Goal: Task Accomplishment & Management: Use online tool/utility

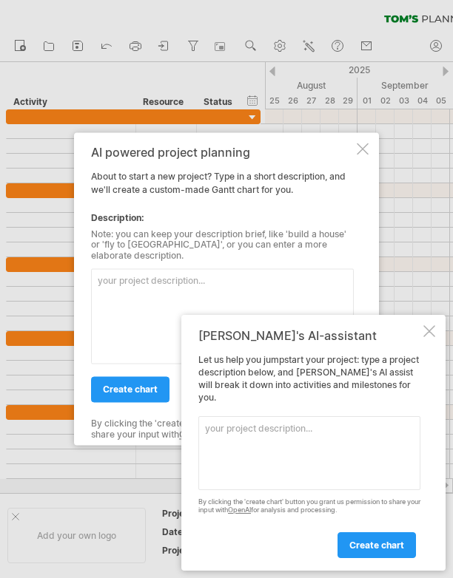
click at [192, 313] on textarea at bounding box center [222, 316] width 262 height 95
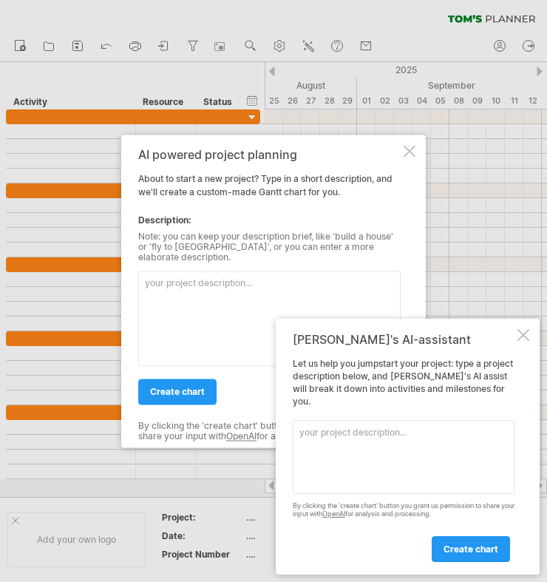
click at [33, 244] on div at bounding box center [273, 291] width 547 height 582
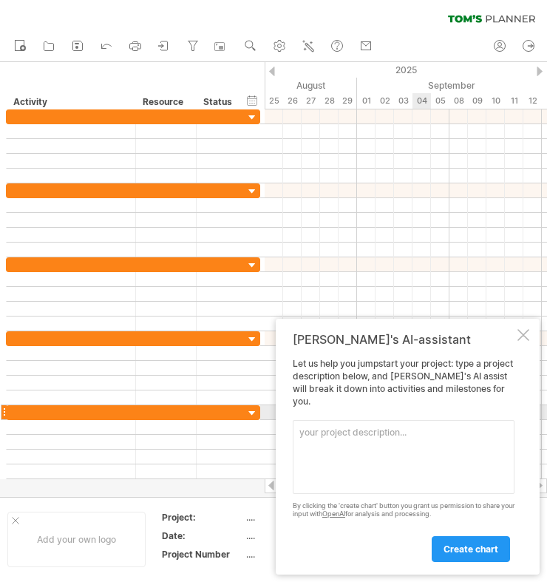
click at [407, 425] on textarea at bounding box center [404, 457] width 222 height 74
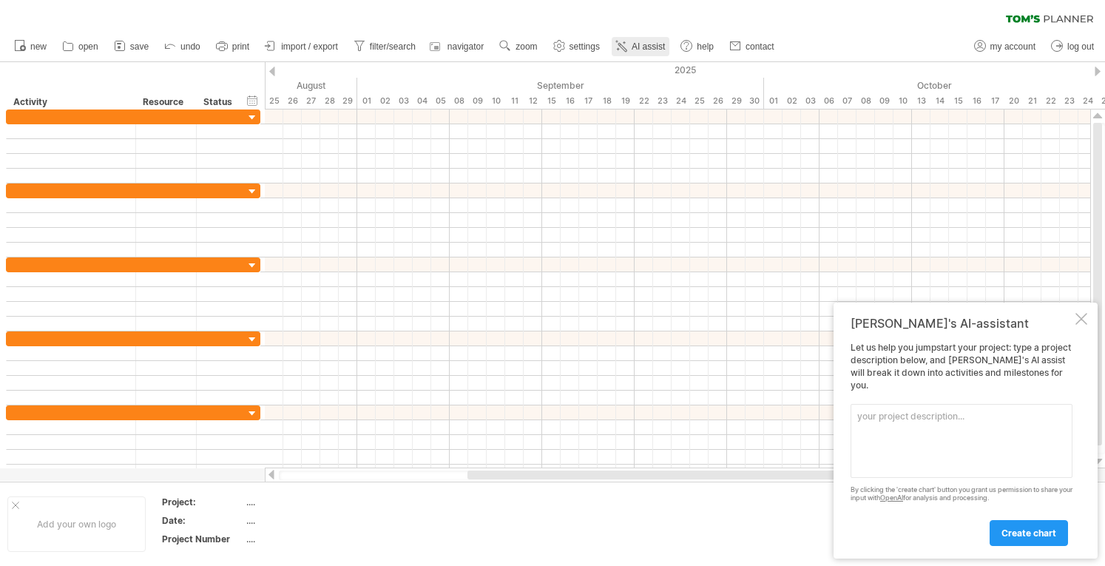
click at [452, 44] on span "AI assist" at bounding box center [647, 46] width 33 height 10
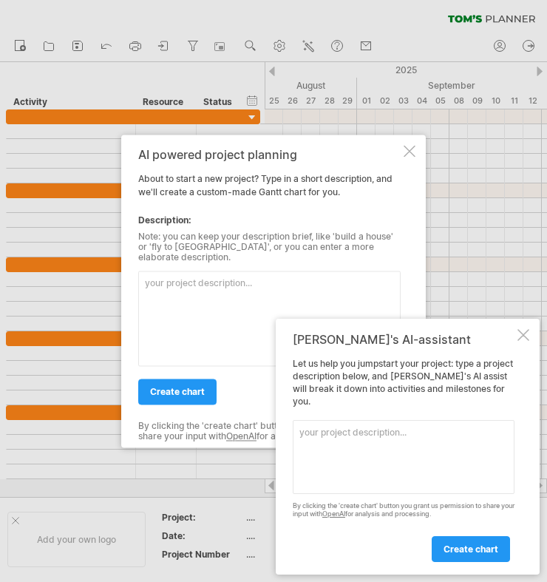
paste textarea "專案標題：暫定版「服務網」建置時程 規劃與設計階段 啟動會議+需訪1, [DATE], [DATE] 改版設計及確認, [DATE], [DATE] avni…"
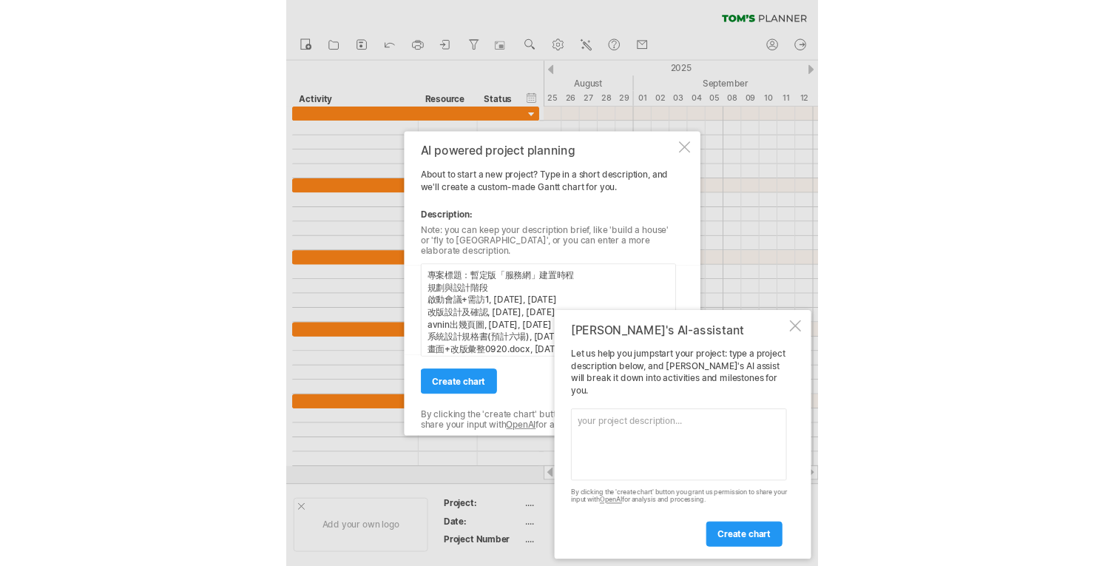
scroll to position [229, 0]
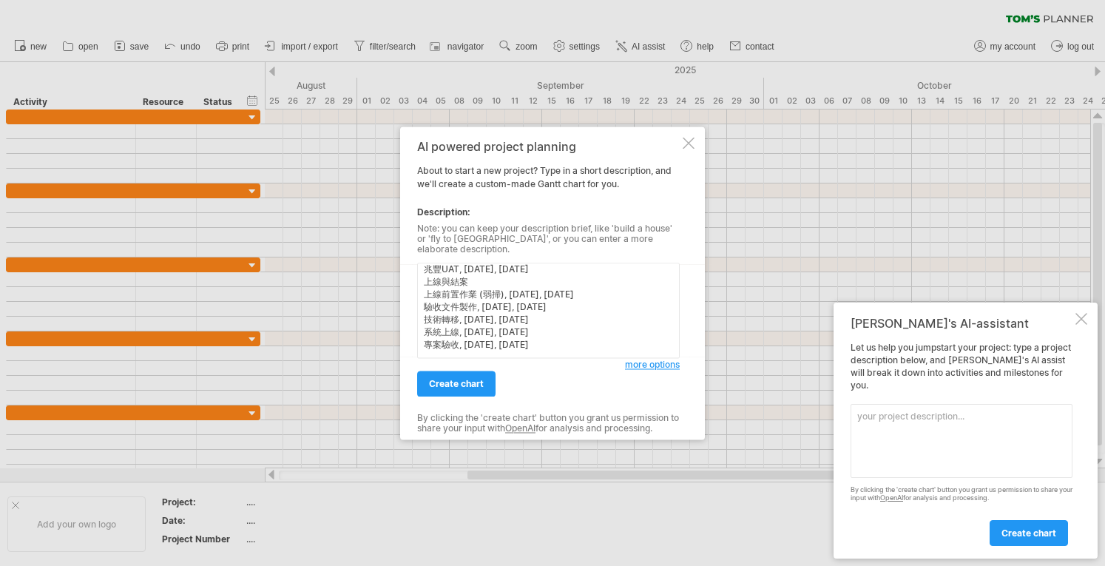
type textarea "專案標題：暫定版「服務網」建置時程 規劃與設計階段 啟動會議+需訪1, [DATE], [DATE] 改版設計及確認, [DATE], [DATE] avni…"
click at [452, 359] on span "more options" at bounding box center [652, 364] width 55 height 11
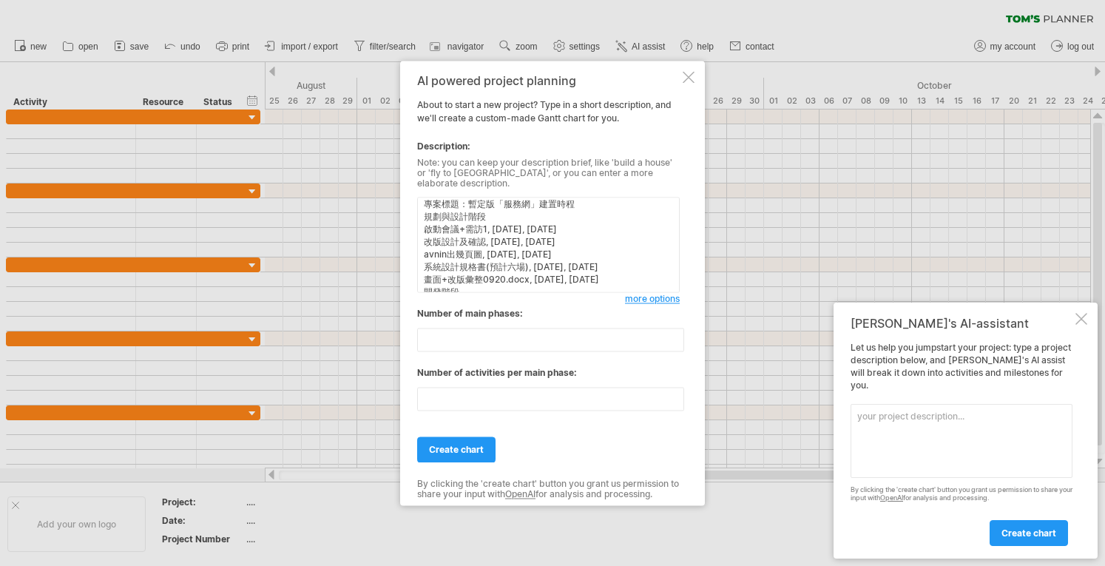
scroll to position [0, 0]
click at [452, 207] on textarea "專案標題：暫定版「服務網」建置時程 規劃與設計階段 啟動會議+需訪1, [DATE], [DATE] 改版設計及確認, [DATE], [DATE] avni…" at bounding box center [548, 244] width 262 height 95
click at [450, 213] on textarea "專案標題：暫定版「服務網」建置時程 規劃與設計階段 啟動會議+需訪1, [DATE], [DATE] 改版設計及確認, [DATE], [DATE] avni…" at bounding box center [548, 244] width 262 height 95
click at [427, 228] on textarea "專案標題：暫定版「服務網」建置時程 規劃與設計階段 啟動會議+需訪1, [DATE], [DATE] 改版設計及確認, [DATE], [DATE] avni…" at bounding box center [548, 244] width 262 height 95
click at [430, 217] on textarea "專案標題：暫定版「服務網」建置時程 規劃與設計階段 啟動會議+需訪1, [DATE], [DATE] 改版設計及確認, [DATE], [DATE] avni…" at bounding box center [548, 244] width 262 height 95
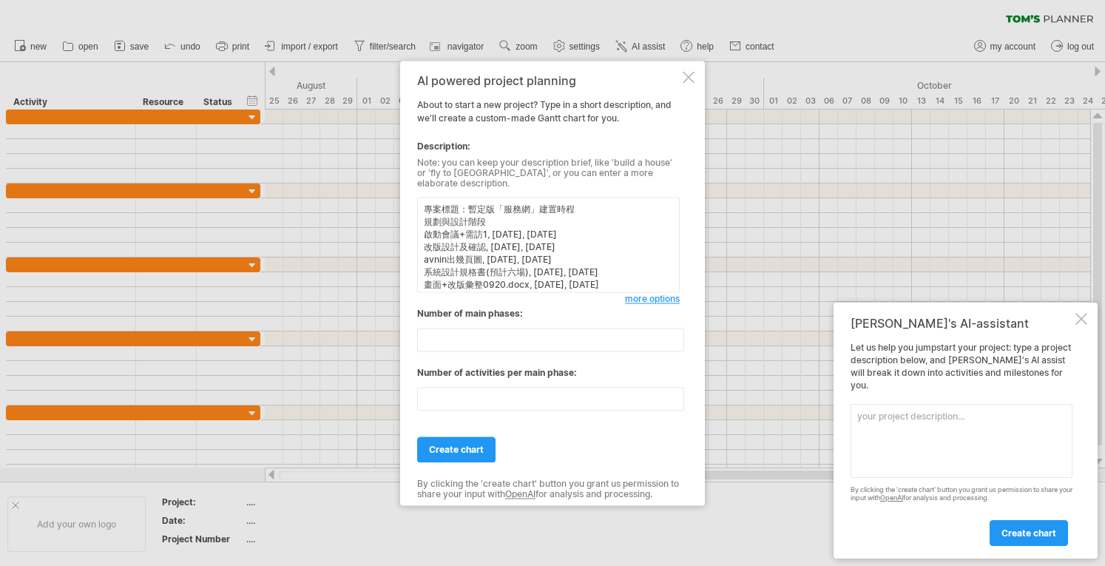
click at [452, 212] on textarea "專案標題：暫定版「服務網」建置時程 規劃與設計階段 啟動會議+需訪1, [DATE], [DATE] 改版設計及確認, [DATE], [DATE] avni…" at bounding box center [548, 244] width 262 height 95
click at [452, 223] on textarea "專案標題：暫定版「服務網」建置時程 規劃與設計階段 啟動會議+需訪1, [DATE], [DATE] 改版設計及確認, [DATE], [DATE] avni…" at bounding box center [548, 244] width 262 height 95
click at [452, 242] on textarea "專案標題：暫定版「服務網」建置時程 規劃與設計階段 啟動會議+需訪1, [DATE], [DATE] 改版設計及確認, [DATE], [DATE] avni…" at bounding box center [548, 244] width 262 height 95
click at [452, 262] on textarea "專案標題：暫定版「服務網」建置時程 規劃與設計階段 啟動會議+需訪1, [DATE], [DATE] 改版設計及確認, [DATE], [DATE] avni…" at bounding box center [548, 244] width 262 height 95
click at [452, 268] on textarea "專案標題：暫定版「服務網」建置時程 規劃與設計階段 啟動會議+需訪1, [DATE], [DATE] 改版設計及確認, [DATE], [DATE] avni…" at bounding box center [548, 244] width 262 height 95
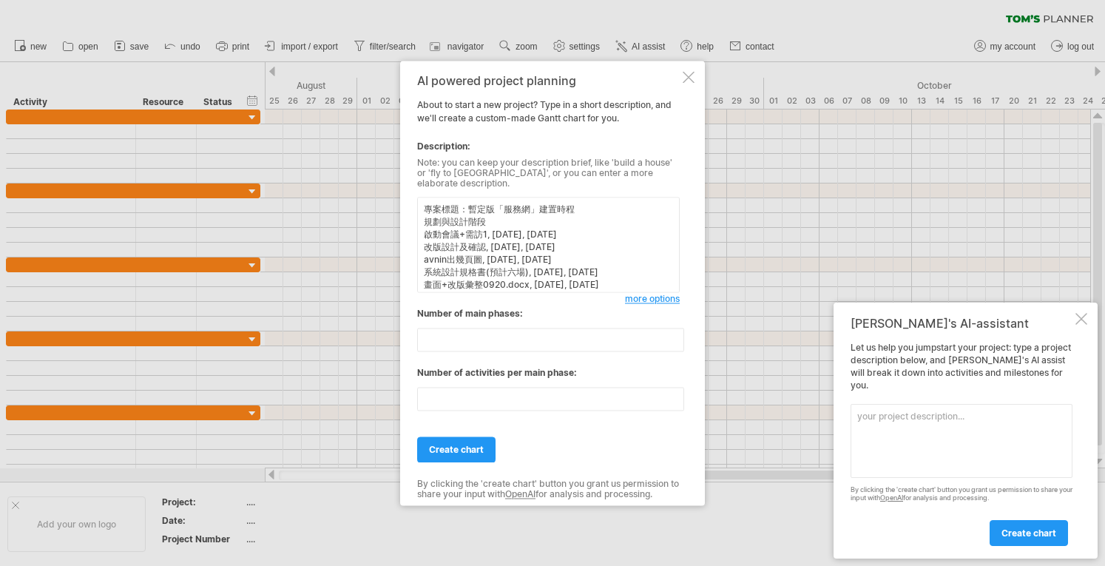
click at [452, 283] on textarea "專案標題：暫定版「服務網」建置時程 規劃與設計階段 啟動會議+需訪1, [DATE], [DATE] 改版設計及確認, [DATE], [DATE] avni…" at bounding box center [548, 244] width 262 height 95
click at [429, 221] on textarea "專案標題：暫定版「服務網」建置時程 規劃與設計階段 啟動會議+需訪1, [DATE], [DATE] 改版設計及確認, [DATE], [DATE] avni…" at bounding box center [548, 244] width 262 height 95
click at [426, 220] on textarea "專案標題：暫定版「服務網」建置時程 規劃與設計階段 啟動會議+需訪1, [DATE], [DATE] 改版設計及確認, [DATE], [DATE] avni…" at bounding box center [548, 244] width 262 height 95
click at [436, 271] on textarea "專案標題：暫定版「服務網」建置時程 規劃與設計階段 啟動會議+需訪1, [DATE], [DATE] 改版設計及確認, [DATE], [DATE] avni…" at bounding box center [548, 244] width 262 height 95
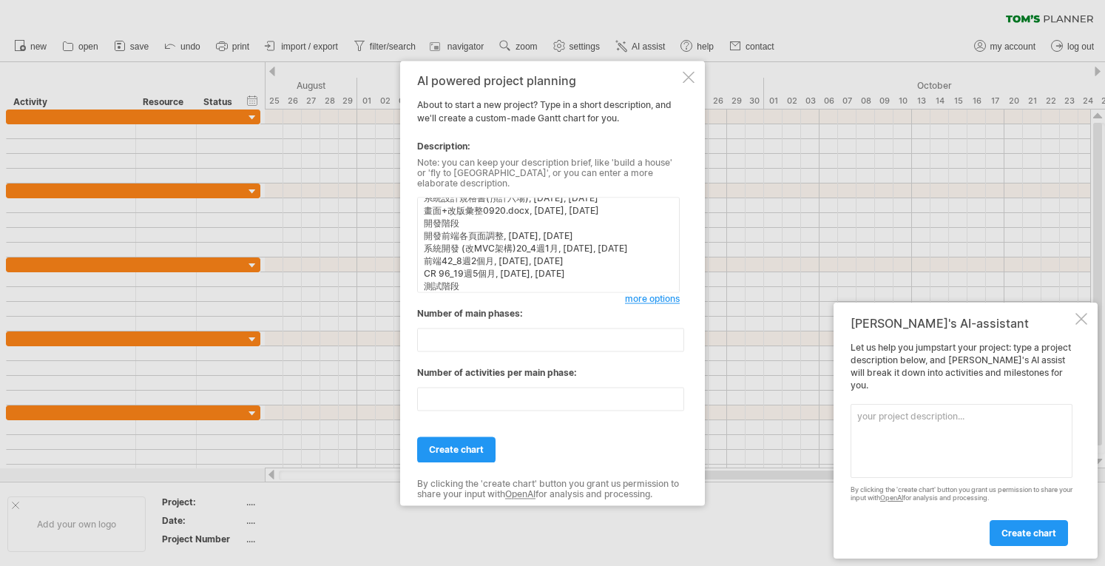
scroll to position [148, 0]
click at [432, 274] on textarea "專案標題：暫定版「服務網」建置時程 規劃與設計階段 啟動會議+需訪1, [DATE], [DATE] 改版設計及確認, [DATE], [DATE] avni…" at bounding box center [548, 244] width 262 height 95
drag, startPoint x: 436, startPoint y: 280, endPoint x: 427, endPoint y: 283, distance: 9.4
click at [427, 283] on textarea "專案標題：暫定版「服務網」建置時程 規劃與設計階段 啟動會議+需訪1, [DATE], [DATE] 改版設計及確認, [DATE], [DATE] avni…" at bounding box center [548, 244] width 262 height 95
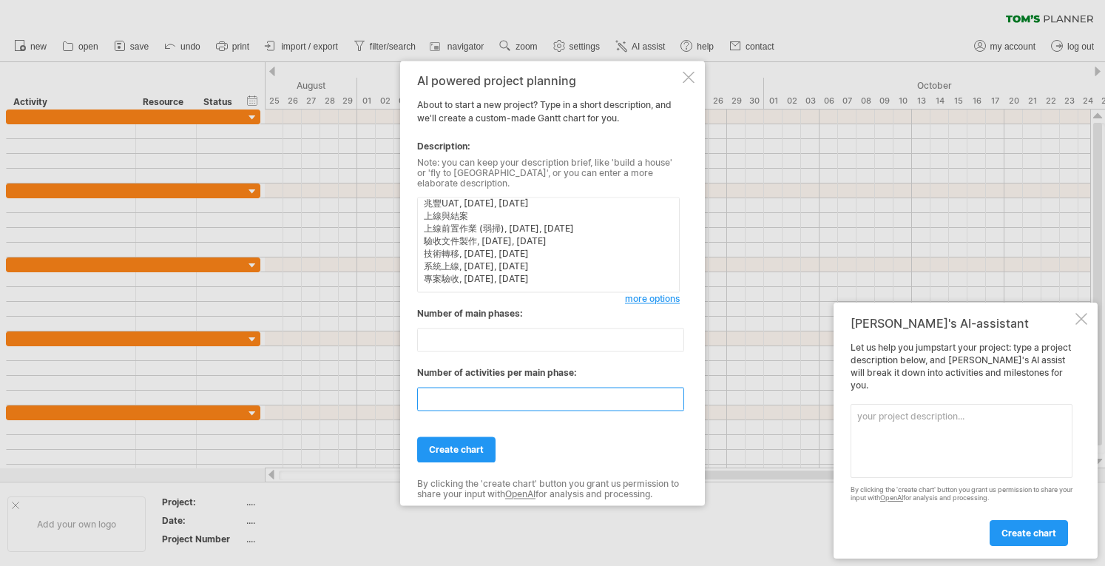
click at [452, 387] on input "**" at bounding box center [550, 399] width 267 height 24
drag, startPoint x: 558, startPoint y: 394, endPoint x: 312, endPoint y: 383, distance: 245.7
click at [315, 382] on div "Trying to reach [DOMAIN_NAME] Connected again... 0% clear filter new" at bounding box center [552, 283] width 1105 height 566
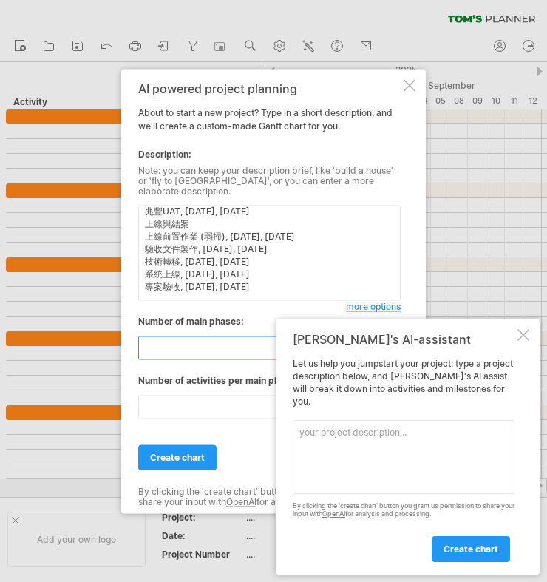
click at [183, 343] on input "**" at bounding box center [271, 348] width 267 height 24
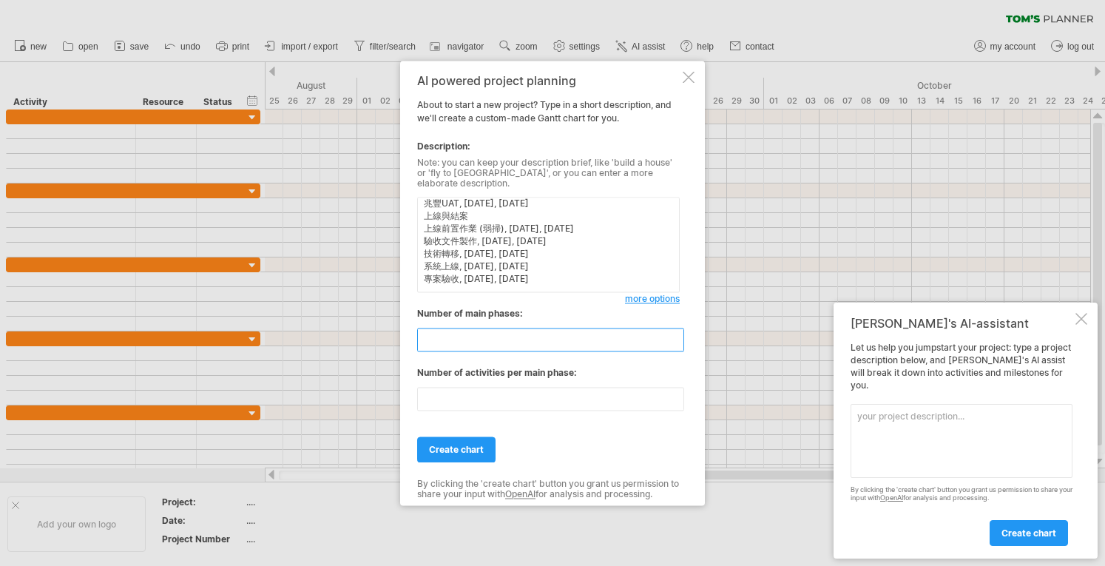
click at [452, 339] on input "*" at bounding box center [550, 340] width 267 height 24
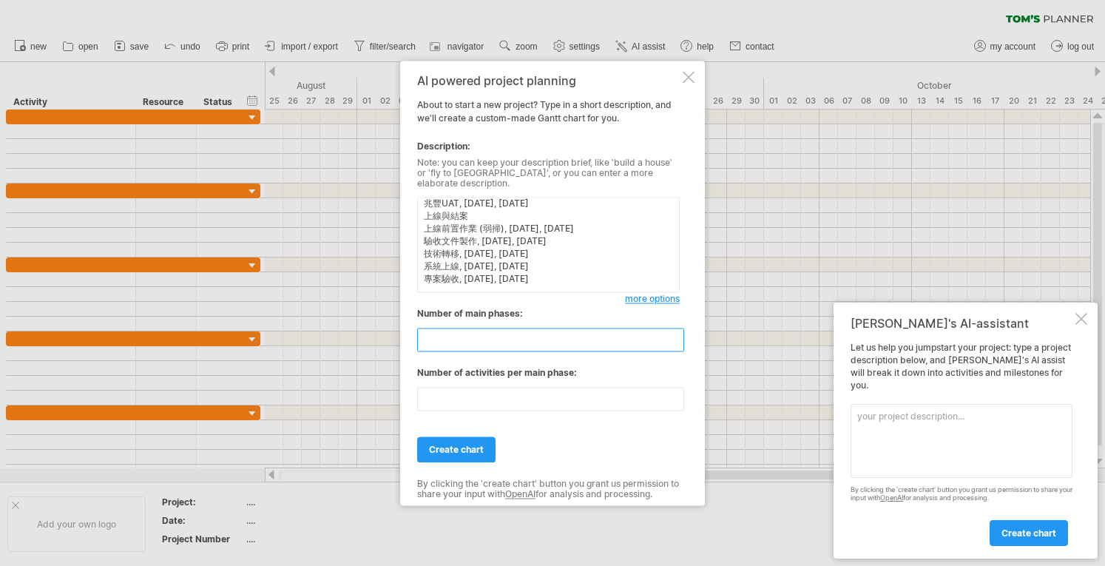
type input "*"
click at [452, 339] on input "*" at bounding box center [550, 340] width 267 height 24
click at [452, 408] on div "Number of main phases: * Number of activities per main phase: **" at bounding box center [548, 365] width 262 height 117
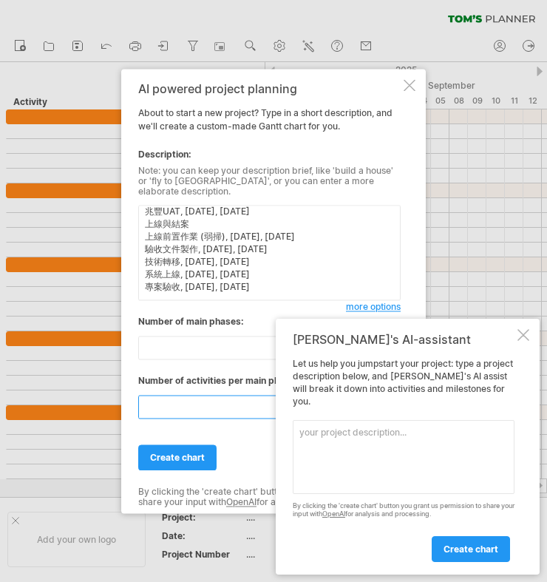
click at [231, 404] on input "**" at bounding box center [271, 407] width 267 height 24
drag, startPoint x: 217, startPoint y: 404, endPoint x: 102, endPoint y: 399, distance: 114.7
click at [102, 399] on div "Trying to reach [DOMAIN_NAME] Connected again... 0% clear filter new" at bounding box center [273, 291] width 547 height 582
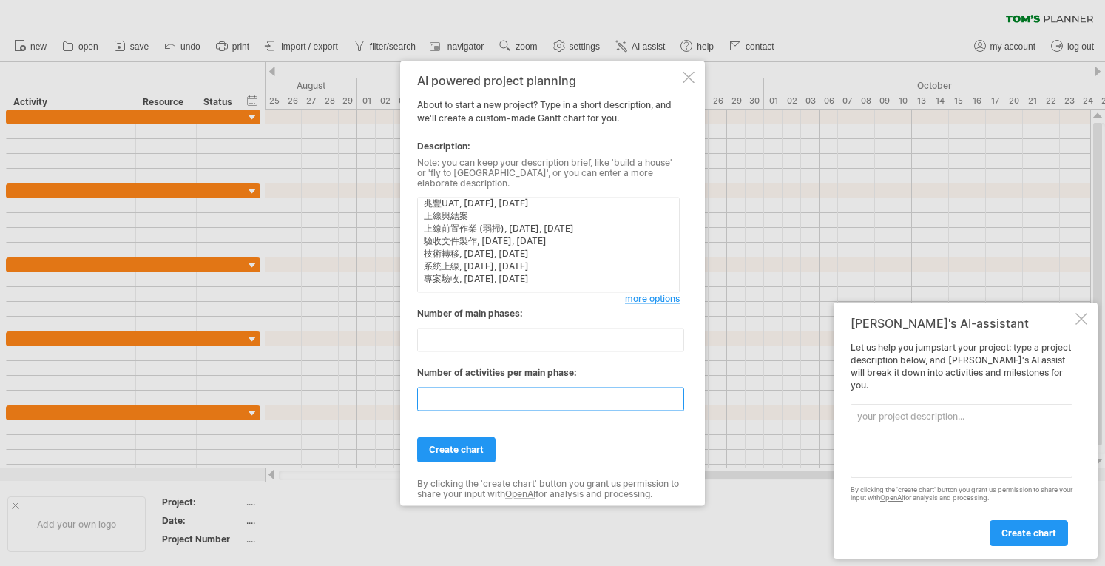
click at [452, 387] on input "**" at bounding box center [550, 399] width 267 height 24
type input "**"
click at [438, 444] on span "create chart" at bounding box center [456, 449] width 55 height 11
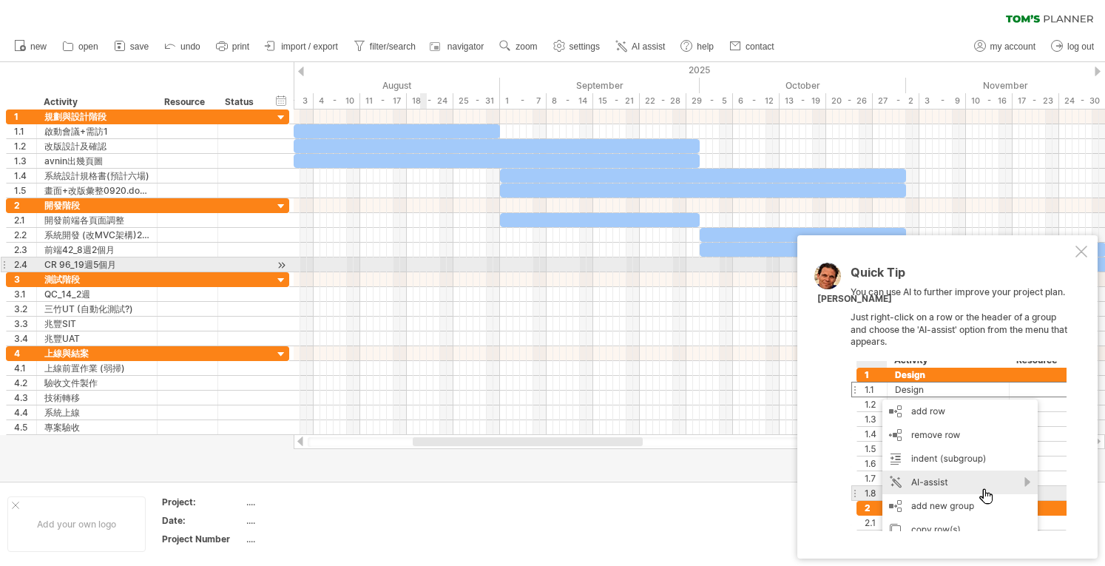
click at [452, 267] on div at bounding box center [699, 264] width 811 height 15
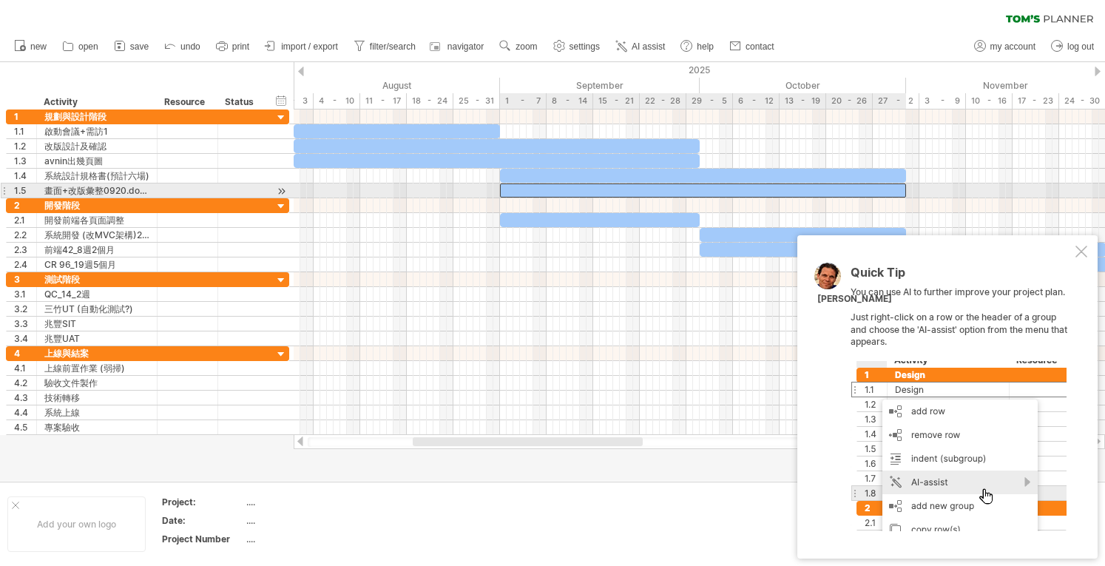
click at [452, 194] on div at bounding box center [703, 190] width 406 height 14
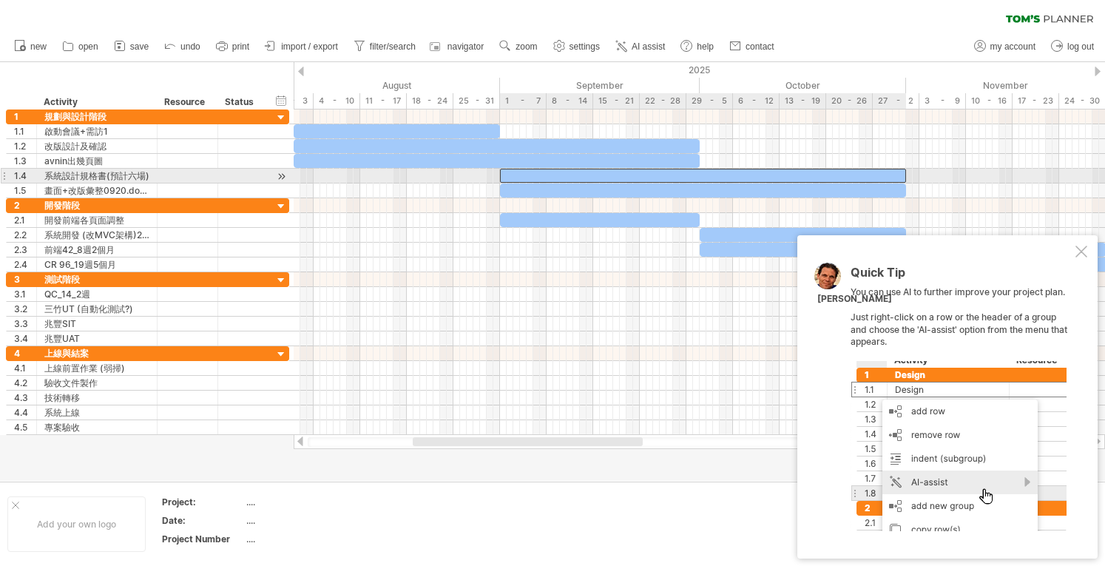
click at [452, 175] on div at bounding box center [703, 176] width 406 height 14
click at [452, 181] on div at bounding box center [699, 176] width 811 height 15
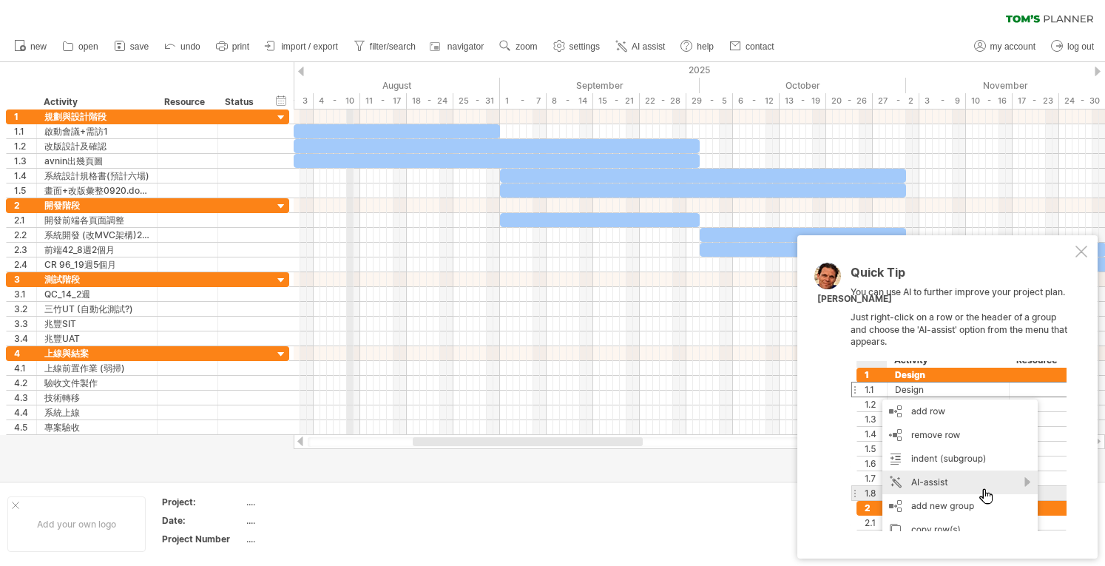
click at [348, 100] on div "4 - 10" at bounding box center [337, 101] width 47 height 16
click at [339, 99] on div "4 - 10" at bounding box center [337, 101] width 47 height 16
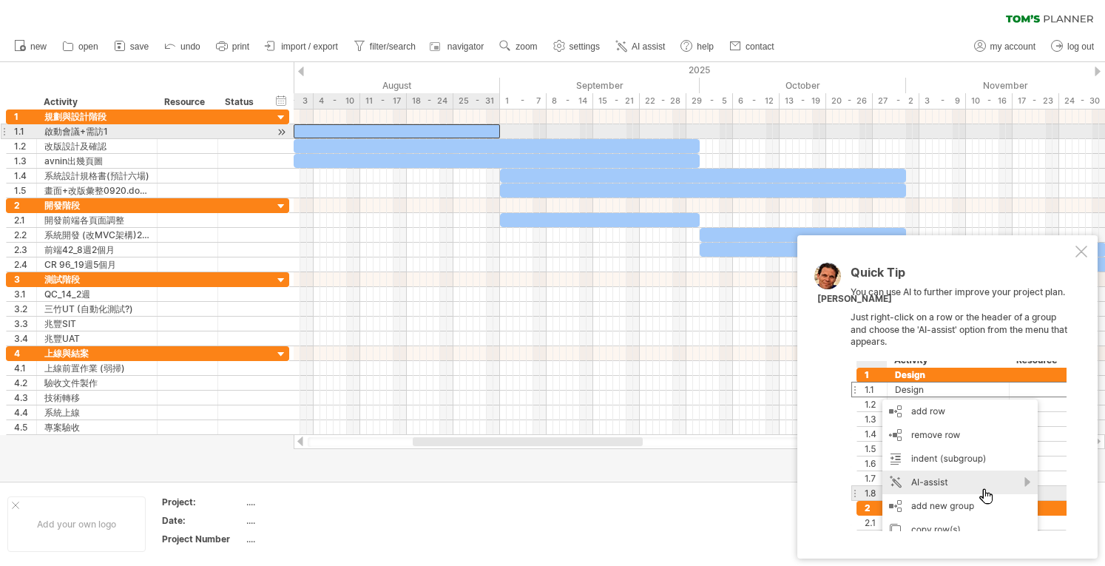
click at [339, 134] on div at bounding box center [397, 131] width 206 height 14
click at [333, 131] on div at bounding box center [397, 131] width 206 height 14
click at [329, 131] on div at bounding box center [393, 131] width 206 height 14
drag, startPoint x: 329, startPoint y: 131, endPoint x: 359, endPoint y: 131, distance: 30.3
click at [359, 131] on div at bounding box center [423, 131] width 206 height 14
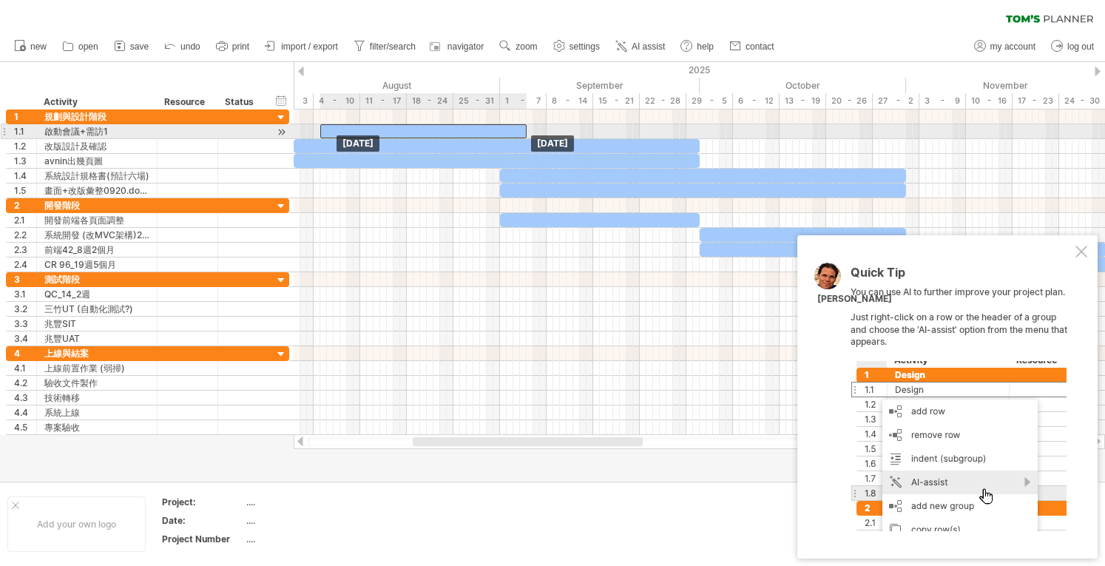
click at [353, 131] on div at bounding box center [423, 131] width 206 height 14
drag, startPoint x: 348, startPoint y: 129, endPoint x: 331, endPoint y: 129, distance: 17.7
click at [331, 129] on div at bounding box center [400, 131] width 206 height 14
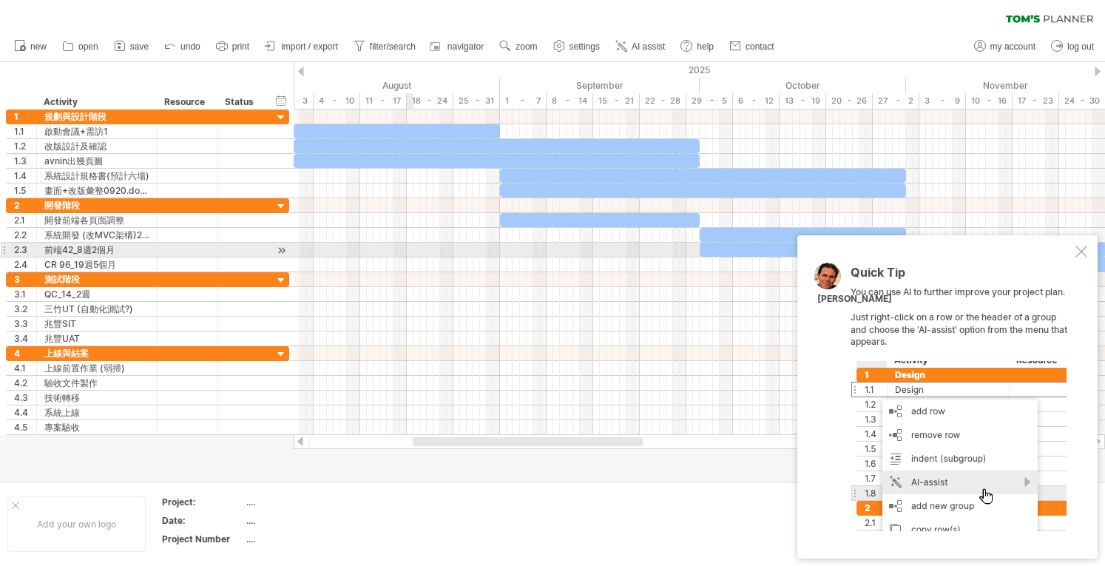
click at [452, 224] on div at bounding box center [699, 220] width 811 height 15
click at [452, 252] on div "Quick Tip You can use AI to further improve your project plan. Just right-click…" at bounding box center [947, 396] width 300 height 323
click at [452, 254] on div at bounding box center [1081, 251] width 12 height 12
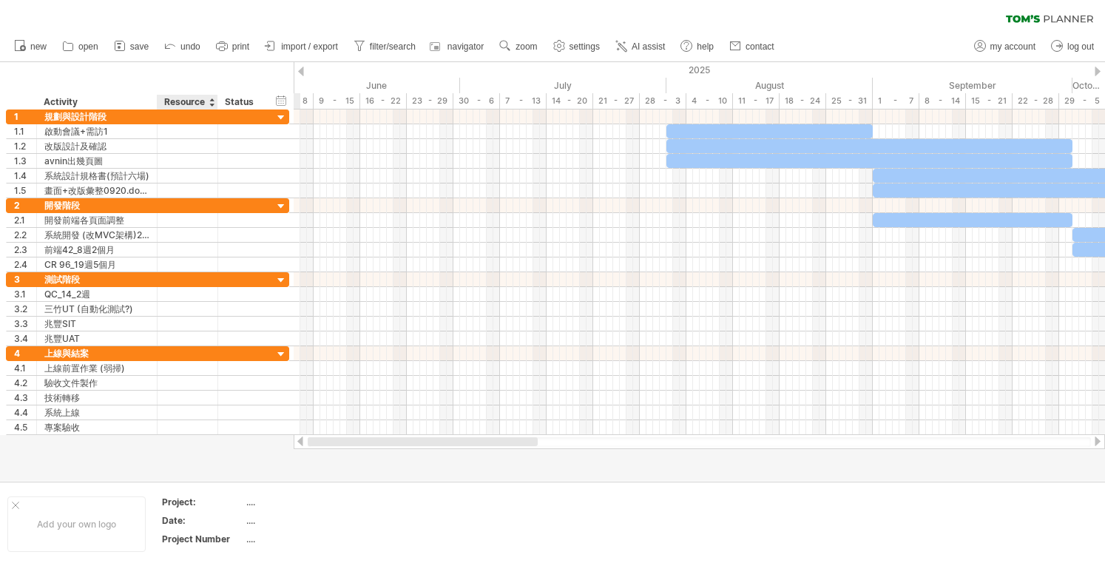
drag, startPoint x: 509, startPoint y: 440, endPoint x: 189, endPoint y: 466, distance: 321.2
click at [189, 466] on div "Trying to reach [DOMAIN_NAME] Connected again... 0% clear filter new 1" at bounding box center [552, 283] width 1105 height 566
click at [308, 43] on span "import / export" at bounding box center [309, 46] width 57 height 10
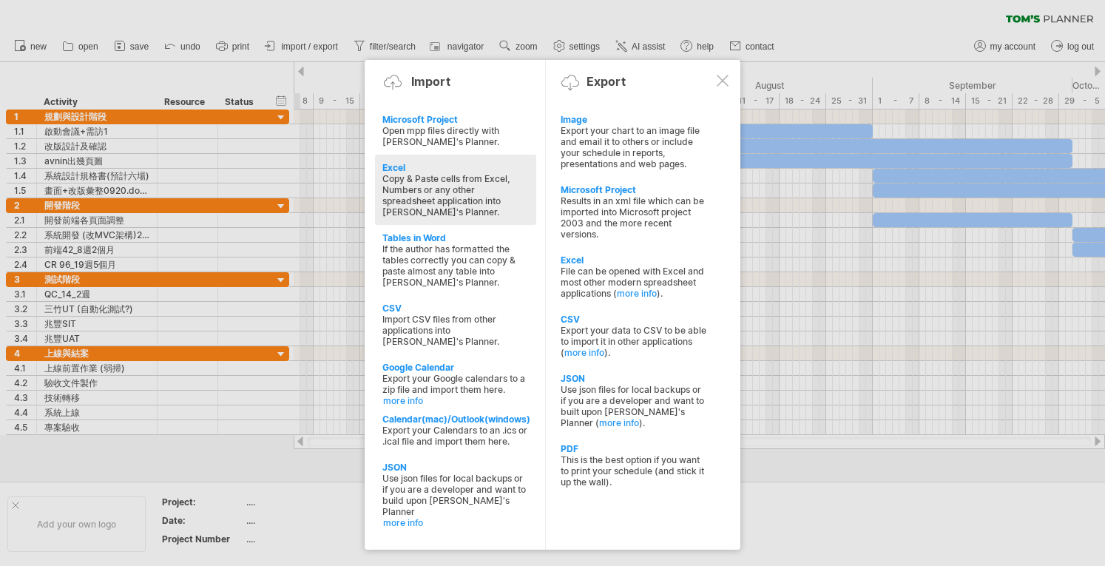
click at [447, 174] on div "Copy & Paste cells from Excel, Numbers or any other spreadsheet application int…" at bounding box center [455, 195] width 146 height 44
type textarea "**********"
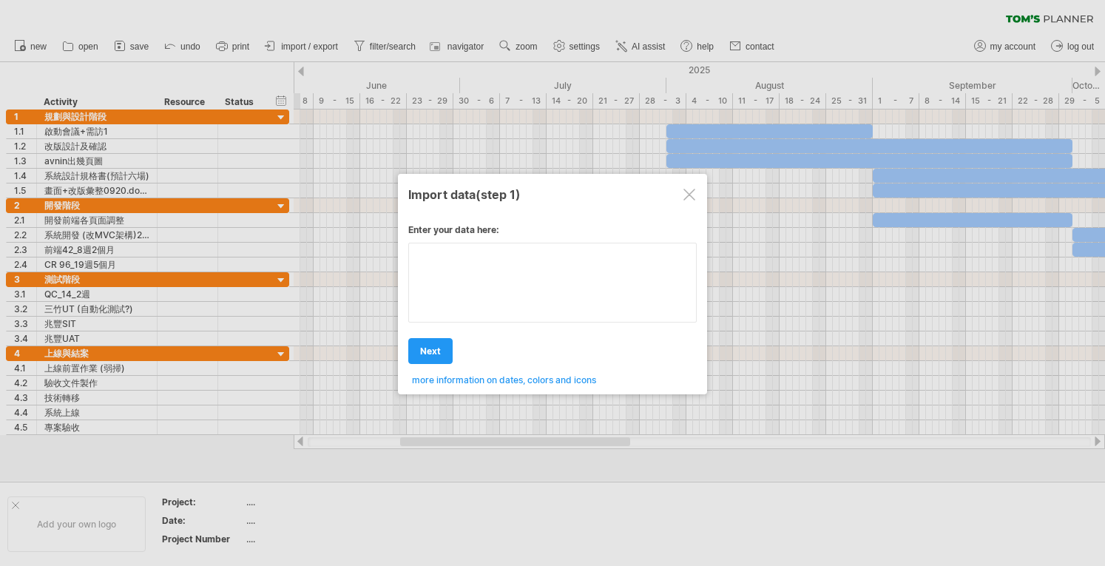
click at [452, 274] on textarea at bounding box center [552, 283] width 288 height 80
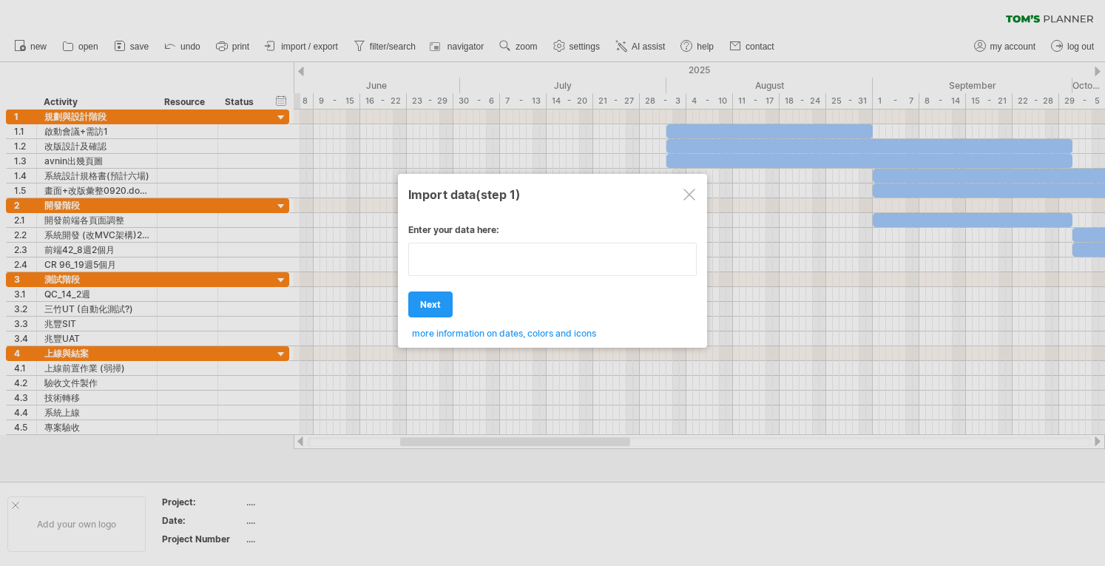
type textarea "**********"
click at [452, 191] on div at bounding box center [689, 195] width 12 height 12
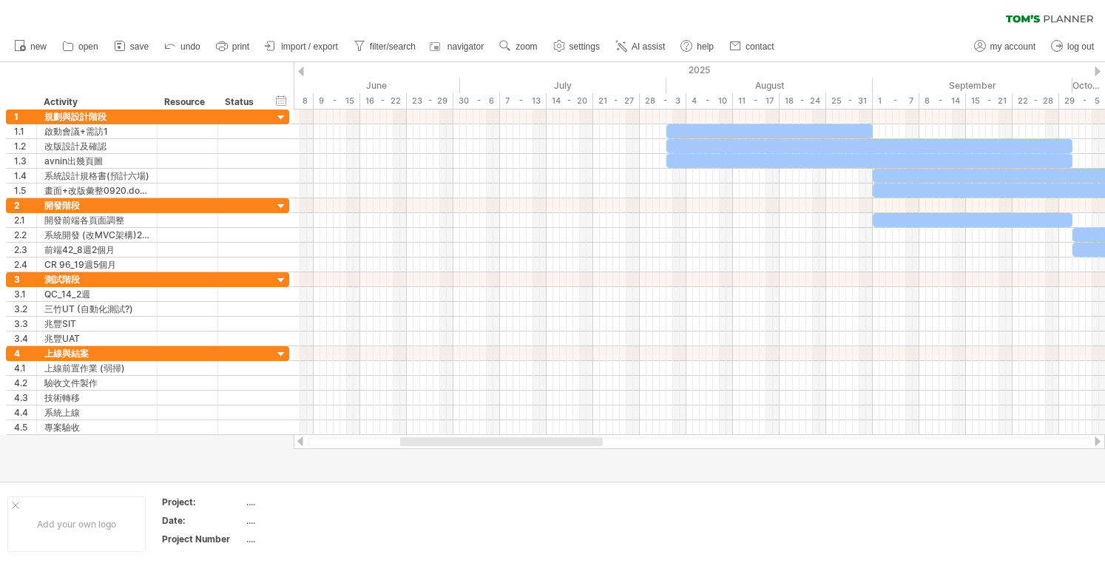
click at [452, 67] on div at bounding box center [1097, 72] width 6 height 10
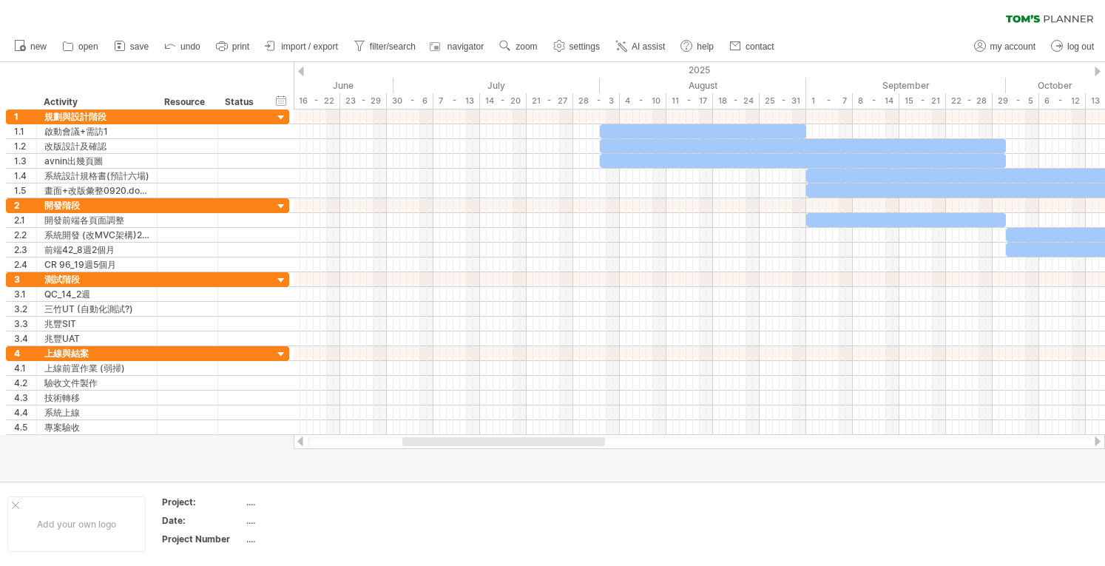
click at [452, 67] on div at bounding box center [1097, 72] width 6 height 10
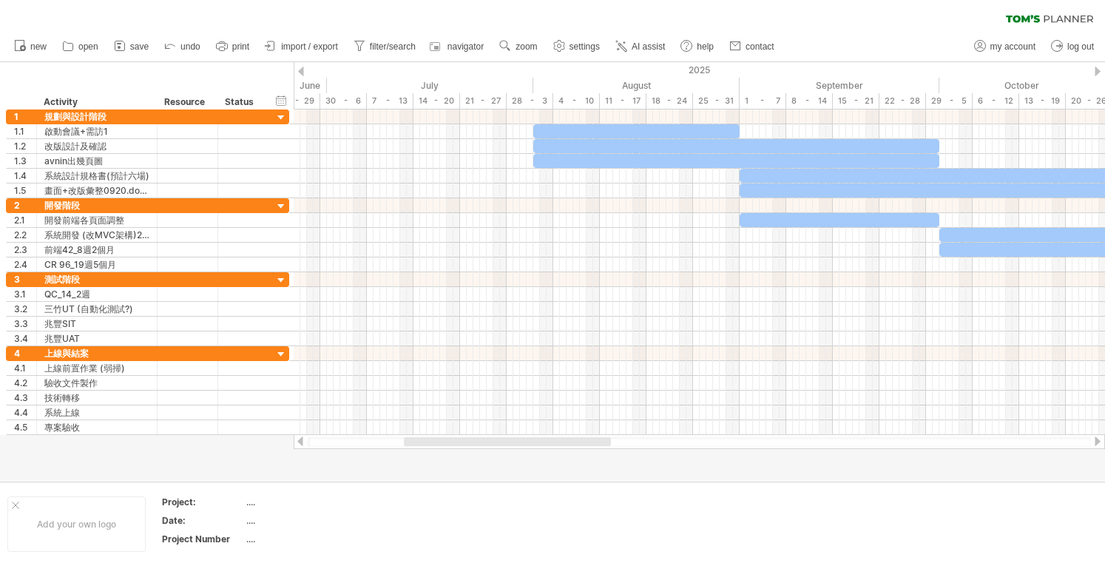
click at [452, 67] on div at bounding box center [1097, 72] width 6 height 10
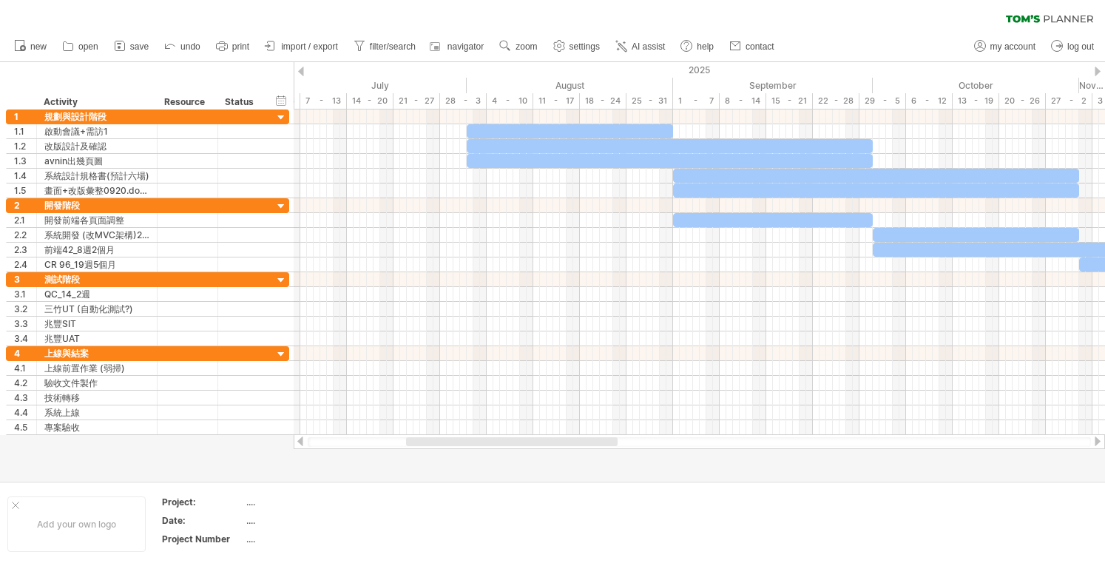
click at [452, 67] on div at bounding box center [1097, 72] width 6 height 10
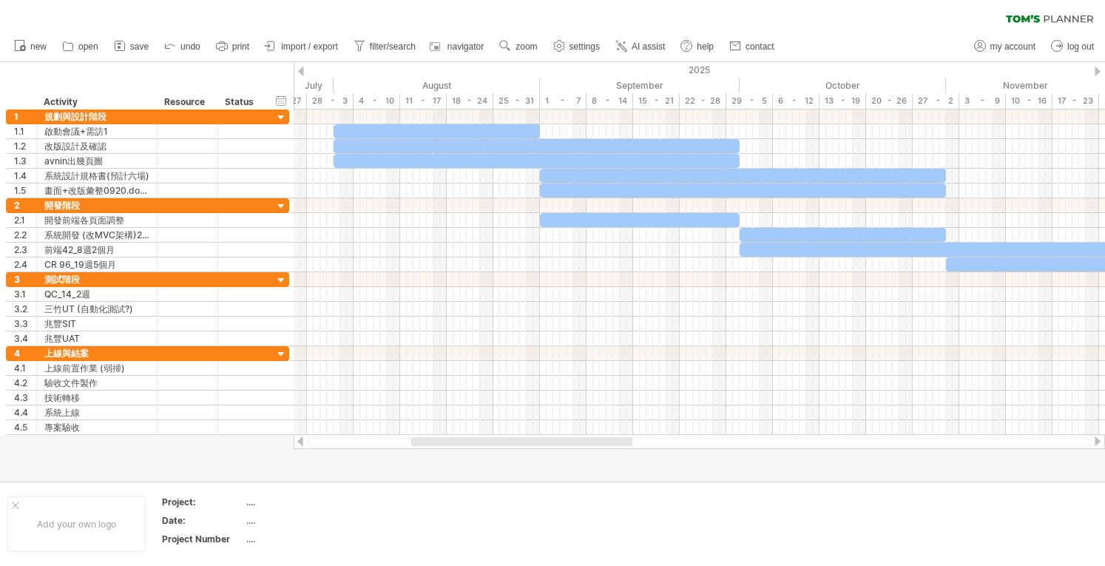
click at [452, 67] on div at bounding box center [1097, 72] width 6 height 10
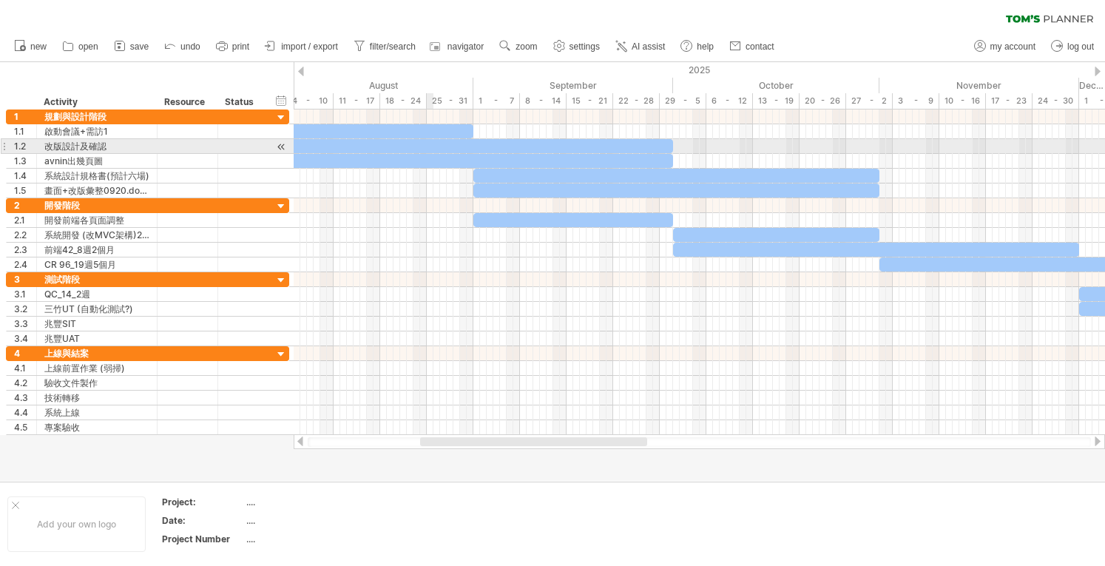
click at [427, 152] on div at bounding box center [470, 146] width 406 height 14
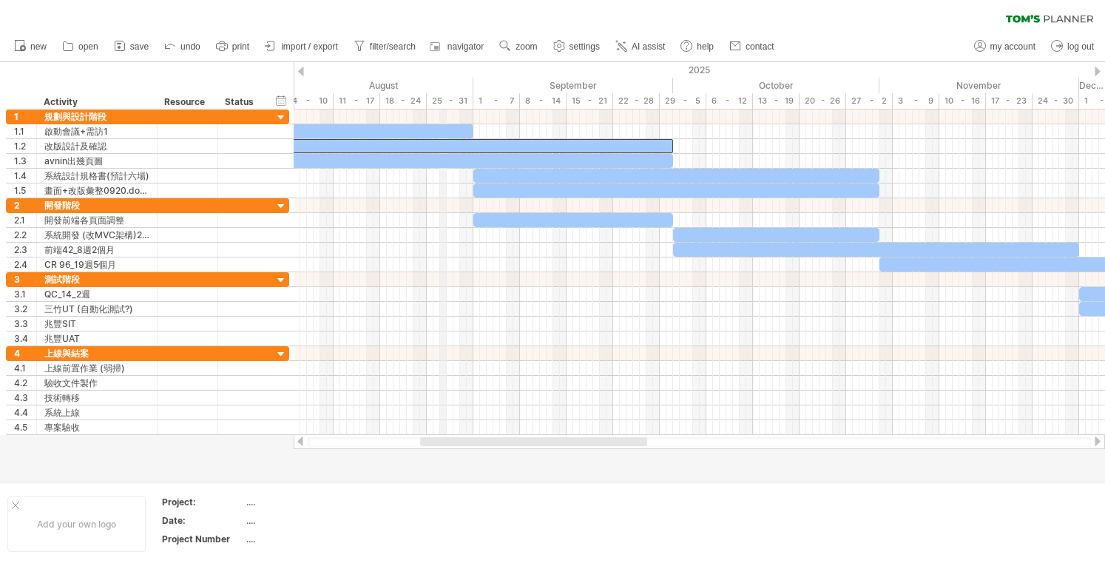
click at [445, 106] on div "25 - 31" at bounding box center [450, 101] width 47 height 16
click at [439, 88] on div "August" at bounding box center [370, 86] width 206 height 16
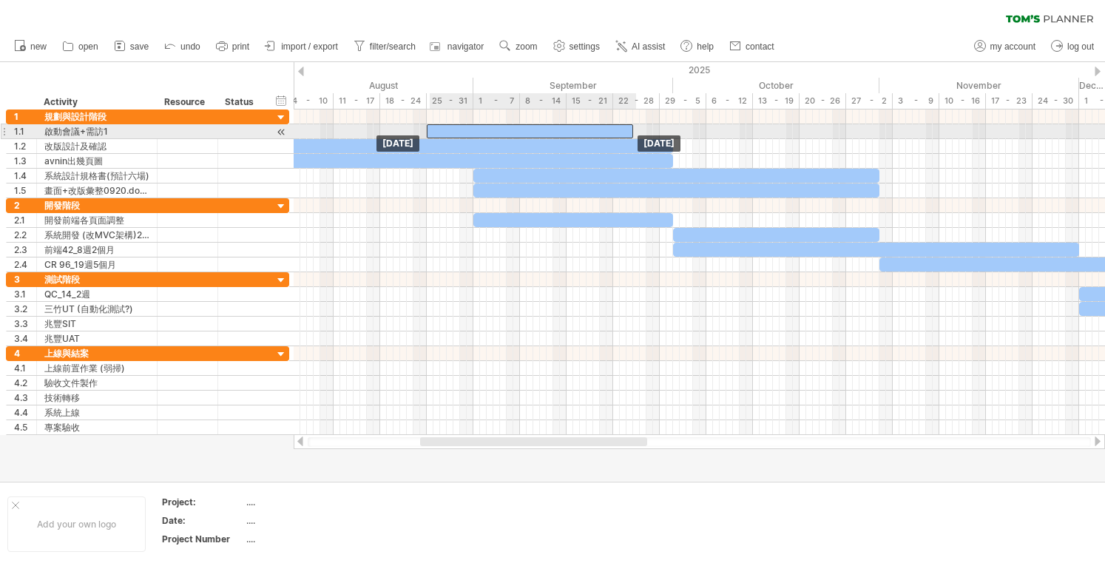
drag, startPoint x: 410, startPoint y: 129, endPoint x: 560, endPoint y: 128, distance: 150.9
click at [452, 128] on div at bounding box center [530, 131] width 206 height 14
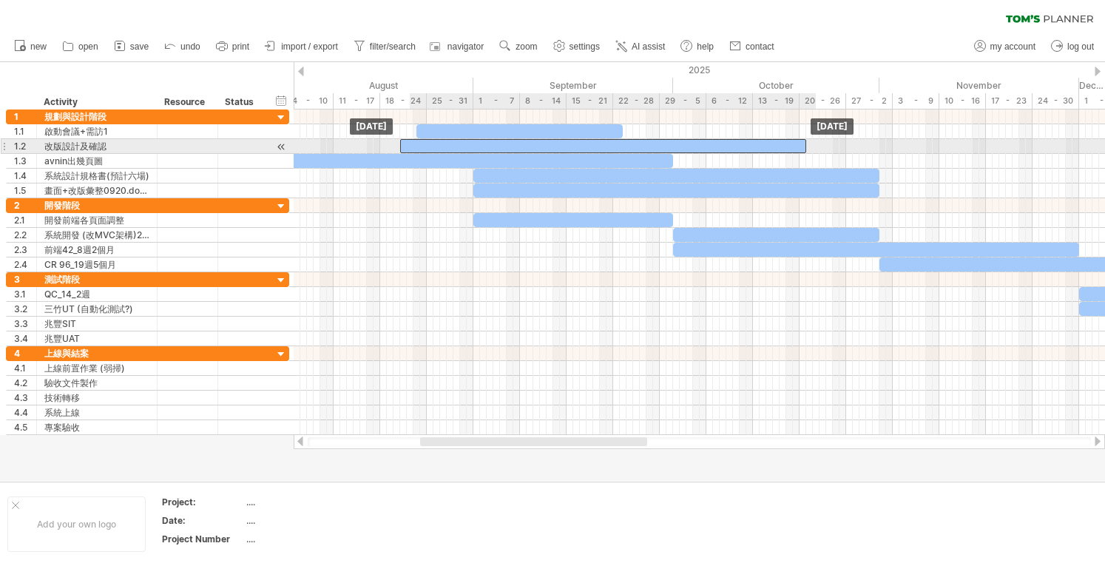
drag, startPoint x: 434, startPoint y: 138, endPoint x: 560, endPoint y: 143, distance: 125.8
click at [452, 143] on div at bounding box center [603, 146] width 406 height 14
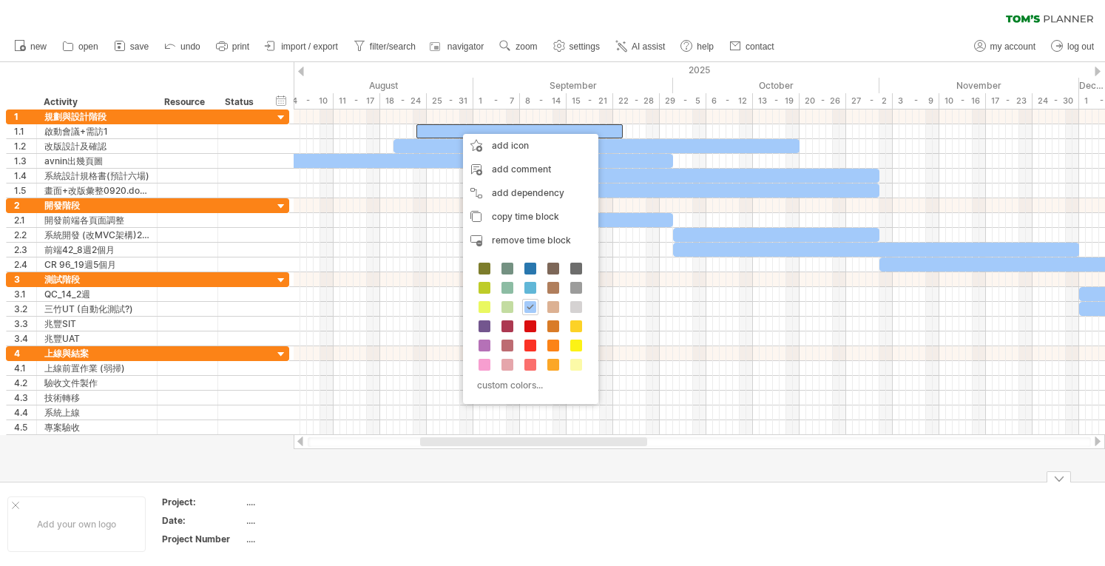
click at [183, 508] on th "Project:" at bounding box center [203, 503] width 83 height 17
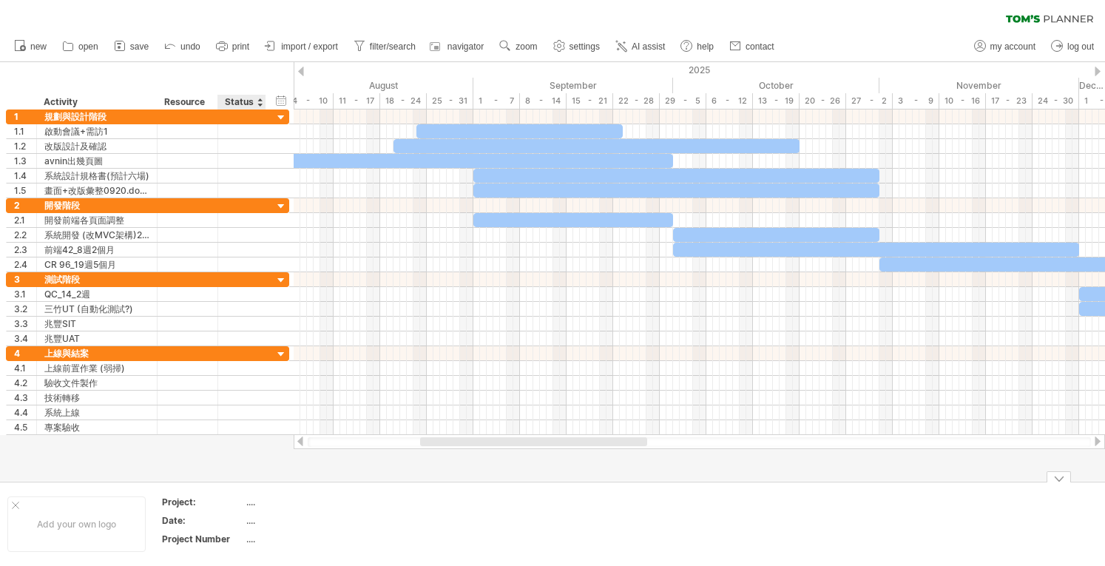
click at [262, 506] on div "...." at bounding box center [308, 501] width 124 height 13
click at [235, 525] on div "Date:" at bounding box center [202, 520] width 81 height 13
click at [62, 529] on div "Add your own logo" at bounding box center [76, 523] width 138 height 55
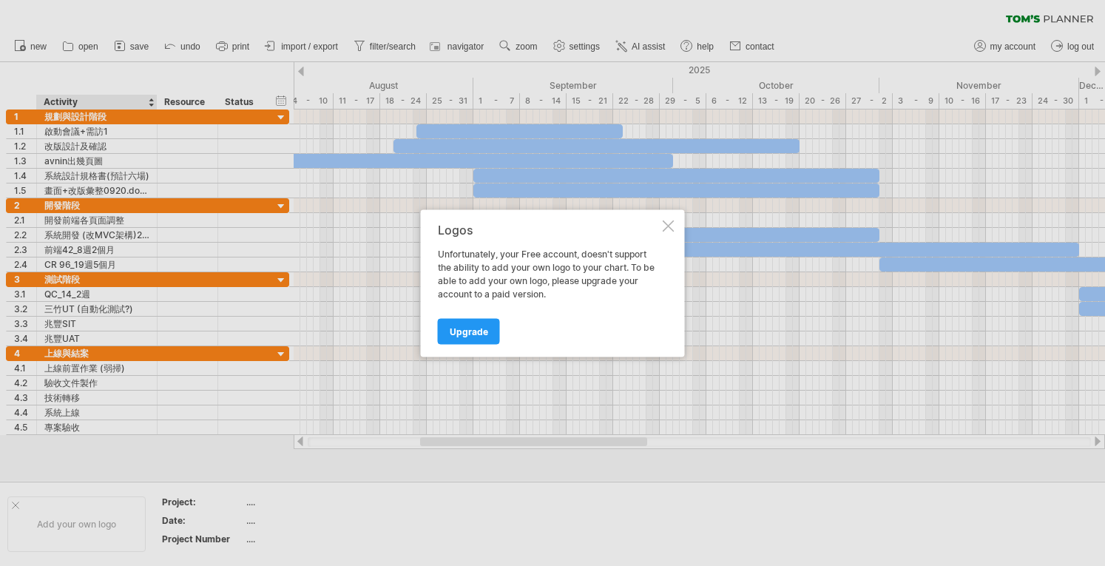
click at [452, 234] on div "Logos Unfortunately, your Free account, doesn't support the ability to add your…" at bounding box center [553, 282] width 264 height 147
click at [452, 227] on div at bounding box center [669, 226] width 12 height 12
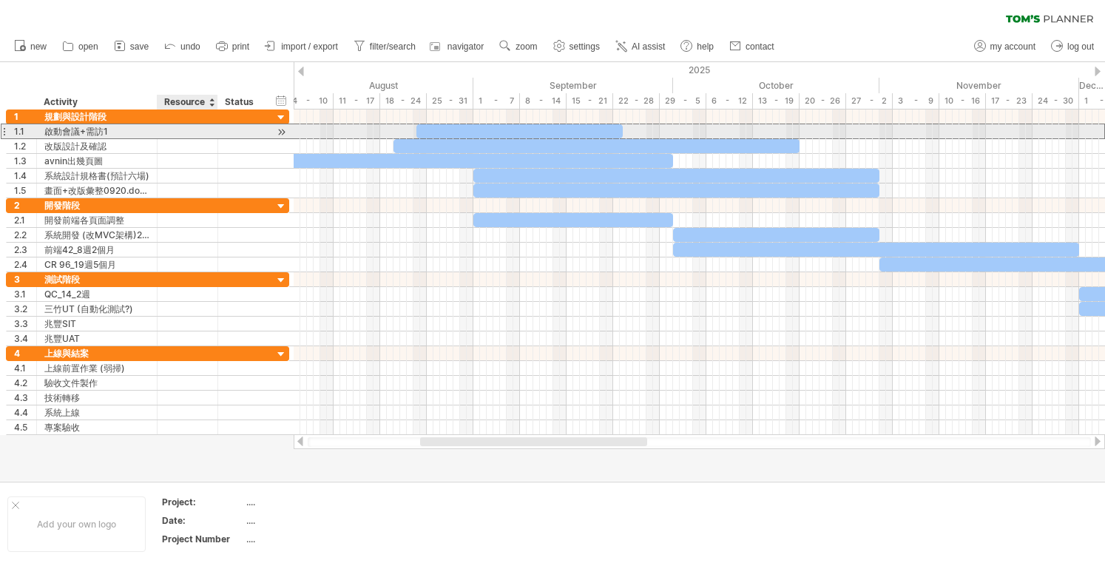
click at [174, 125] on div at bounding box center [187, 131] width 45 height 14
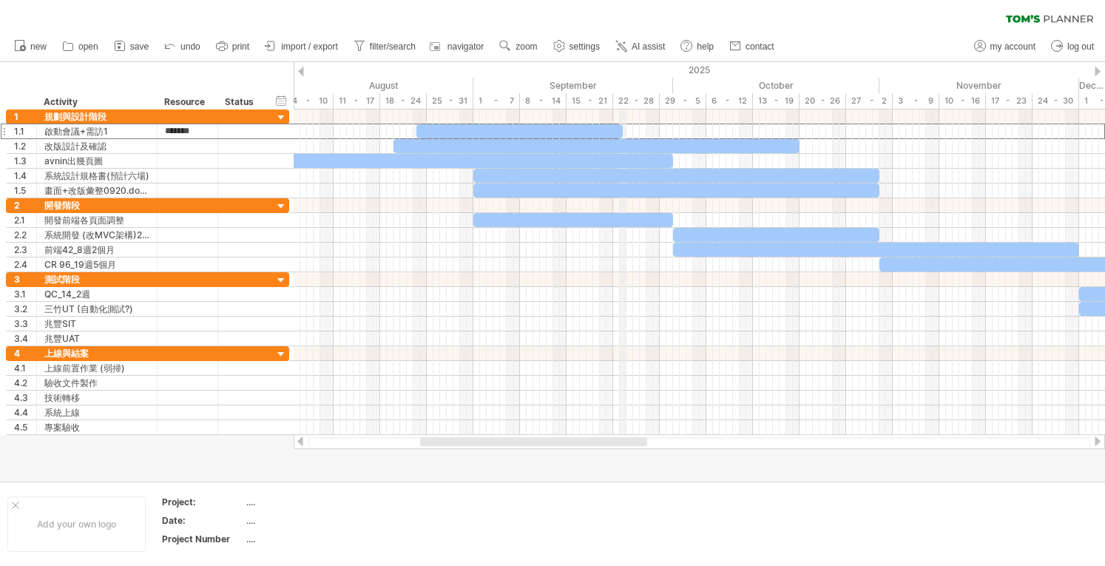
scroll to position [0, 0]
type input "*******"
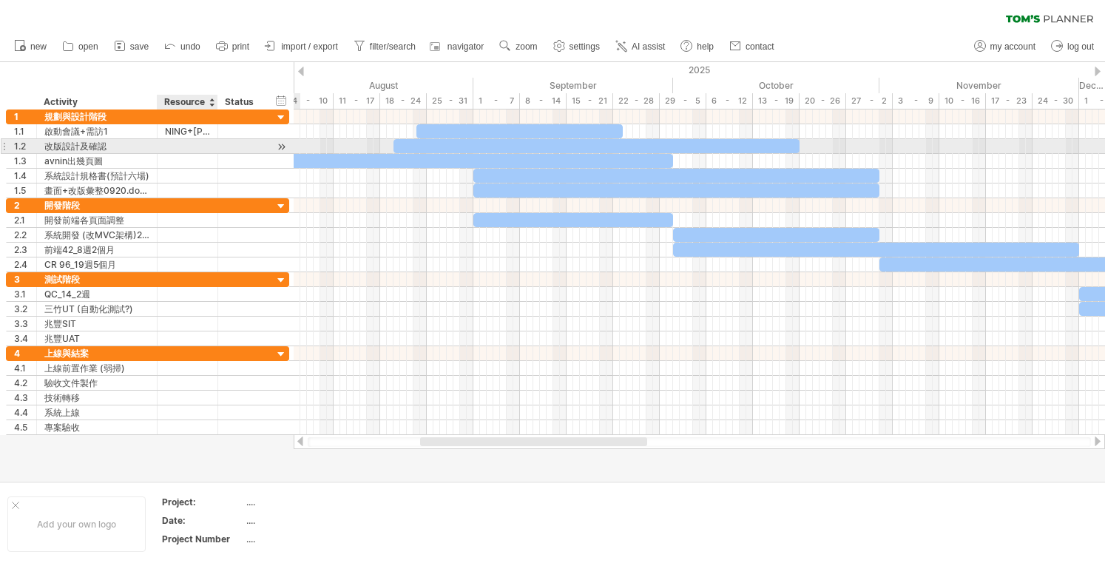
click at [176, 147] on input "text" at bounding box center [187, 146] width 45 height 14
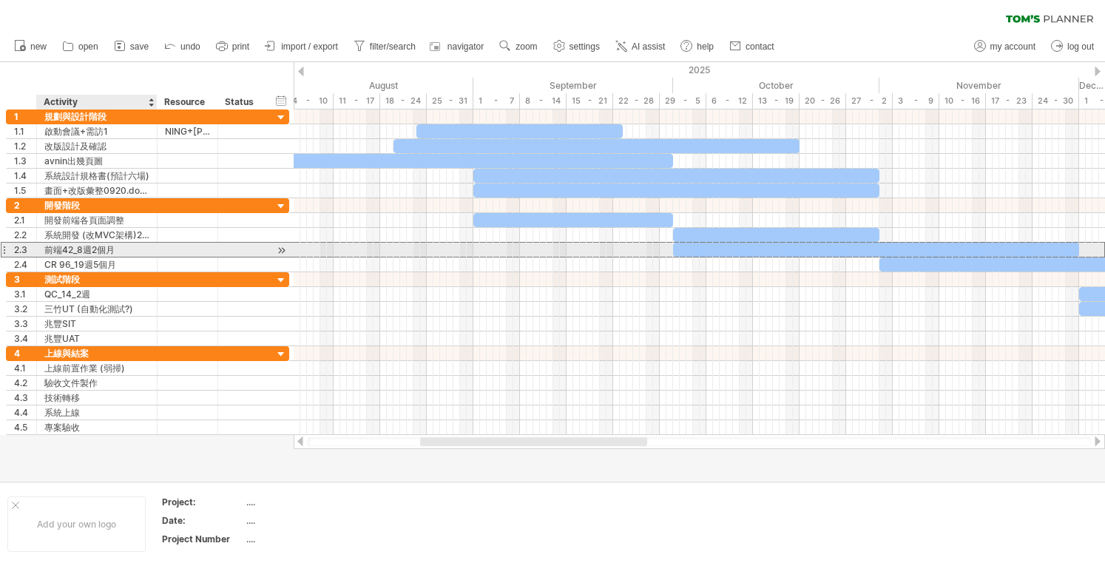
click at [96, 245] on div "前端42_8週2個月" at bounding box center [96, 250] width 105 height 14
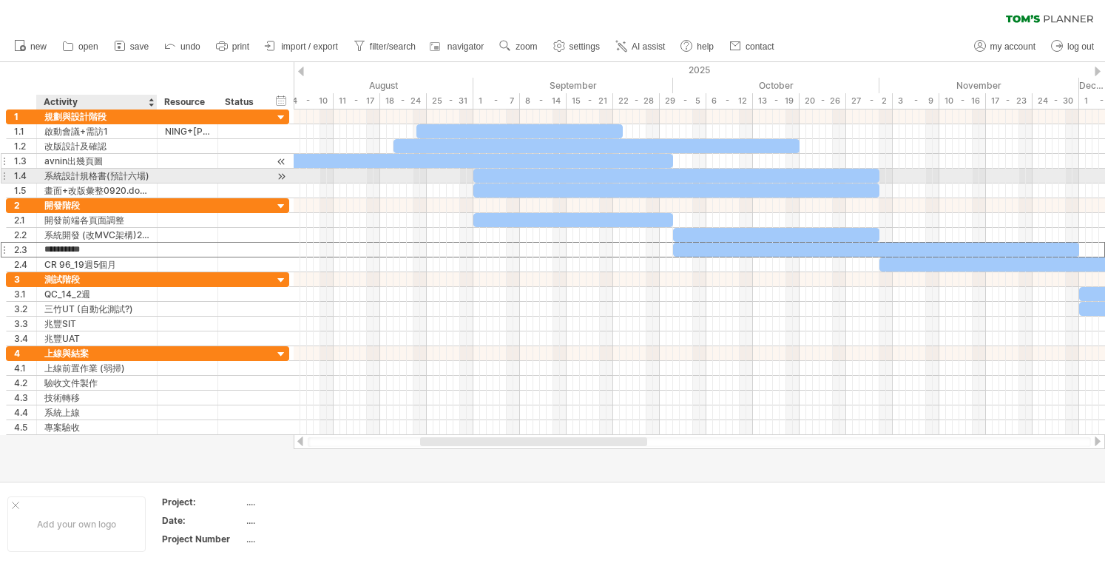
click at [54, 160] on div "avnin出幾頁圖" at bounding box center [96, 161] width 105 height 14
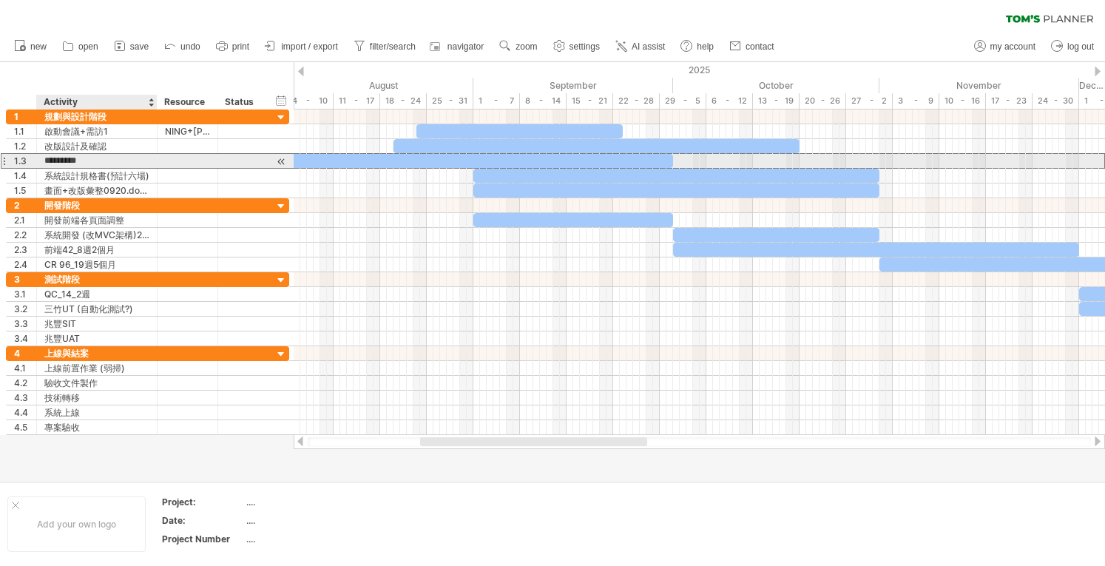
click at [54, 160] on input "*********" at bounding box center [96, 161] width 105 height 14
click at [182, 157] on div at bounding box center [187, 161] width 45 height 14
paste input "*****"
type input "*****"
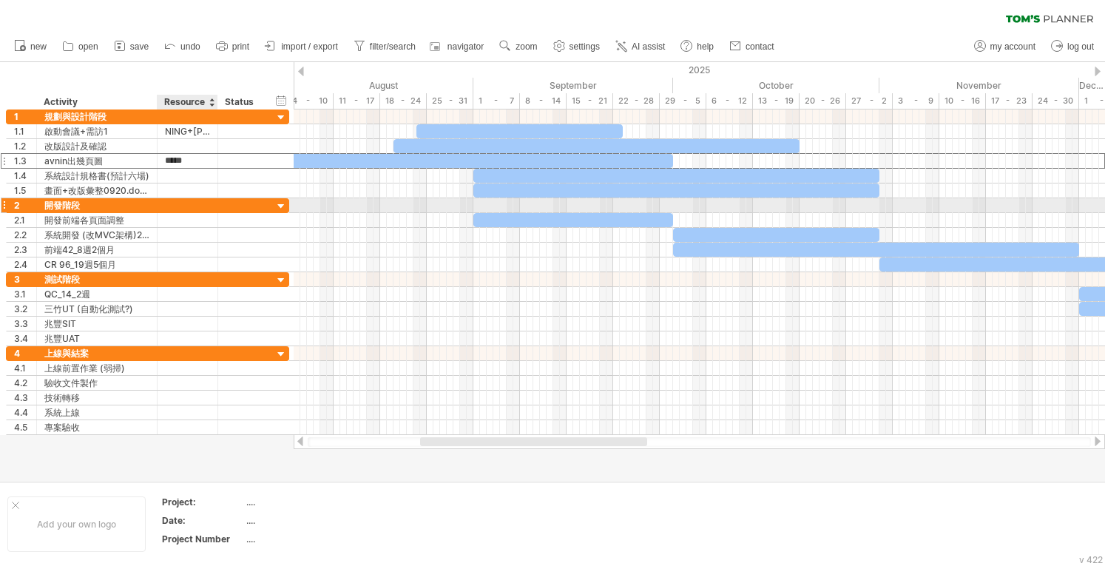
click at [176, 206] on div at bounding box center [187, 205] width 45 height 14
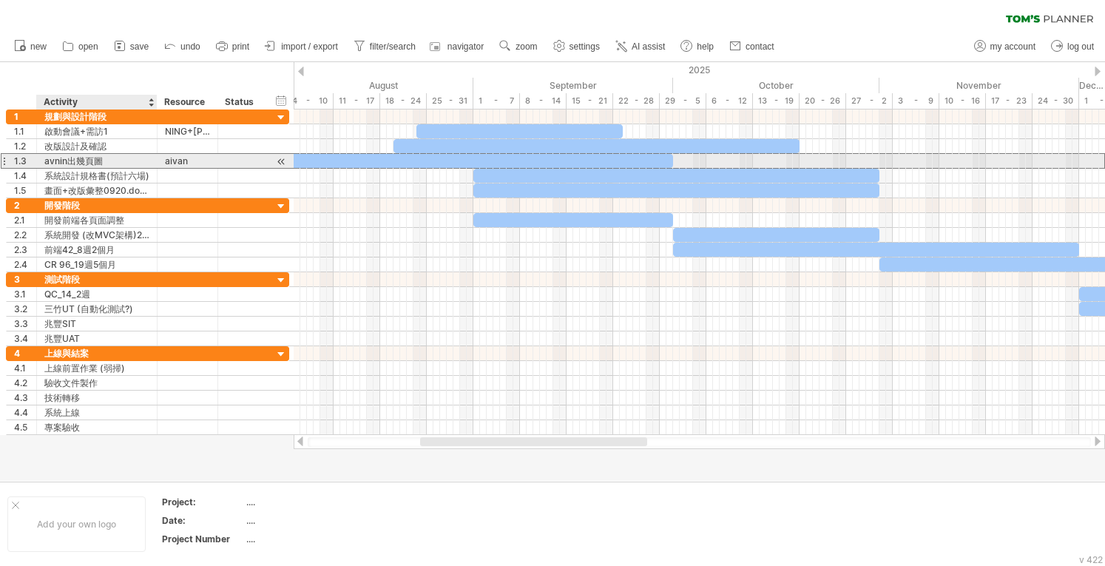
click at [83, 156] on div "avnin出幾頁圖" at bounding box center [96, 161] width 105 height 14
click at [67, 159] on input "*********" at bounding box center [96, 161] width 105 height 14
drag, startPoint x: 64, startPoint y: 159, endPoint x: 40, endPoint y: 160, distance: 23.7
click at [40, 160] on div "********* avnin出幾頁圖" at bounding box center [97, 161] width 121 height 14
type input "****"
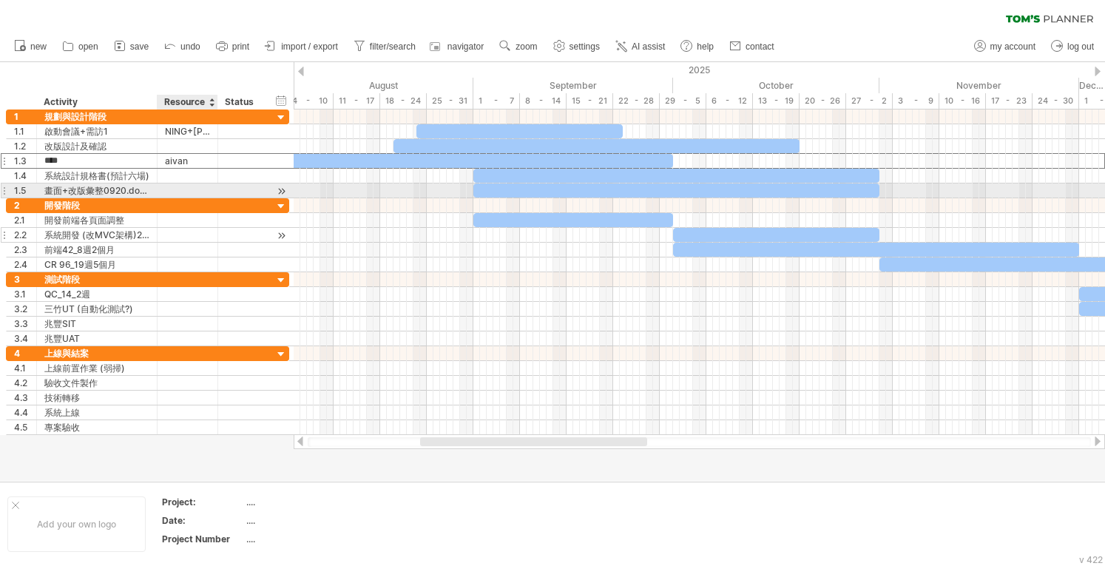
click at [202, 235] on div at bounding box center [187, 235] width 45 height 14
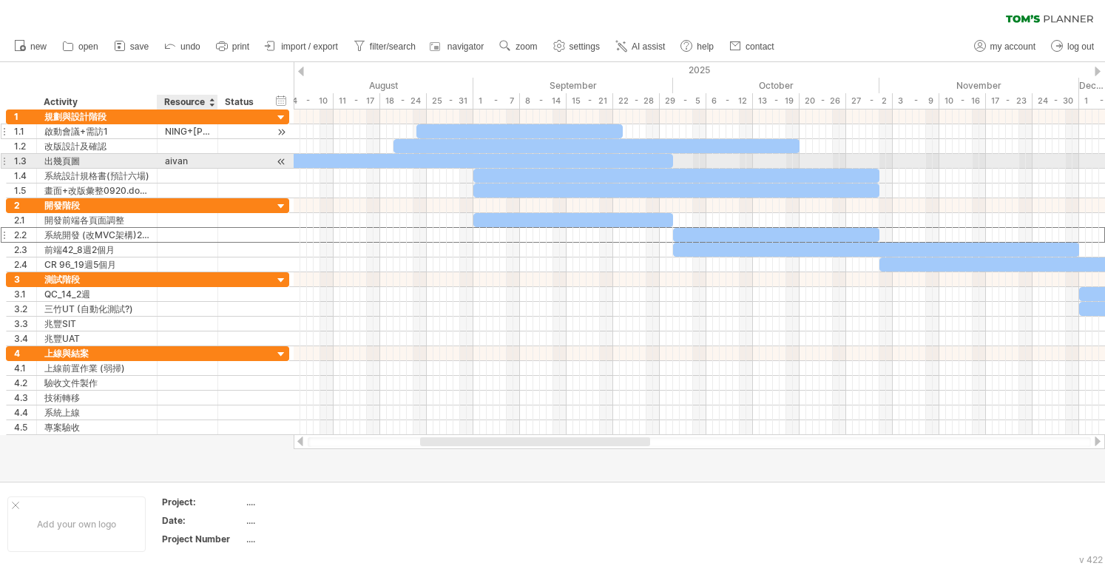
click at [182, 136] on div "NING+[PERSON_NAME]" at bounding box center [187, 131] width 45 height 14
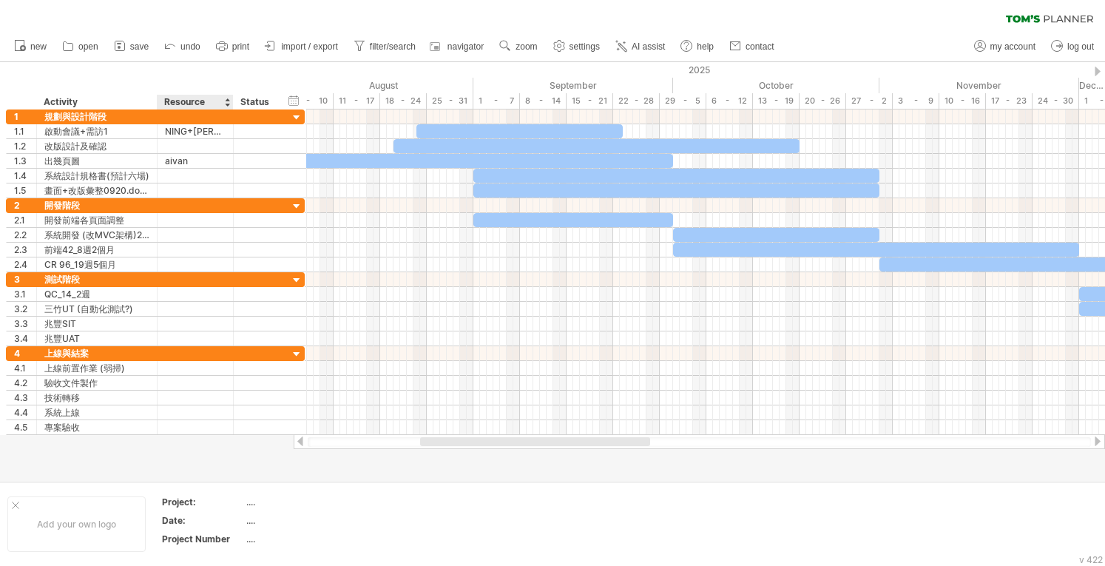
drag, startPoint x: 214, startPoint y: 101, endPoint x: 230, endPoint y: 101, distance: 15.5
click at [230, 101] on div at bounding box center [232, 102] width 5 height 15
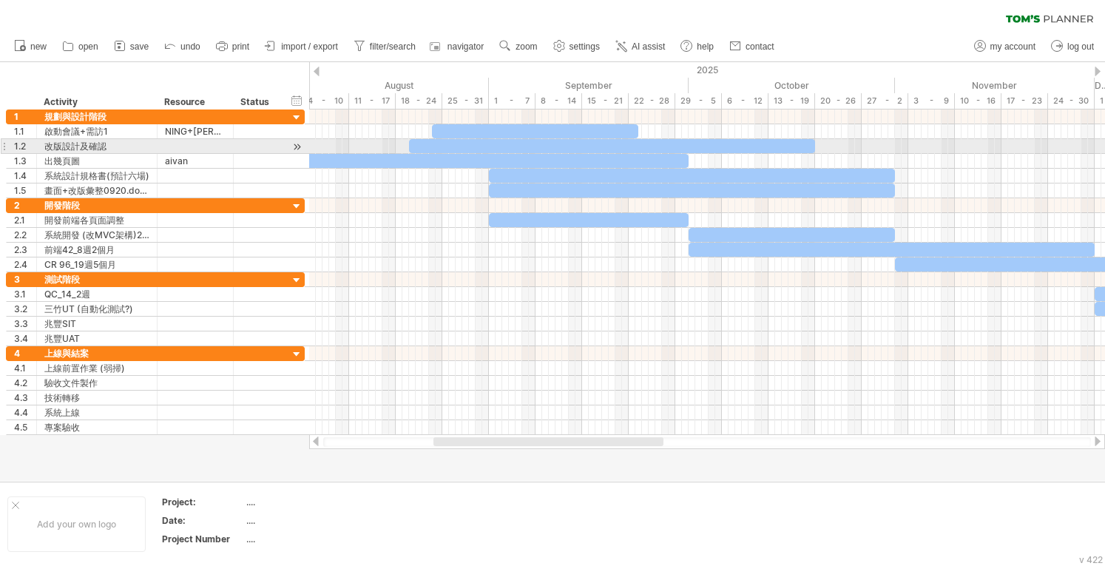
click at [212, 146] on div at bounding box center [195, 146] width 61 height 14
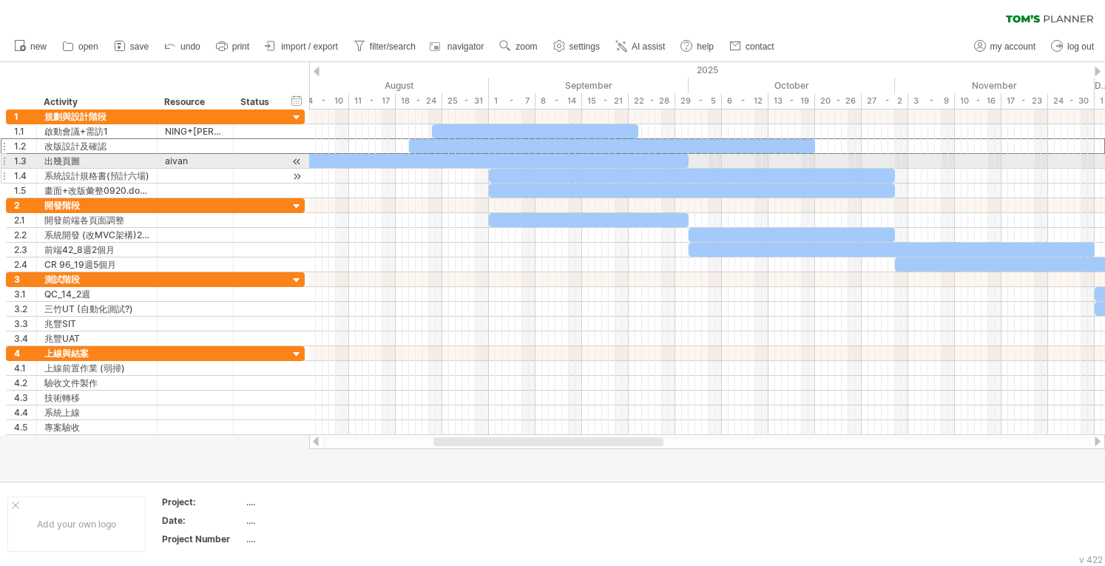
click at [189, 169] on div at bounding box center [195, 176] width 61 height 14
click at [178, 160] on div "aivan" at bounding box center [195, 161] width 61 height 14
click at [178, 160] on input "*****" at bounding box center [195, 161] width 61 height 14
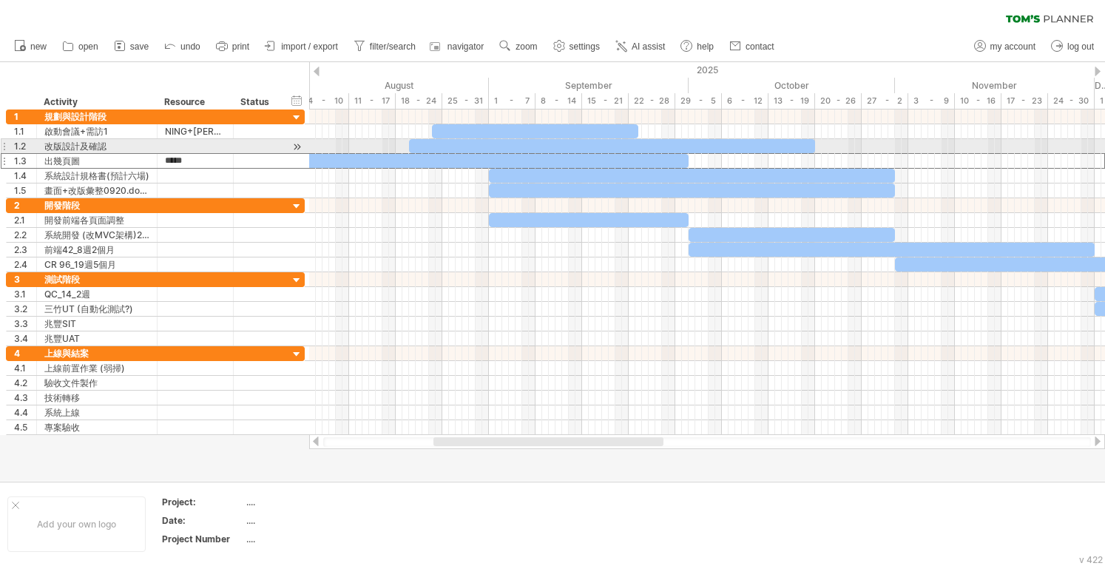
click at [177, 143] on div at bounding box center [195, 146] width 61 height 14
click at [177, 143] on input "text" at bounding box center [195, 146] width 61 height 14
paste input "*****"
type input "*****"
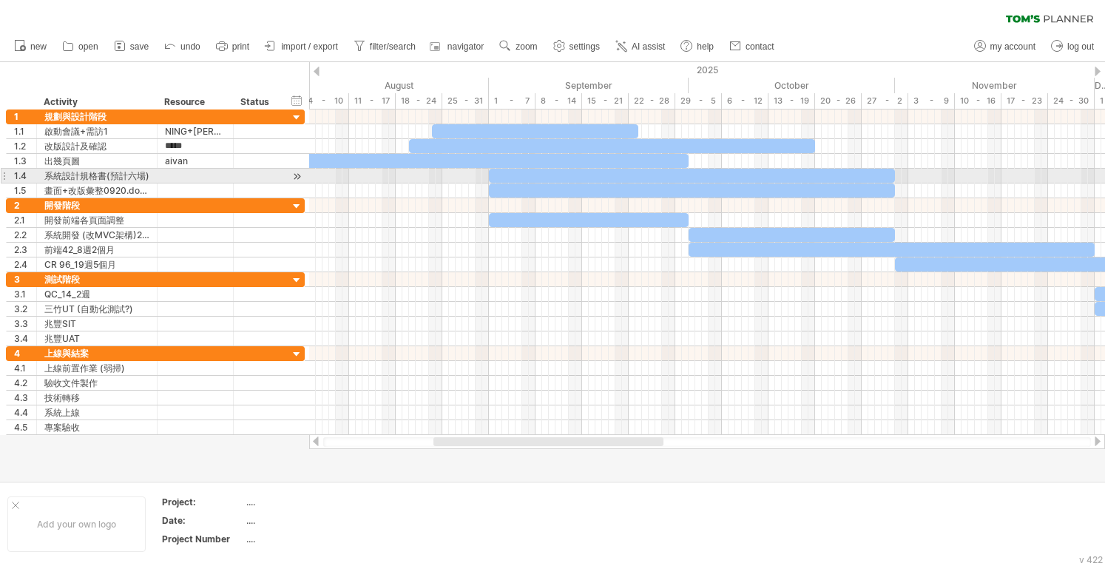
click at [180, 175] on div at bounding box center [195, 176] width 61 height 14
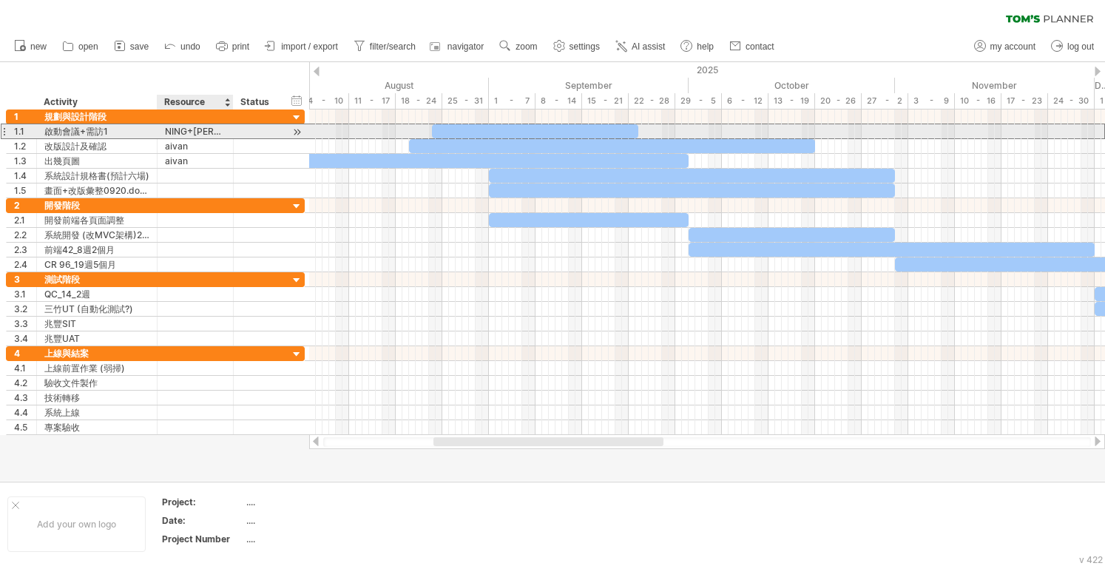
click at [186, 132] on div "NING+[PERSON_NAME]" at bounding box center [195, 131] width 61 height 14
click at [194, 131] on input "*******" at bounding box center [195, 131] width 61 height 14
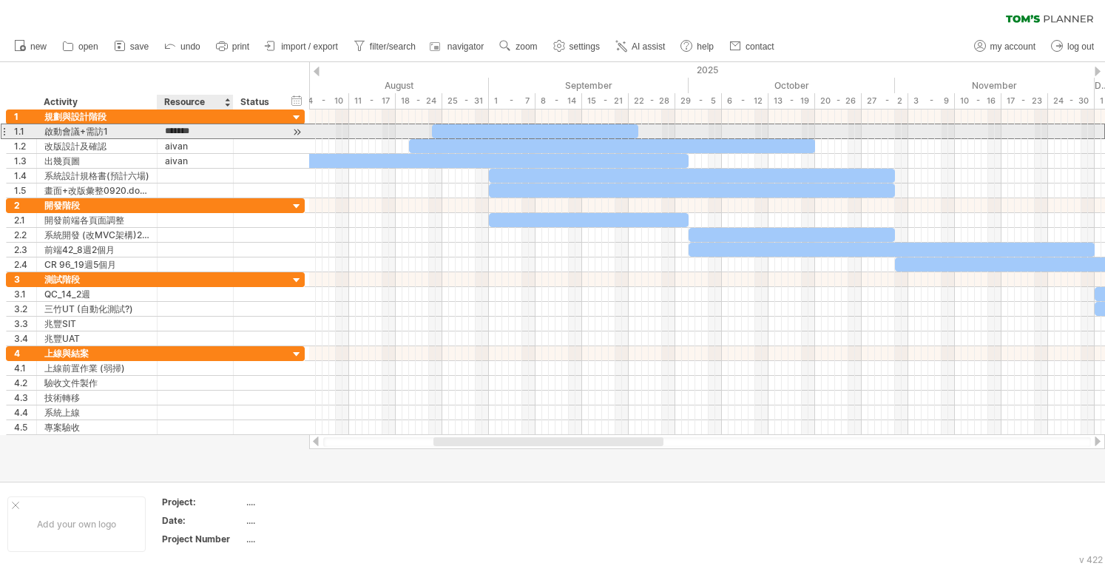
click at [195, 132] on input "*******" at bounding box center [195, 131] width 61 height 14
drag, startPoint x: 194, startPoint y: 129, endPoint x: 223, endPoint y: 129, distance: 28.1
click at [223, 129] on input "*******" at bounding box center [195, 131] width 61 height 14
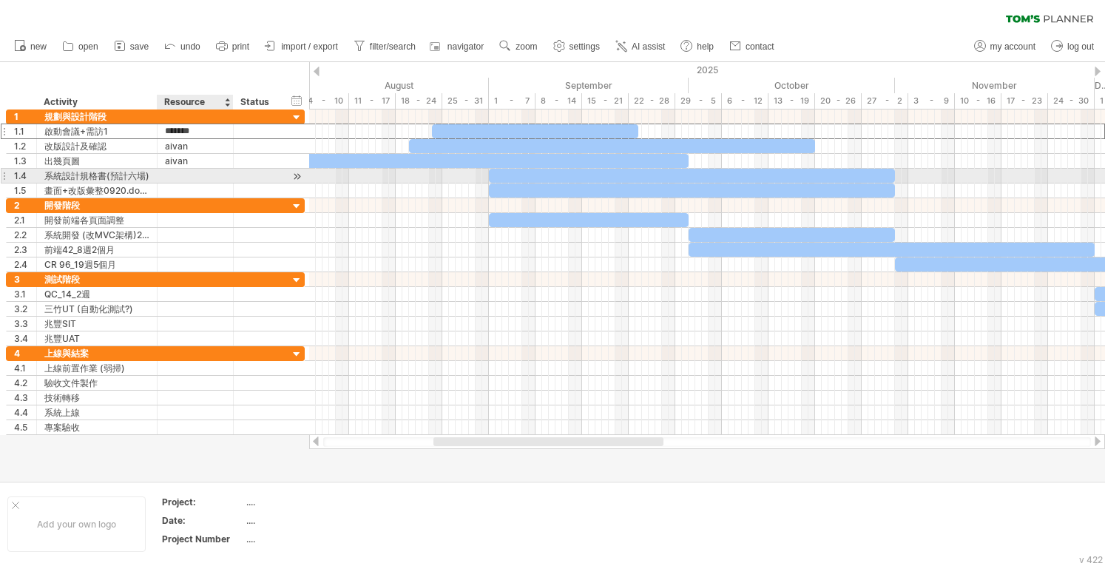
click at [199, 177] on div at bounding box center [195, 176] width 61 height 14
click at [199, 177] on input "text" at bounding box center [195, 176] width 61 height 14
paste input "**"
type input "**"
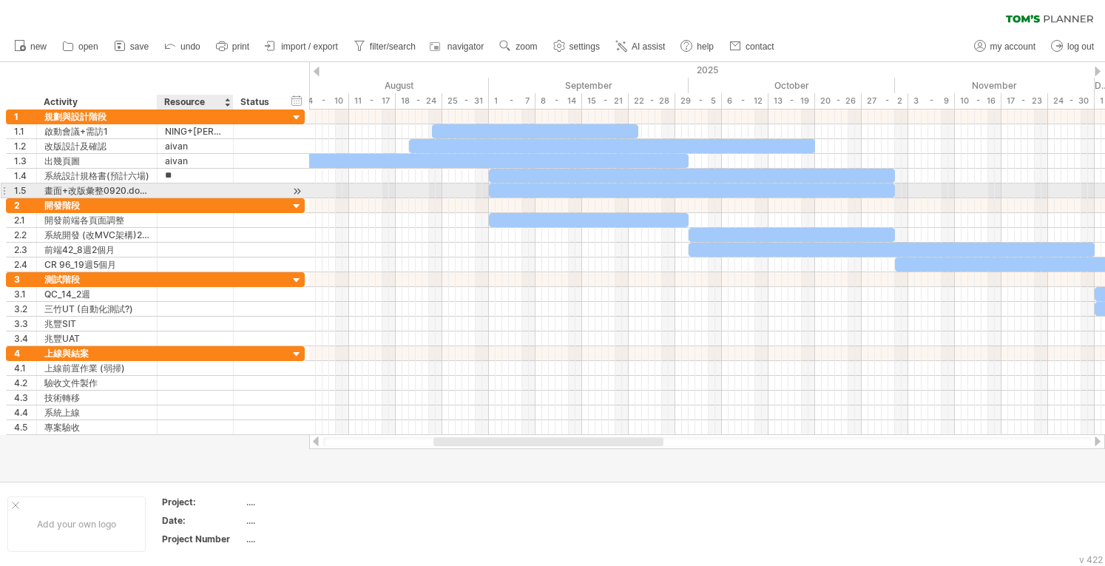
click at [195, 187] on div at bounding box center [195, 190] width 61 height 14
paste input "**"
type input "**"
click at [197, 180] on div "[PERSON_NAME]" at bounding box center [195, 176] width 61 height 14
click at [197, 187] on div "[PERSON_NAME]" at bounding box center [195, 190] width 61 height 14
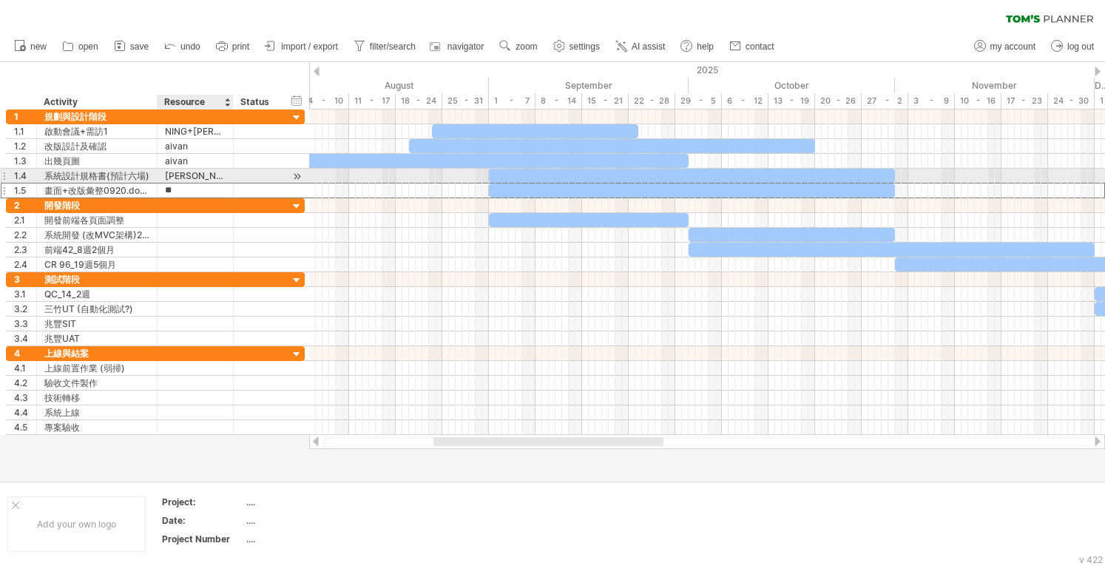
click at [170, 174] on div "[PERSON_NAME]" at bounding box center [195, 176] width 61 height 14
click at [170, 174] on input "**" at bounding box center [195, 176] width 61 height 14
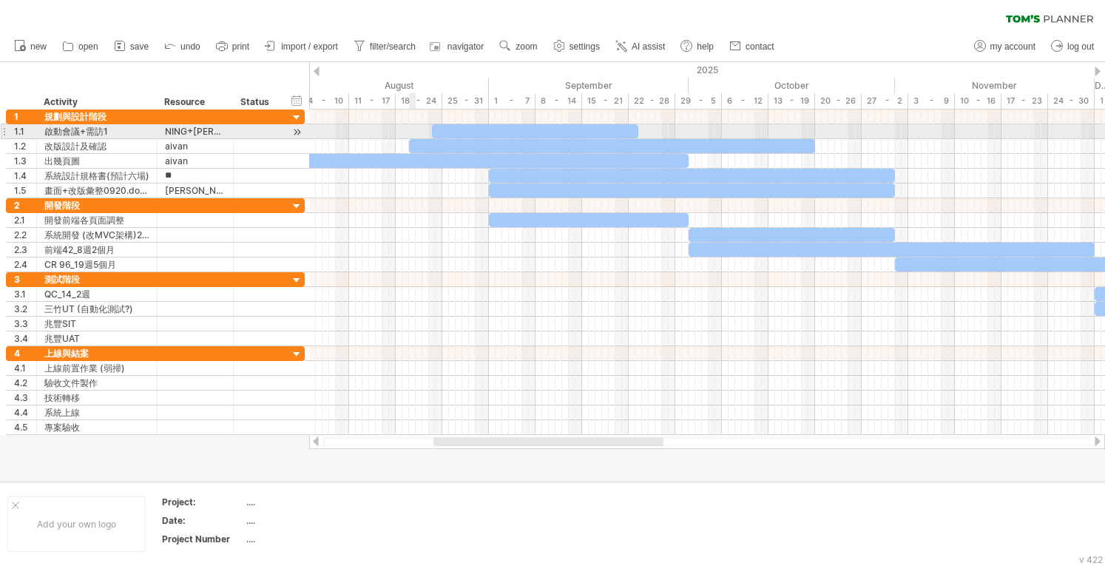
type input "*"
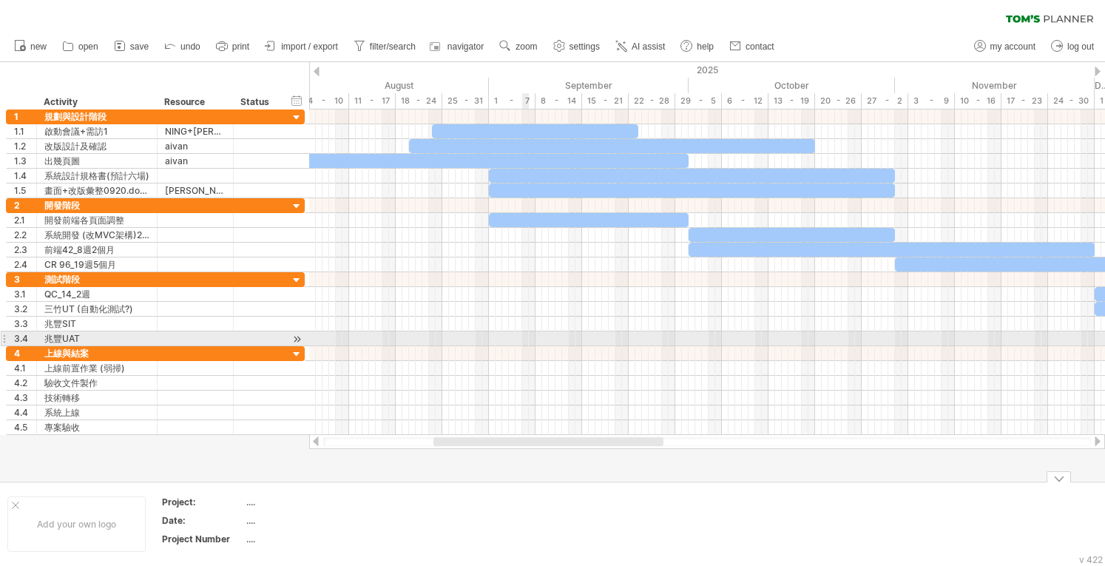
click at [452, 333] on div at bounding box center [707, 338] width 796 height 15
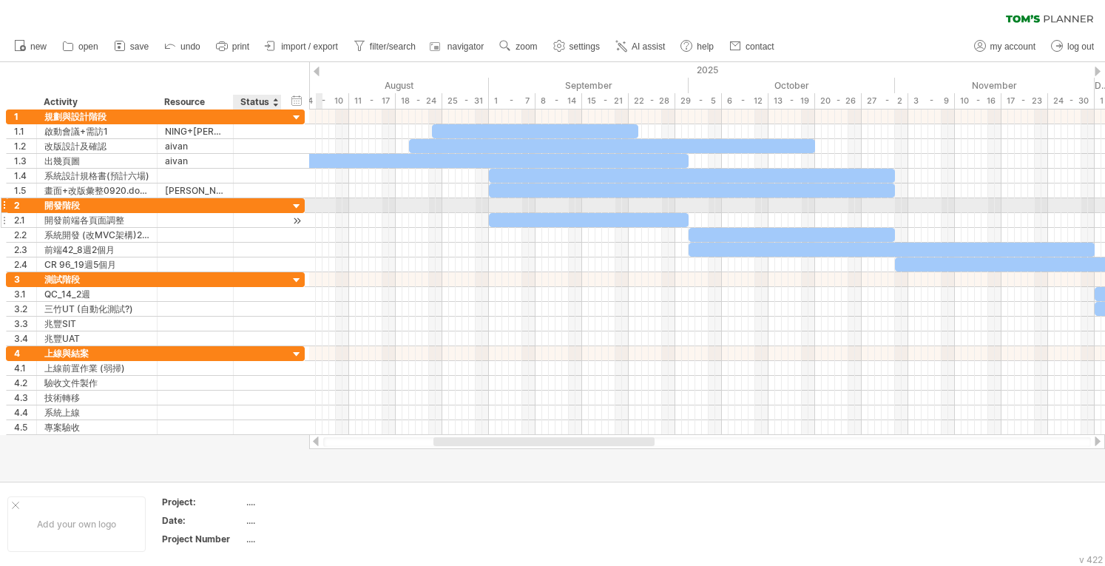
click at [276, 213] on div at bounding box center [279, 220] width 7 height 15
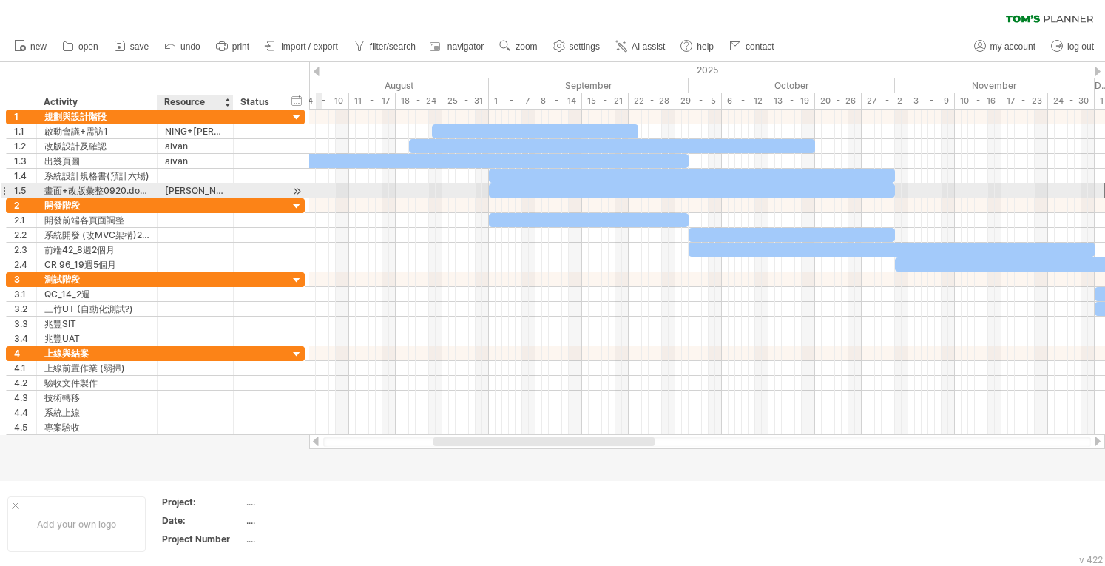
click at [216, 190] on div "[PERSON_NAME]" at bounding box center [195, 190] width 61 height 14
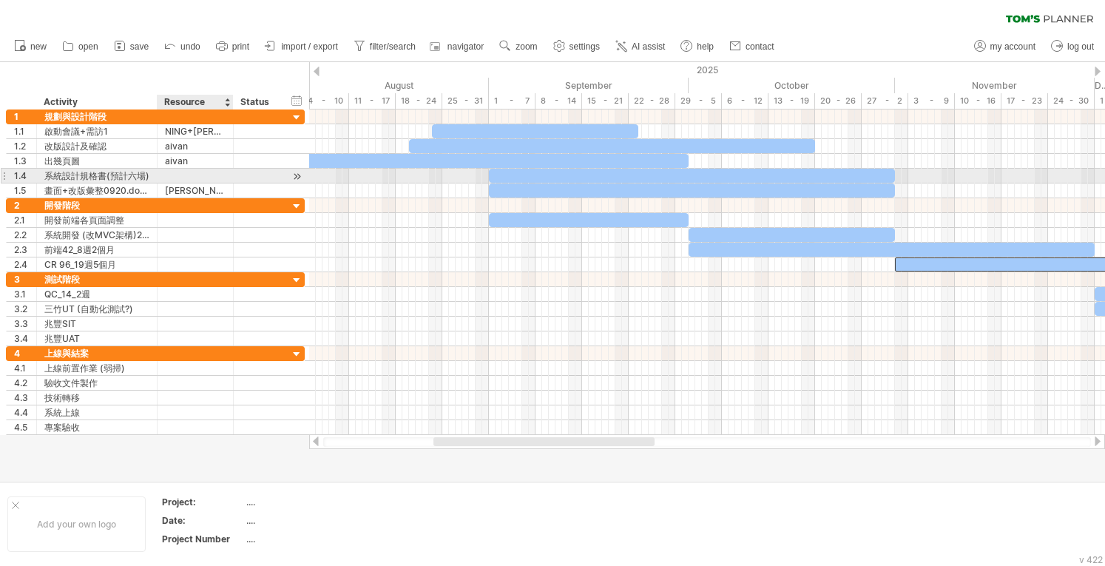
click at [181, 180] on div at bounding box center [195, 176] width 61 height 14
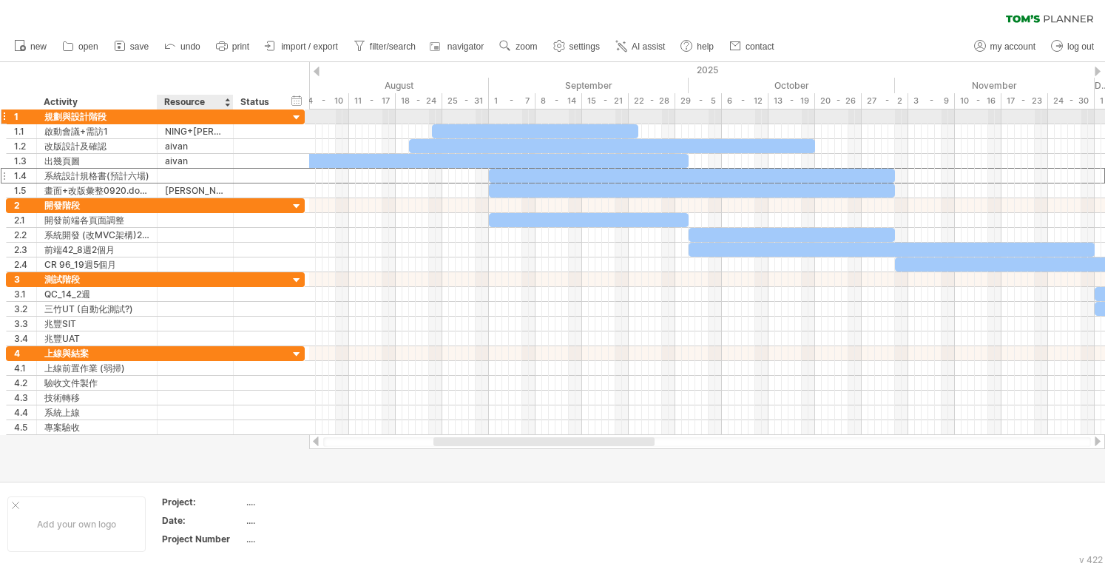
click at [208, 119] on div at bounding box center [195, 116] width 61 height 14
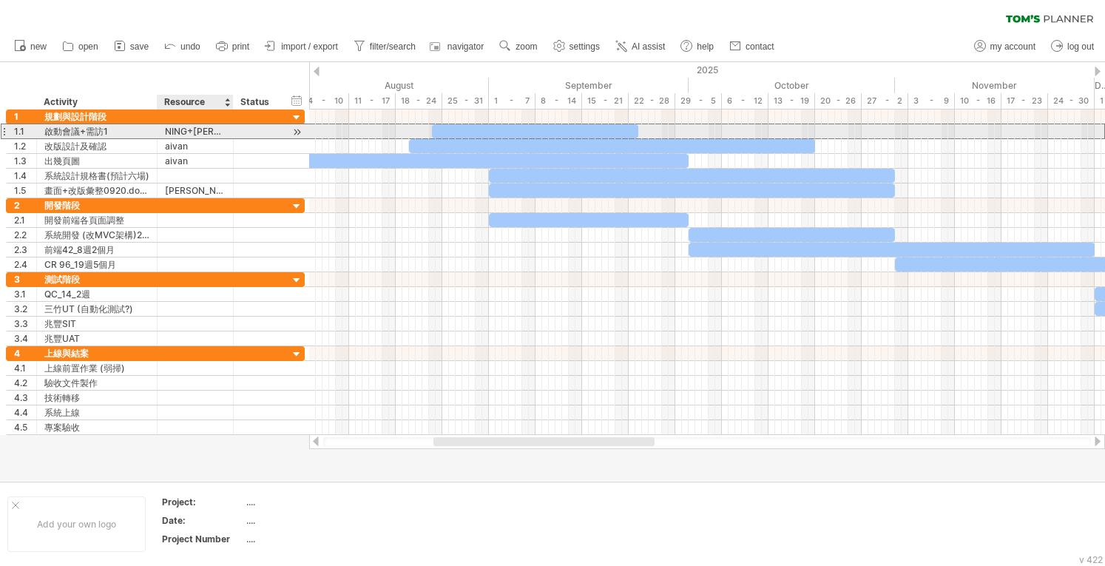
click at [206, 129] on div "NING+[PERSON_NAME]" at bounding box center [195, 131] width 61 height 14
click at [0, 0] on input "*******" at bounding box center [0, 0] width 0 height 0
click at [197, 129] on input "*******" at bounding box center [195, 131] width 61 height 14
click at [193, 131] on input "*******" at bounding box center [195, 131] width 61 height 14
click at [206, 137] on div "NING+[PERSON_NAME]" at bounding box center [195, 131] width 61 height 14
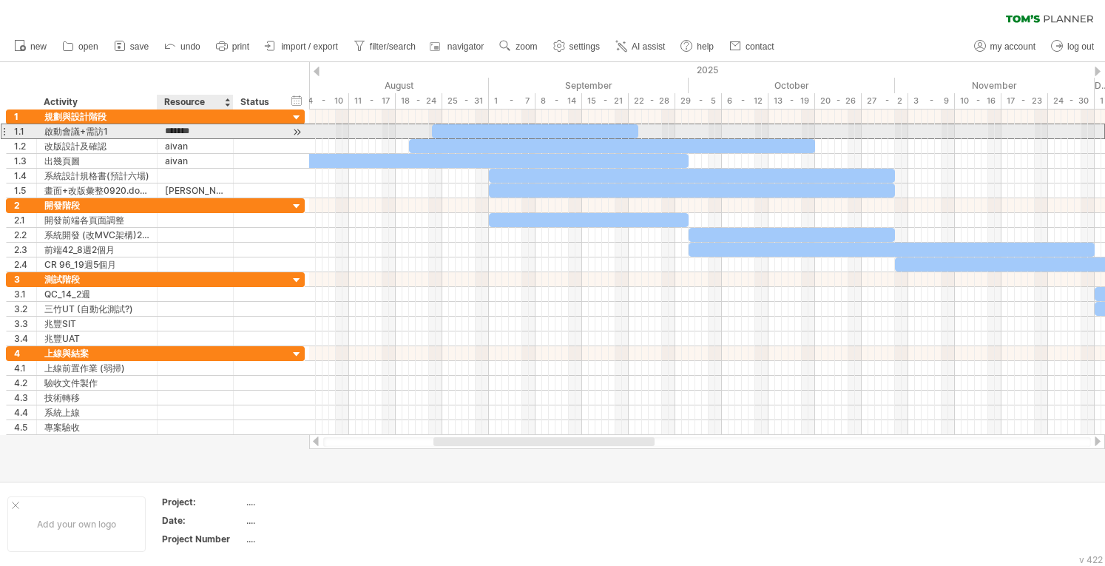
click at [200, 135] on input "*******" at bounding box center [195, 131] width 61 height 14
drag, startPoint x: 194, startPoint y: 129, endPoint x: 229, endPoint y: 129, distance: 35.5
click at [229, 129] on div "******* NING+[PERSON_NAME]" at bounding box center [195, 131] width 76 height 14
paste input "****"
type input "**********"
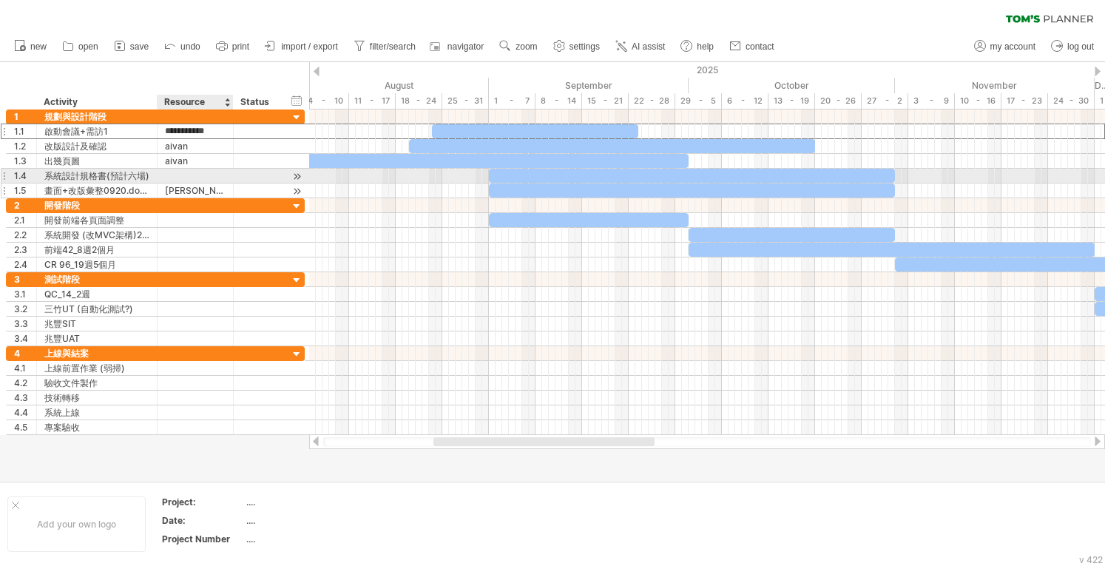
click at [219, 183] on div "[PERSON_NAME]" at bounding box center [195, 190] width 61 height 14
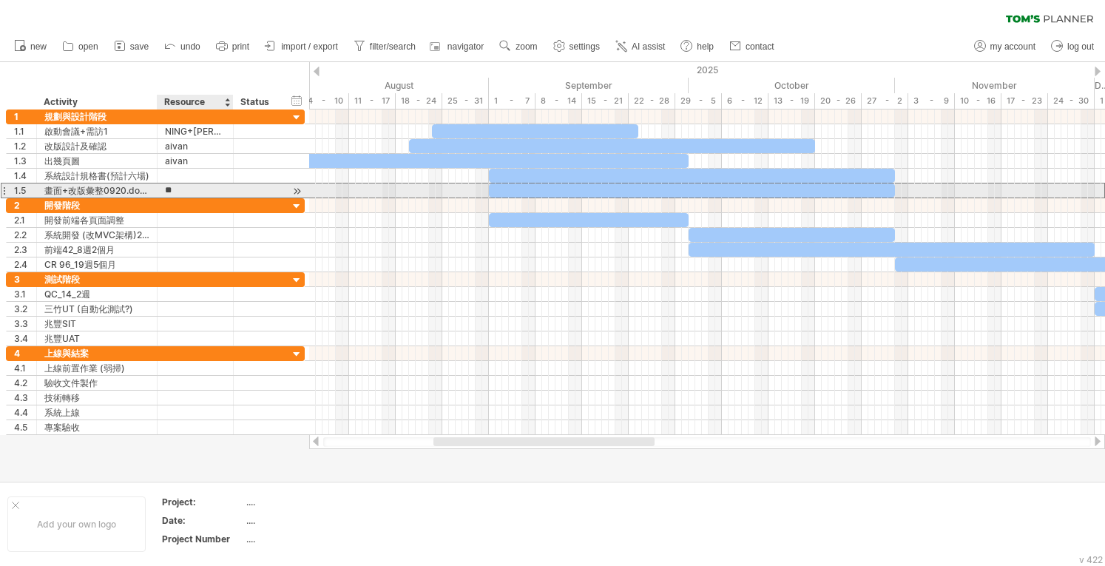
click at [191, 192] on input "**" at bounding box center [195, 190] width 61 height 14
click at [173, 192] on input "**" at bounding box center [195, 190] width 61 height 14
drag, startPoint x: 163, startPoint y: 190, endPoint x: 188, endPoint y: 190, distance: 25.1
click at [188, 190] on div "** [PERSON_NAME]" at bounding box center [195, 190] width 76 height 14
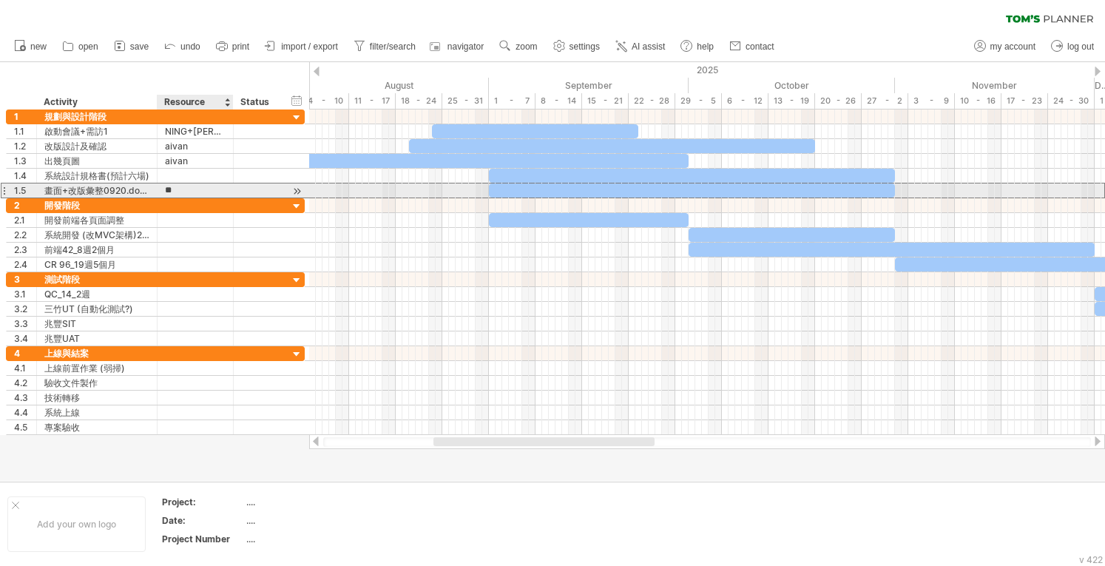
click at [177, 190] on input "**" at bounding box center [195, 190] width 61 height 14
paste input "****"
type input "******"
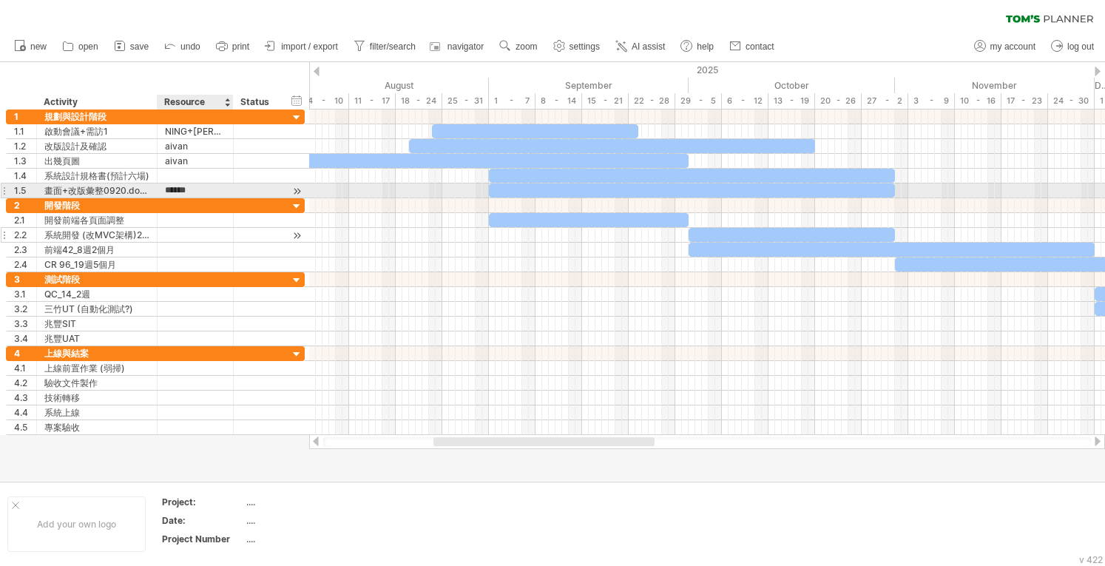
click at [182, 229] on div at bounding box center [195, 235] width 61 height 14
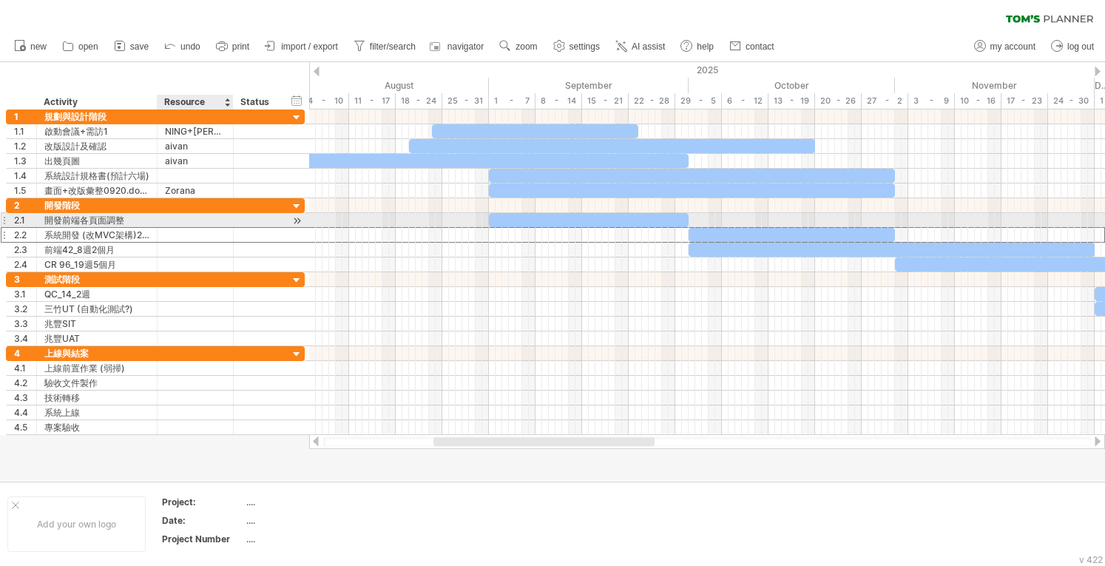
click at [184, 218] on div at bounding box center [195, 220] width 61 height 14
click at [184, 213] on div at bounding box center [195, 220] width 61 height 14
click at [186, 217] on input "text" at bounding box center [195, 220] width 61 height 14
paste input "***"
type input "***"
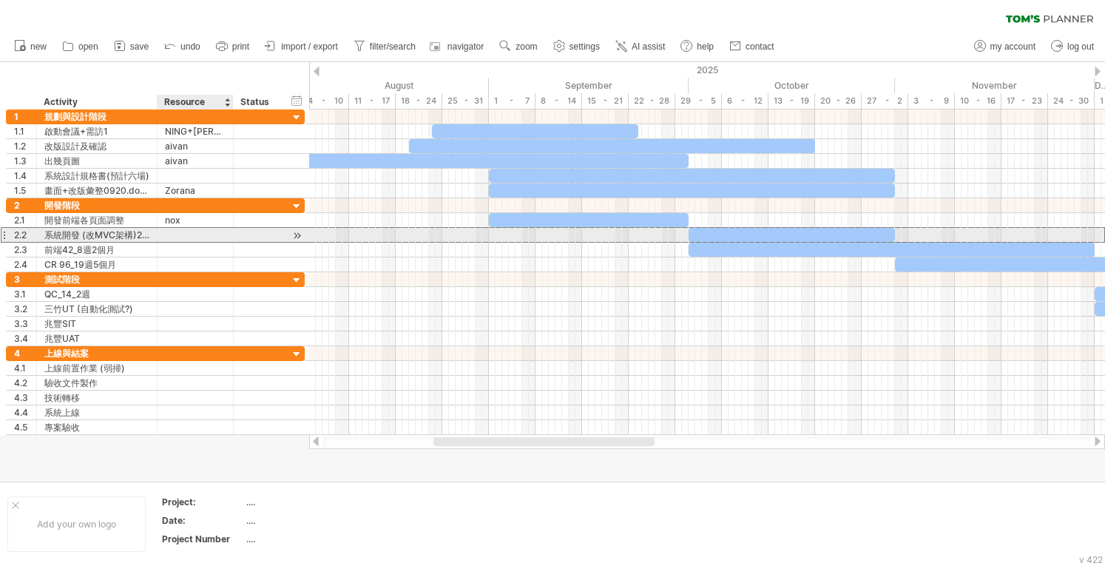
click at [192, 234] on div at bounding box center [195, 235] width 61 height 14
paste input "***"
type input "***"
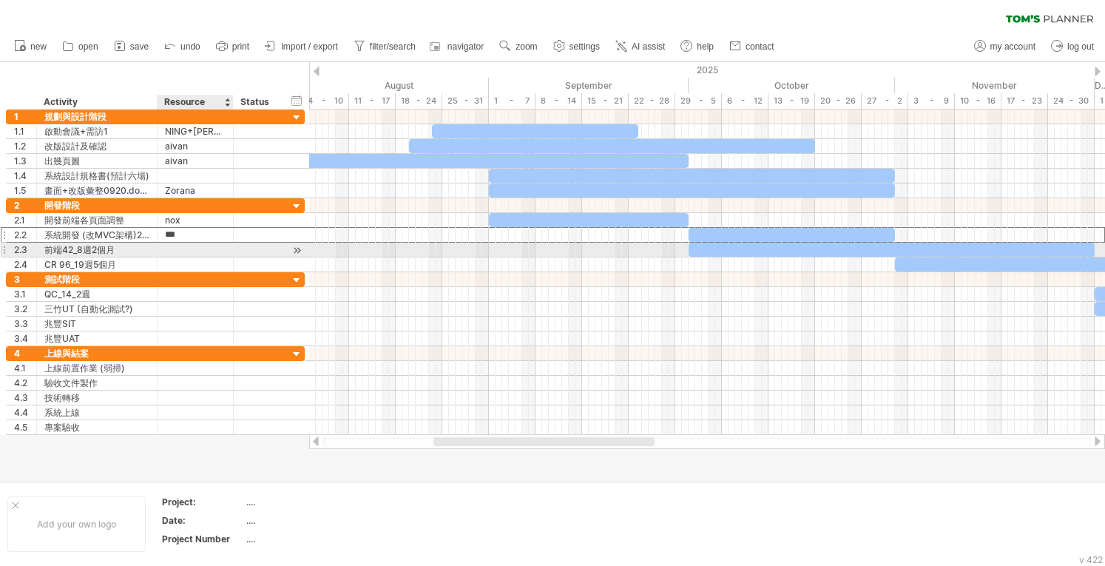
click at [200, 245] on div at bounding box center [195, 250] width 61 height 14
paste input "***"
type input "***"
click at [205, 257] on div at bounding box center [195, 264] width 61 height 14
paste input "***"
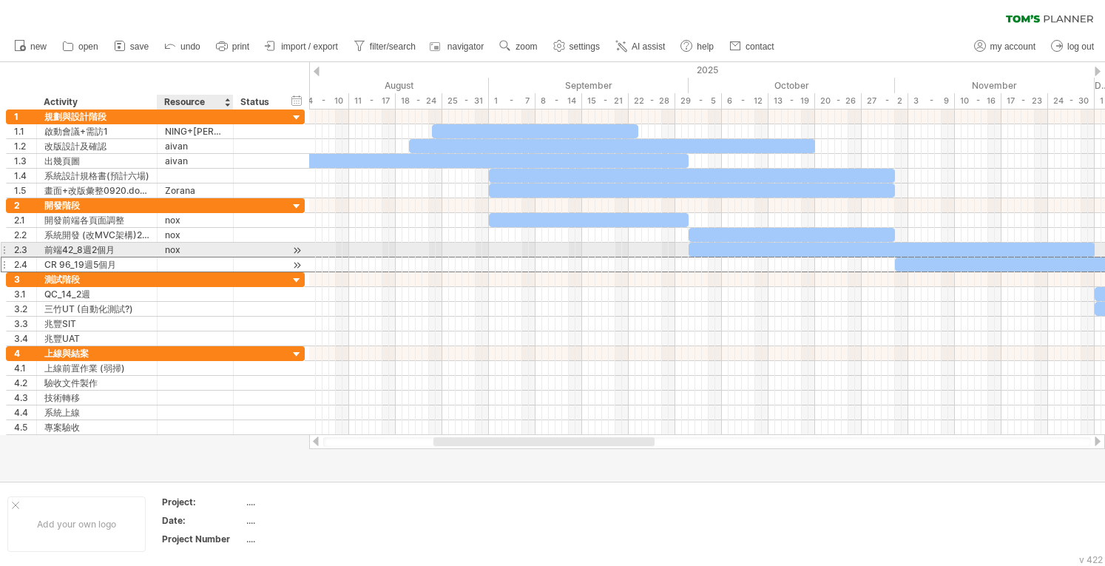
type input "***"
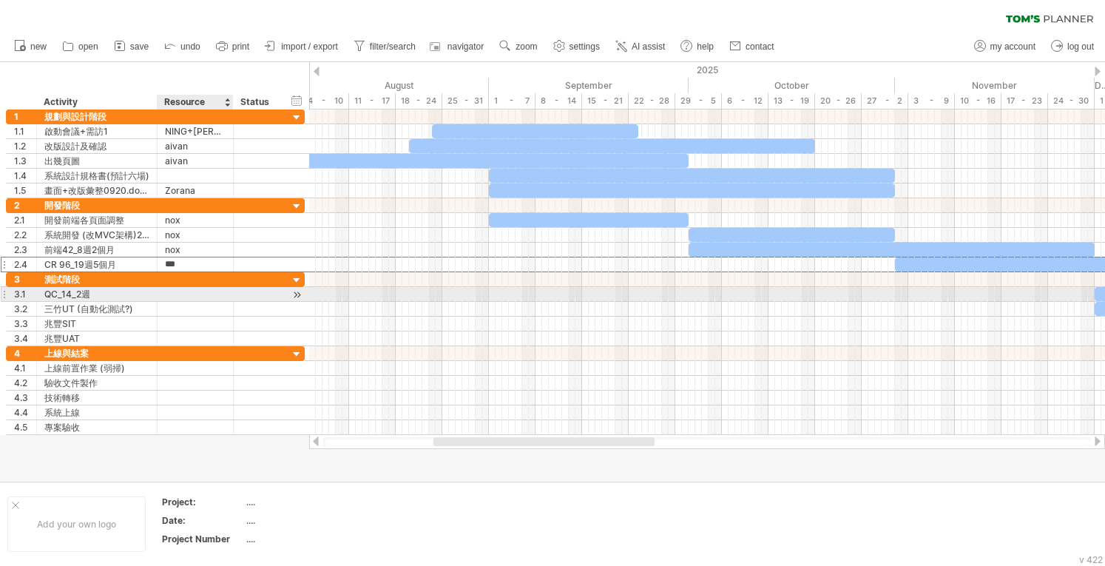
click at [210, 291] on div at bounding box center [195, 294] width 61 height 14
paste input "***"
type input "***"
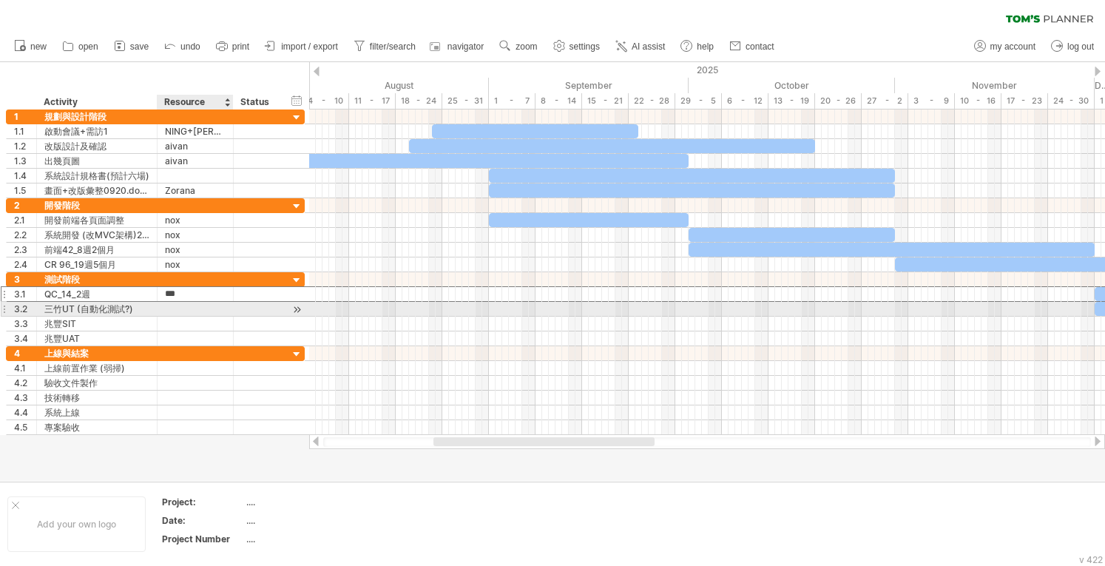
click at [214, 310] on div at bounding box center [195, 309] width 61 height 14
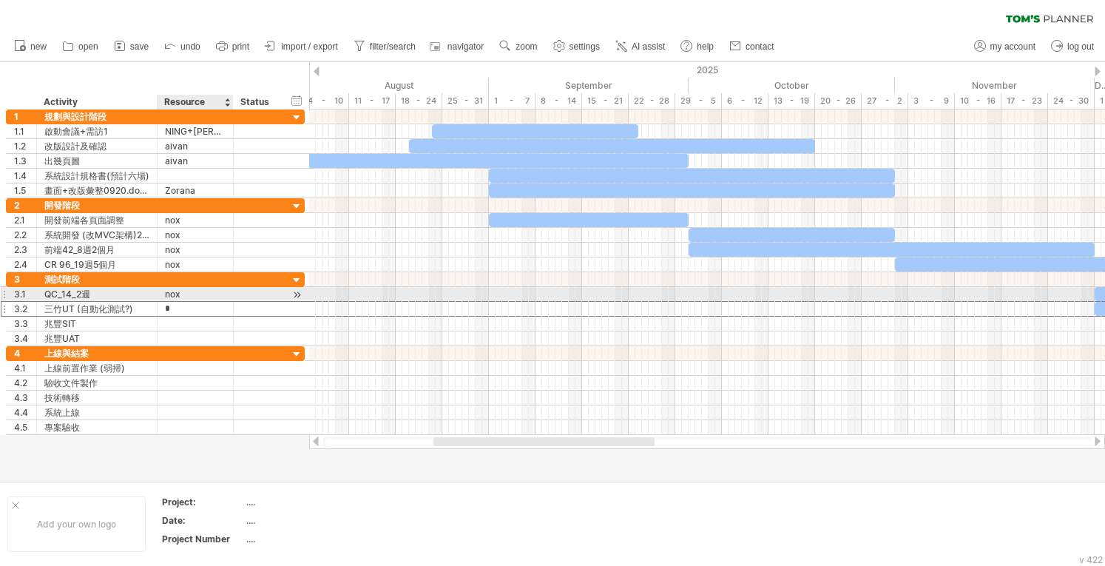
type input "**"
type input "****"
click at [243, 325] on div at bounding box center [257, 323] width 33 height 14
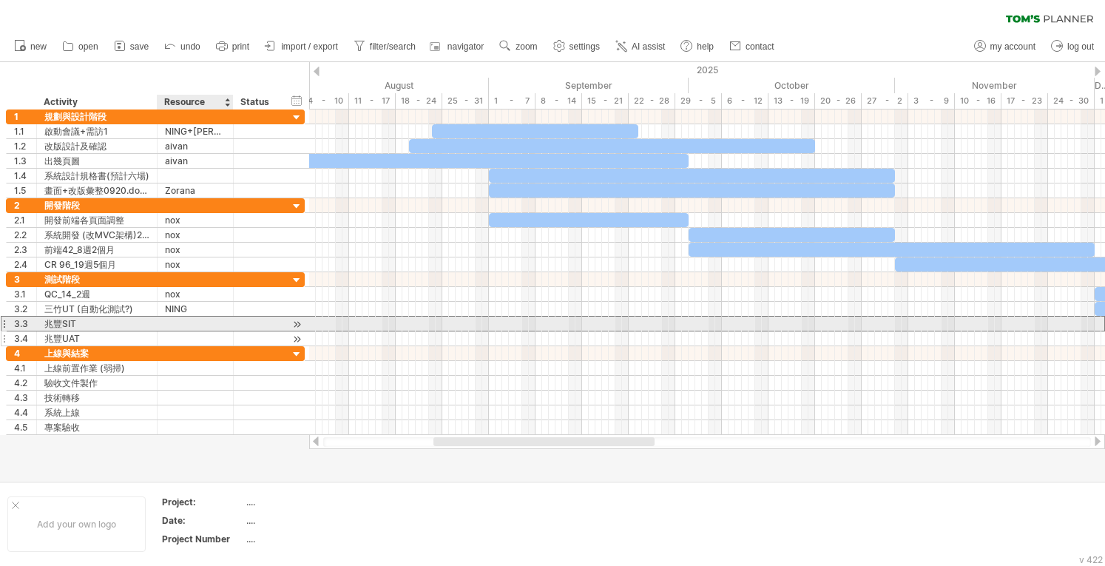
click at [170, 331] on div at bounding box center [195, 338] width 61 height 14
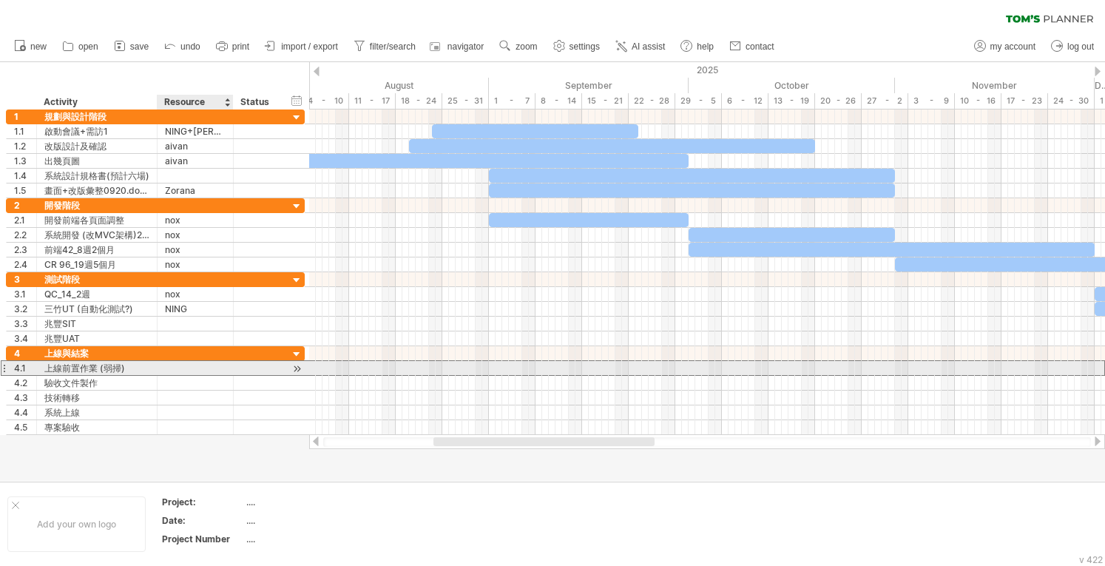
click at [184, 363] on div at bounding box center [195, 368] width 61 height 14
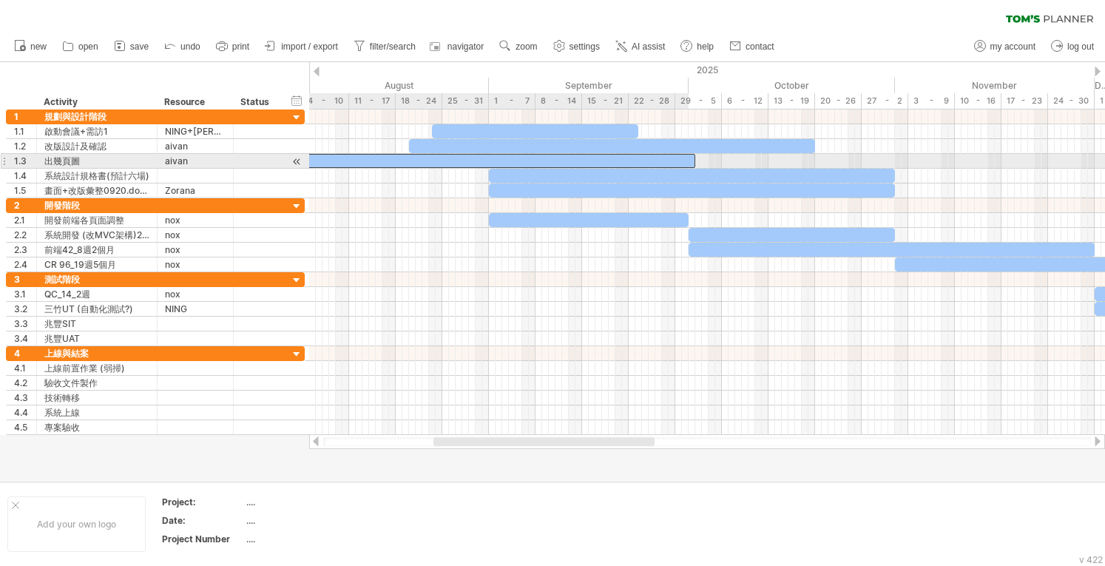
drag, startPoint x: 411, startPoint y: 159, endPoint x: 467, endPoint y: 157, distance: 56.2
click at [452, 157] on div at bounding box center [492, 161] width 406 height 14
drag, startPoint x: 467, startPoint y: 157, endPoint x: 499, endPoint y: 154, distance: 31.9
click at [452, 154] on div at bounding box center [575, 161] width 406 height 14
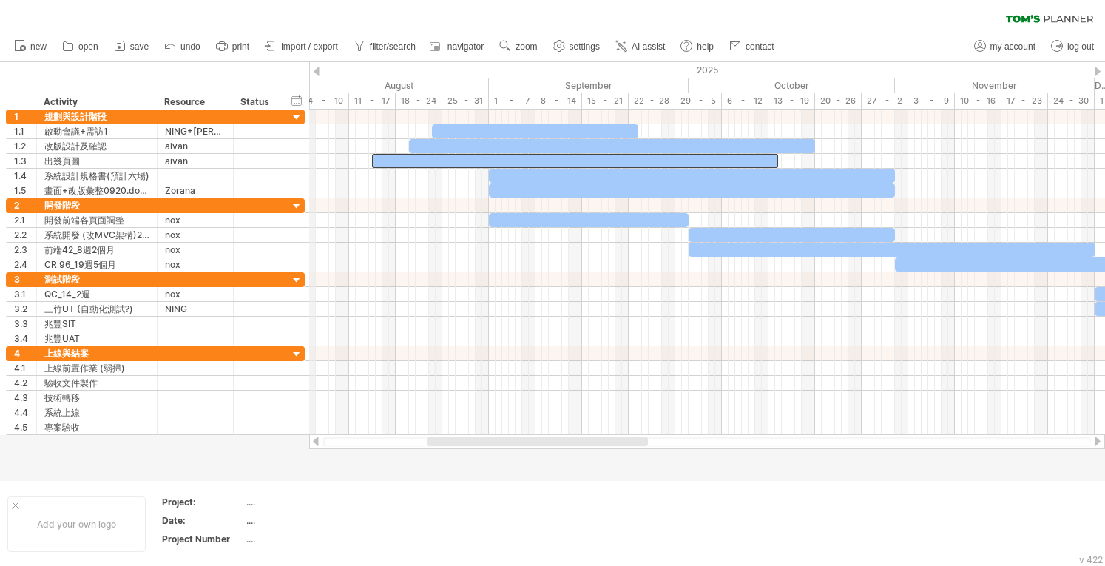
click at [310, 70] on div "2025" at bounding box center [106, 70] width 2389 height 16
click at [303, 71] on div "Trying to reach [DOMAIN_NAME] Connected again... 0% clear filter new 1" at bounding box center [552, 283] width 1105 height 566
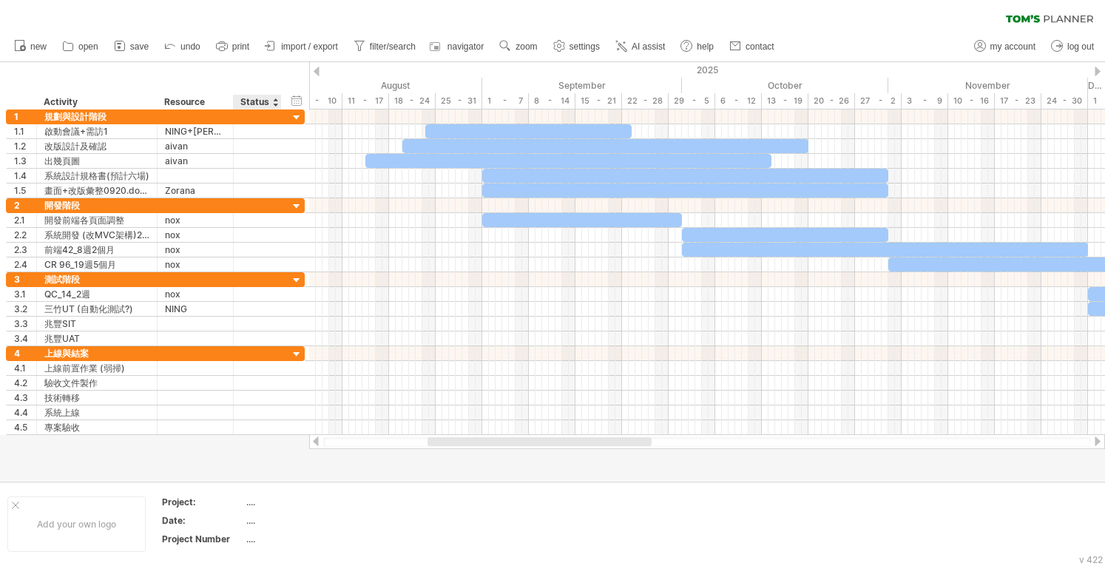
click at [282, 73] on div "hide start/end/duration show start/end/duration ******** Activity ******** Reso…" at bounding box center [154, 85] width 309 height 47
click at [271, 102] on div "Status" at bounding box center [256, 102] width 33 height 15
click at [293, 101] on div "hide start/end/duration show start/end/duration" at bounding box center [297, 100] width 14 height 16
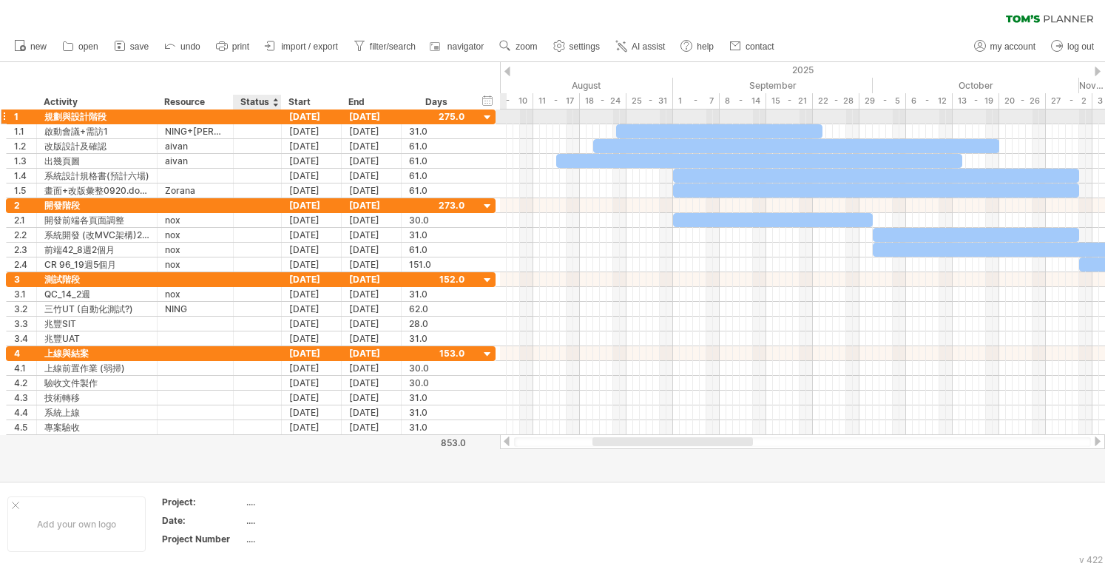
click at [262, 122] on div at bounding box center [257, 116] width 33 height 14
click at [262, 129] on div at bounding box center [257, 131] width 33 height 14
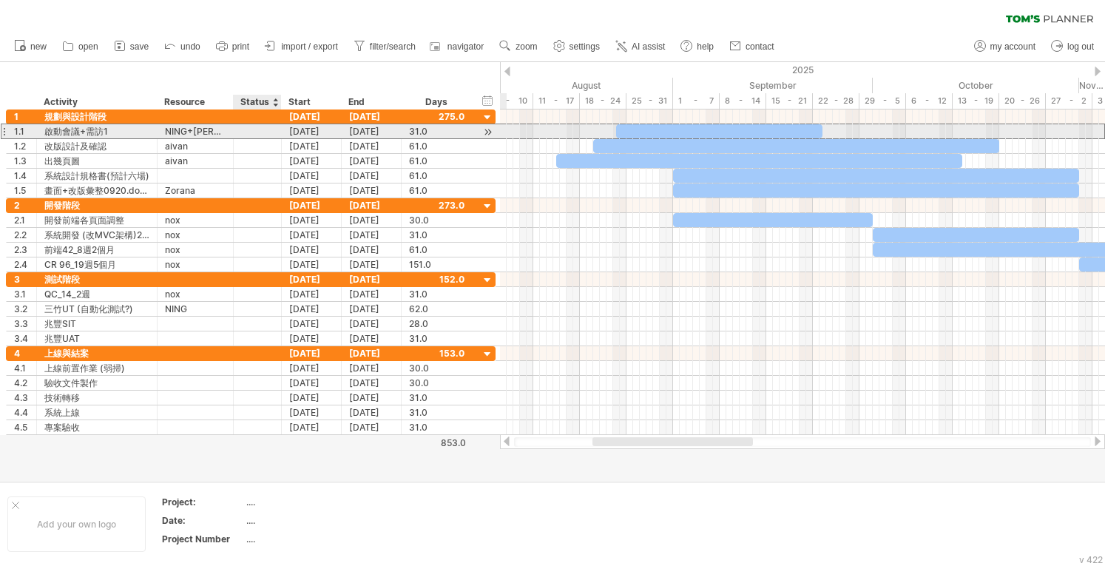
click at [262, 129] on input "text" at bounding box center [257, 131] width 33 height 14
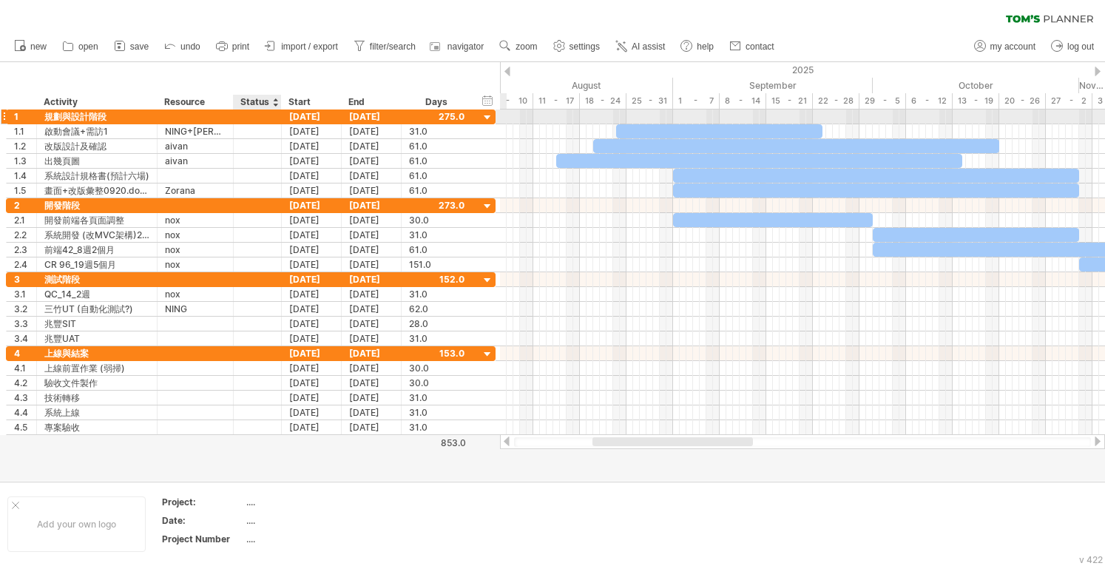
click at [258, 106] on div "Status" at bounding box center [256, 102] width 33 height 15
click at [322, 122] on div "[DATE]" at bounding box center [312, 116] width 60 height 14
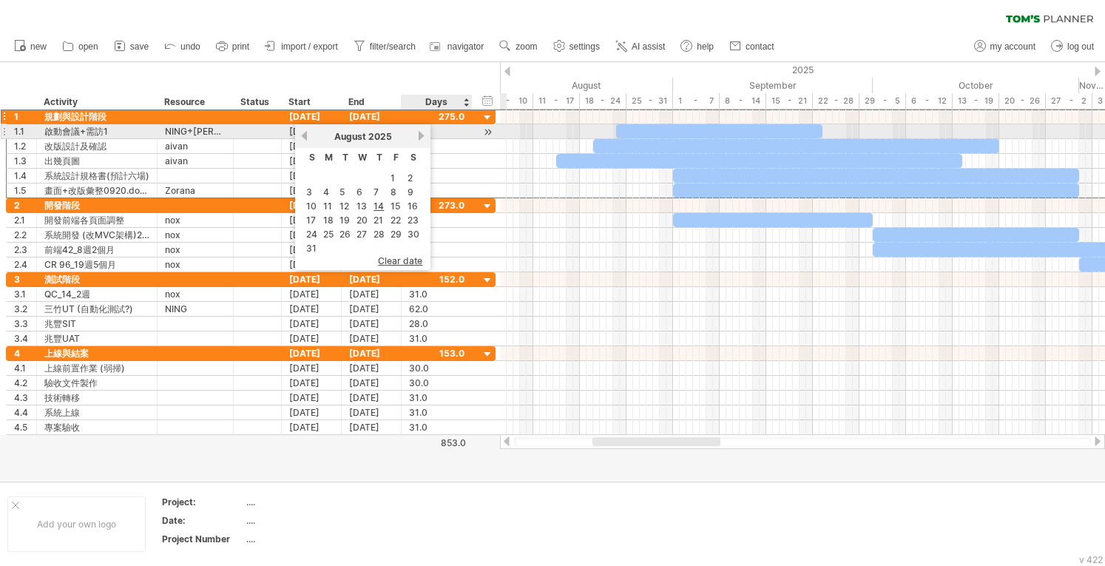
click at [418, 136] on link "next" at bounding box center [421, 135] width 11 height 11
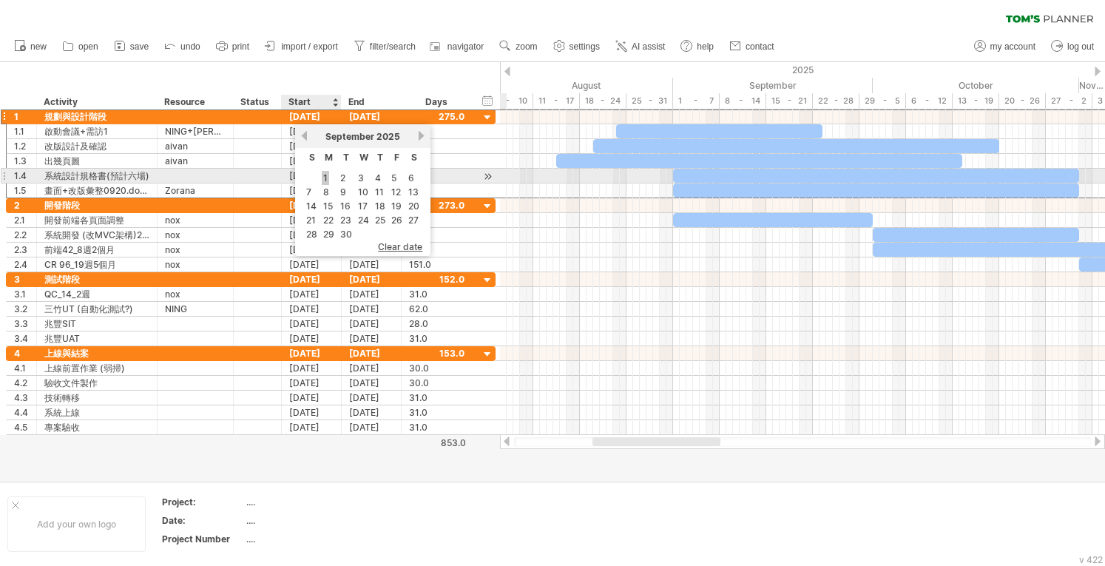
click at [324, 171] on link "1" at bounding box center [325, 178] width 7 height 14
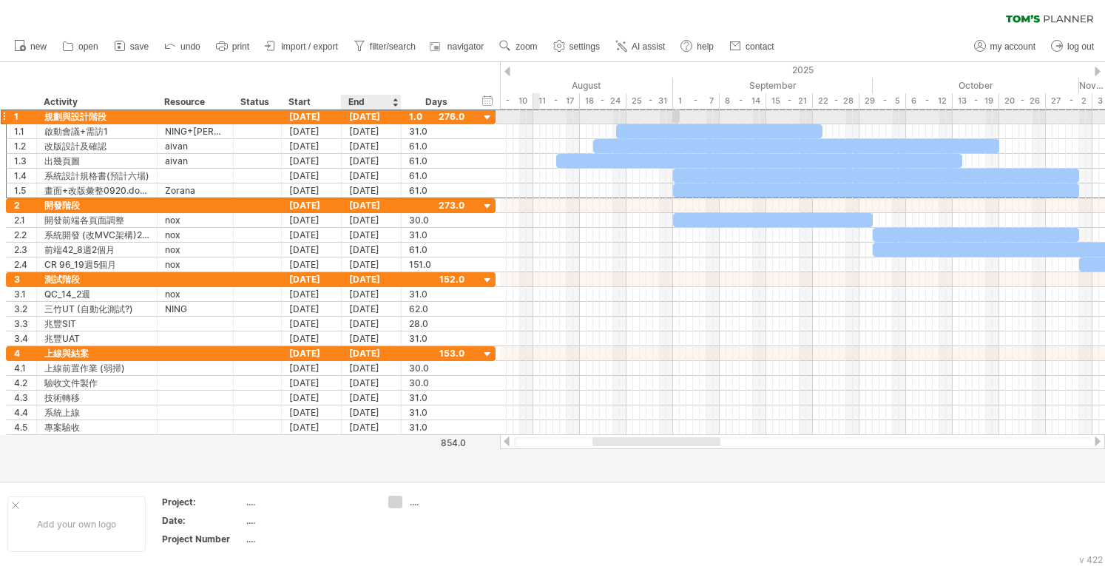
click at [370, 113] on div "[DATE]" at bounding box center [372, 116] width 60 height 14
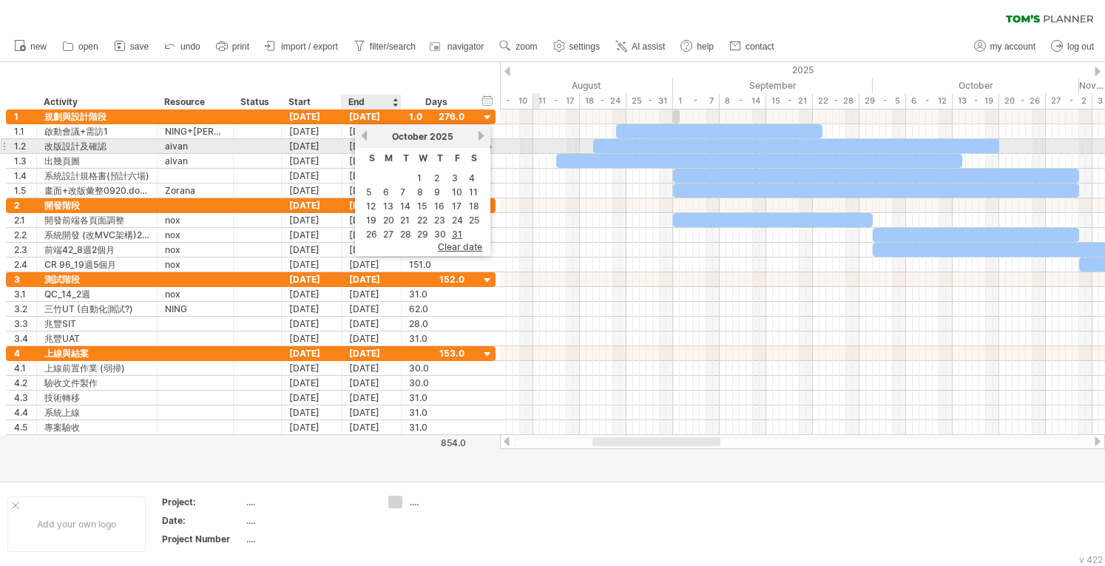
click at [362, 137] on link "previous" at bounding box center [364, 135] width 11 height 11
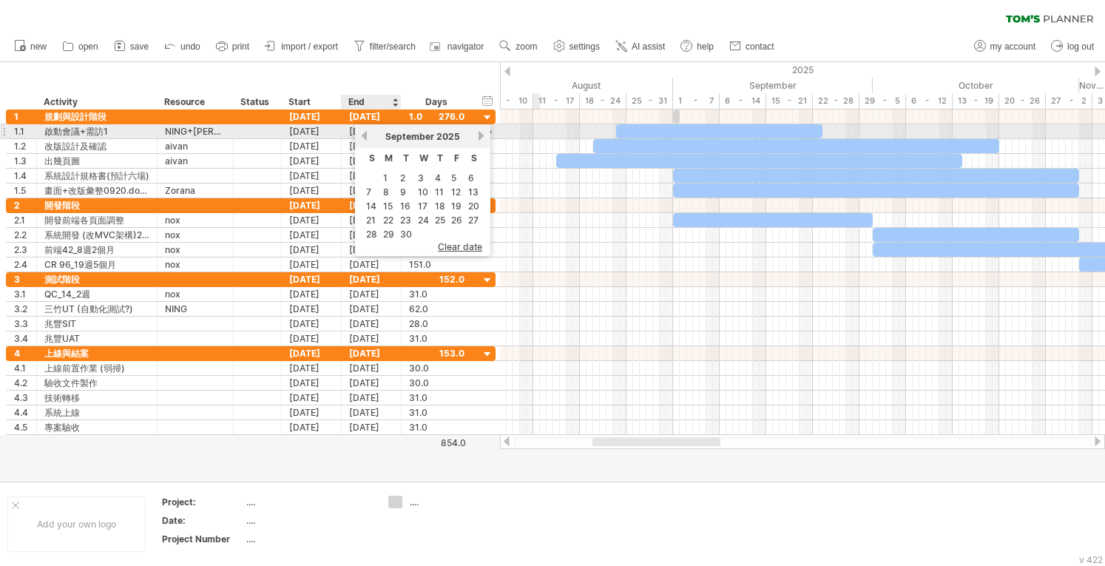
click at [356, 137] on div "previous next [DATE]" at bounding box center [422, 136] width 135 height 24
click at [367, 135] on link "previous" at bounding box center [364, 135] width 11 height 11
click at [452, 131] on link "next" at bounding box center [480, 135] width 11 height 11
click at [452, 137] on link "next" at bounding box center [480, 135] width 11 height 11
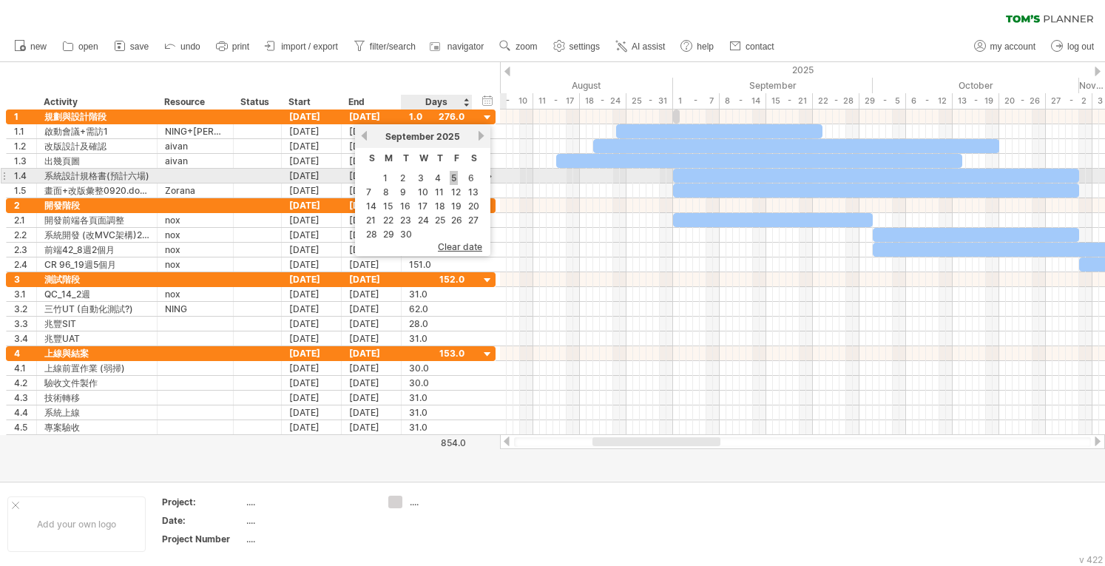
click at [452, 178] on link "5" at bounding box center [454, 178] width 8 height 14
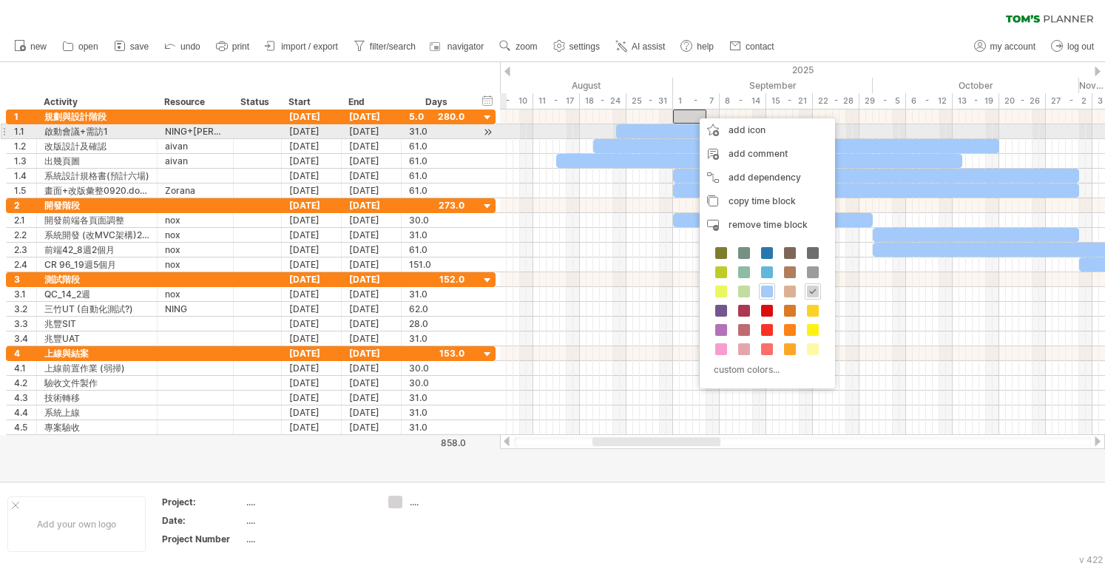
click at [331, 129] on div "[DATE]" at bounding box center [312, 131] width 60 height 14
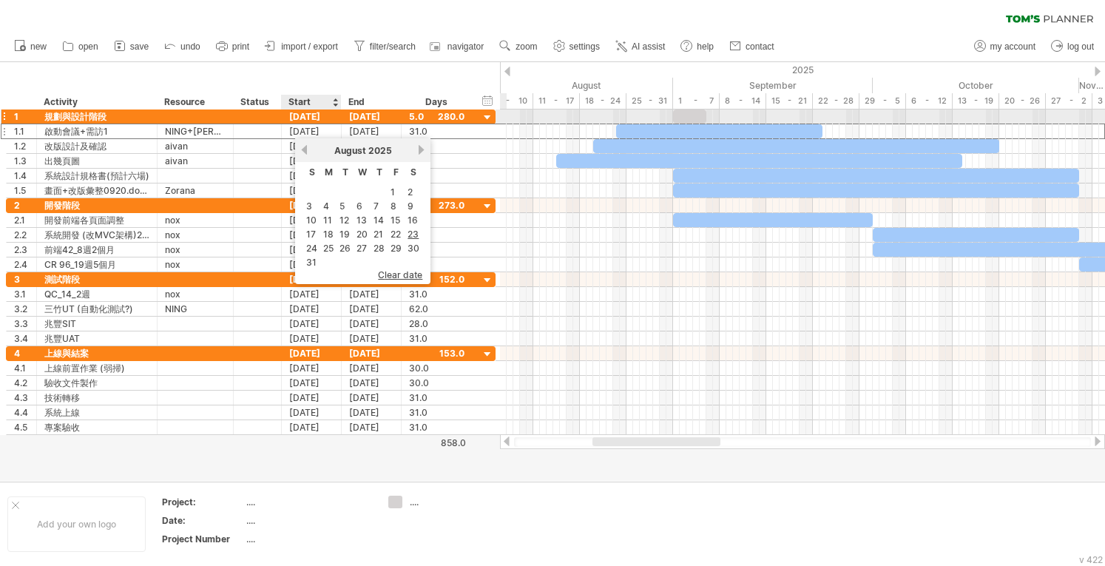
click at [318, 115] on div "[DATE]" at bounding box center [312, 116] width 60 height 14
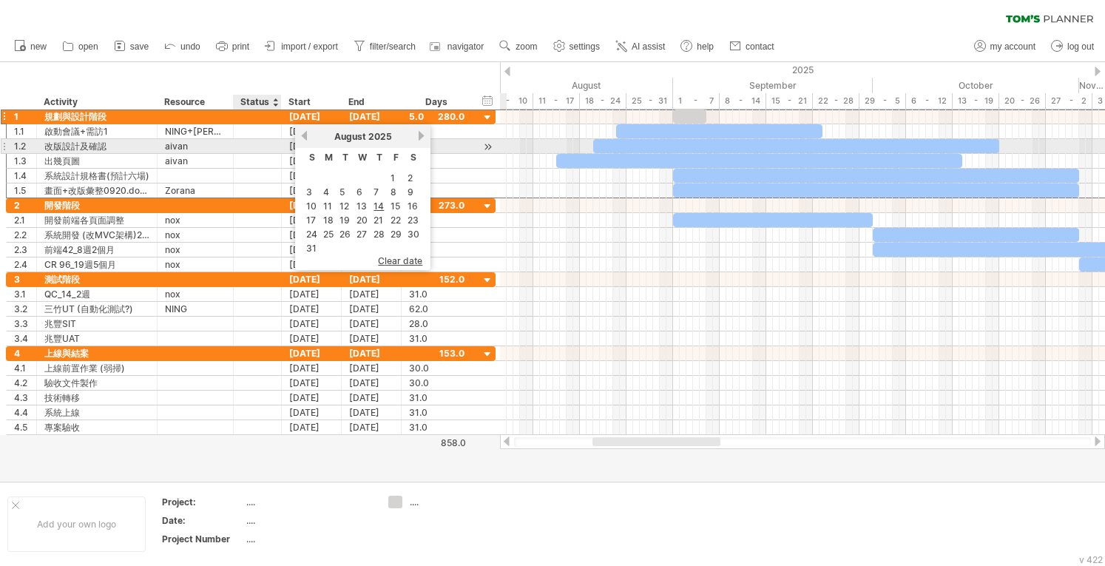
click at [247, 141] on div at bounding box center [257, 146] width 33 height 14
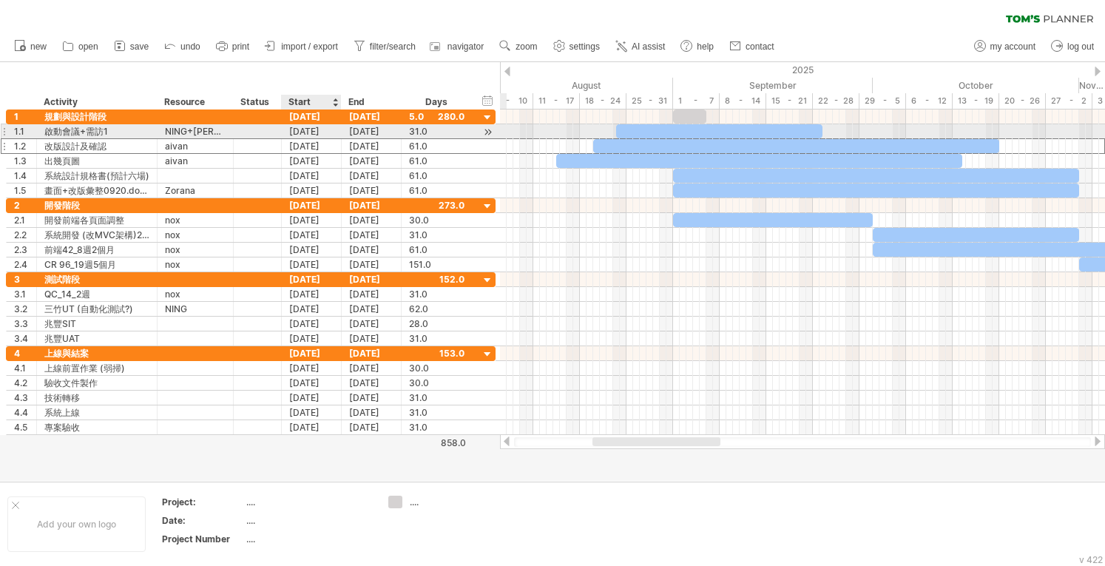
click at [311, 135] on div "[DATE]" at bounding box center [312, 131] width 60 height 14
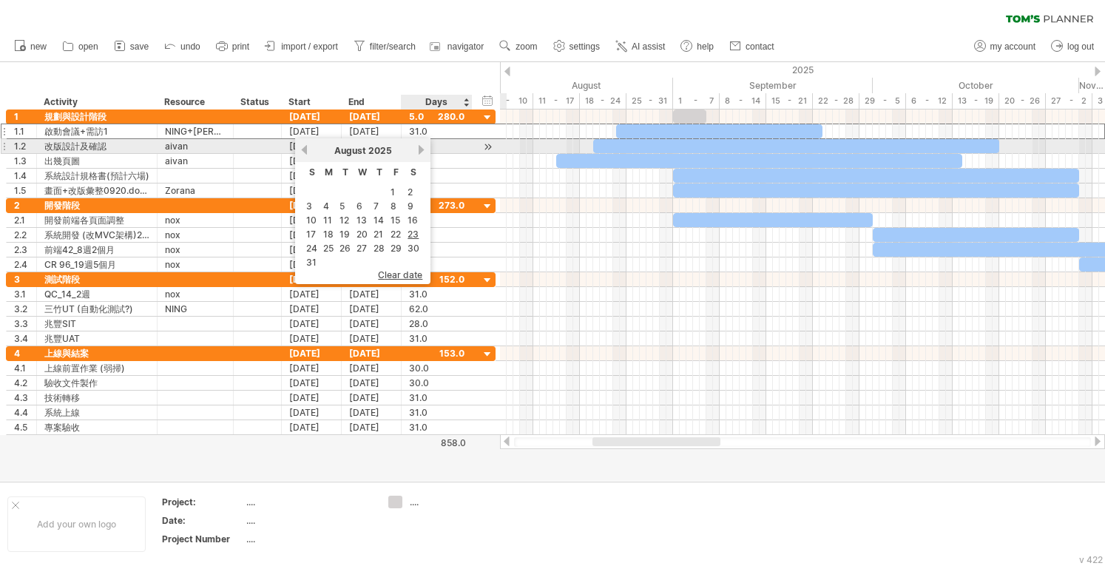
click at [418, 150] on link "next" at bounding box center [421, 149] width 11 height 11
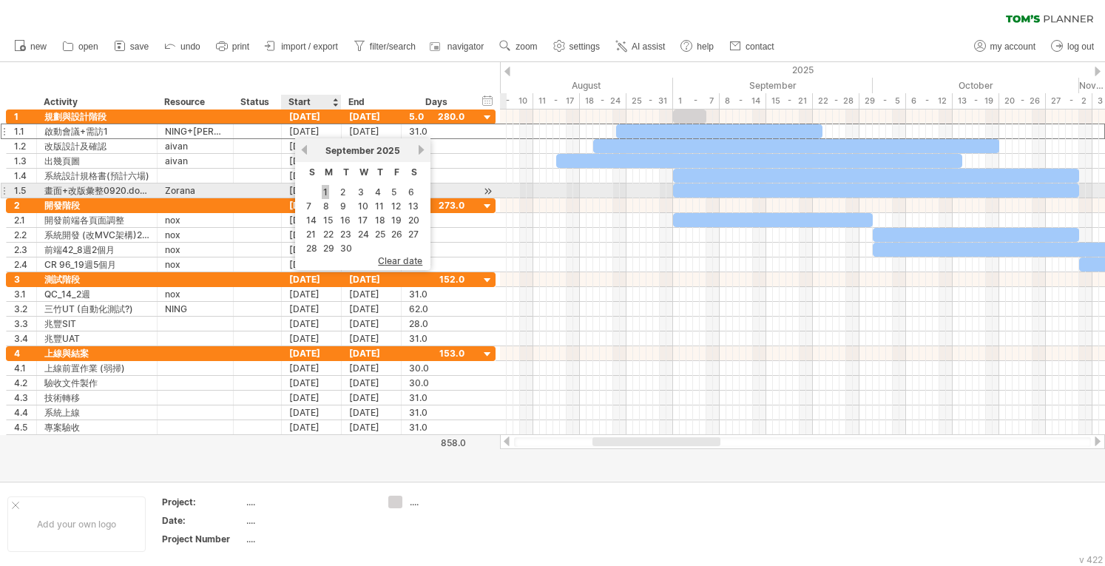
click at [328, 189] on link "1" at bounding box center [325, 192] width 7 height 14
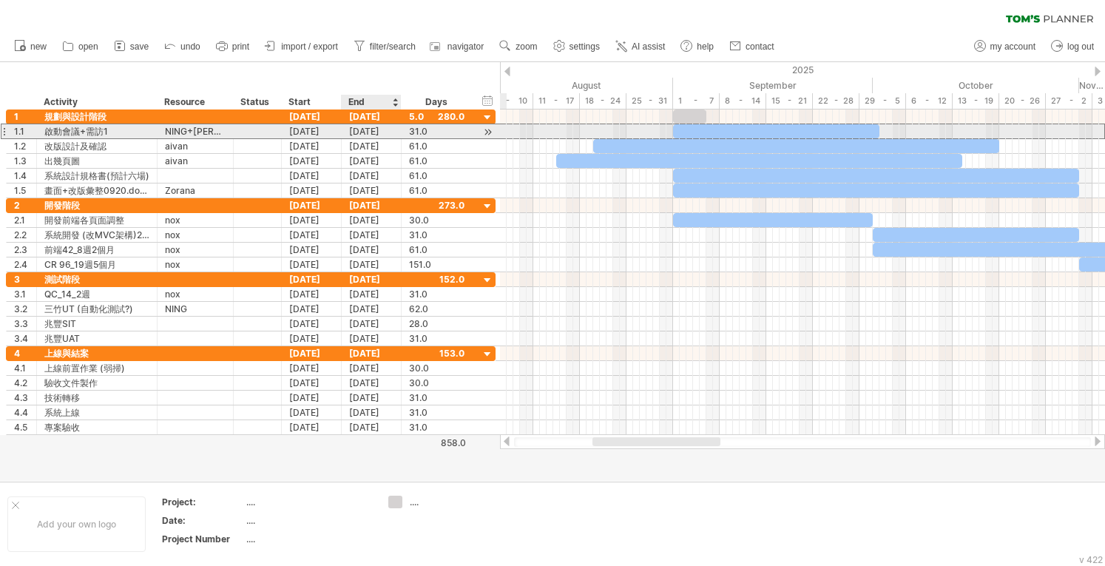
click at [371, 132] on div "[DATE]" at bounding box center [372, 131] width 60 height 14
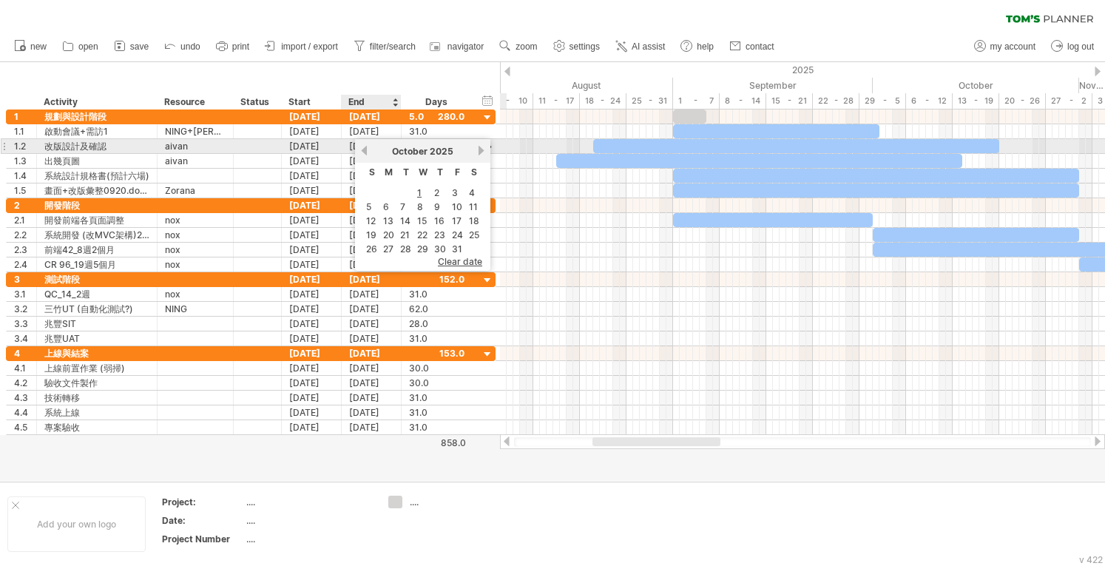
click at [364, 148] on link "previous" at bounding box center [364, 150] width 11 height 11
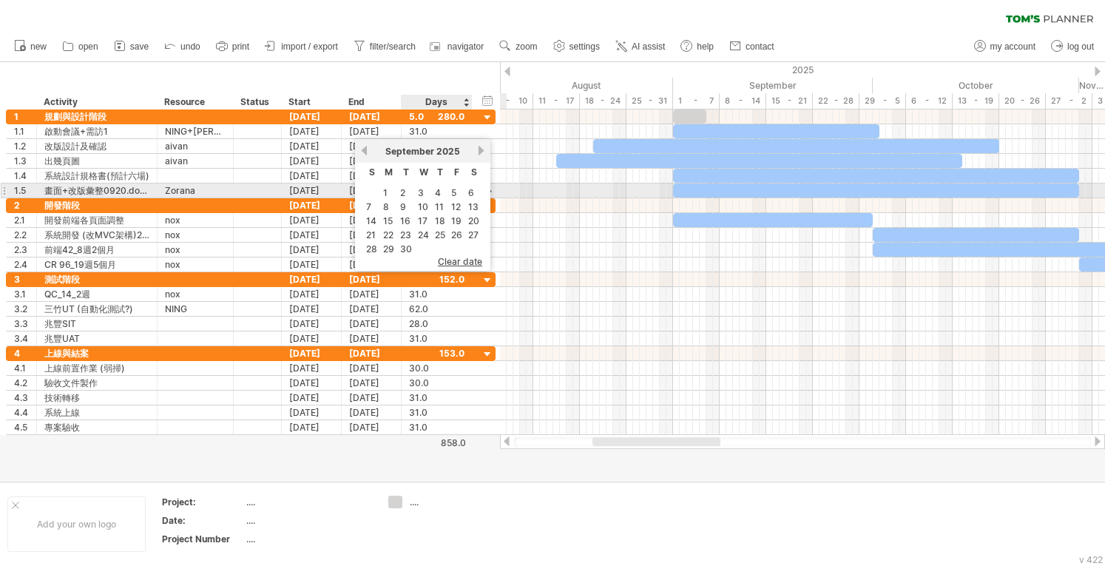
click at [447, 198] on table "S M T W T F S 1 2 3 4 5 6 7 8 9 10 11 12 13 14 15 16 17 18 19 20 21 22 23 24 25…" at bounding box center [422, 210] width 121 height 94
click at [449, 194] on td "5" at bounding box center [457, 192] width 16 height 13
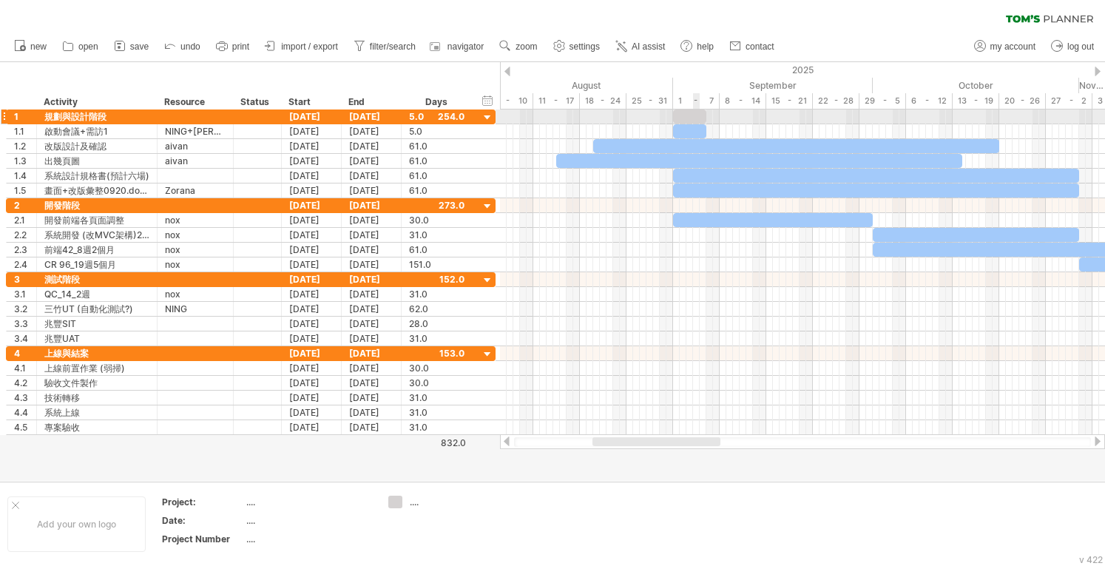
click at [452, 117] on div at bounding box center [689, 116] width 33 height 14
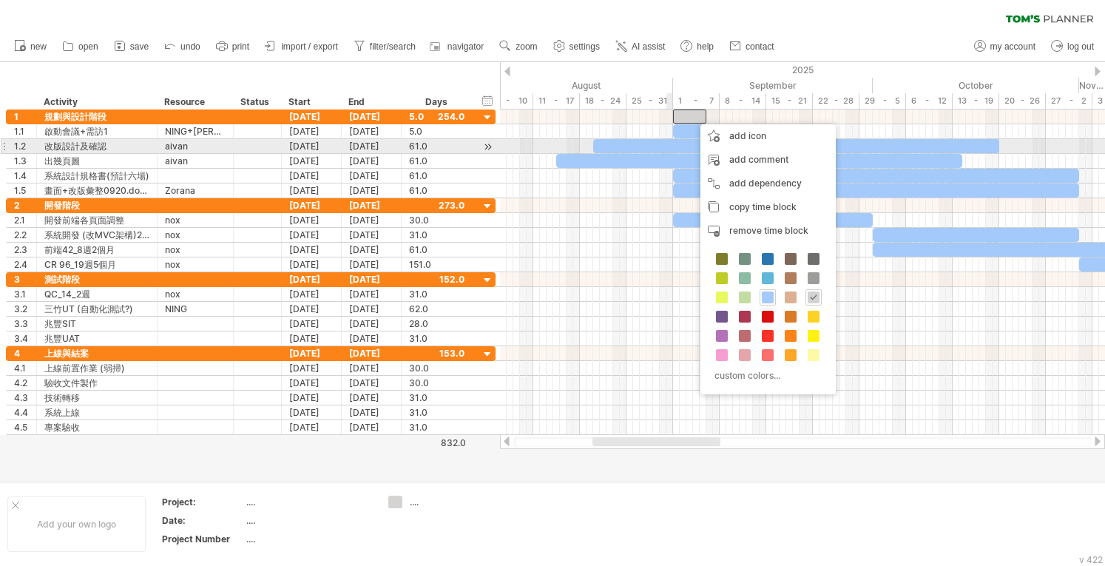
click at [452, 175] on div at bounding box center [802, 176] width 605 height 15
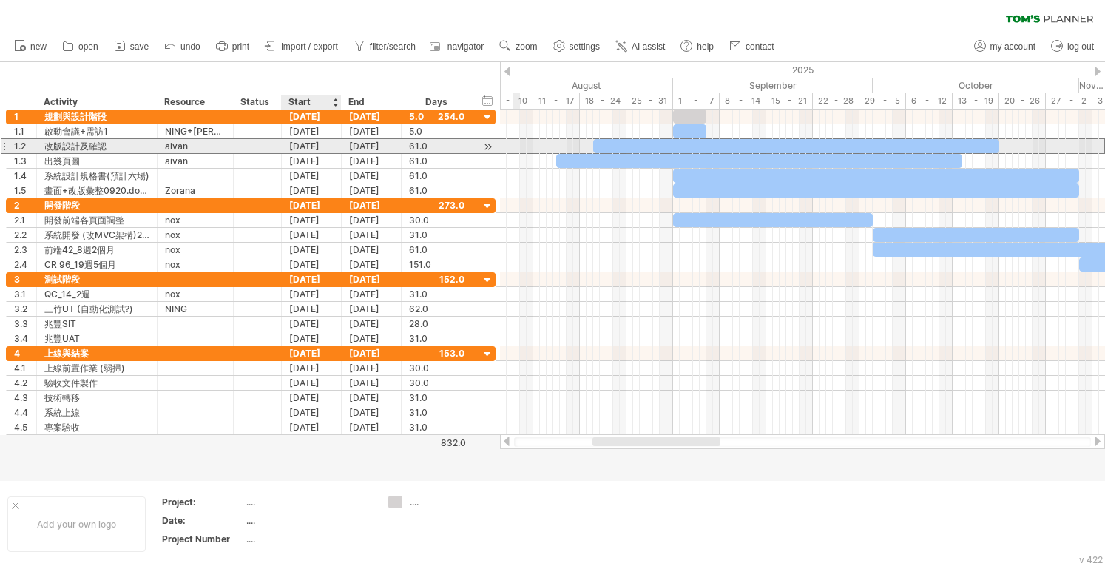
click at [315, 151] on div "[DATE]" at bounding box center [312, 146] width 60 height 14
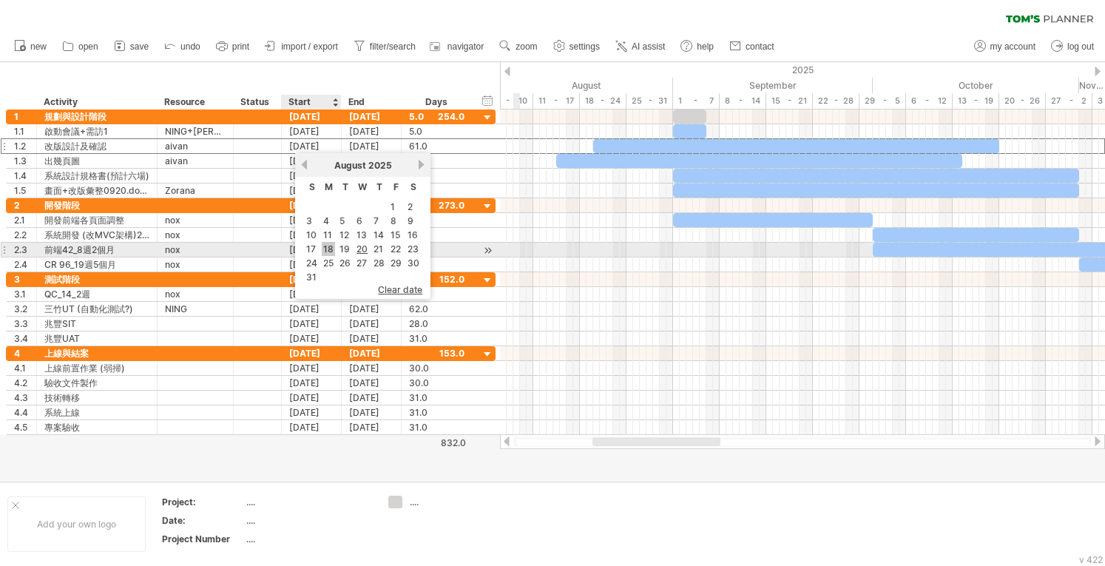
click at [328, 251] on link "18" at bounding box center [328, 249] width 13 height 14
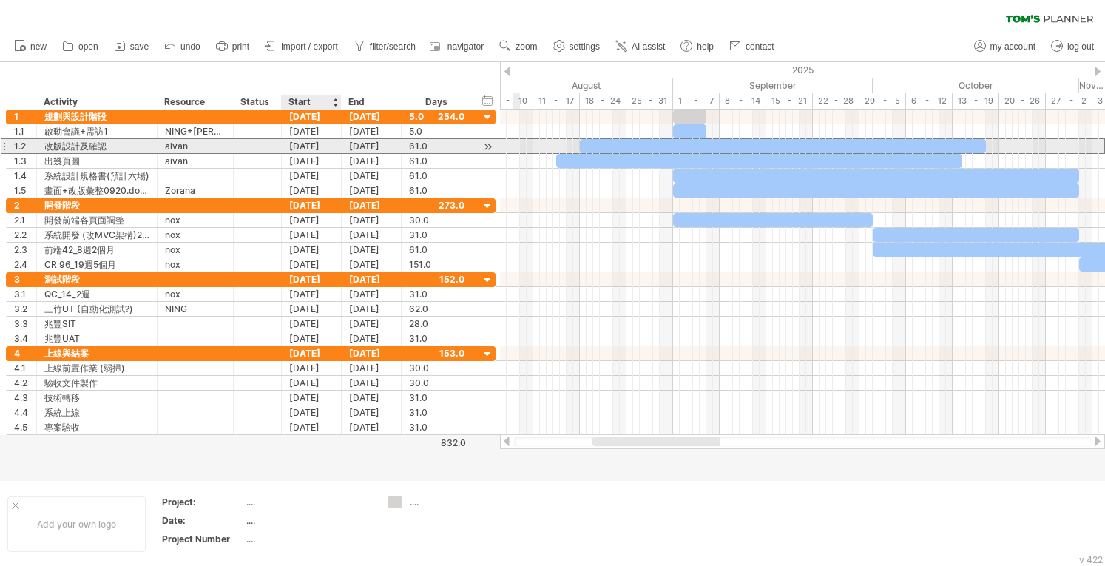
click at [347, 149] on div "[DATE]" at bounding box center [372, 146] width 60 height 14
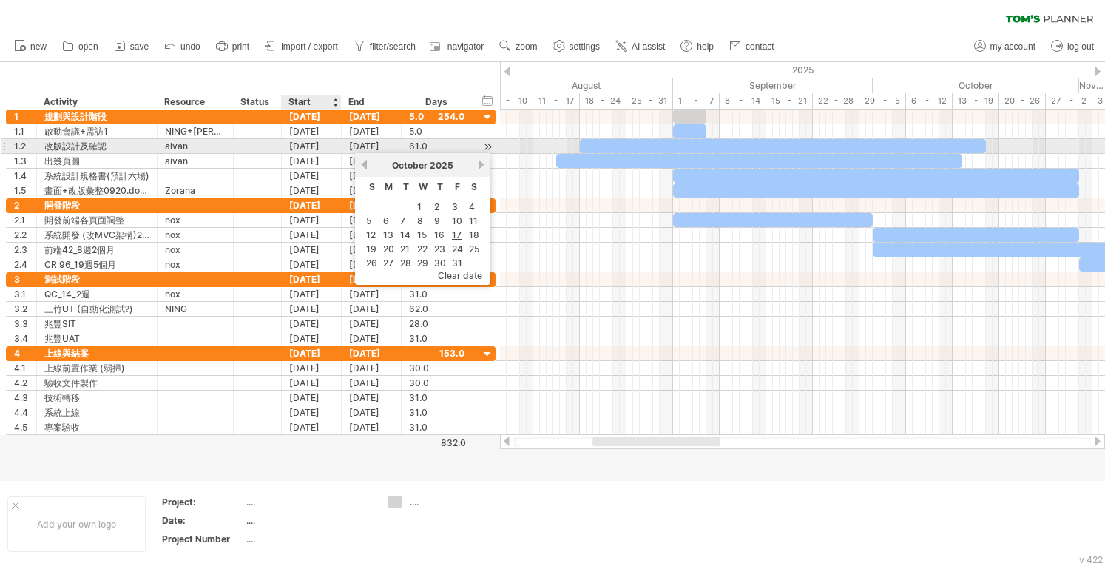
click at [306, 140] on div "[DATE]" at bounding box center [312, 146] width 60 height 14
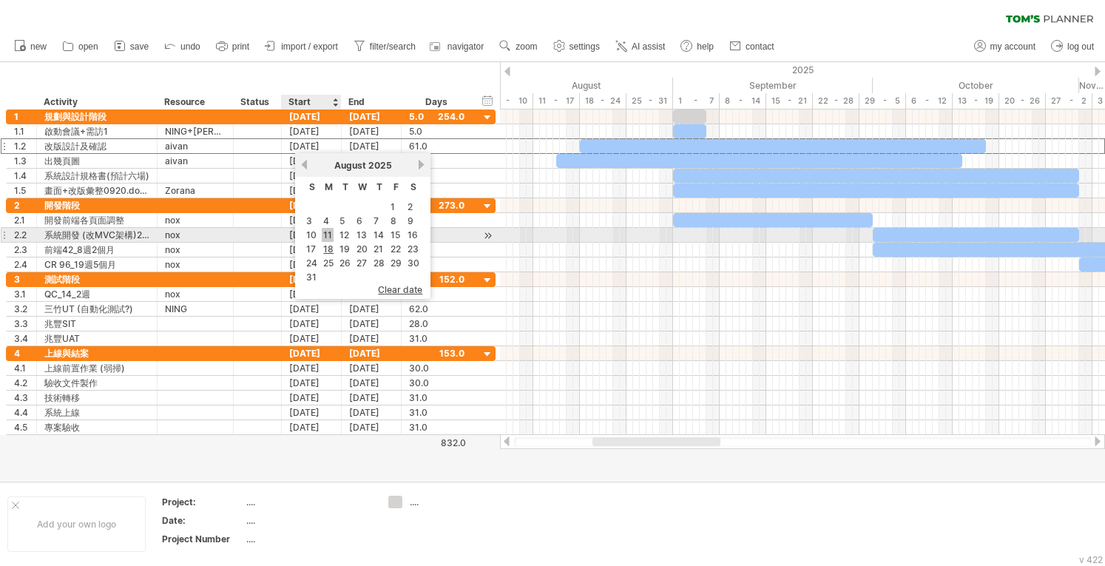
click at [323, 235] on link "11" at bounding box center [328, 235] width 12 height 14
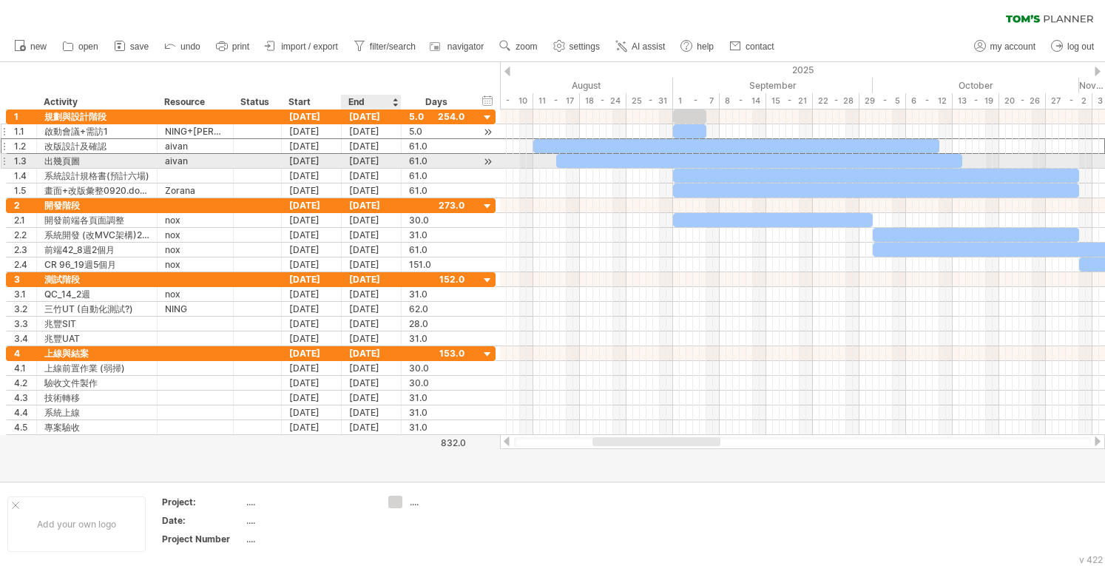
click at [370, 137] on div "[DATE]" at bounding box center [372, 131] width 60 height 14
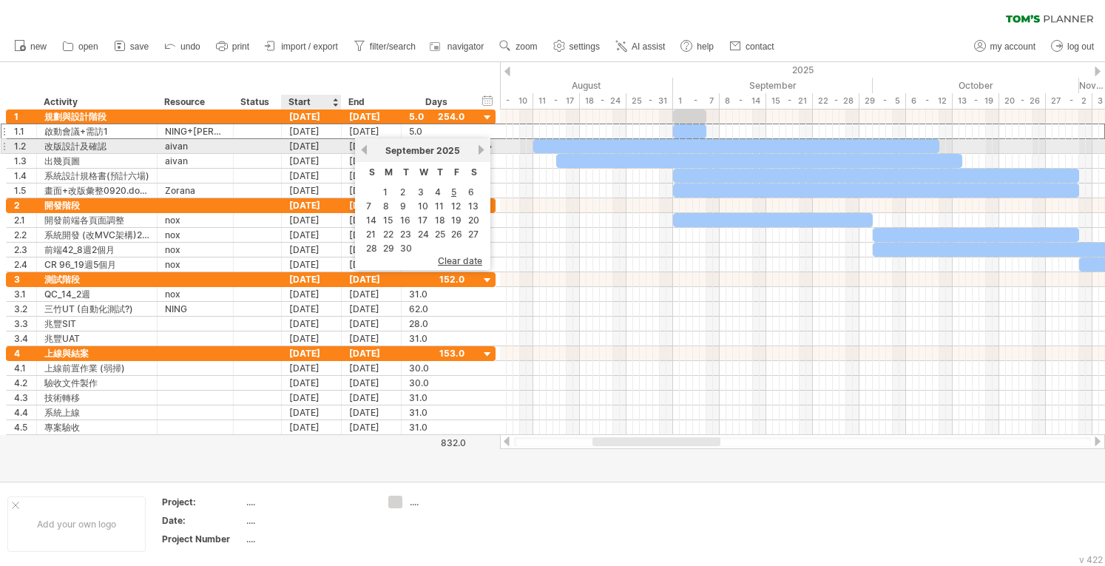
click at [333, 152] on div "[DATE]" at bounding box center [312, 146] width 60 height 14
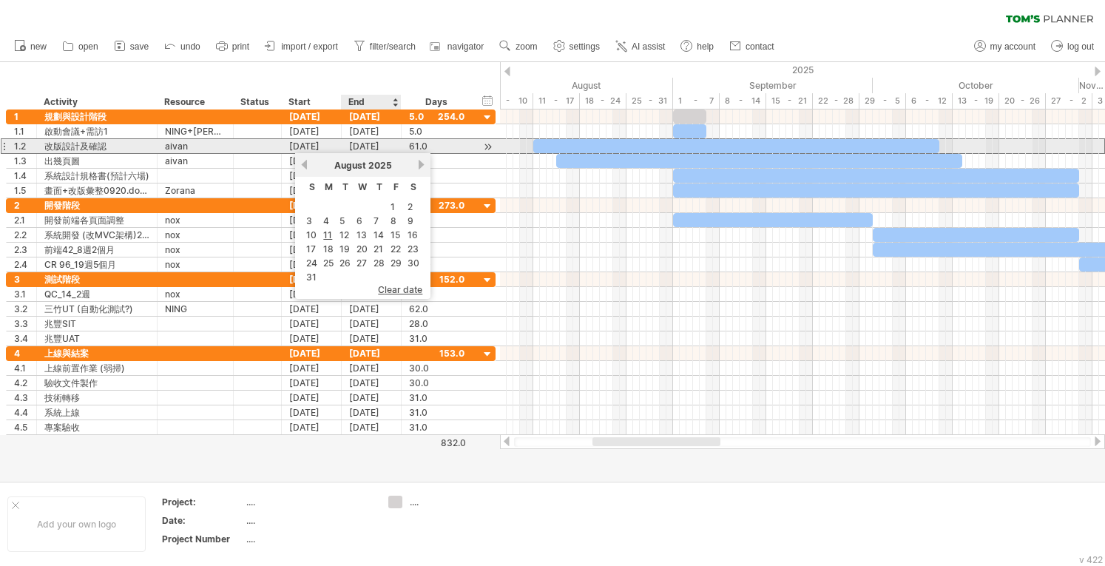
click at [353, 149] on div "[DATE]" at bounding box center [372, 146] width 60 height 14
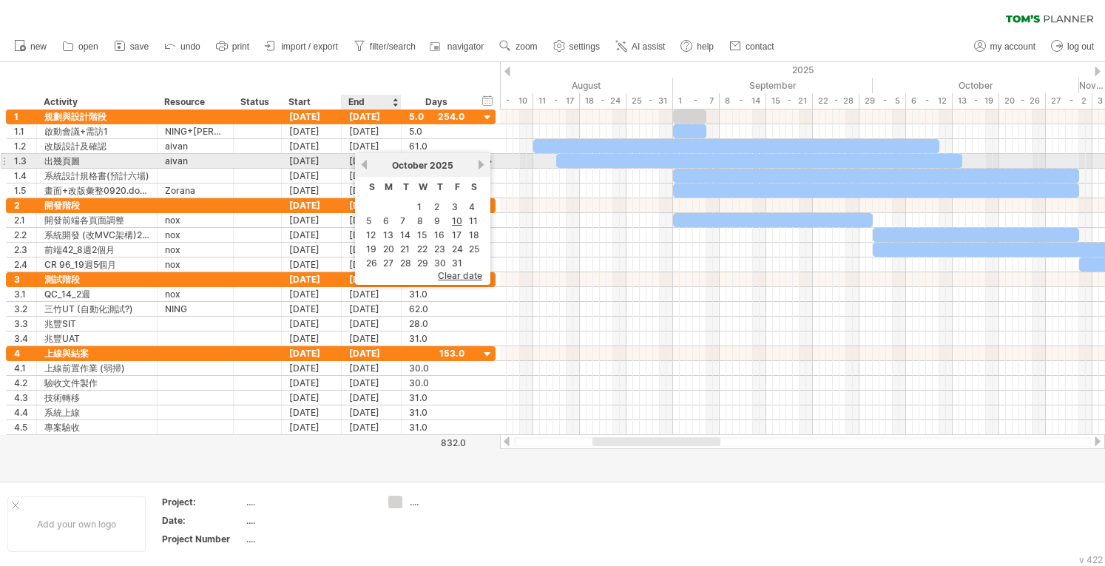
click at [369, 160] on div "[DATE]" at bounding box center [422, 165] width 107 height 11
click at [365, 166] on link "previous" at bounding box center [364, 164] width 11 height 11
click at [361, 160] on link "previous" at bounding box center [364, 164] width 11 height 11
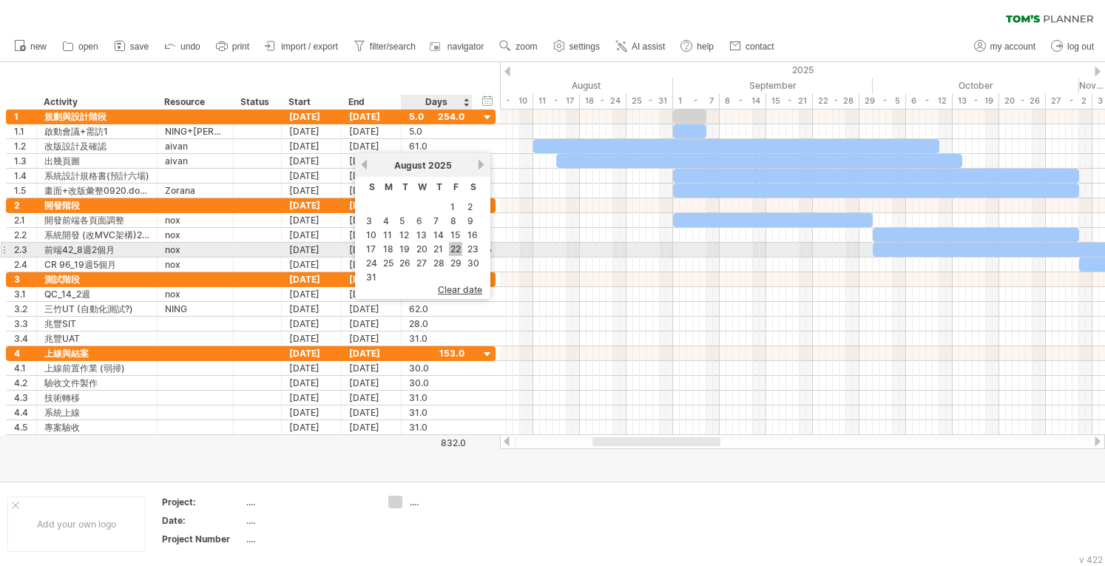
click at [452, 245] on link "22" at bounding box center [455, 249] width 13 height 14
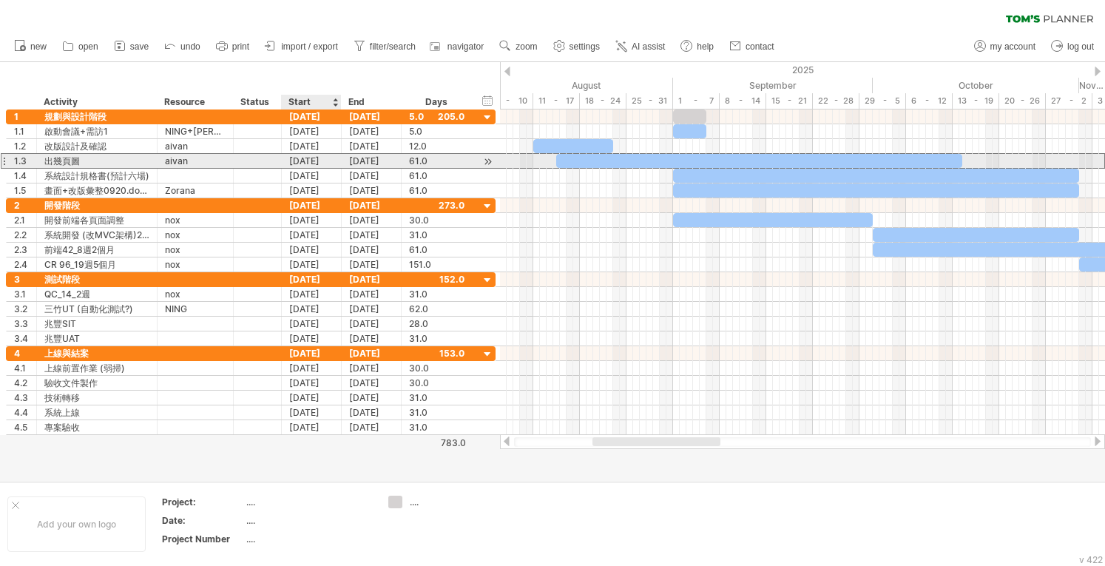
click at [290, 163] on div "[DATE]" at bounding box center [312, 161] width 60 height 14
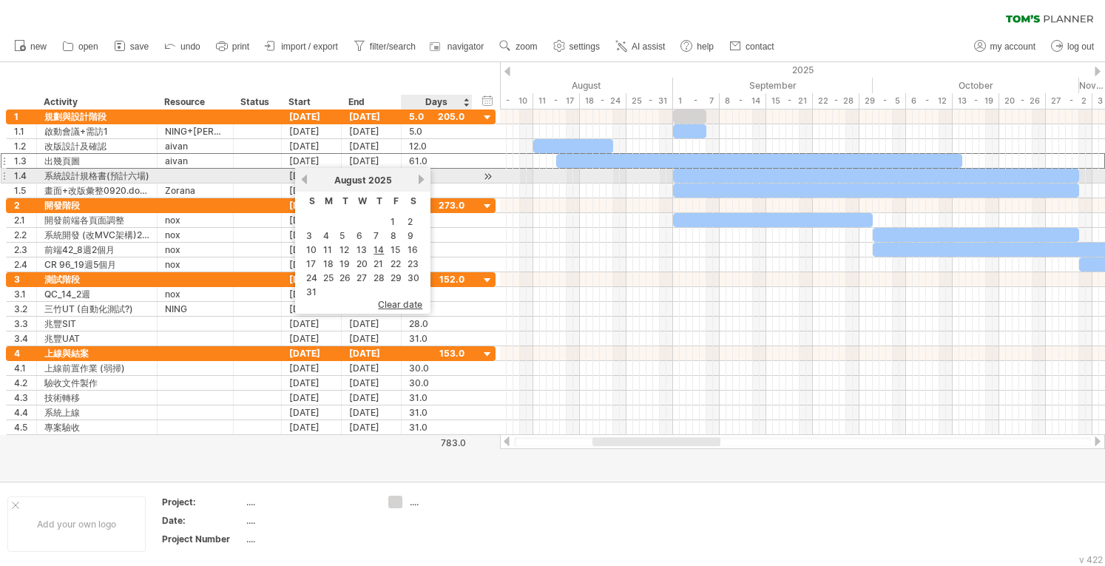
click at [419, 180] on link "next" at bounding box center [421, 179] width 11 height 11
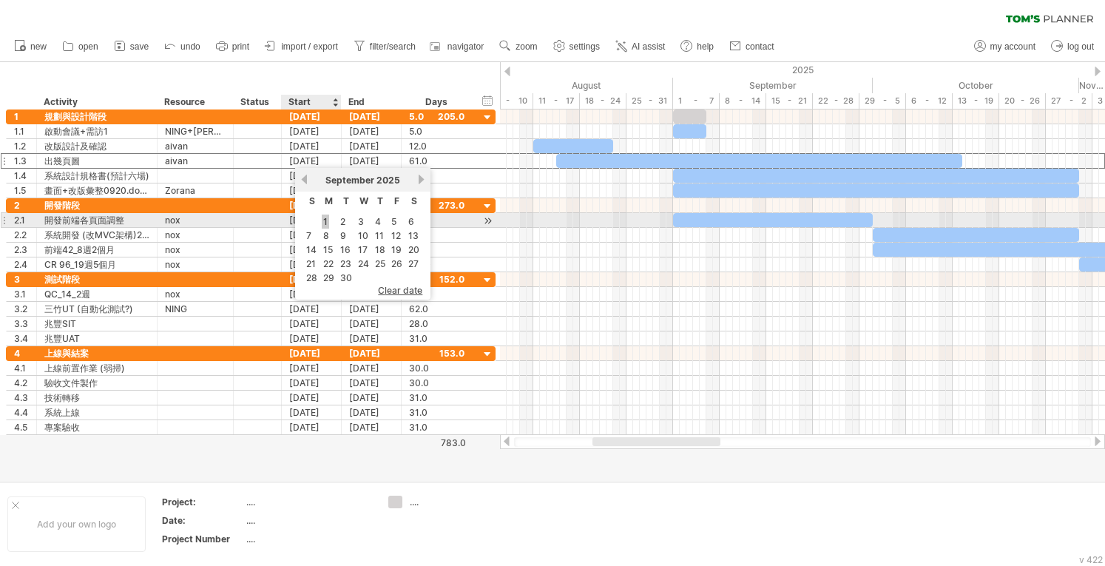
click at [325, 220] on link "1" at bounding box center [325, 221] width 7 height 14
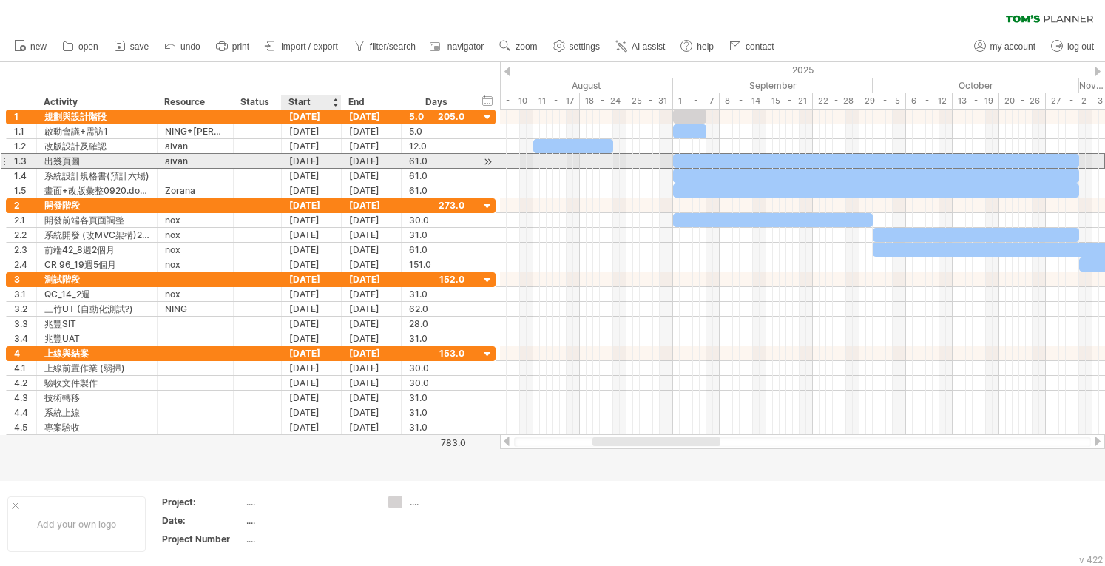
click at [309, 162] on div "[DATE]" at bounding box center [312, 161] width 60 height 14
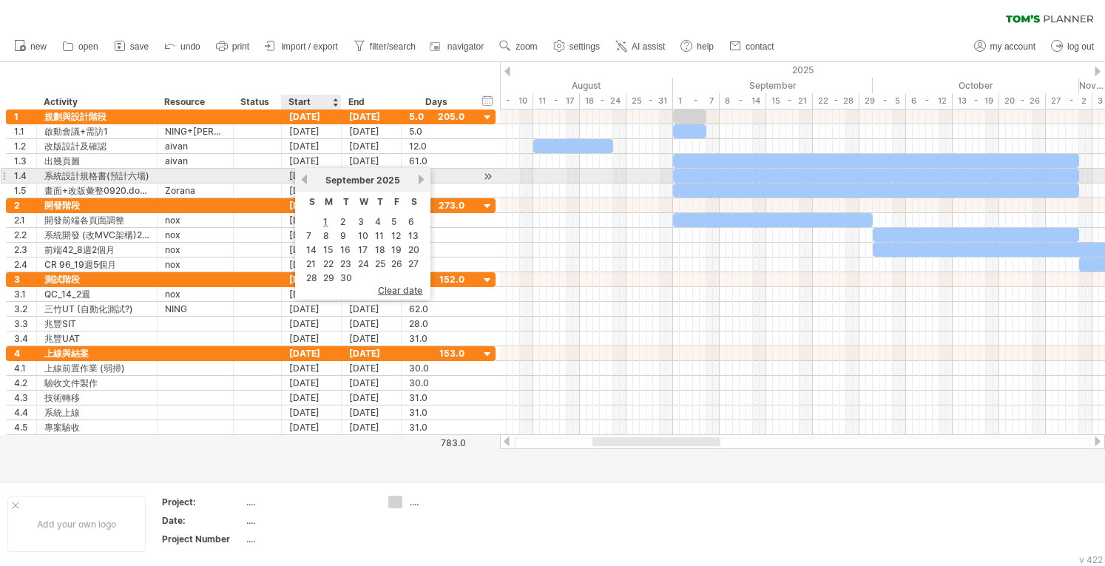
click at [302, 178] on link "previous" at bounding box center [304, 179] width 11 height 11
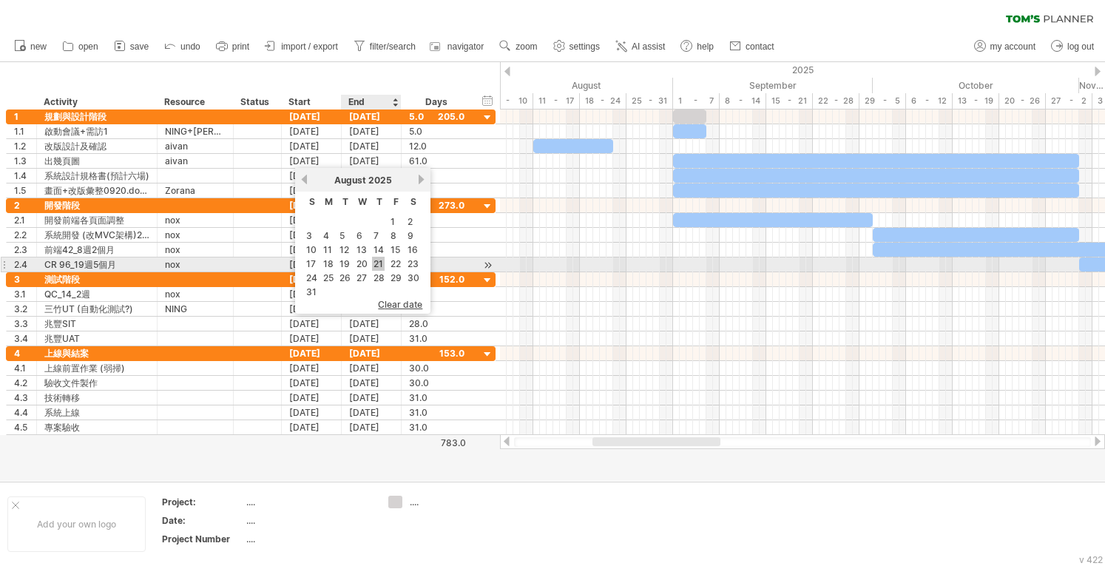
click at [377, 261] on link "21" at bounding box center [378, 264] width 13 height 14
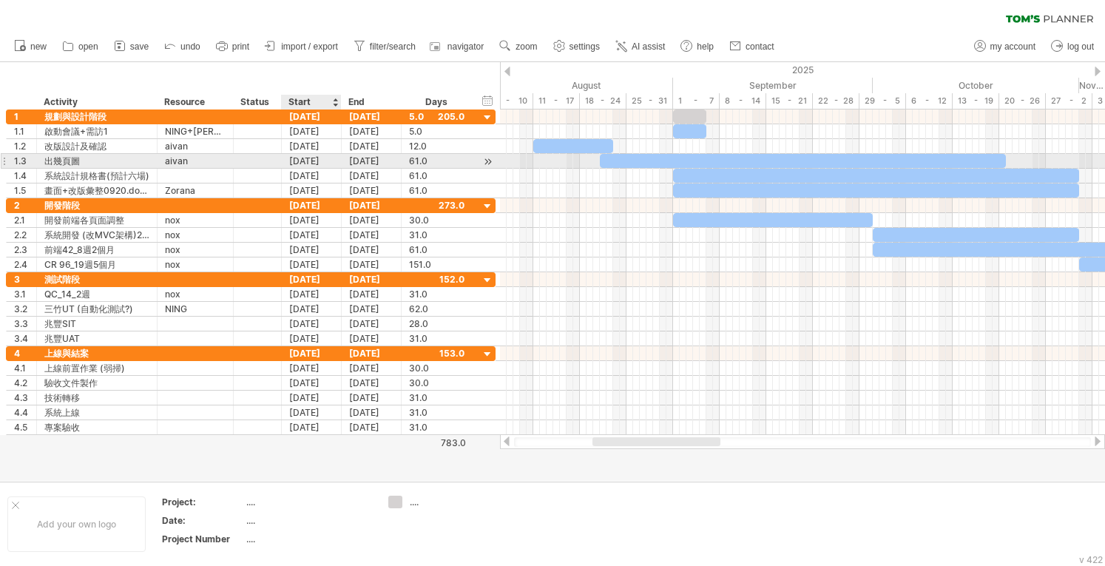
click at [317, 162] on div "[DATE]" at bounding box center [312, 161] width 60 height 14
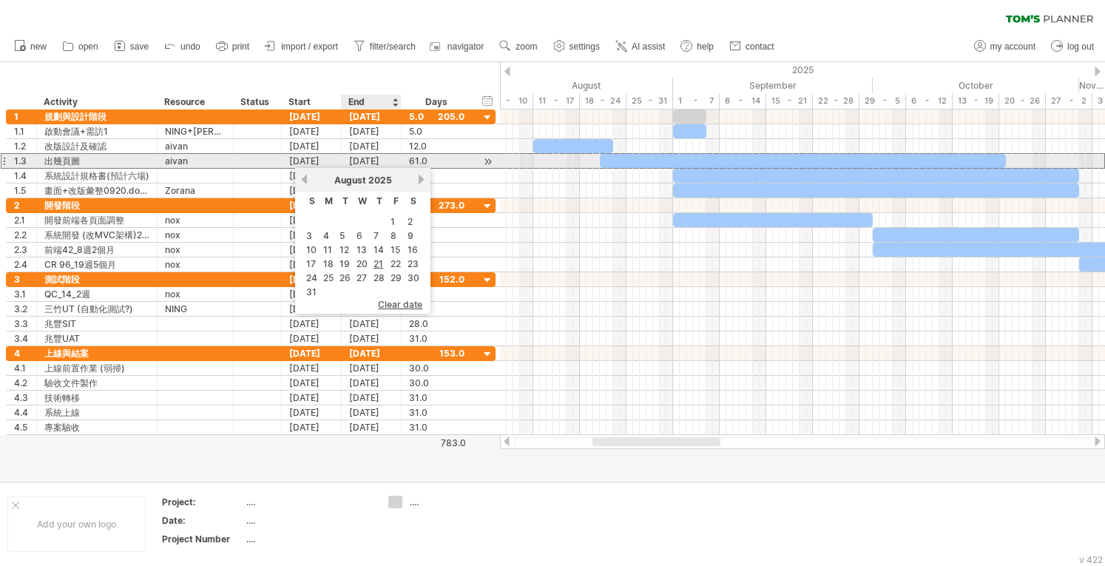
click at [373, 162] on div "[DATE]" at bounding box center [372, 161] width 60 height 14
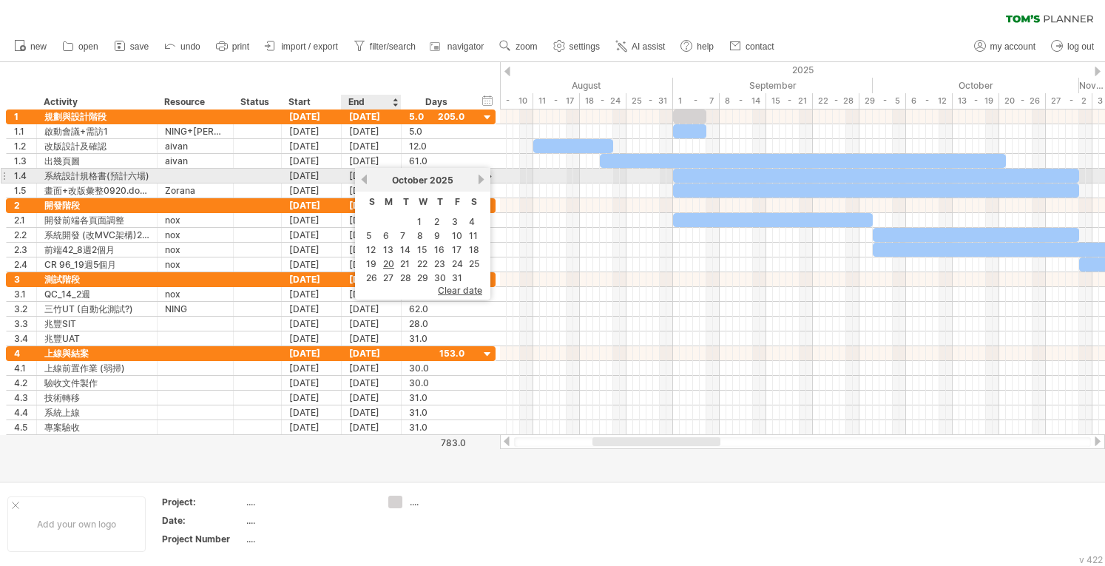
click at [364, 181] on link "previous" at bounding box center [364, 179] width 11 height 11
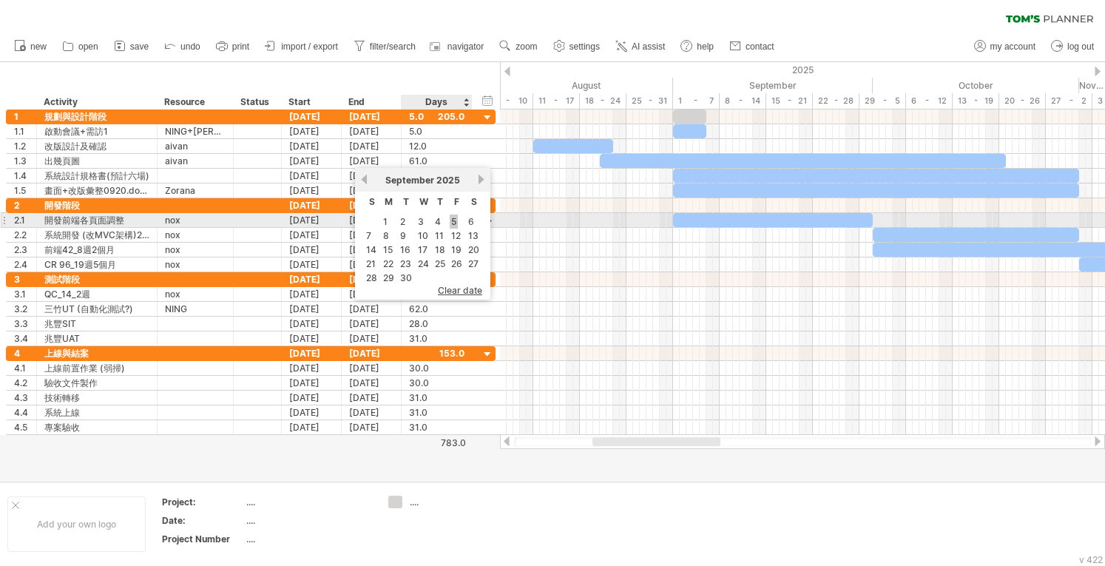
click at [452, 222] on link "5" at bounding box center [454, 221] width 8 height 14
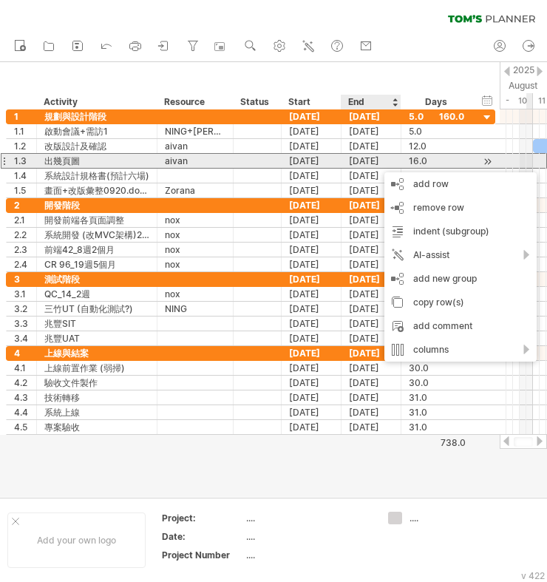
click at [367, 160] on div "[DATE]" at bounding box center [372, 161] width 60 height 14
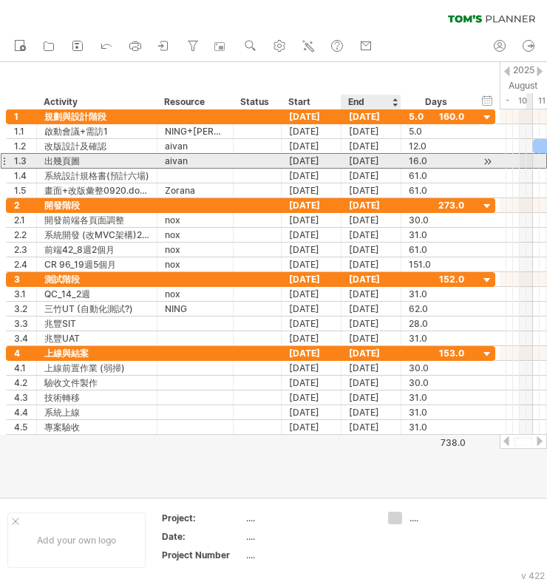
click at [367, 160] on div "[DATE]" at bounding box center [372, 161] width 60 height 14
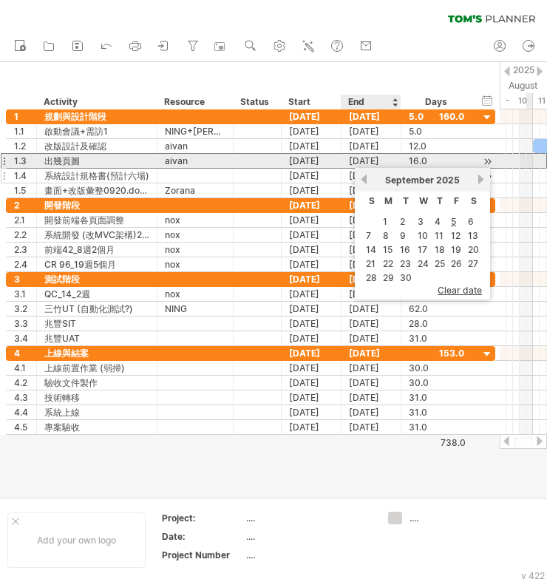
click at [336, 173] on div "[DATE]" at bounding box center [312, 176] width 60 height 14
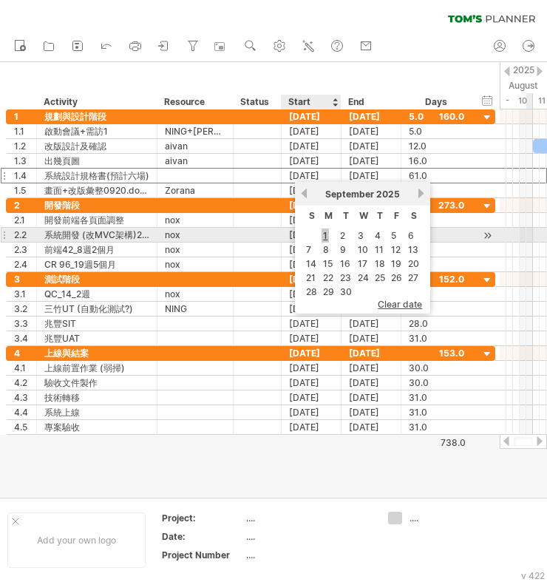
click at [325, 229] on link "1" at bounding box center [325, 235] width 7 height 14
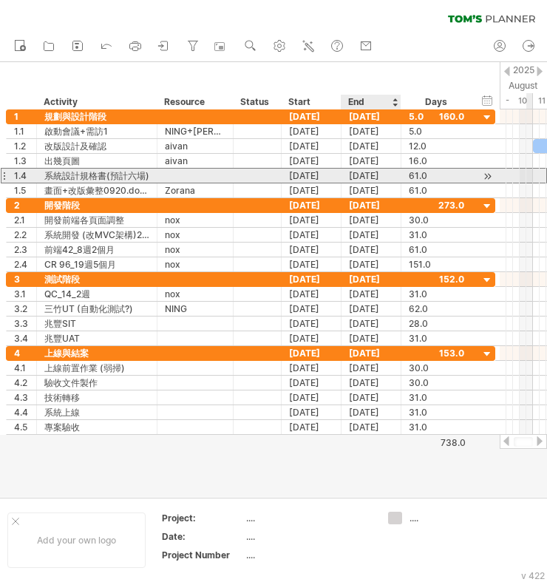
click at [368, 171] on div "[DATE]" at bounding box center [372, 176] width 60 height 14
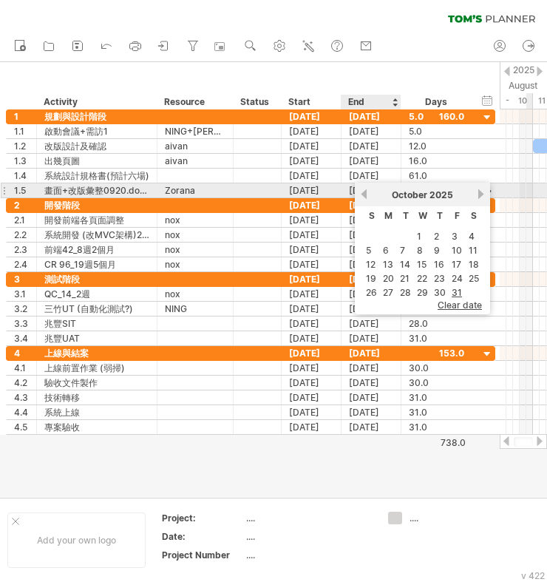
click at [362, 189] on link "previous" at bounding box center [364, 194] width 11 height 11
click at [452, 194] on link "next" at bounding box center [480, 194] width 11 height 11
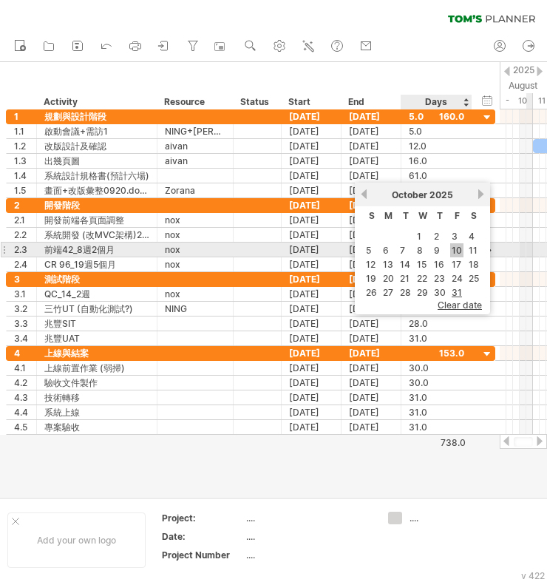
click at [452, 249] on link "10" at bounding box center [456, 250] width 13 height 14
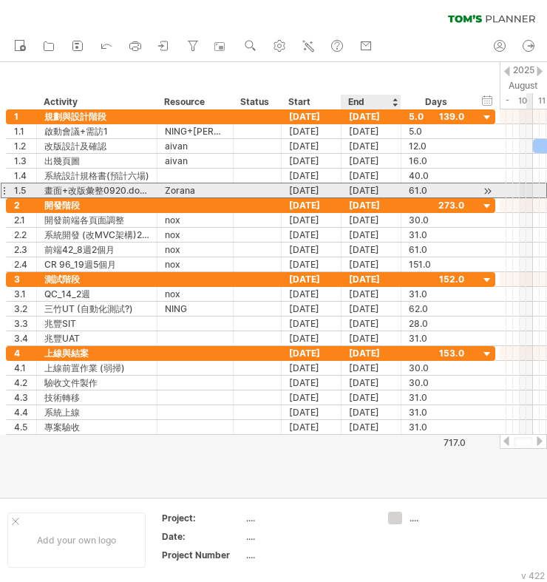
click at [383, 191] on div "[DATE]" at bounding box center [372, 190] width 60 height 14
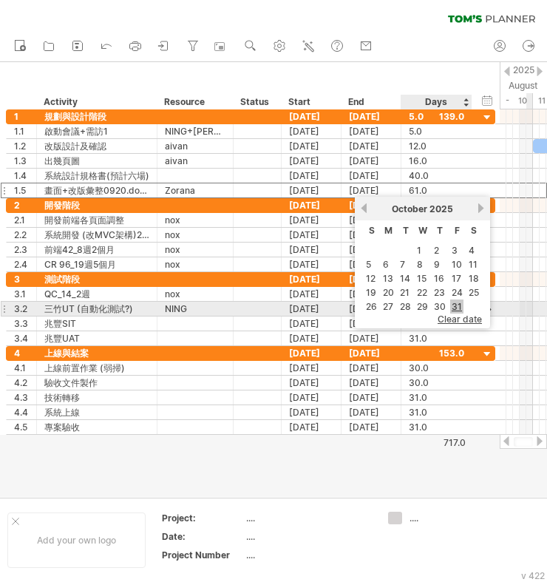
click at [452, 302] on link "31" at bounding box center [456, 306] width 13 height 14
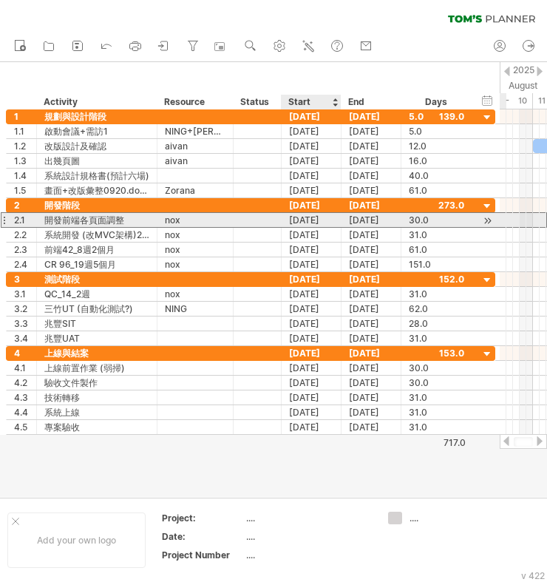
click at [311, 223] on div "[DATE]" at bounding box center [312, 220] width 60 height 14
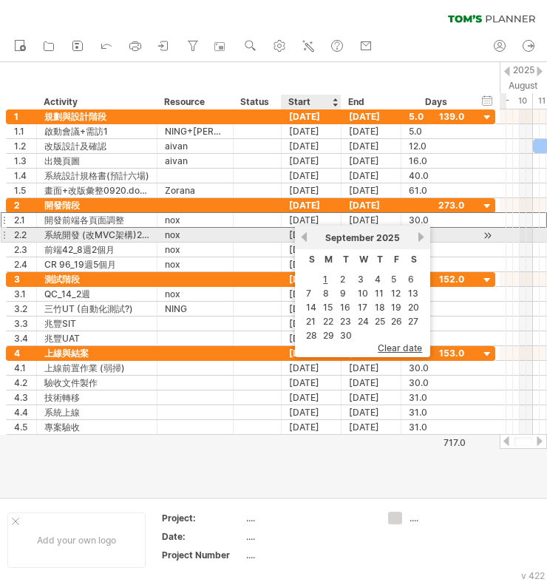
click at [302, 234] on link "previous" at bounding box center [304, 236] width 11 height 11
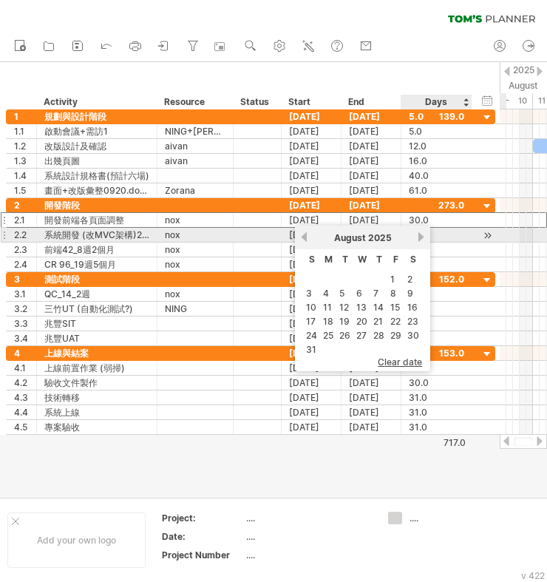
click at [422, 237] on link "next" at bounding box center [421, 236] width 11 height 11
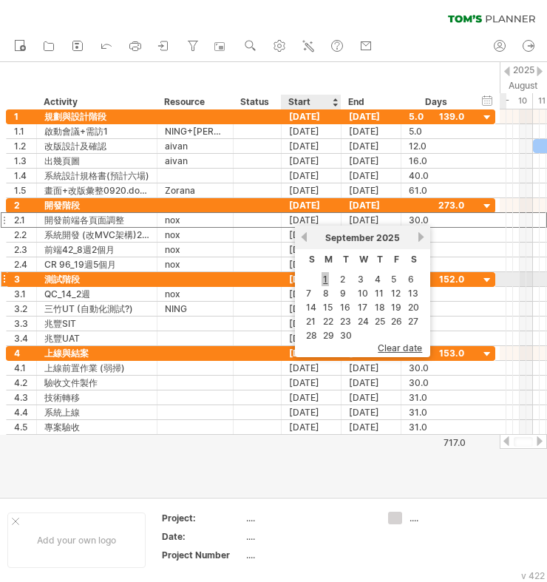
click at [328, 284] on link "1" at bounding box center [325, 279] width 7 height 14
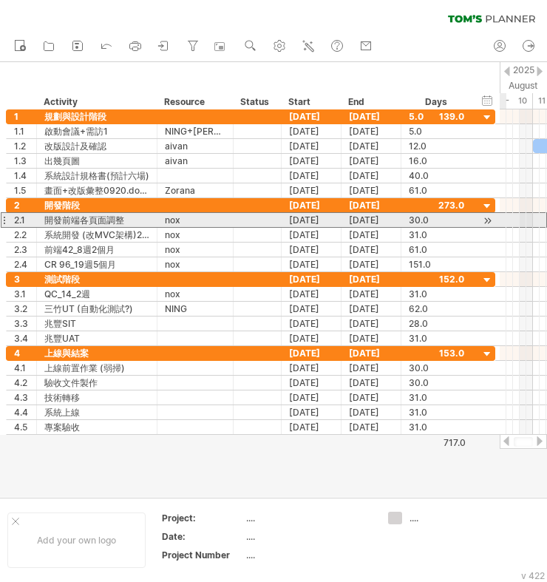
click at [1, 220] on div at bounding box center [4, 220] width 6 height 16
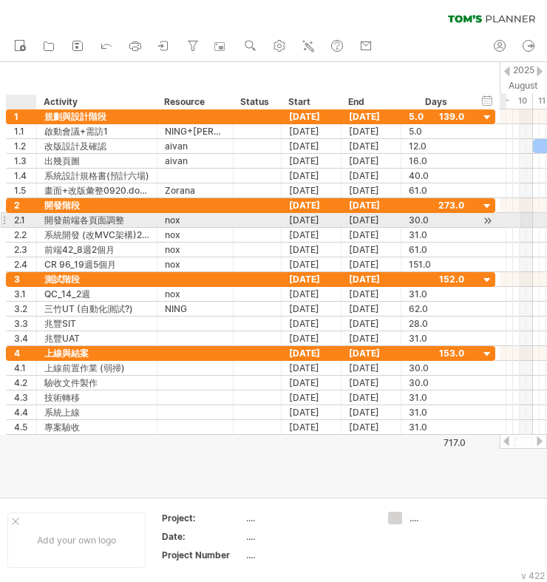
click at [27, 214] on div "2.1" at bounding box center [25, 220] width 22 height 14
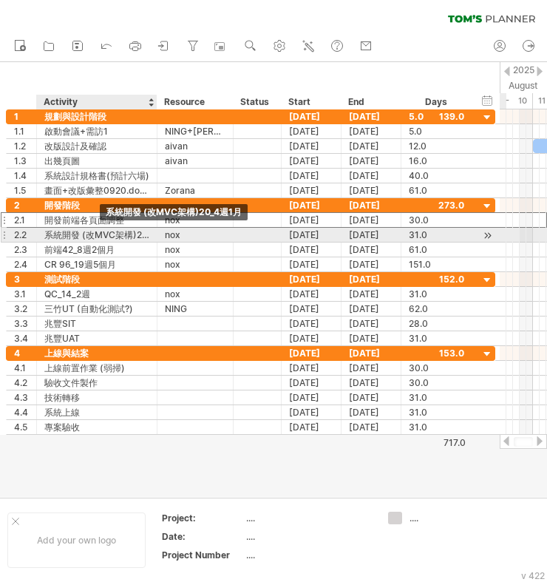
click at [106, 230] on div "系統開發 (改MVC架構)20_4週1月" at bounding box center [96, 235] width 105 height 14
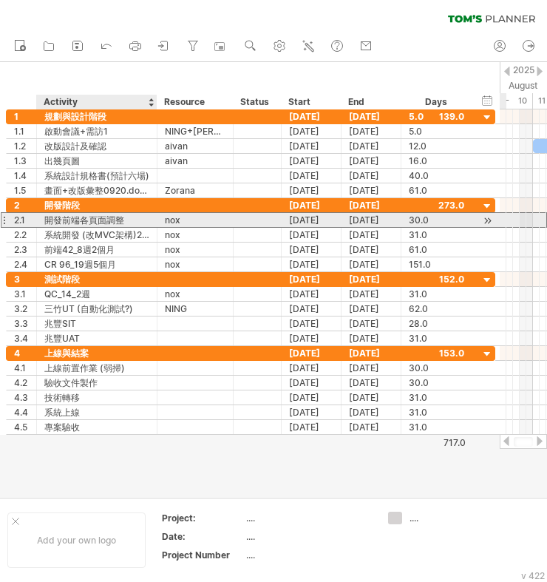
click at [101, 217] on div "開發前端各頁面調整" at bounding box center [96, 220] width 105 height 14
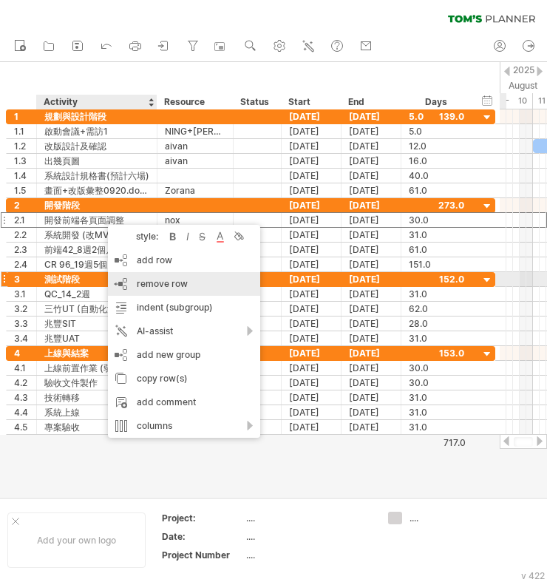
click at [157, 285] on span "remove row" at bounding box center [162, 283] width 51 height 11
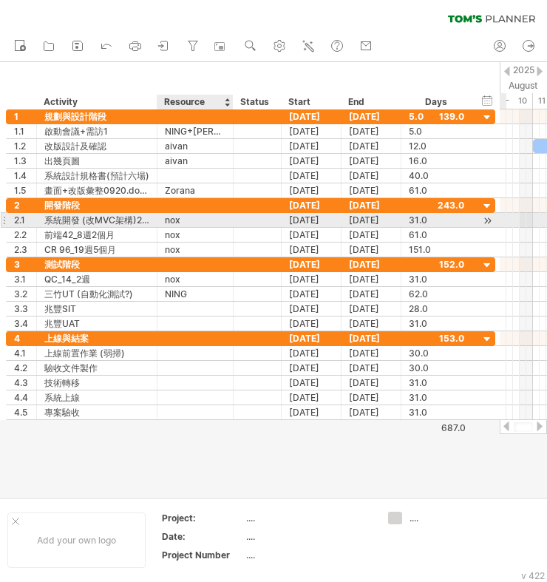
click at [174, 222] on div "nox" at bounding box center [195, 220] width 61 height 14
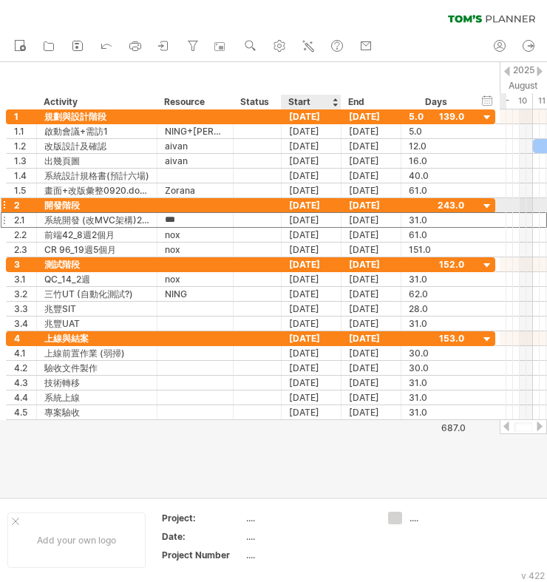
click at [294, 209] on div "[DATE]" at bounding box center [312, 205] width 60 height 14
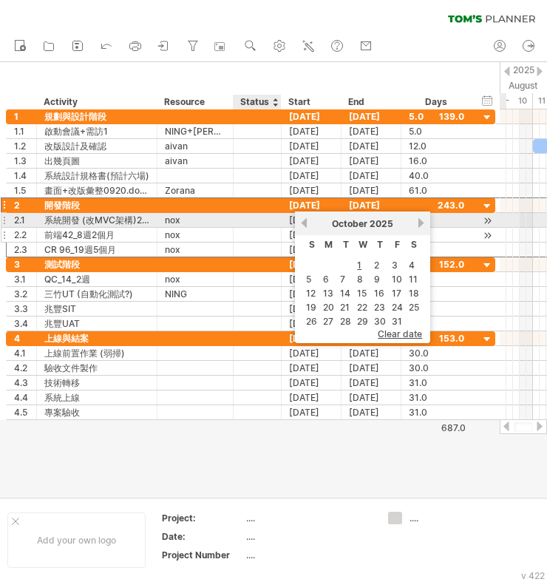
click at [253, 228] on div at bounding box center [257, 235] width 33 height 14
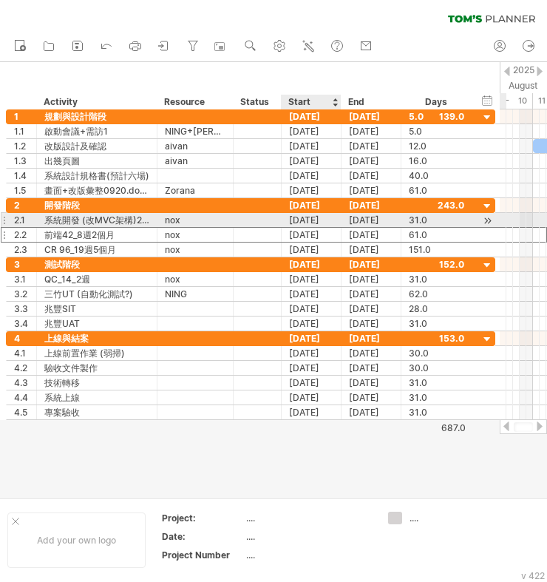
click at [294, 217] on div "[DATE]" at bounding box center [312, 220] width 60 height 14
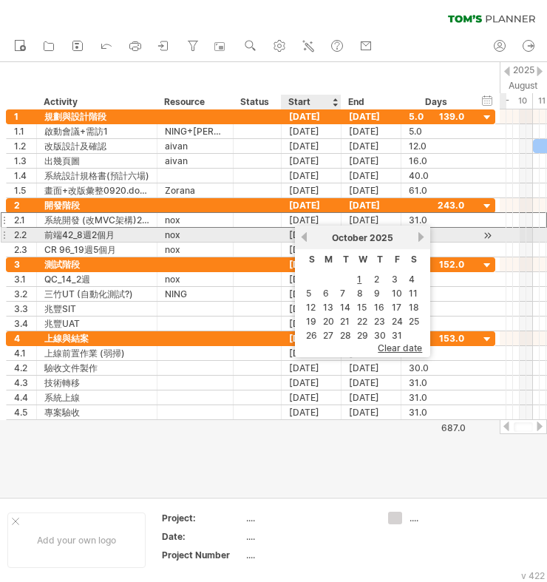
click at [303, 231] on link "previous" at bounding box center [304, 236] width 11 height 11
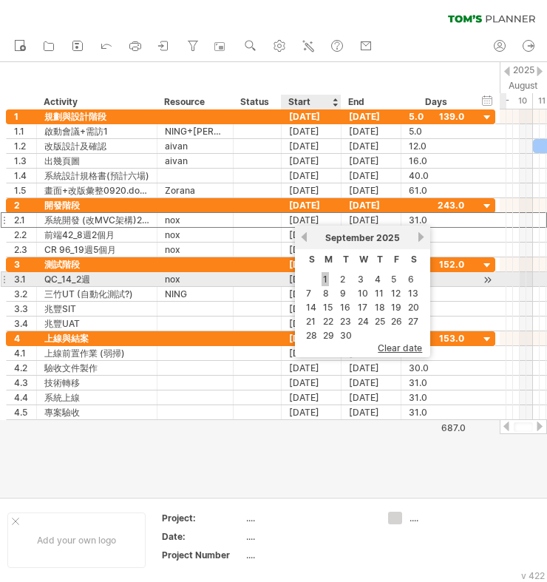
click at [325, 276] on link "1" at bounding box center [325, 279] width 7 height 14
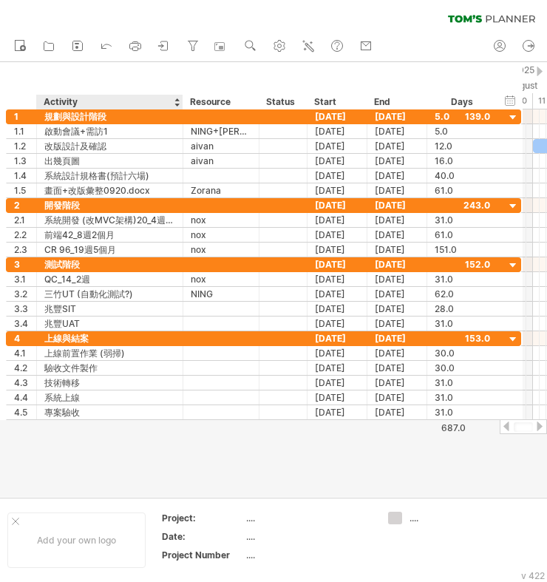
drag, startPoint x: 154, startPoint y: 96, endPoint x: 182, endPoint y: 99, distance: 28.3
click at [182, 99] on div at bounding box center [182, 102] width 5 height 15
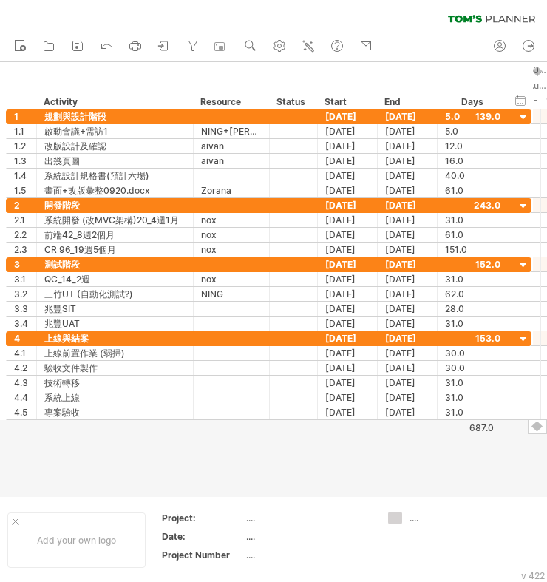
drag, startPoint x: 182, startPoint y: 99, endPoint x: 190, endPoint y: 95, distance: 8.9
click at [190, 95] on div at bounding box center [192, 102] width 5 height 15
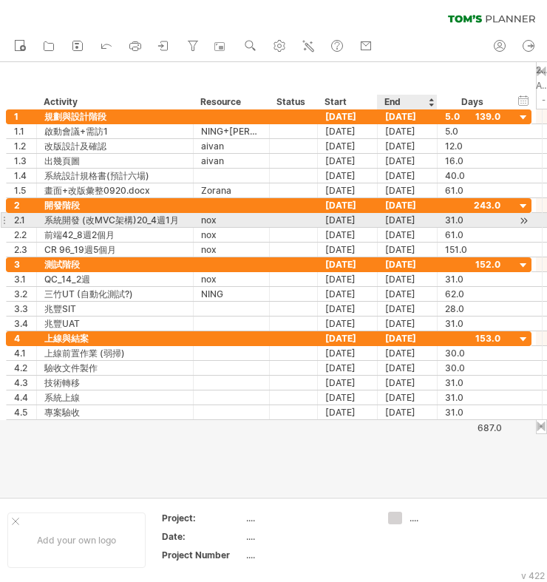
click at [425, 219] on div "[DATE]" at bounding box center [408, 220] width 60 height 14
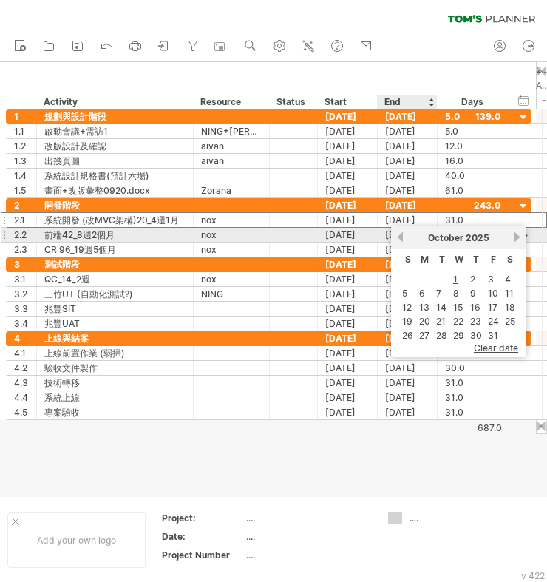
click at [402, 238] on link "previous" at bounding box center [400, 236] width 11 height 11
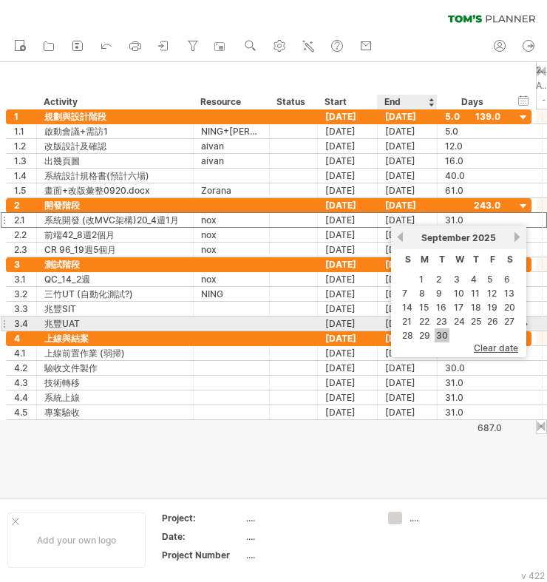
click at [441, 331] on link "30" at bounding box center [442, 335] width 15 height 14
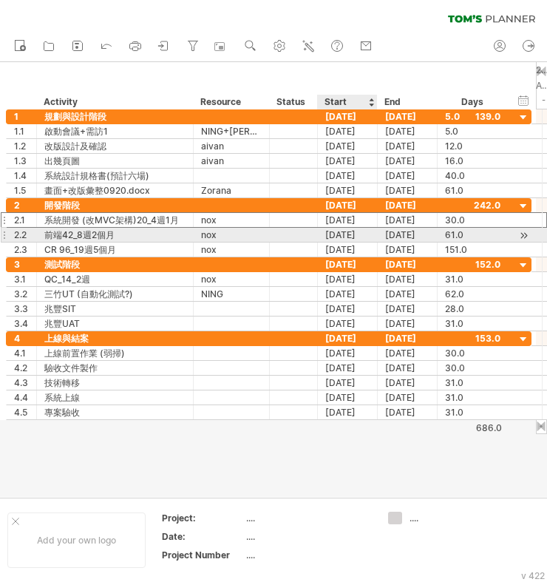
click at [331, 232] on div "[DATE]" at bounding box center [348, 235] width 60 height 14
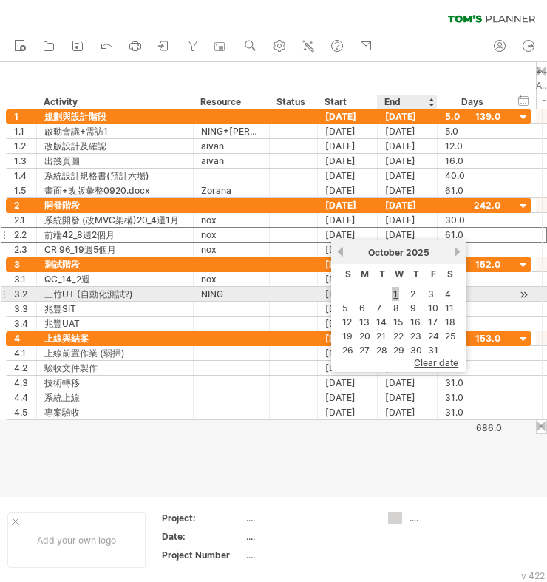
click at [393, 297] on link "1" at bounding box center [395, 294] width 7 height 14
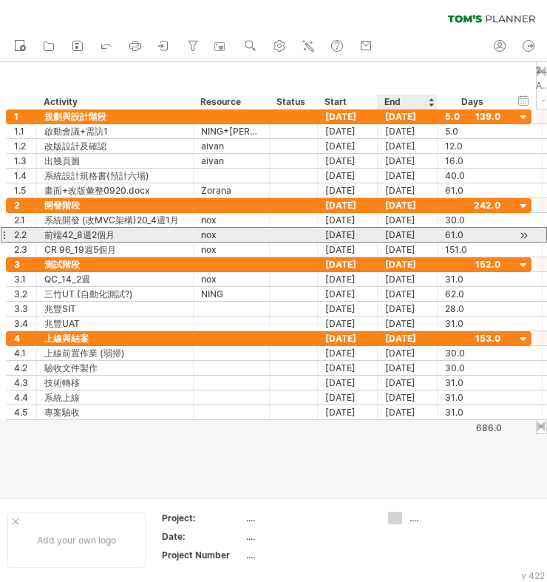
click at [416, 234] on div "[DATE]" at bounding box center [408, 235] width 60 height 14
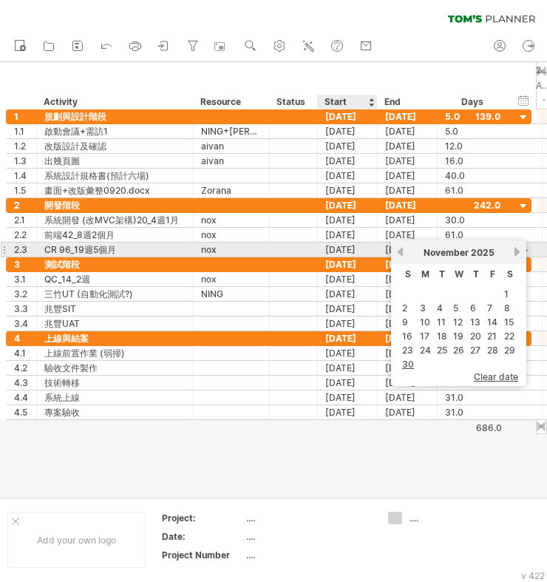
click at [349, 251] on div "[DATE]" at bounding box center [348, 250] width 60 height 14
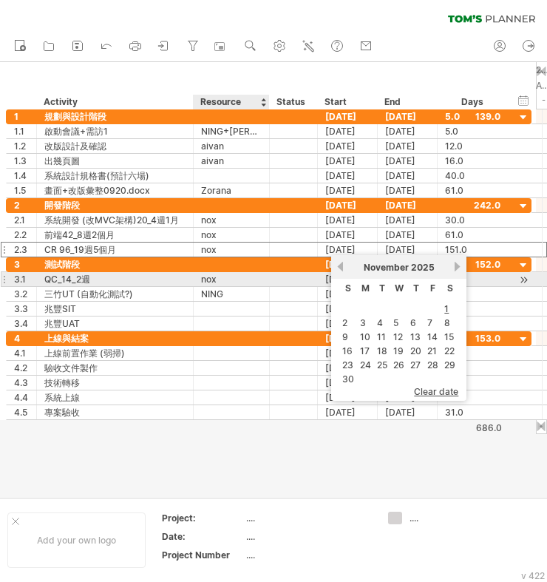
click at [206, 283] on div "3.1 ******** QC_14_2週 *** nox [DATE] [DATE] 31.0 31.0" at bounding box center [269, 279] width 526 height 15
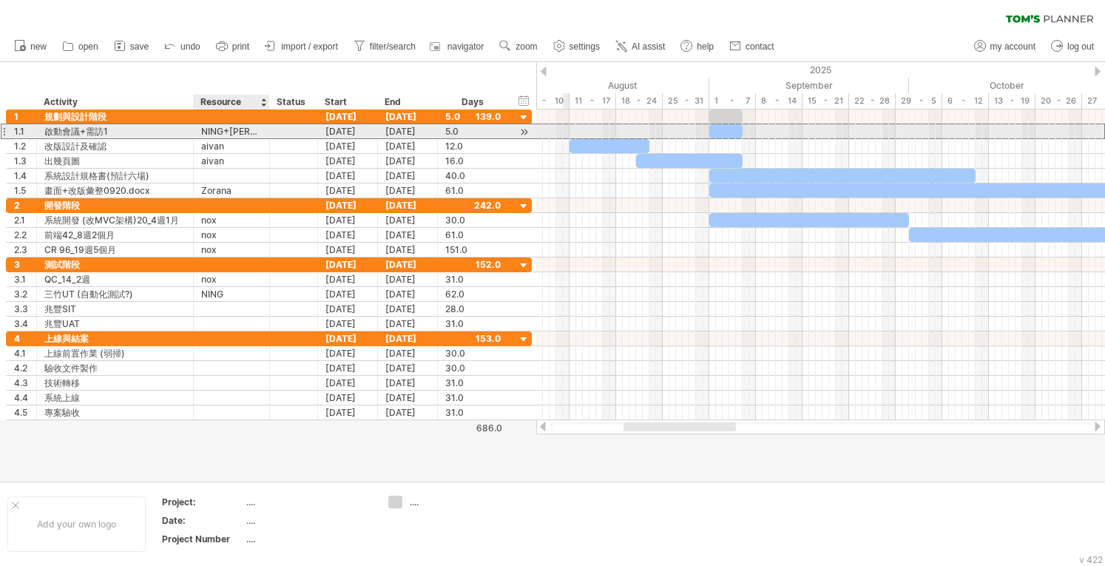
click at [241, 128] on div "NING+[PERSON_NAME]" at bounding box center [231, 131] width 61 height 14
click at [452, 139] on div at bounding box center [609, 146] width 80 height 14
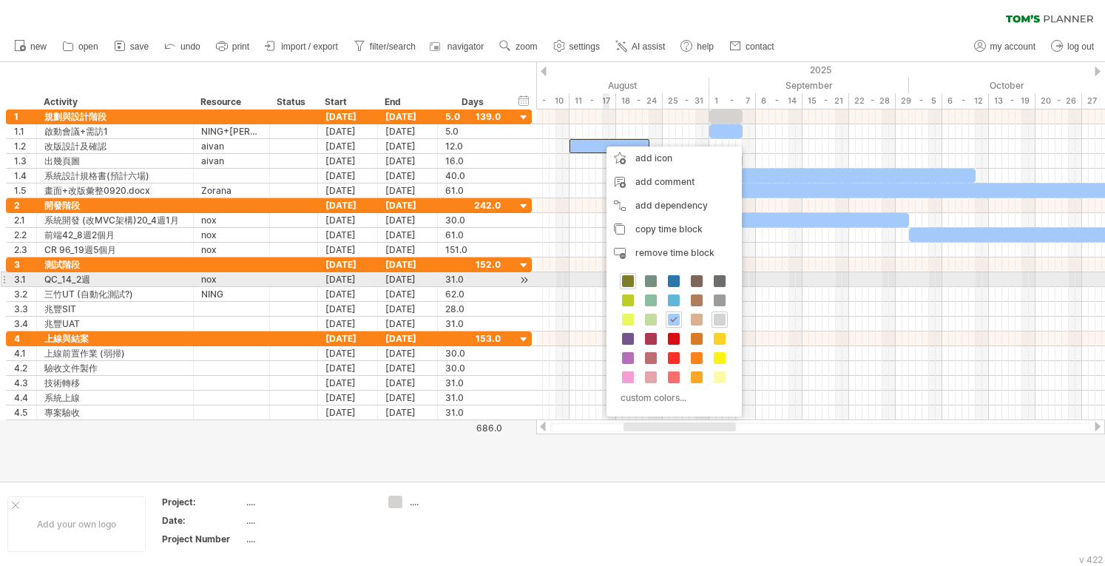
click at [452, 282] on span at bounding box center [628, 281] width 12 height 12
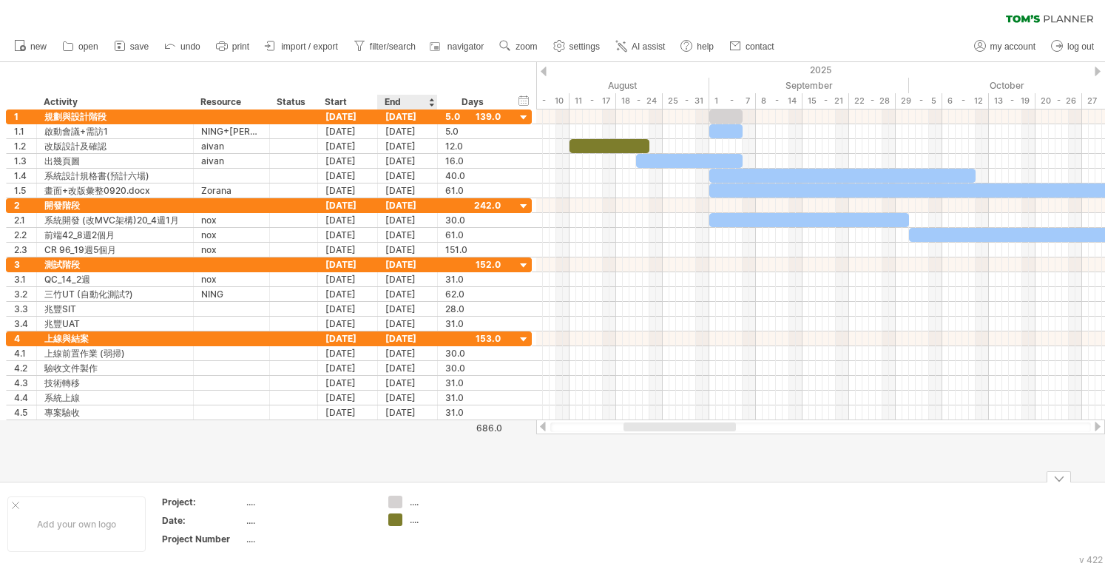
click at [413, 499] on div "...." at bounding box center [450, 501] width 81 height 13
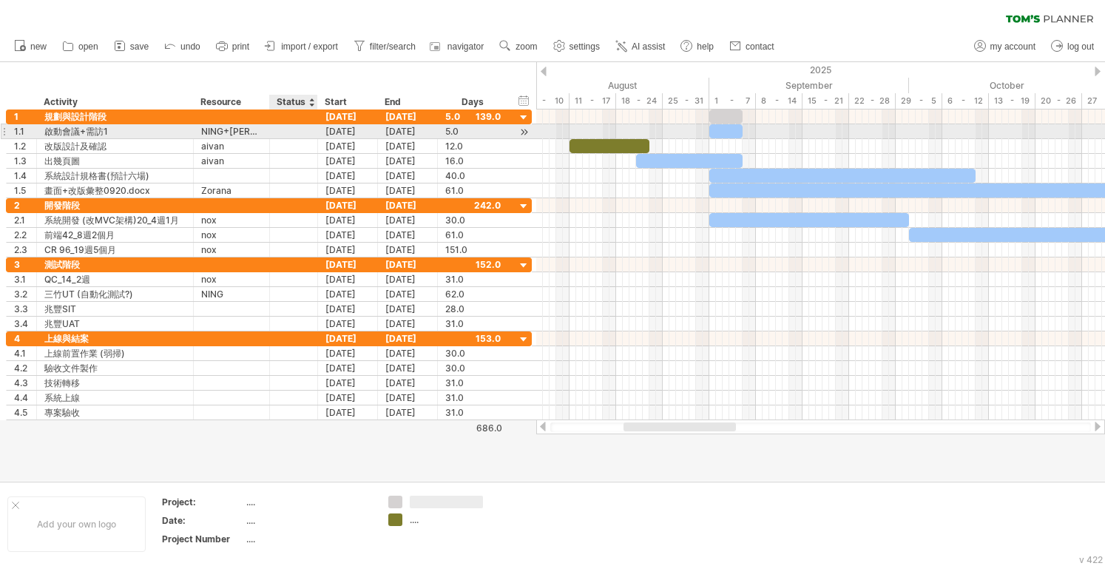
click at [323, 131] on div "[DATE]" at bounding box center [348, 131] width 60 height 14
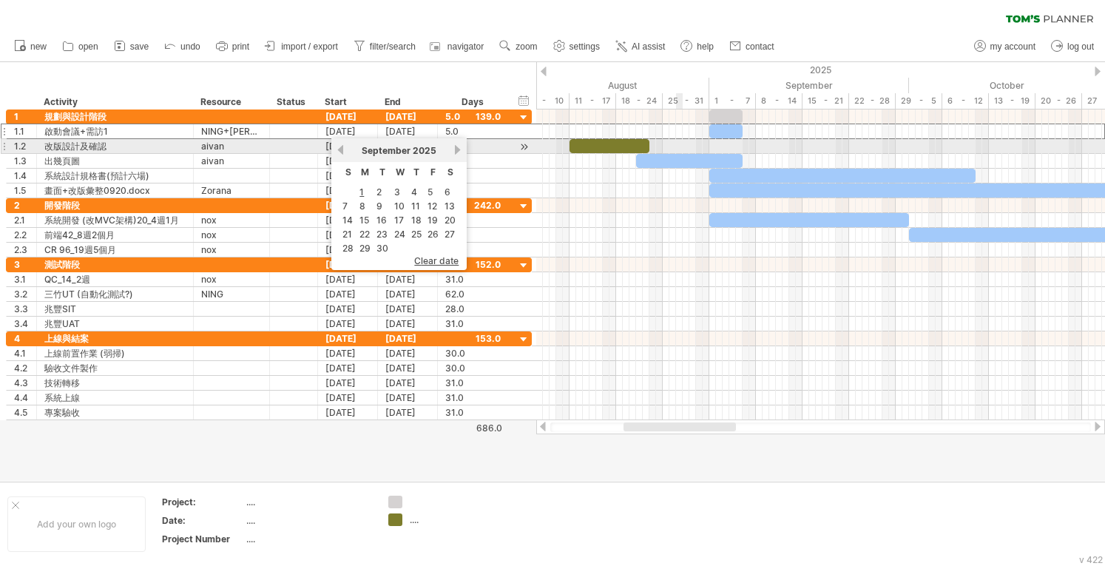
click at [452, 124] on div at bounding box center [725, 131] width 33 height 14
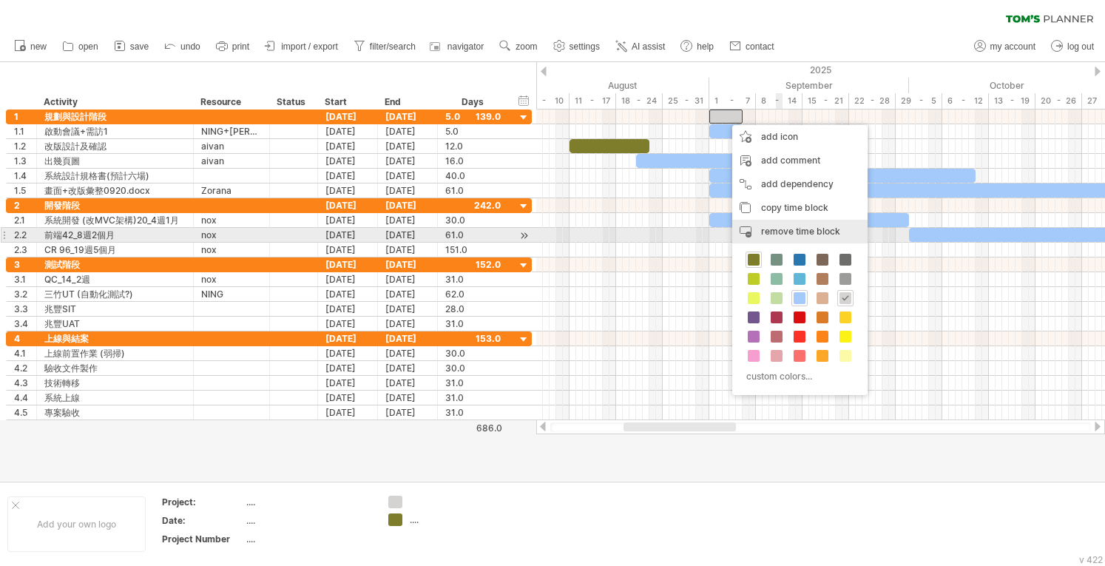
click at [452, 235] on span "remove time block" at bounding box center [800, 231] width 79 height 11
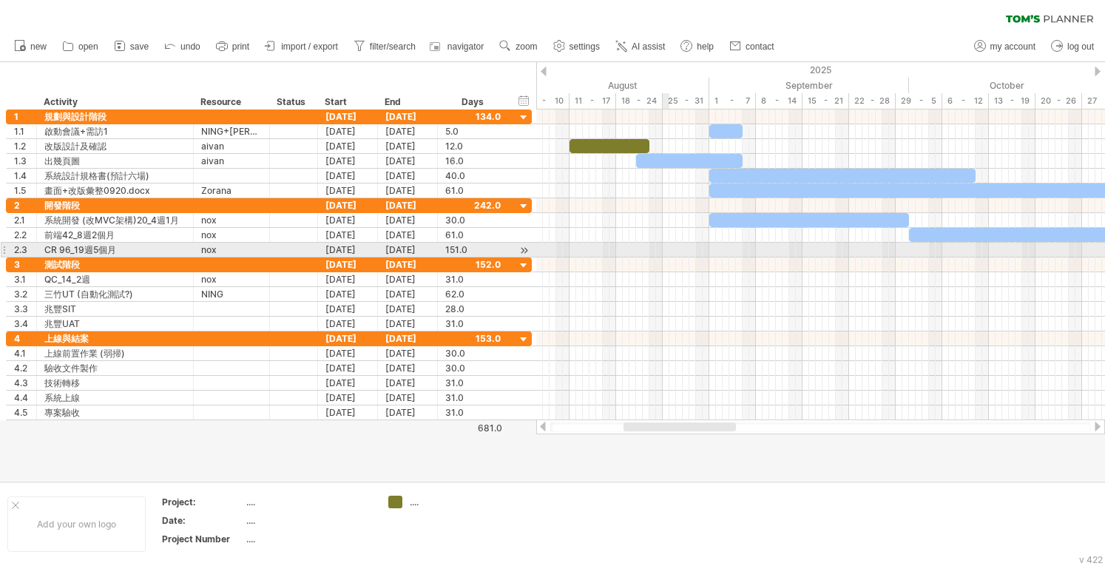
click at [452, 261] on div at bounding box center [820, 264] width 569 height 15
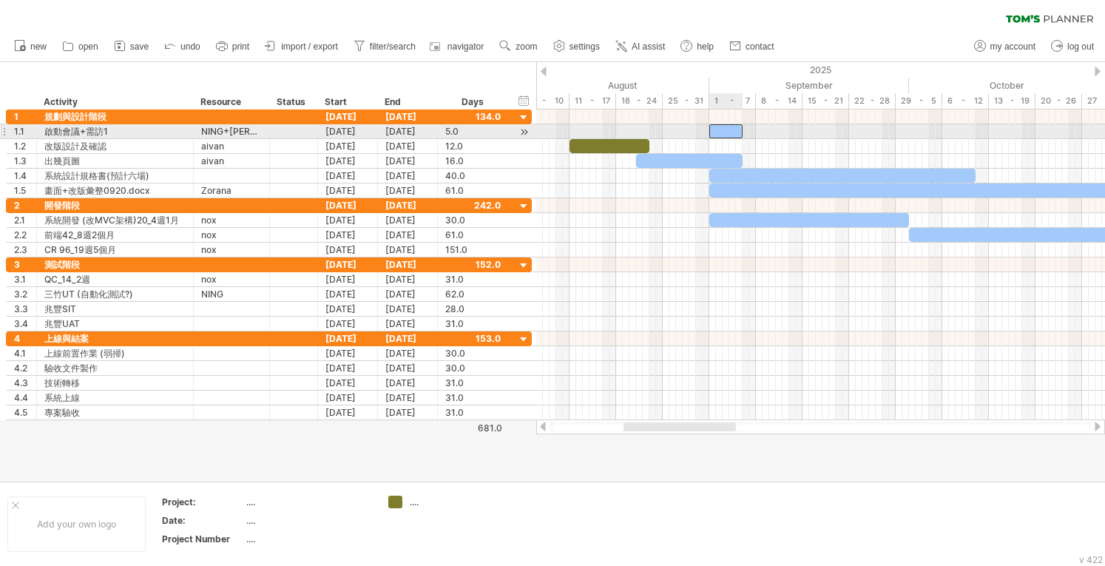
click at [452, 129] on div at bounding box center [725, 131] width 33 height 14
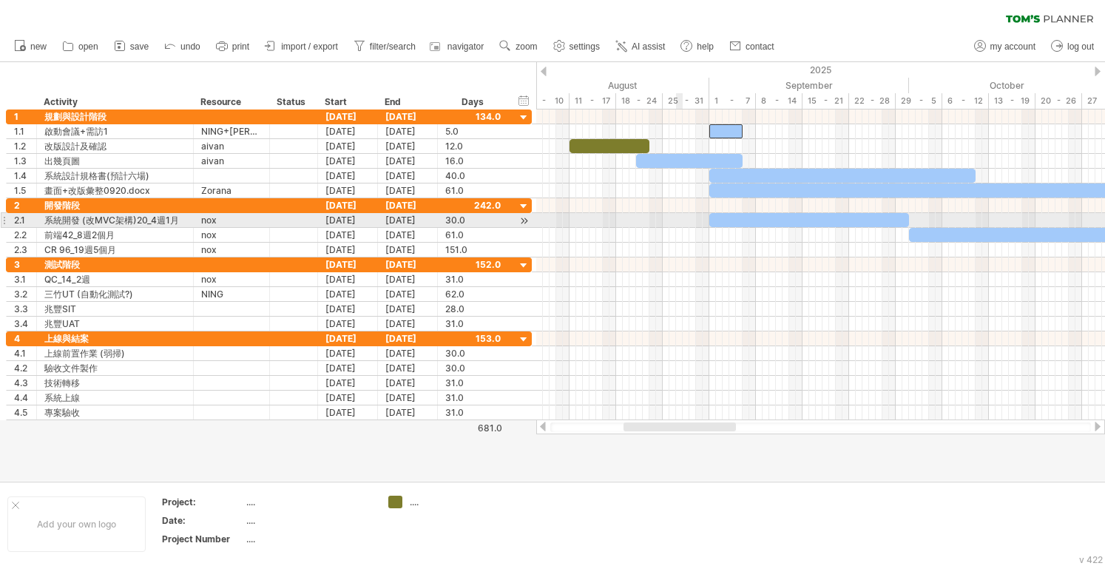
click at [452, 221] on div at bounding box center [820, 220] width 569 height 15
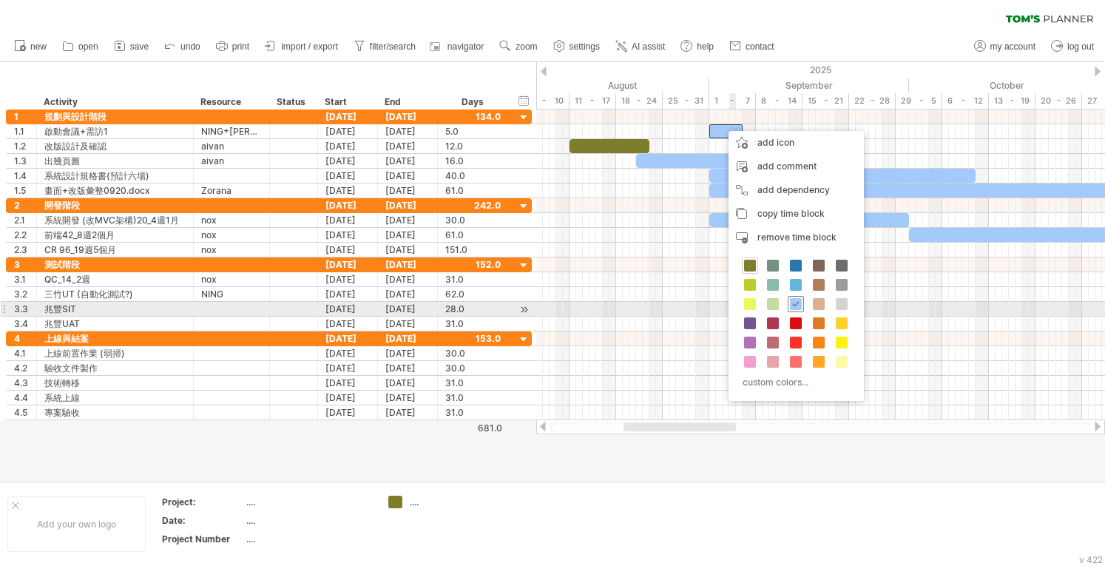
click at [452, 302] on span at bounding box center [796, 304] width 12 height 12
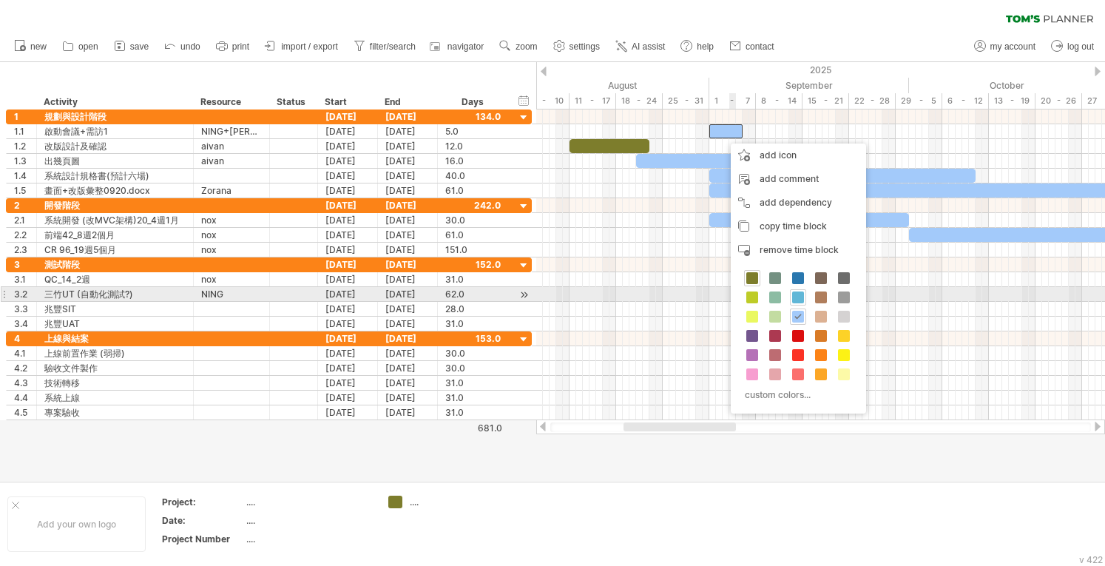
click at [452, 299] on span at bounding box center [798, 297] width 12 height 12
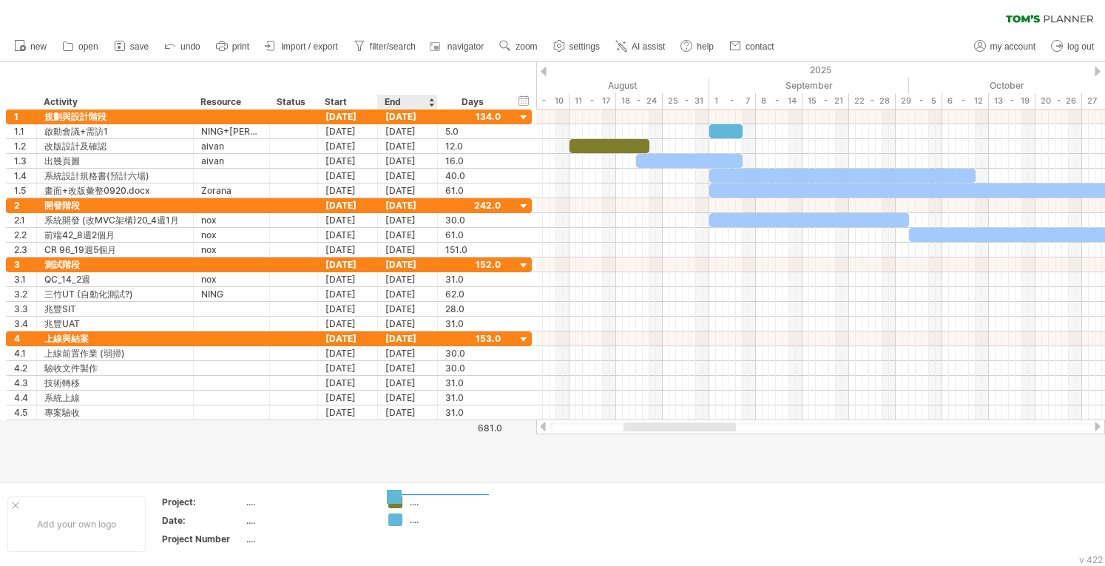
drag, startPoint x: 399, startPoint y: 519, endPoint x: 398, endPoint y: 496, distance: 23.0
click at [423, 499] on div "...." at bounding box center [450, 501] width 81 height 13
type input "****"
click at [417, 521] on div "...." at bounding box center [450, 519] width 81 height 13
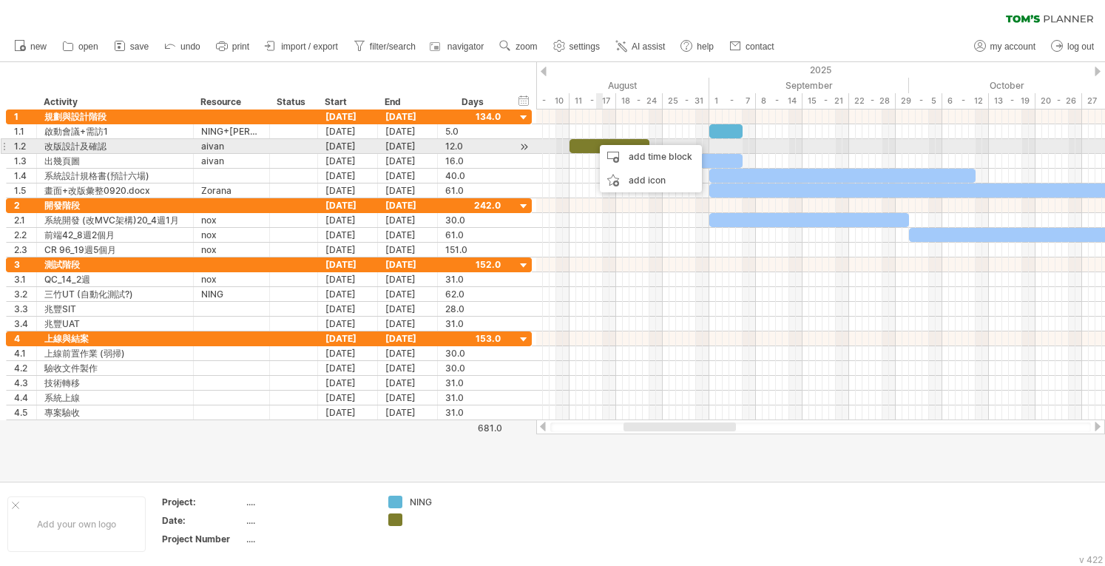
click at [452, 148] on div at bounding box center [609, 146] width 80 height 14
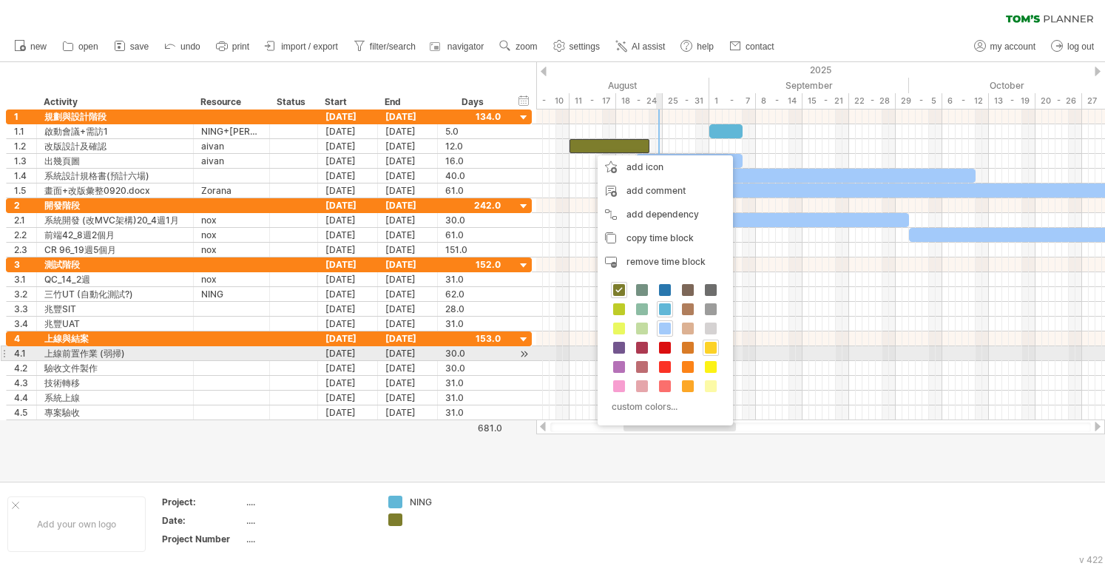
click at [452, 348] on span at bounding box center [711, 348] width 12 height 12
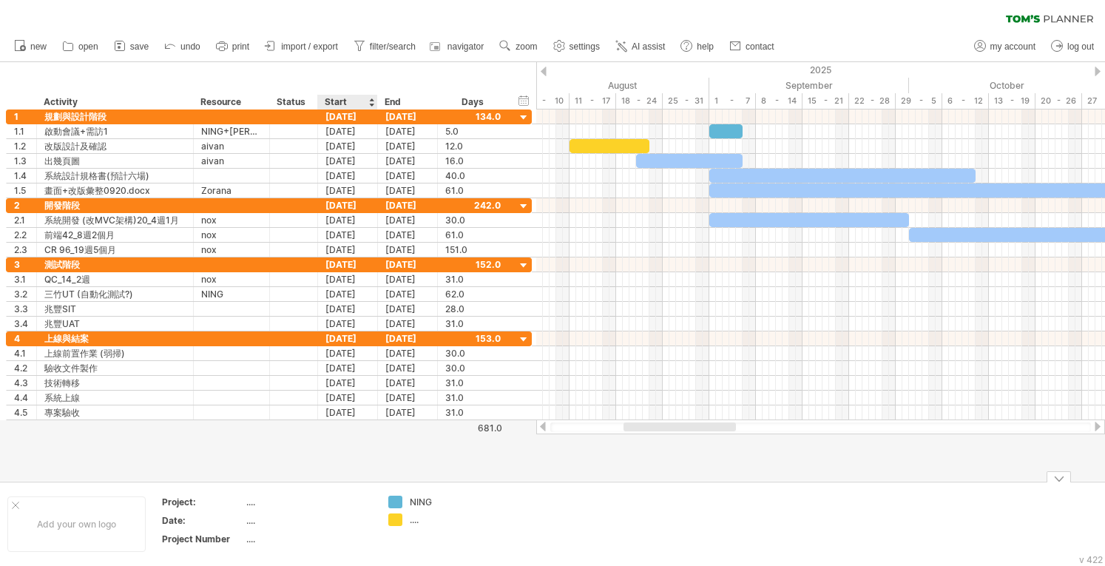
click at [366, 520] on div "...." at bounding box center [308, 520] width 124 height 13
click at [412, 524] on div "...." at bounding box center [450, 519] width 81 height 13
type input "***"
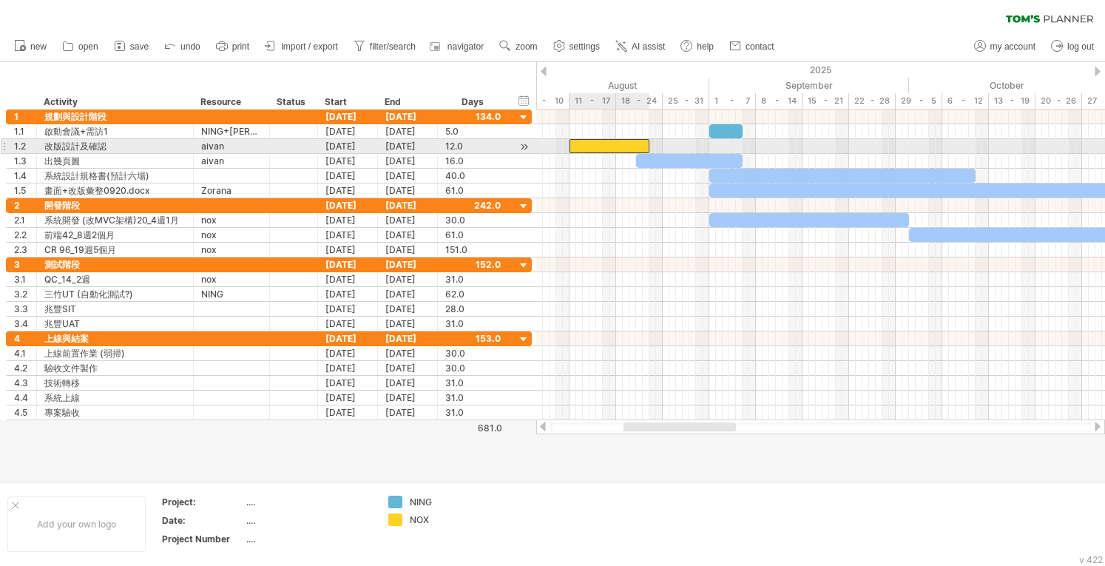
click at [452, 143] on div at bounding box center [609, 146] width 80 height 14
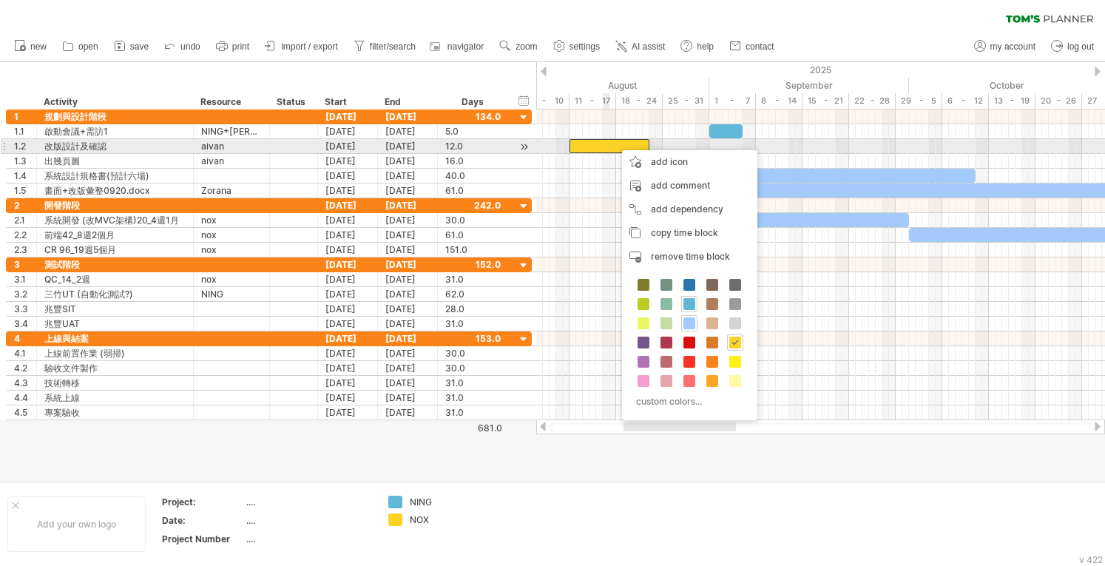
click at [452, 152] on div at bounding box center [820, 146] width 569 height 15
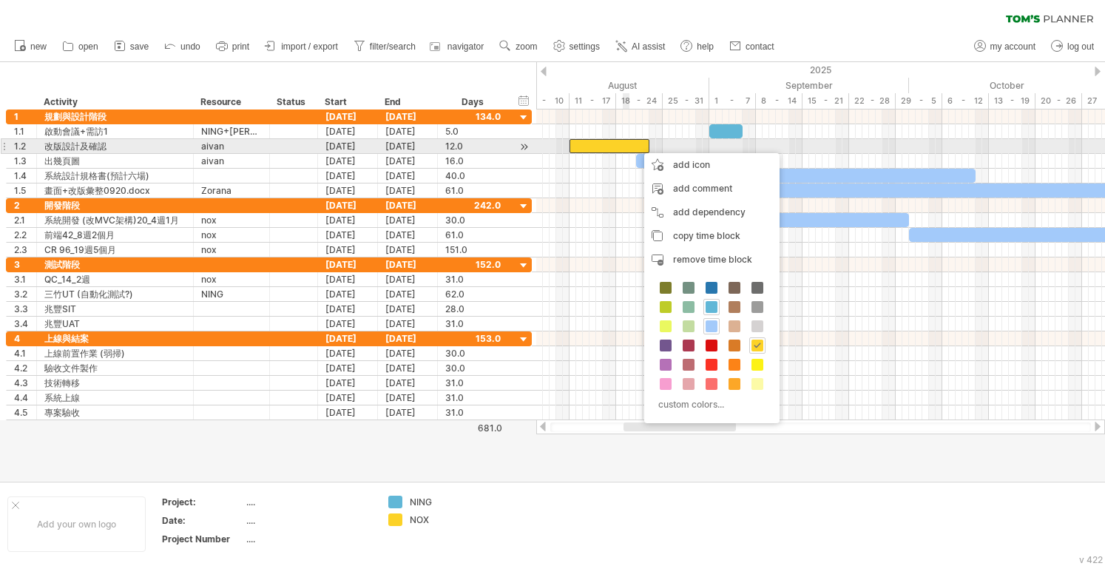
click at [452, 150] on div at bounding box center [609, 146] width 80 height 14
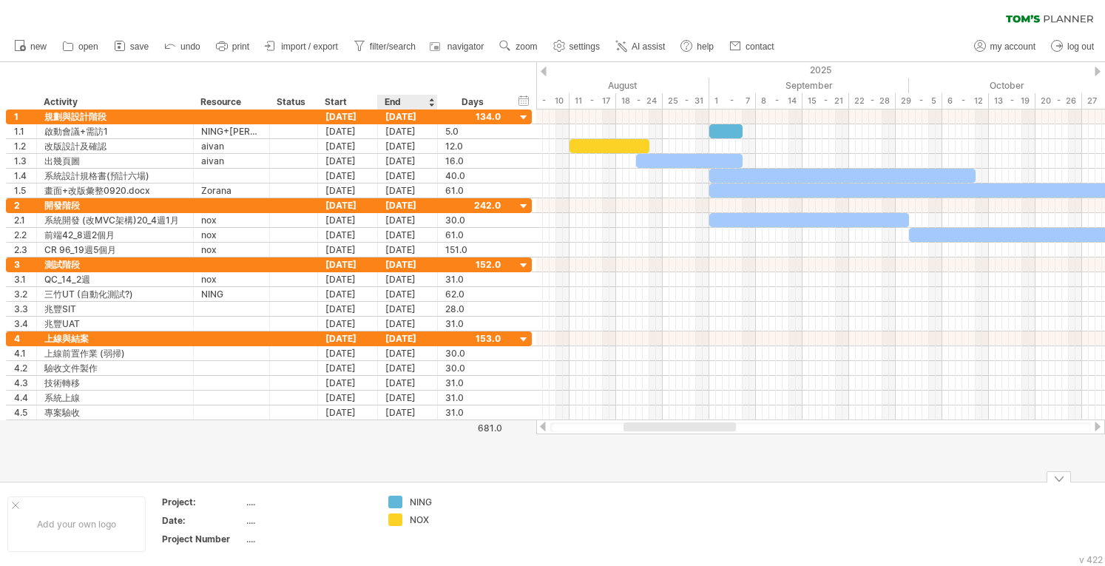
click at [419, 517] on div "NOX" at bounding box center [450, 519] width 81 height 13
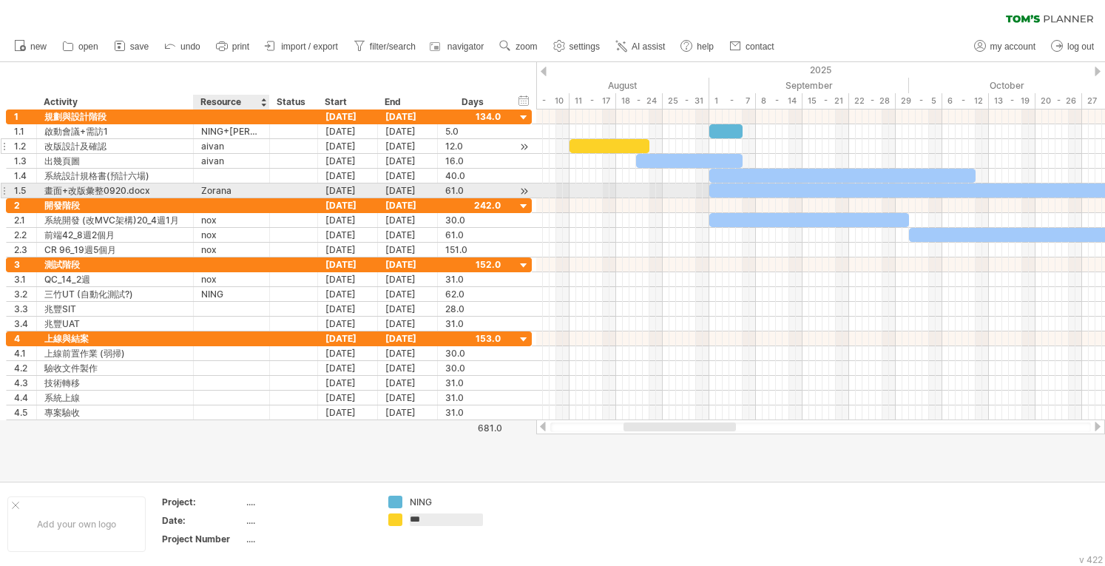
click at [211, 151] on div "aivan" at bounding box center [231, 146] width 61 height 14
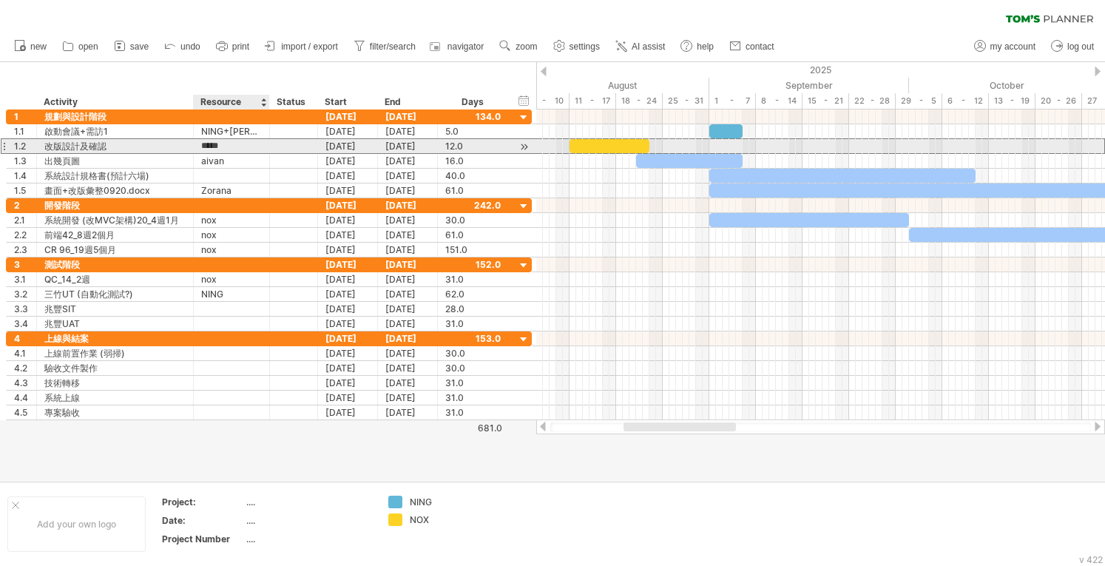
click at [213, 147] on input "*****" at bounding box center [231, 146] width 61 height 14
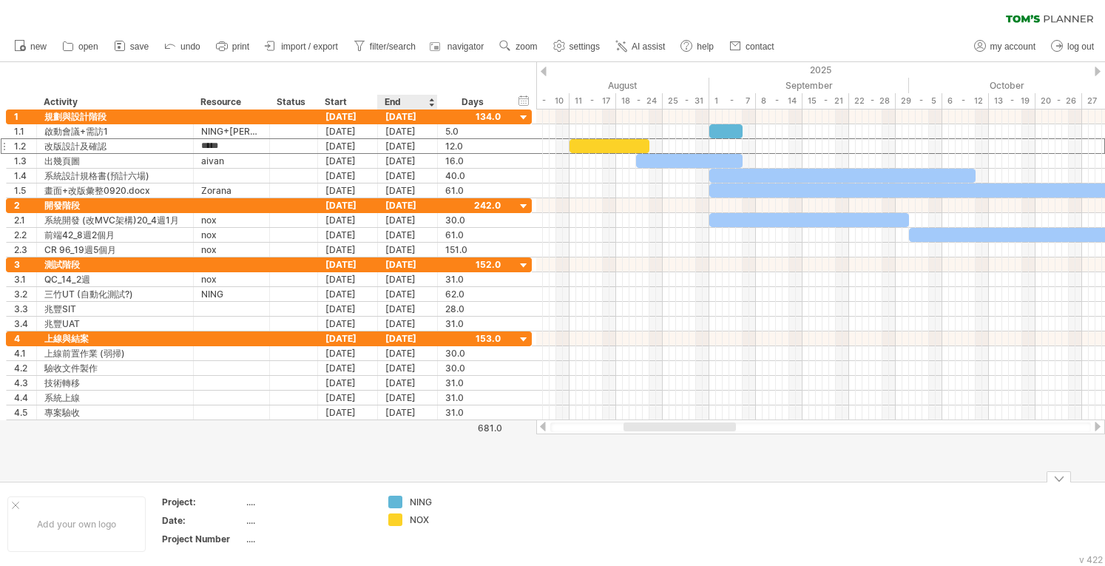
click at [415, 525] on div "NOX" at bounding box center [450, 519] width 81 height 13
click at [419, 520] on input "***" at bounding box center [446, 519] width 73 height 13
type input "*****"
click at [452, 514] on td at bounding box center [556, 523] width 117 height 57
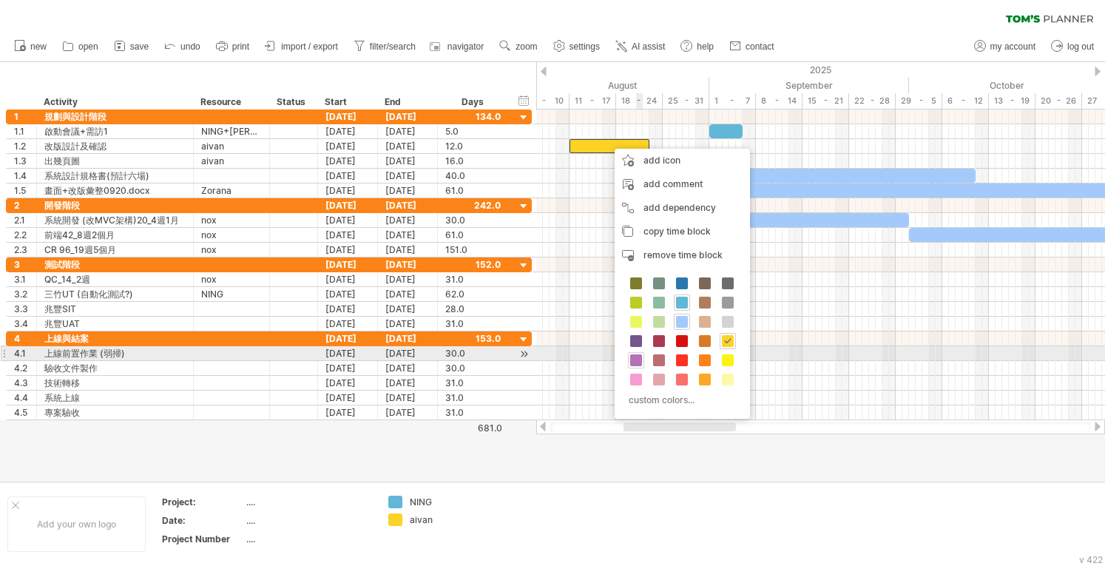
click at [452, 360] on span at bounding box center [636, 360] width 12 height 12
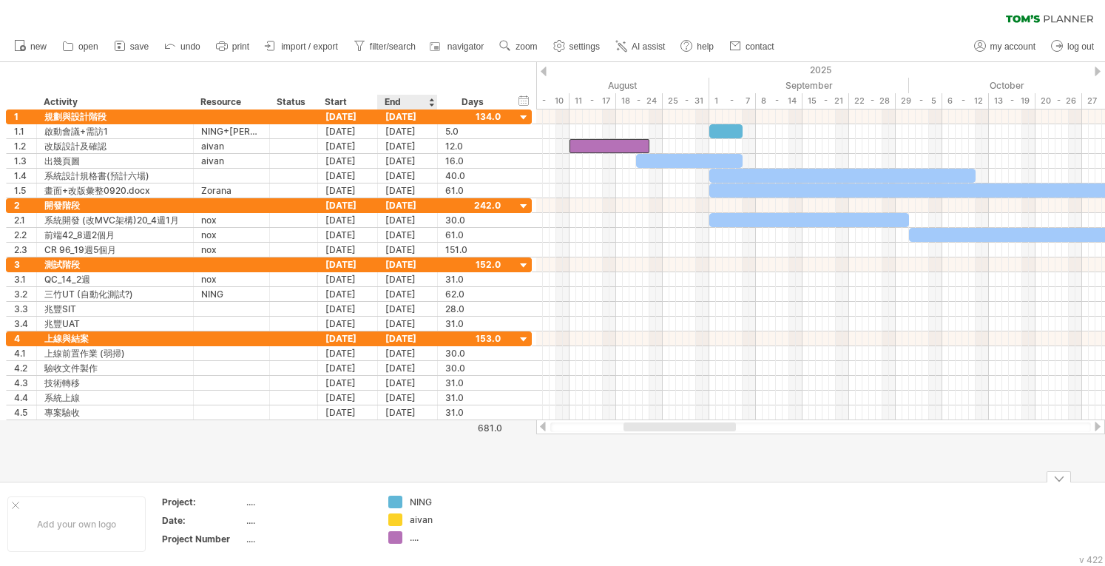
click at [397, 523] on div "Trying to reach [DOMAIN_NAME] Connected again... 0% clear filter new 1" at bounding box center [552, 283] width 1105 height 566
click at [395, 521] on div "Trying to reach [DOMAIN_NAME] Connected again... 0% clear filter new 1" at bounding box center [552, 283] width 1105 height 566
drag, startPoint x: 392, startPoint y: 521, endPoint x: 393, endPoint y: 547, distance: 26.7
click at [421, 535] on div "aivan" at bounding box center [450, 537] width 81 height 13
click at [421, 535] on input "*****" at bounding box center [446, 537] width 73 height 13
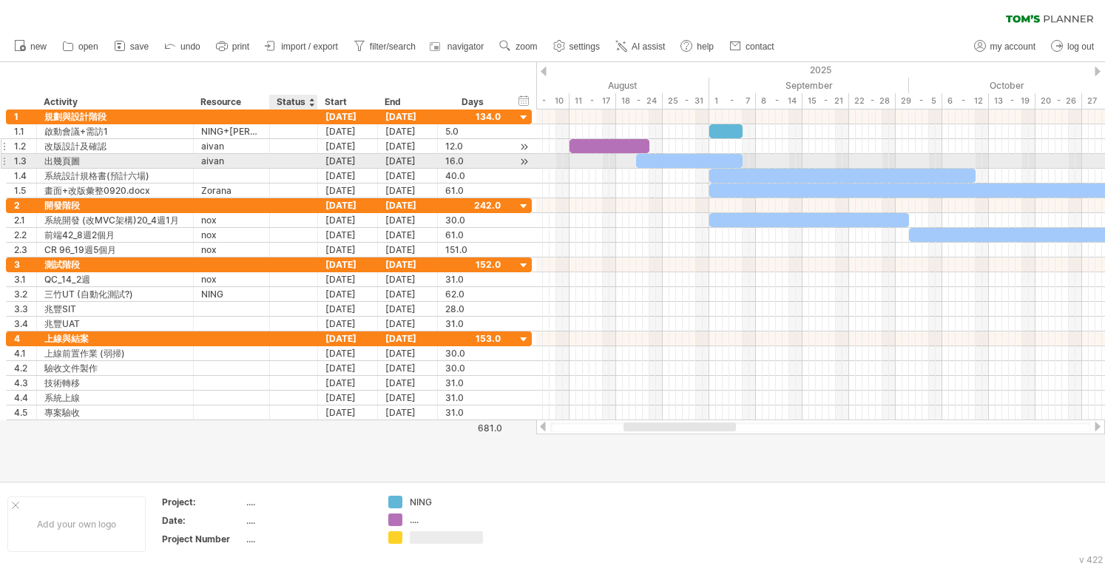
click at [275, 145] on div at bounding box center [294, 146] width 48 height 14
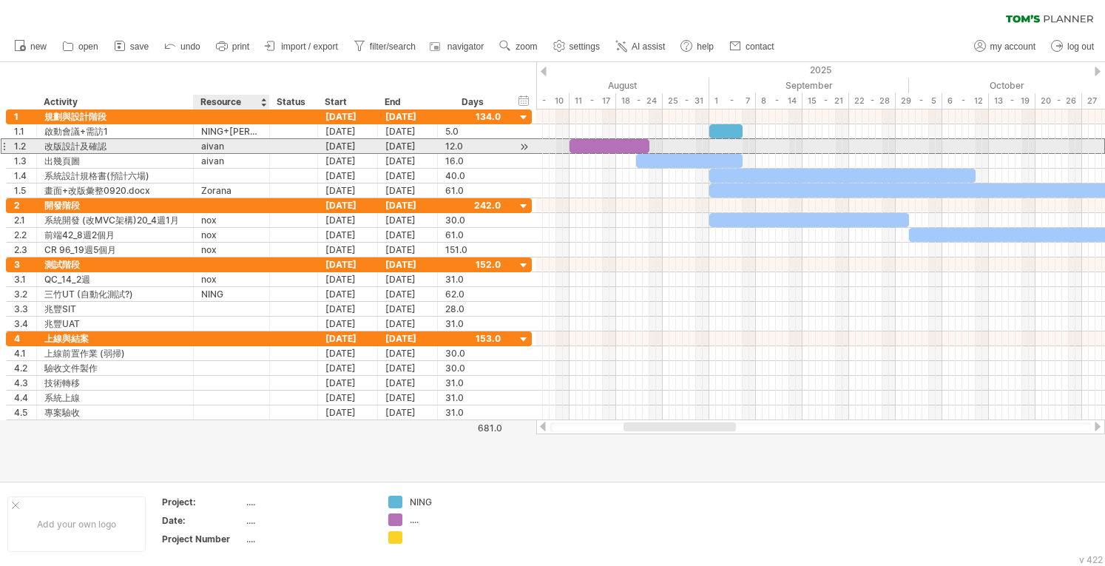
click at [247, 147] on div "aivan" at bounding box center [231, 146] width 61 height 14
click at [247, 147] on input "*****" at bounding box center [231, 146] width 61 height 14
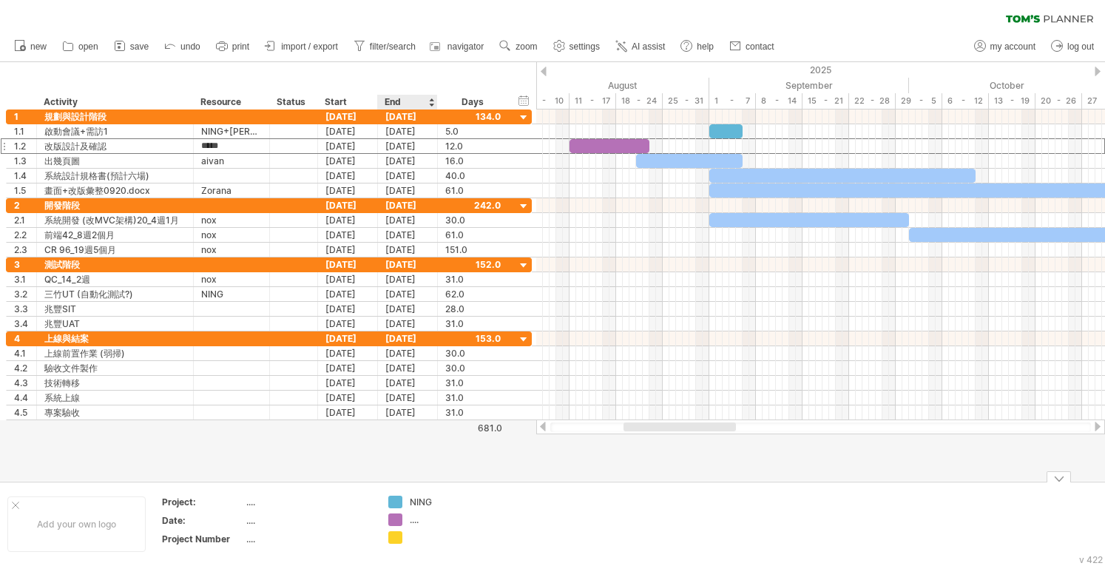
click at [416, 514] on div "...." at bounding box center [450, 519] width 81 height 13
type input "*****"
click at [420, 542] on div at bounding box center [450, 537] width 81 height 13
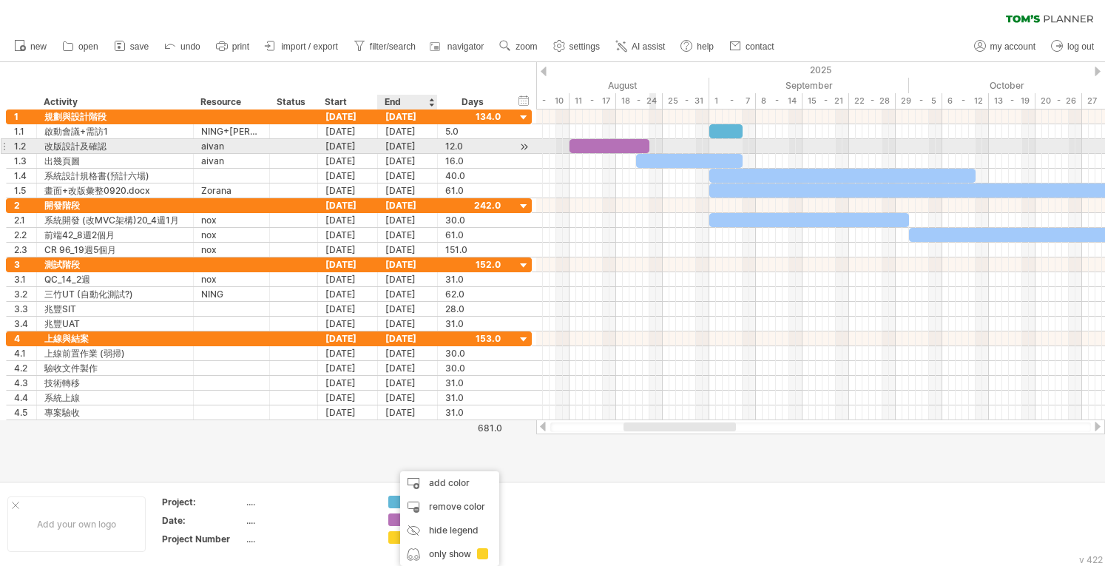
click at [452, 154] on div at bounding box center [689, 161] width 106 height 14
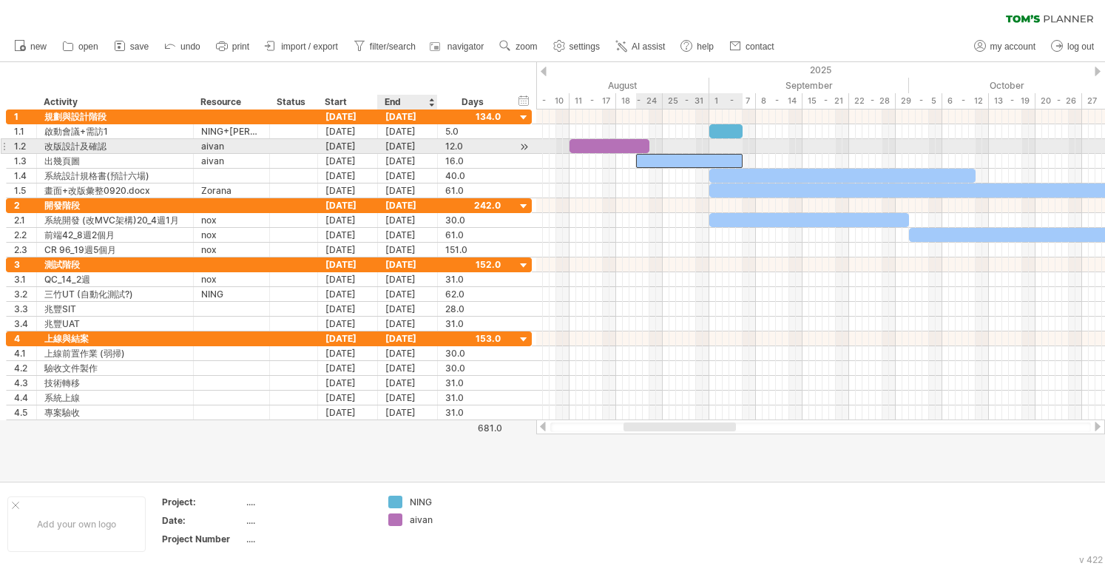
click at [452, 154] on div at bounding box center [689, 161] width 106 height 14
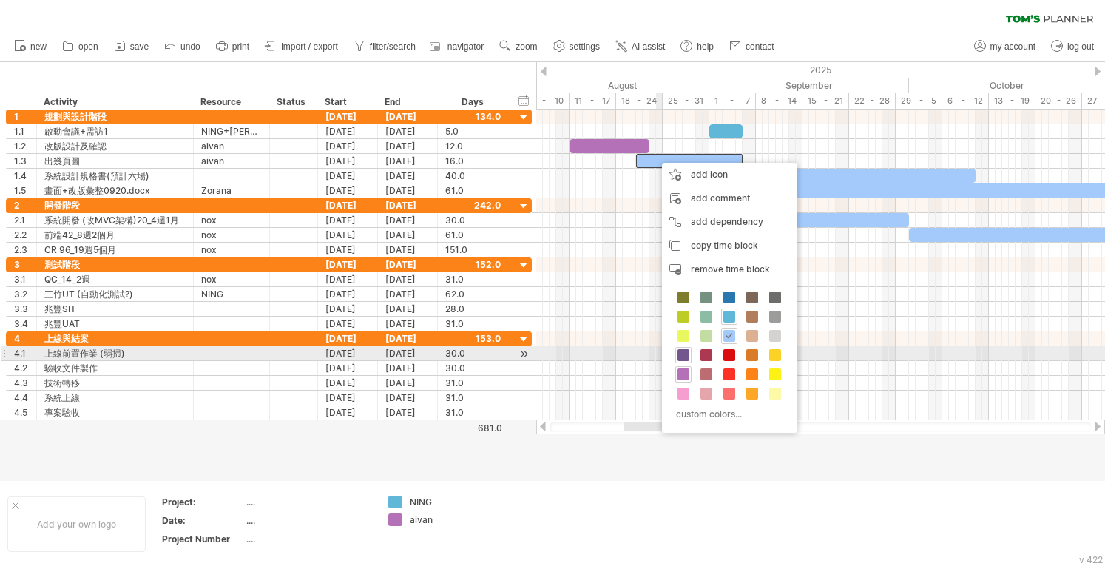
click at [452, 352] on span at bounding box center [683, 355] width 12 height 12
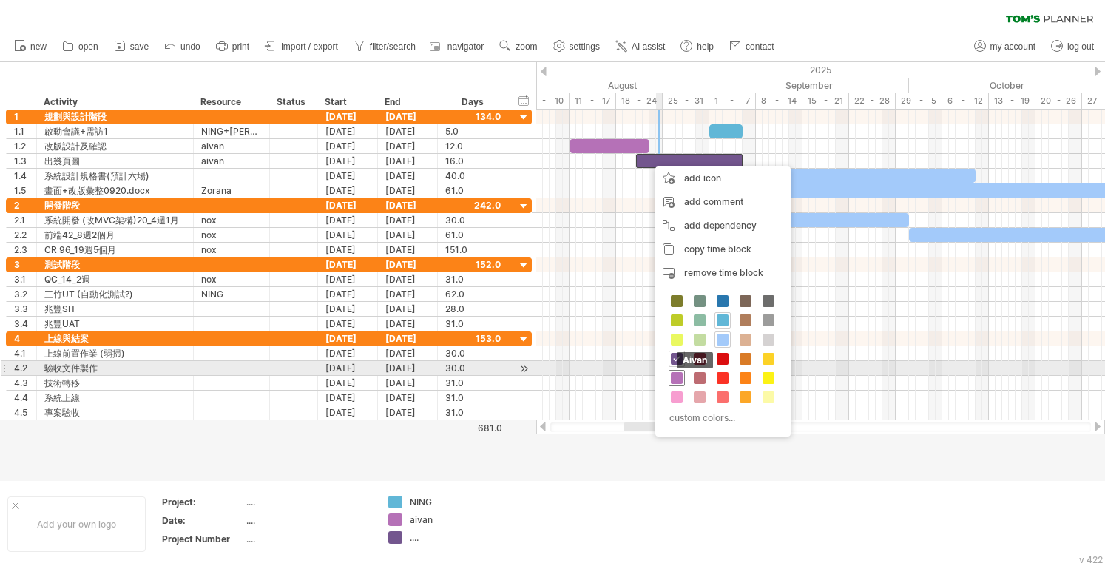
click at [452, 373] on span at bounding box center [677, 378] width 12 height 12
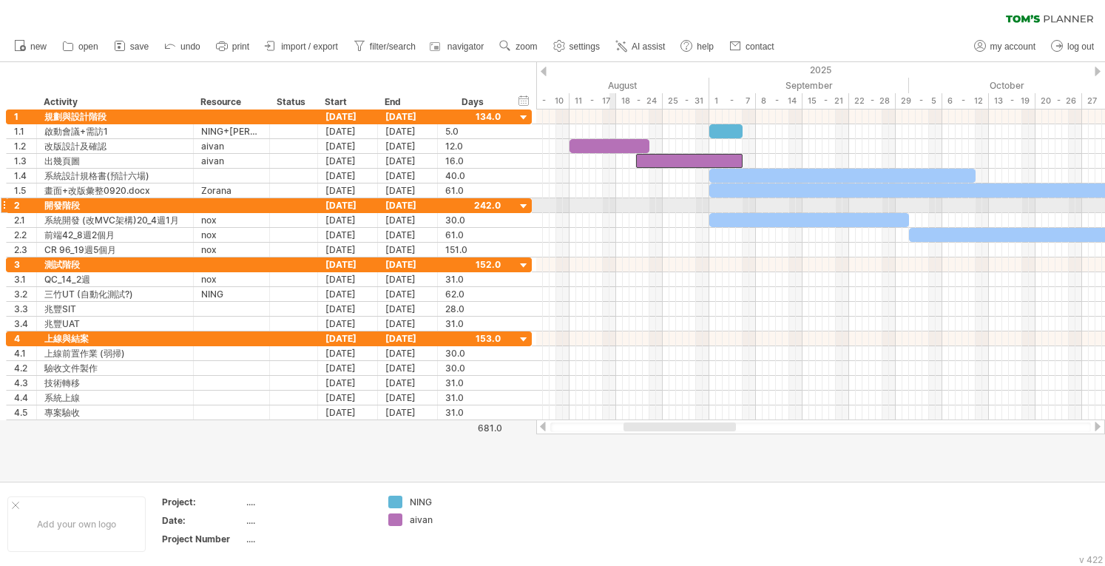
click at [452, 210] on div at bounding box center [820, 205] width 569 height 15
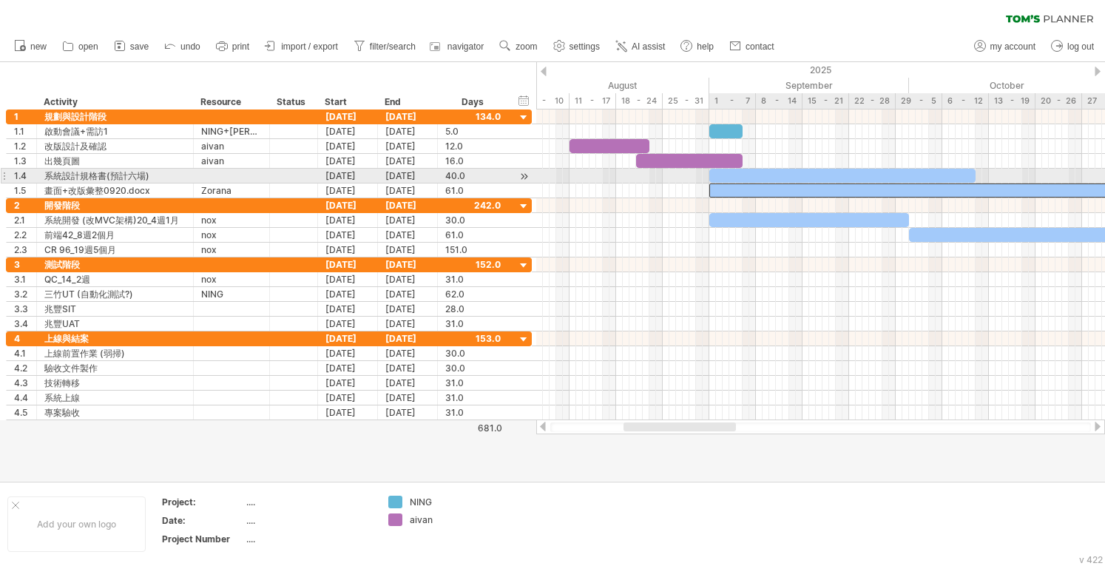
click at [452, 183] on div at bounding box center [912, 190] width 406 height 14
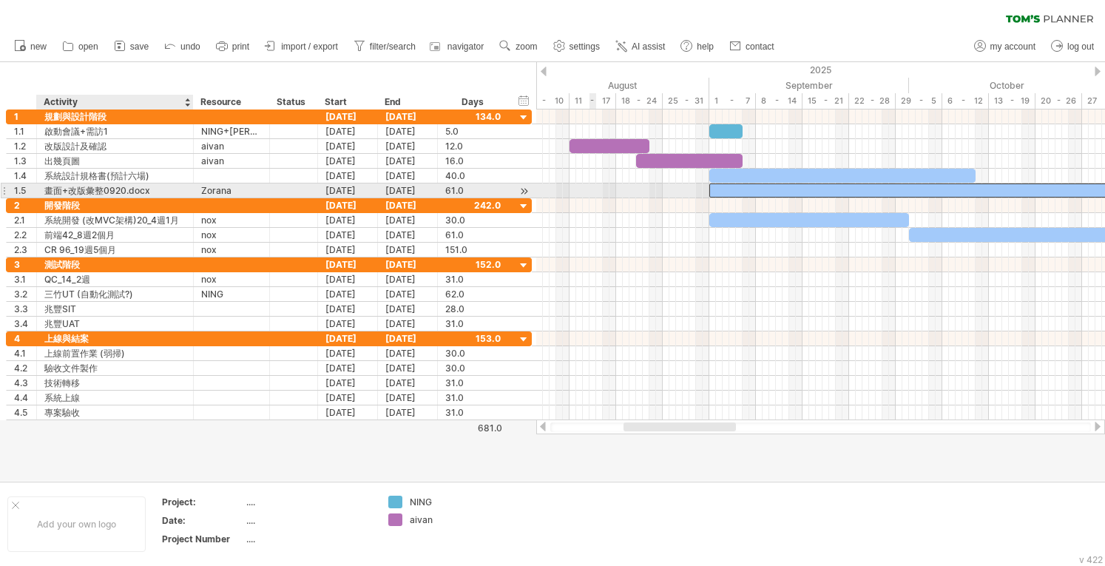
click at [152, 186] on div "畫面+改版彙整0920.docx" at bounding box center [114, 190] width 141 height 14
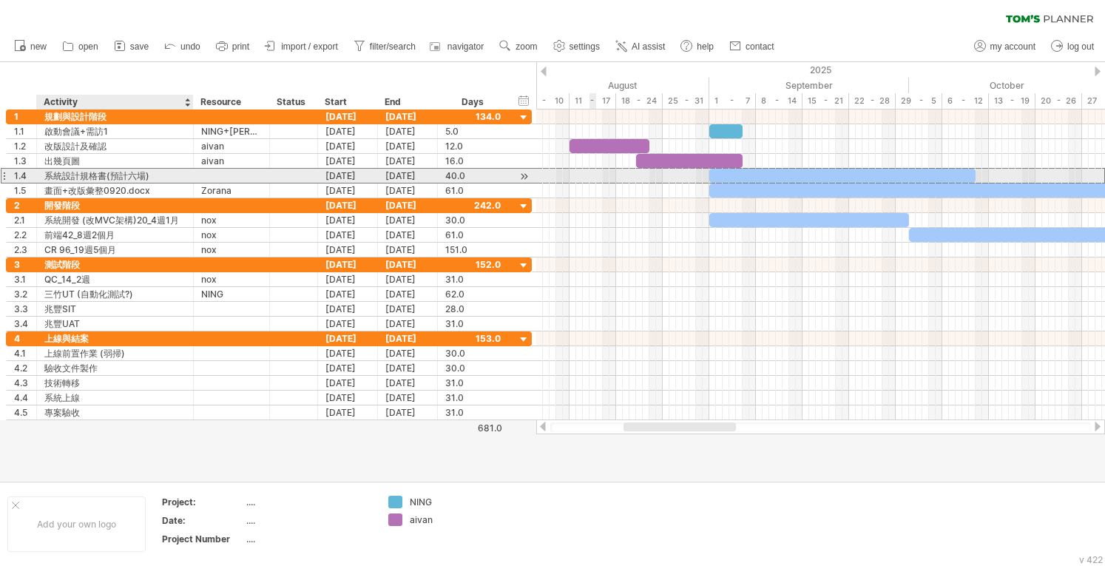
click at [104, 177] on div "系統設計規格書(預計六場)" at bounding box center [114, 176] width 141 height 14
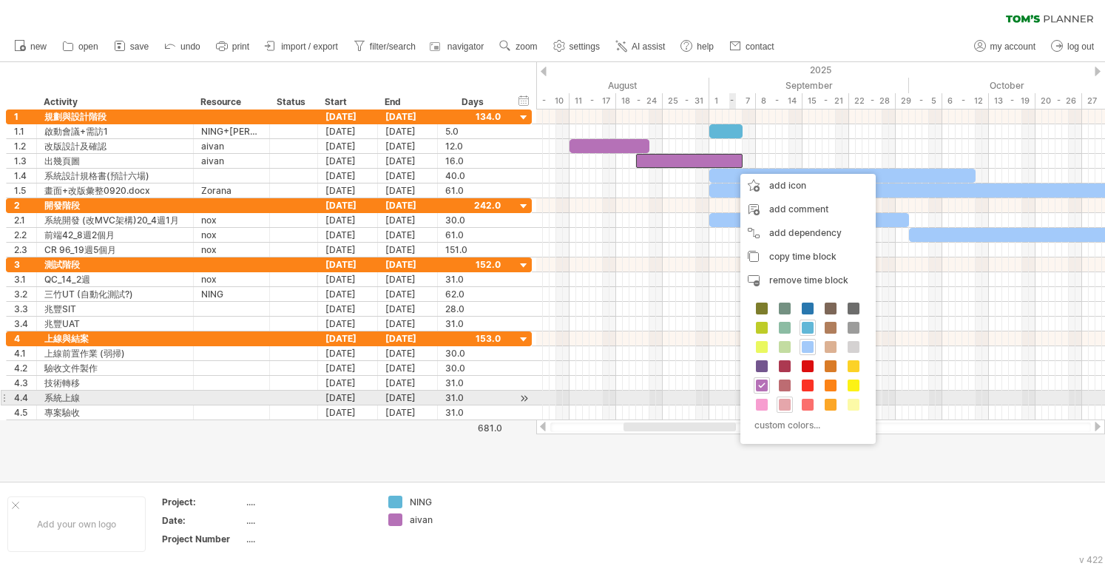
click at [452, 399] on span at bounding box center [785, 405] width 12 height 12
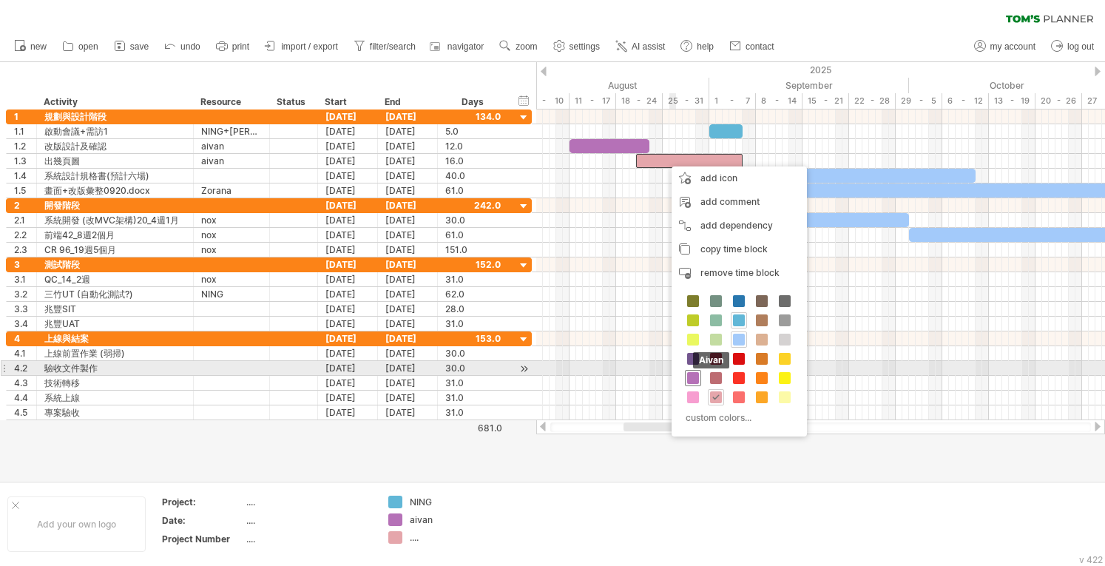
click at [452, 372] on span at bounding box center [693, 378] width 12 height 12
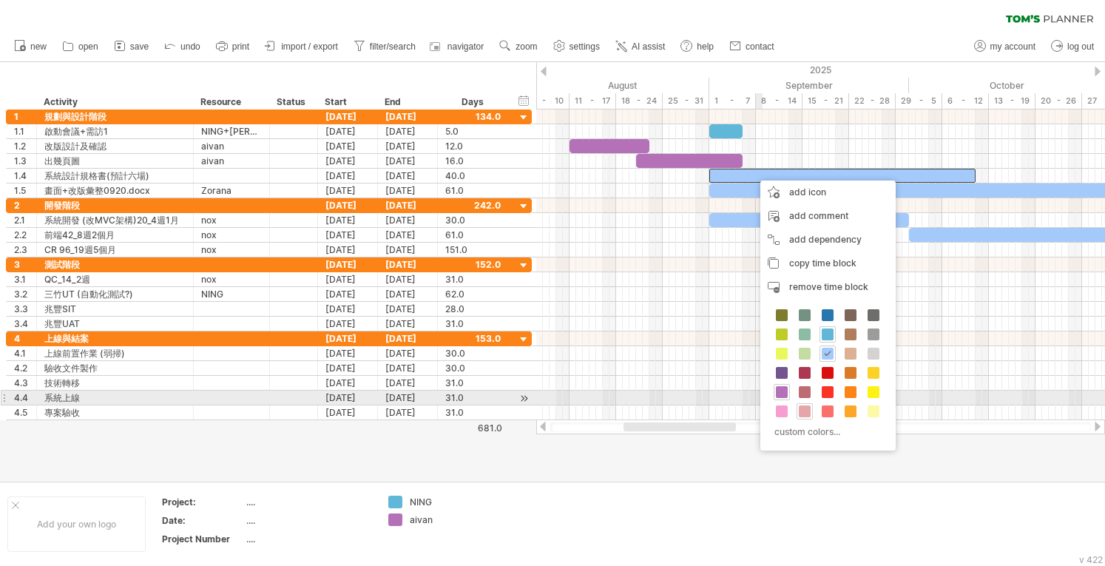
click at [452, 405] on span at bounding box center [805, 411] width 12 height 12
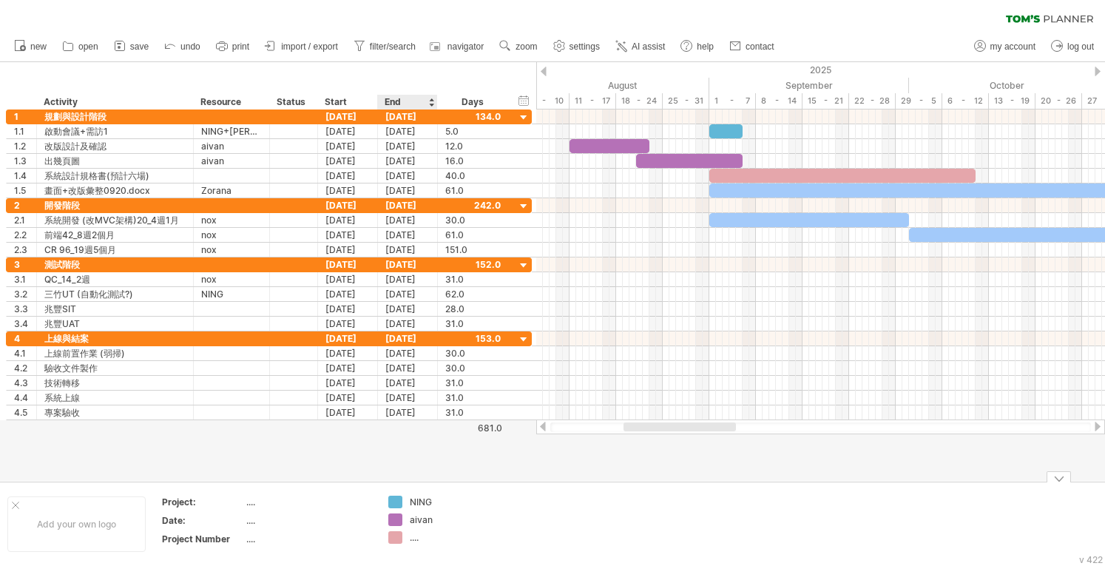
click at [416, 541] on div "...." at bounding box center [450, 537] width 81 height 13
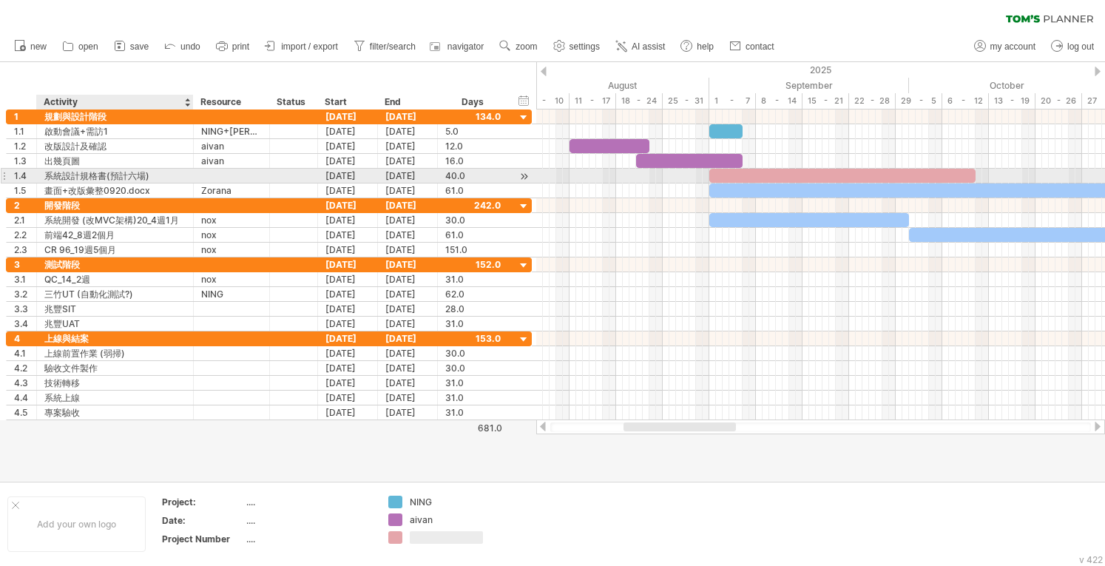
click at [203, 180] on div at bounding box center [231, 176] width 61 height 14
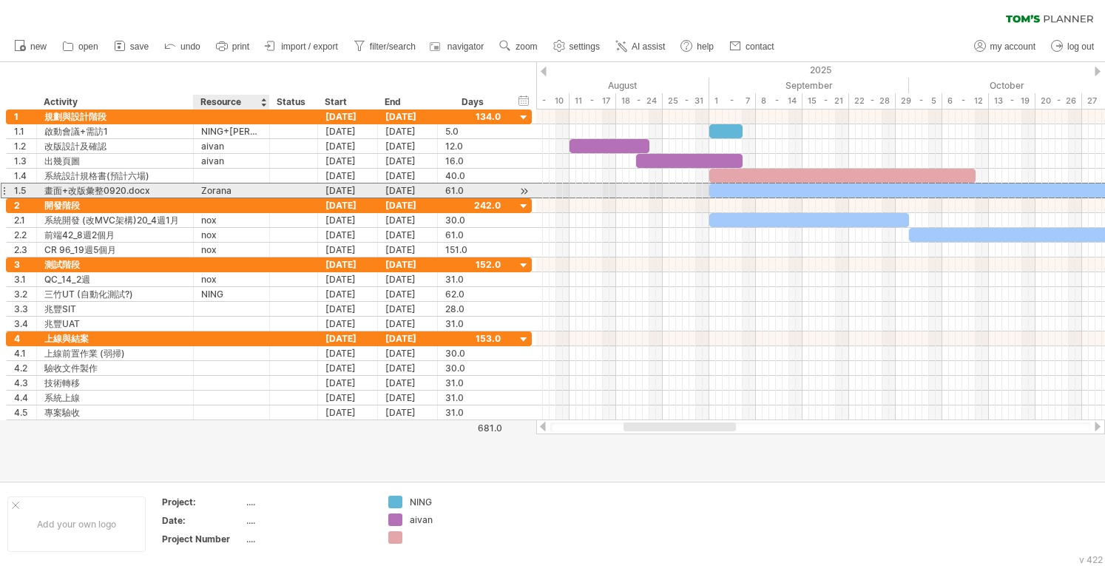
click at [210, 189] on div "Zorana" at bounding box center [231, 190] width 61 height 14
click at [0, 0] on input "******" at bounding box center [0, 0] width 0 height 0
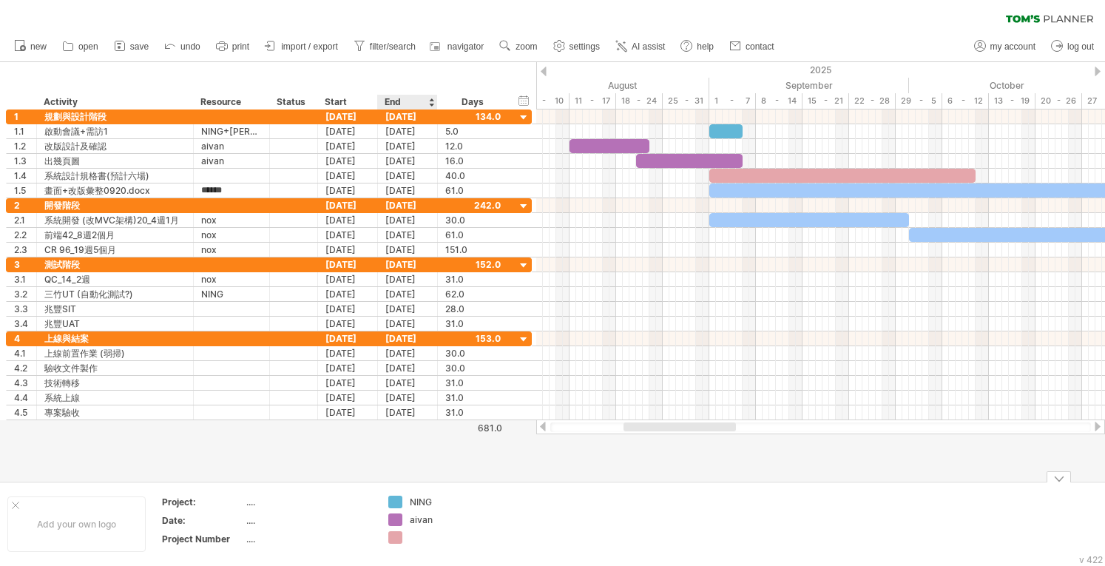
click at [404, 545] on td "NING aivan" at bounding box center [439, 523] width 117 height 57
click at [392, 541] on div "Trying to reach [DOMAIN_NAME] Connected again... 0% clear filter new 1" at bounding box center [552, 283] width 1105 height 566
click at [411, 539] on div at bounding box center [450, 537] width 81 height 13
type input "******"
click at [452, 518] on div "aivan" at bounding box center [450, 519] width 81 height 13
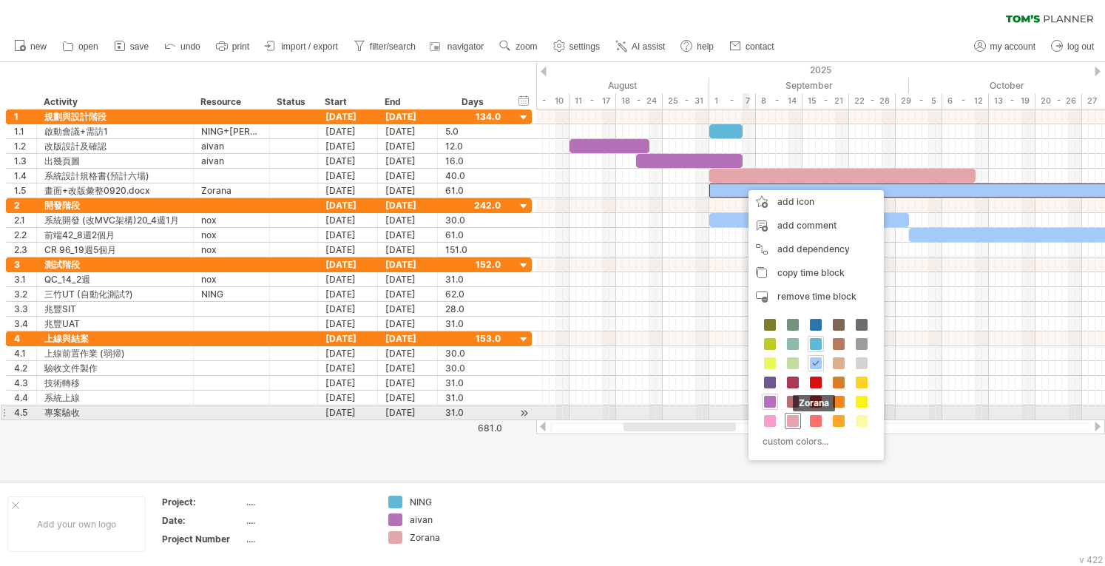
click at [452, 416] on span at bounding box center [793, 421] width 12 height 12
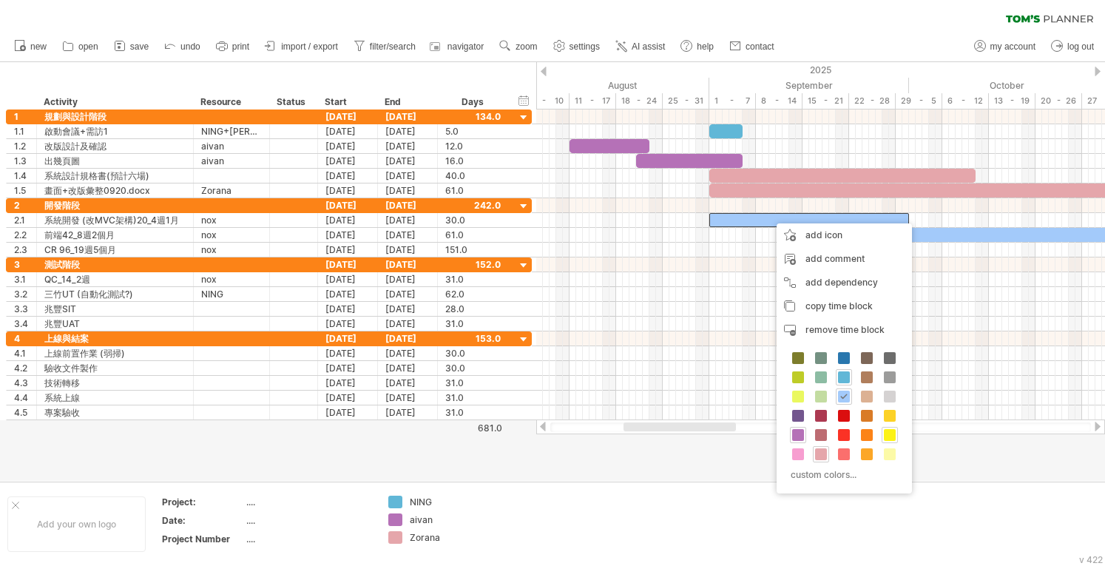
click at [452, 430] on span at bounding box center [890, 435] width 12 height 12
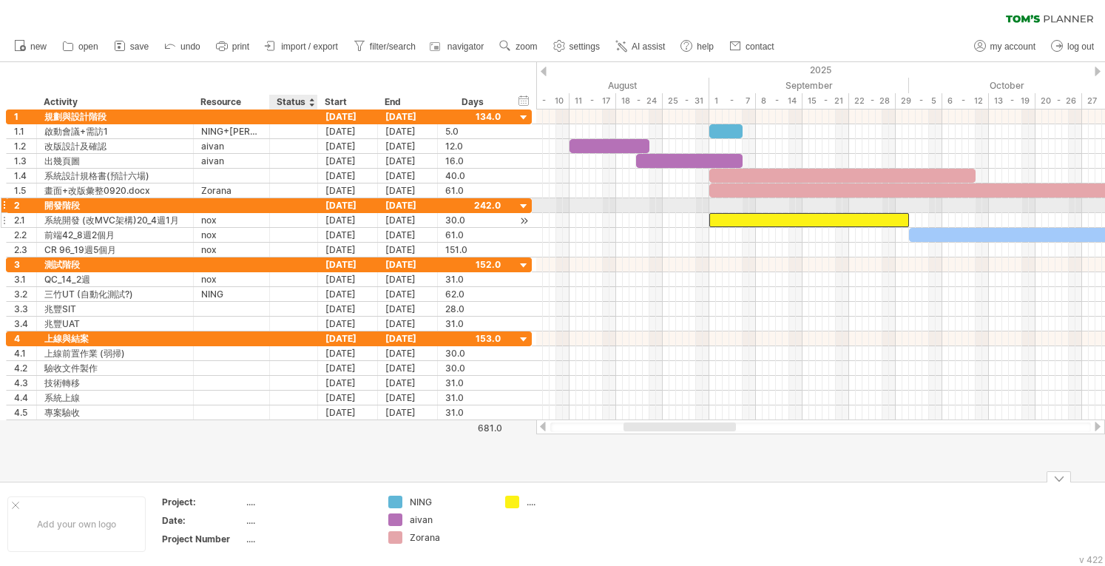
click at [266, 220] on div at bounding box center [267, 220] width 7 height 15
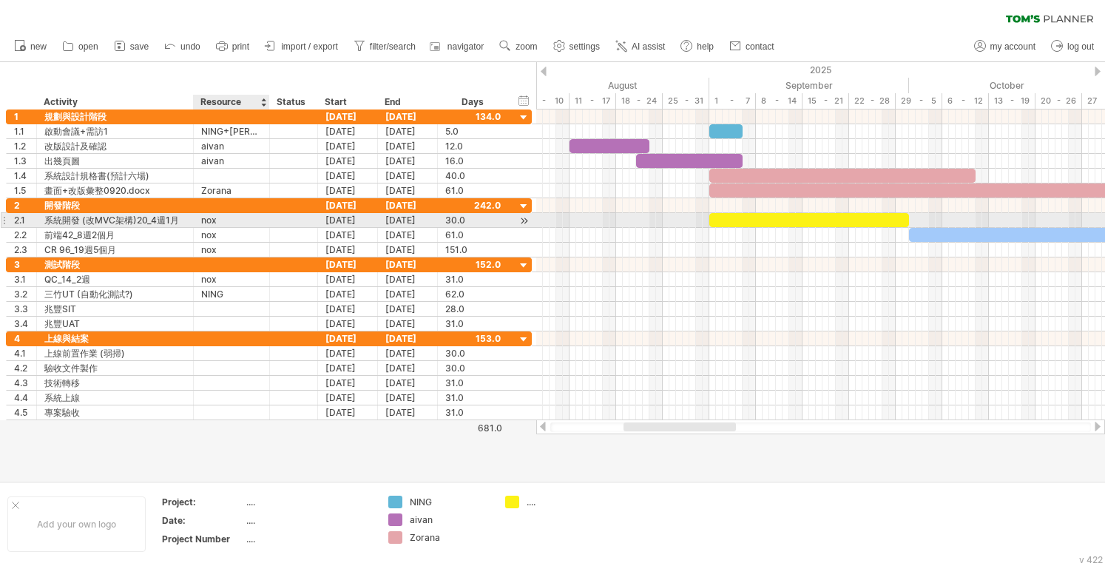
click at [240, 216] on div "nox" at bounding box center [231, 220] width 61 height 14
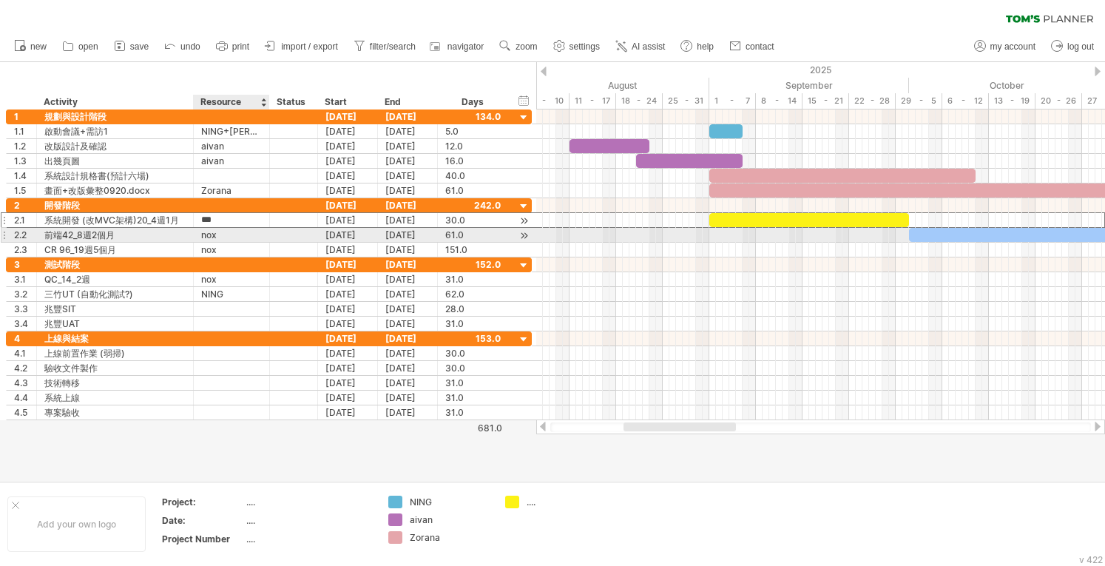
click at [218, 214] on input "***" at bounding box center [231, 220] width 61 height 14
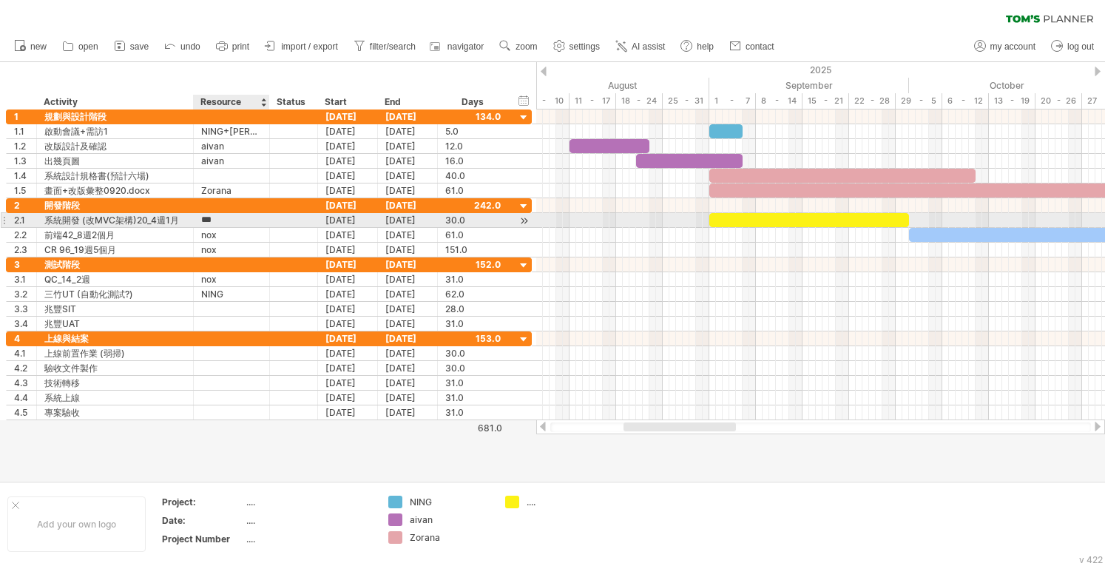
click at [218, 214] on input "***" at bounding box center [231, 220] width 61 height 14
click at [452, 496] on div "...." at bounding box center [566, 501] width 81 height 13
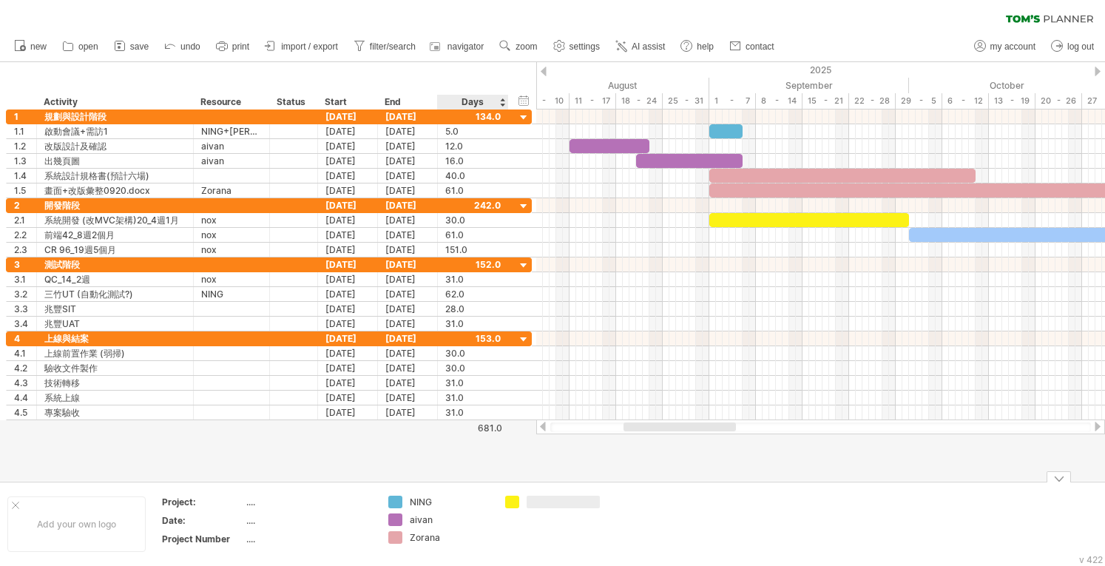
click at [452, 505] on input "text" at bounding box center [562, 501] width 73 height 13
type input "***"
click at [452, 519] on td "***" at bounding box center [556, 523] width 117 height 57
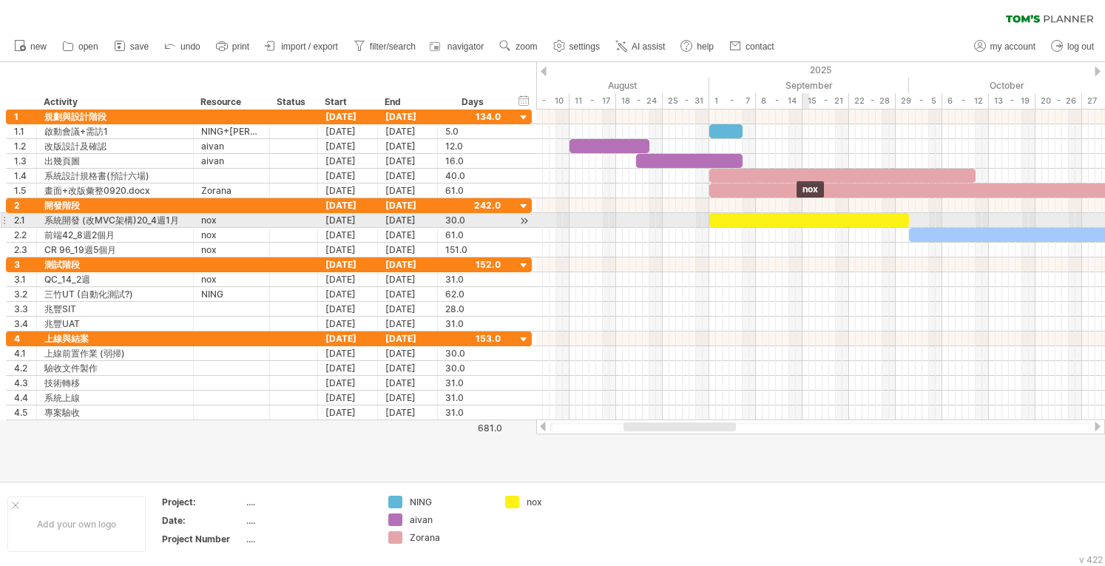
click at [452, 220] on div at bounding box center [809, 220] width 200 height 14
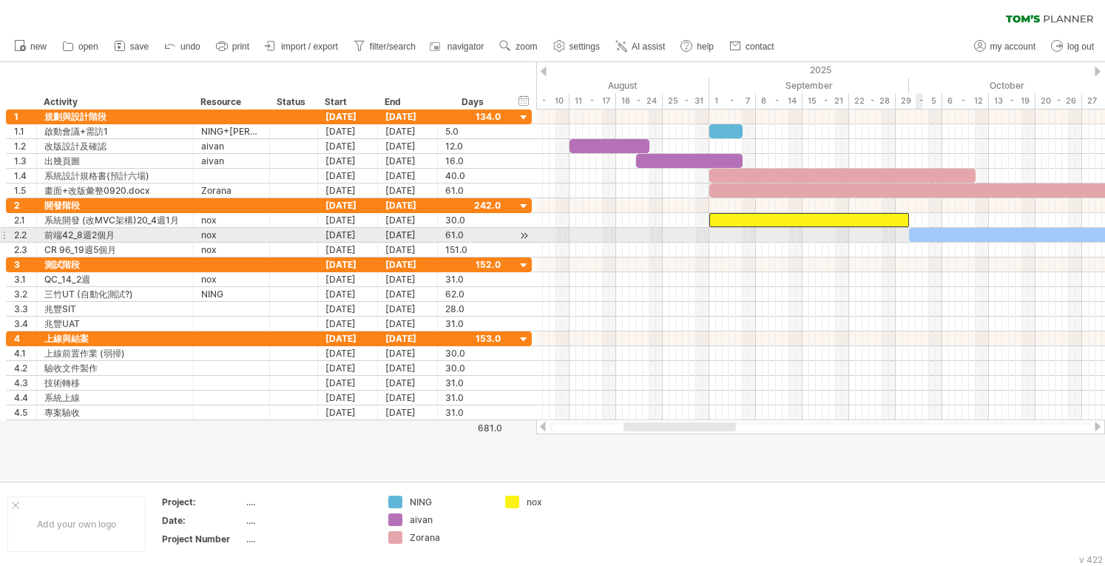
click at [452, 234] on div at bounding box center [1112, 235] width 406 height 14
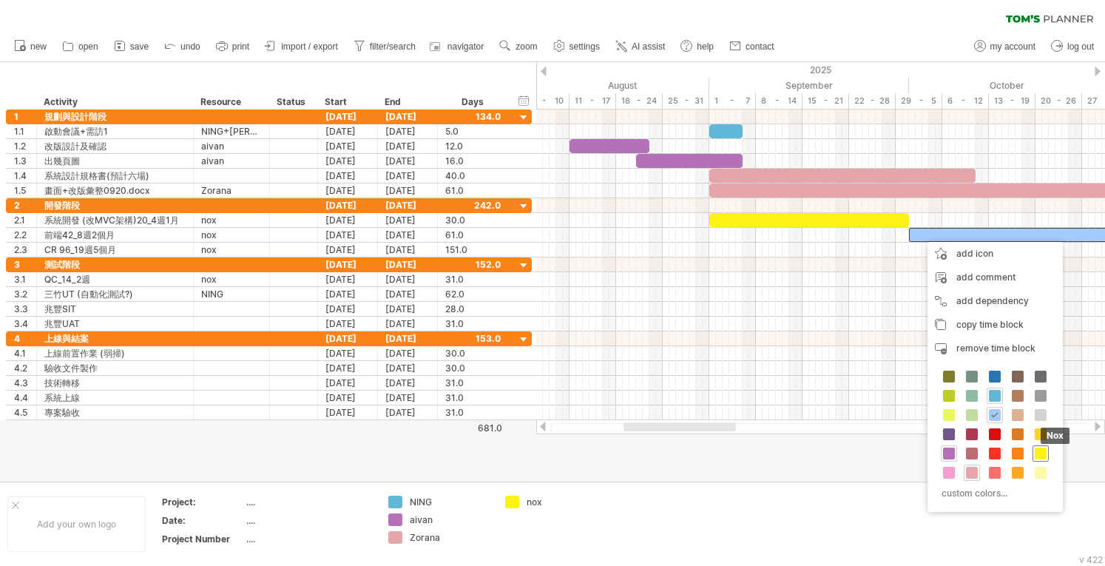
click at [452, 450] on span at bounding box center [1040, 453] width 12 height 12
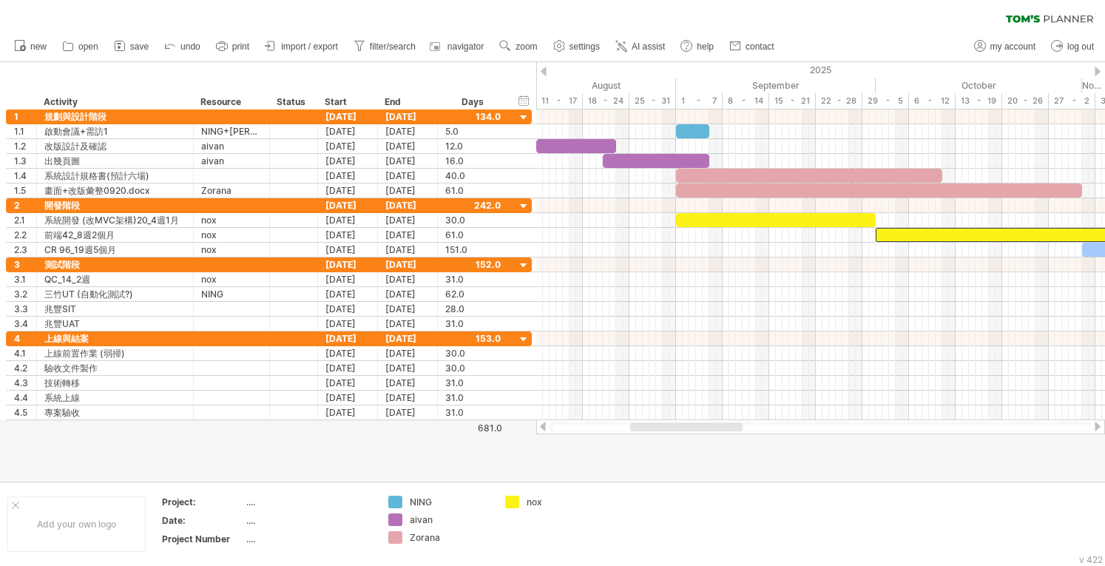
drag, startPoint x: 694, startPoint y: 431, endPoint x: 702, endPoint y: 430, distance: 8.9
click at [452, 430] on div at bounding box center [686, 426] width 112 height 9
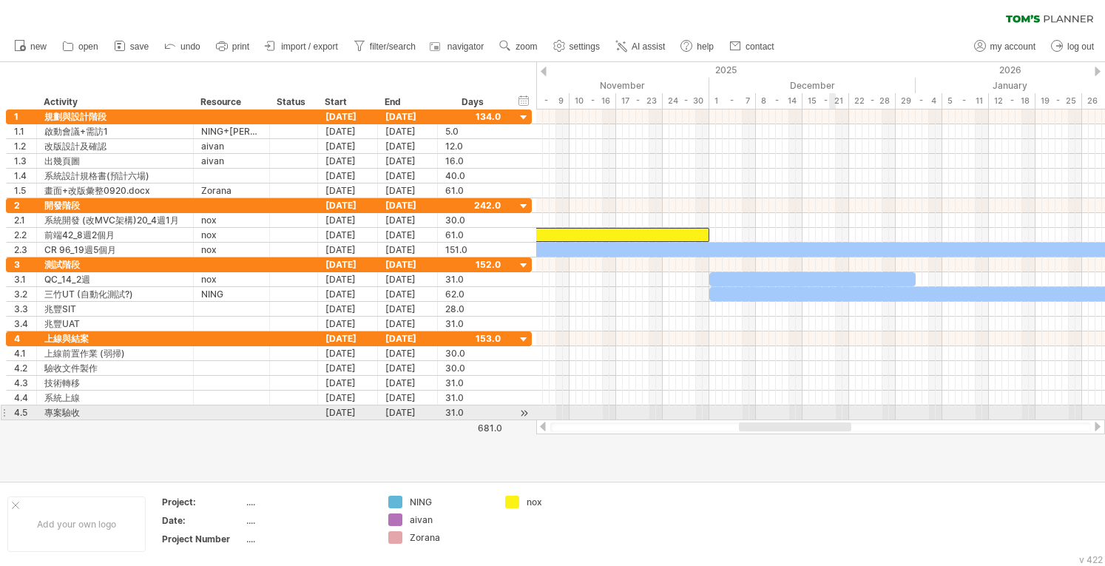
drag, startPoint x: 718, startPoint y: 427, endPoint x: 830, endPoint y: 420, distance: 111.9
click at [452, 420] on div at bounding box center [820, 426] width 569 height 15
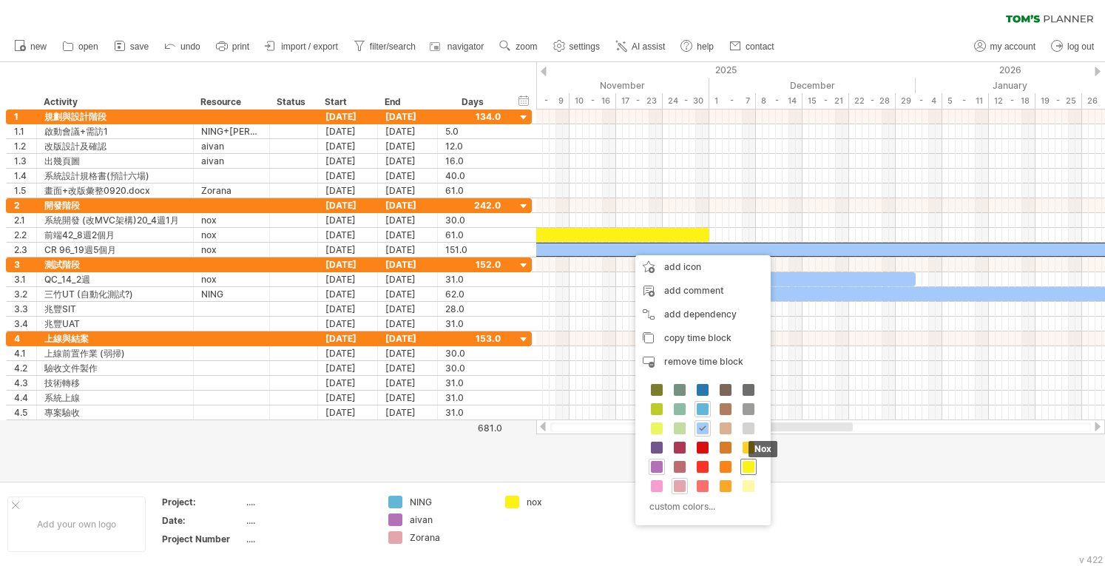
click at [452, 465] on span at bounding box center [748, 467] width 12 height 12
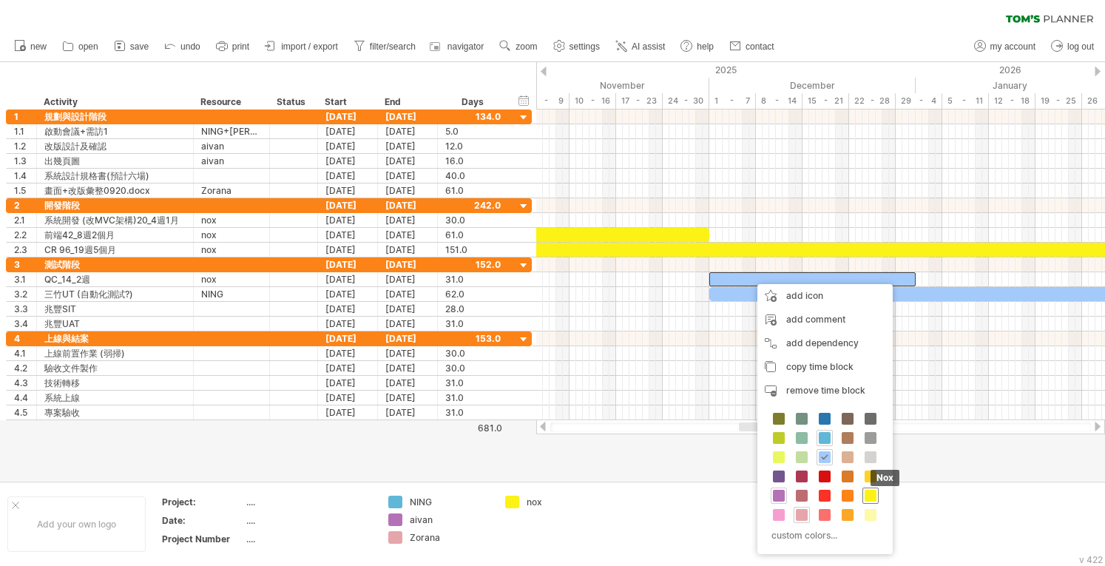
click at [452, 495] on span at bounding box center [870, 496] width 12 height 12
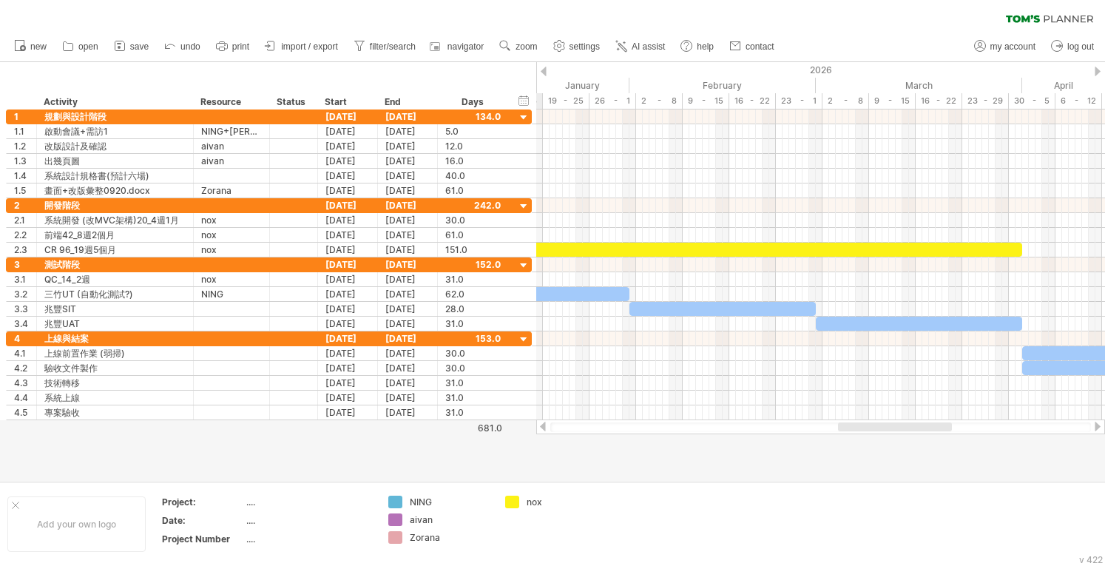
drag, startPoint x: 773, startPoint y: 425, endPoint x: 868, endPoint y: 436, distance: 95.9
click at [452, 436] on div "Trying to reach [DOMAIN_NAME] Connected again... 0% clear filter new 1" at bounding box center [552, 283] width 1105 height 566
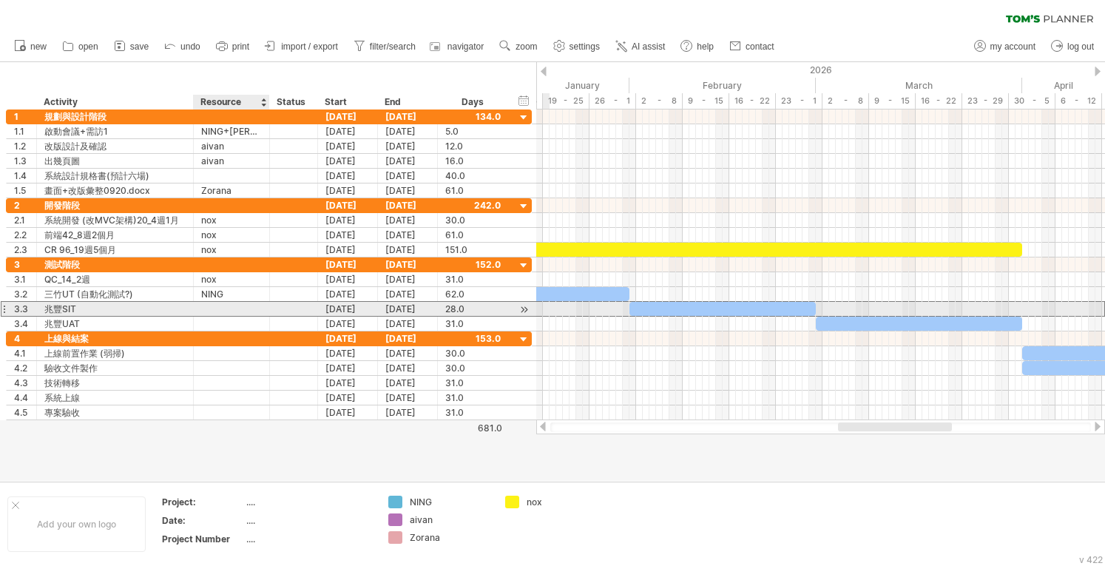
click at [259, 310] on div at bounding box center [231, 309] width 61 height 14
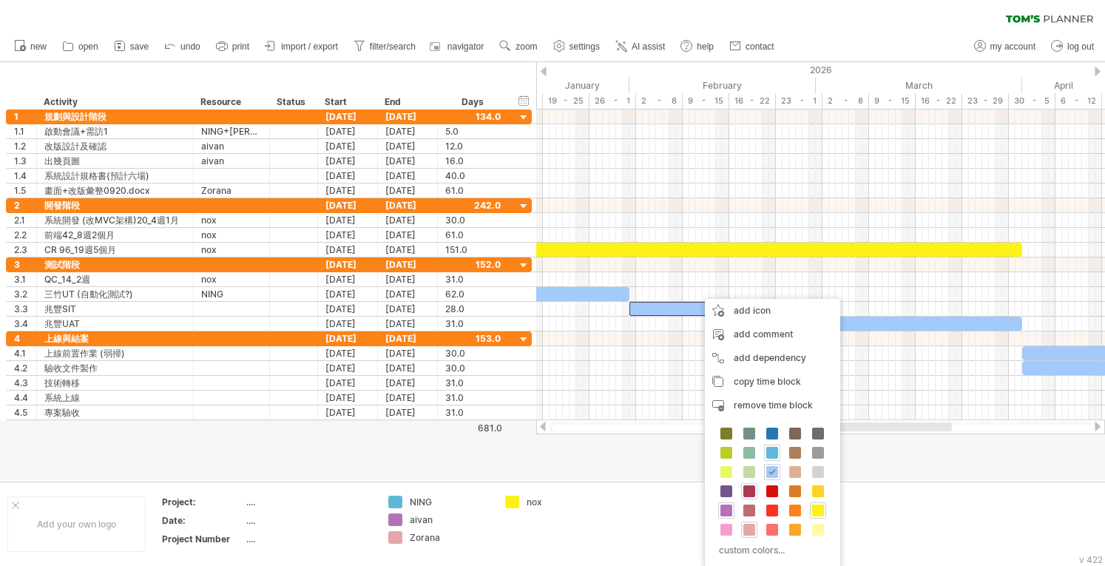
click at [452, 490] on span at bounding box center [749, 491] width 12 height 12
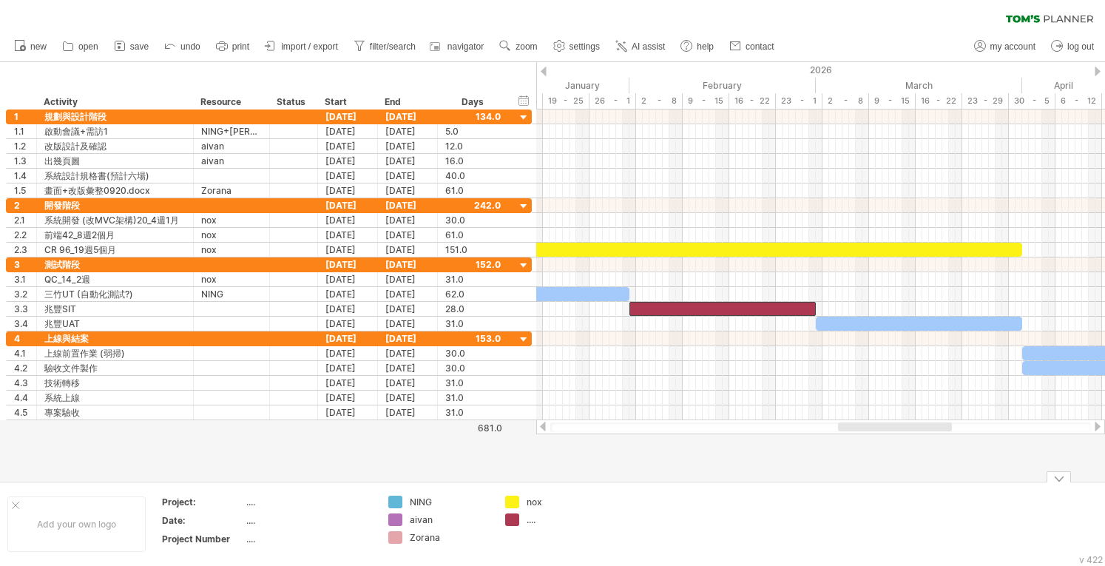
click at [452, 518] on div "...." at bounding box center [566, 519] width 81 height 13
type input "*"
type input "**"
click at [452, 538] on td "nox 兆豐" at bounding box center [556, 523] width 117 height 57
click at [452, 516] on div "[PERSON_NAME]" at bounding box center [556, 519] width 102 height 13
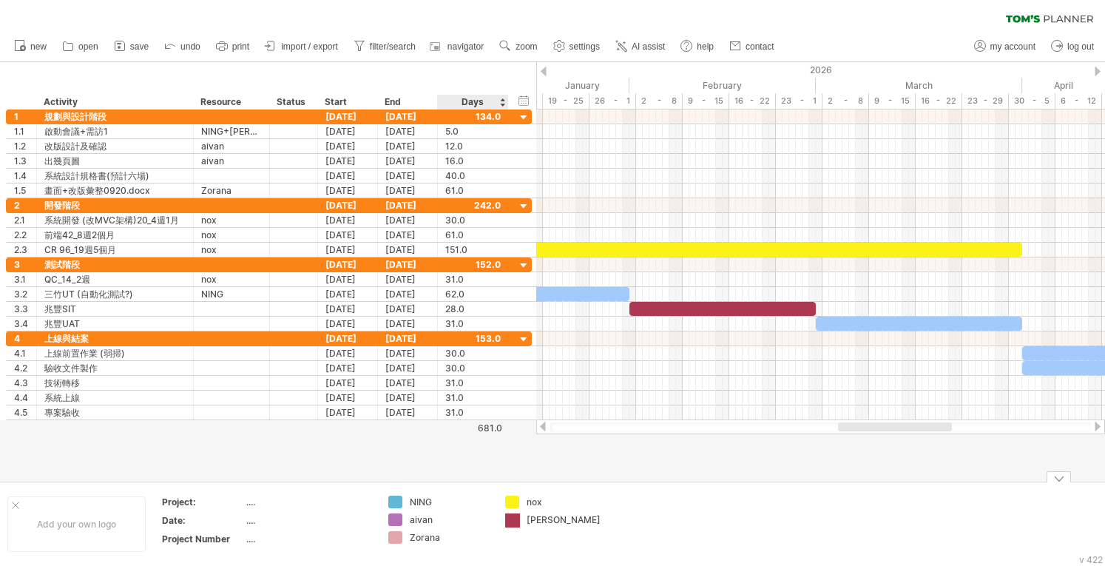
click at [452, 524] on div "Trying to reach [DOMAIN_NAME] Connected again... 0% clear filter new 1" at bounding box center [552, 283] width 1105 height 566
click at [452, 521] on div "[PERSON_NAME]" at bounding box center [556, 519] width 102 height 13
click at [452, 522] on div "[PERSON_NAME]" at bounding box center [566, 519] width 81 height 13
click at [452, 522] on input "**" at bounding box center [562, 519] width 73 height 13
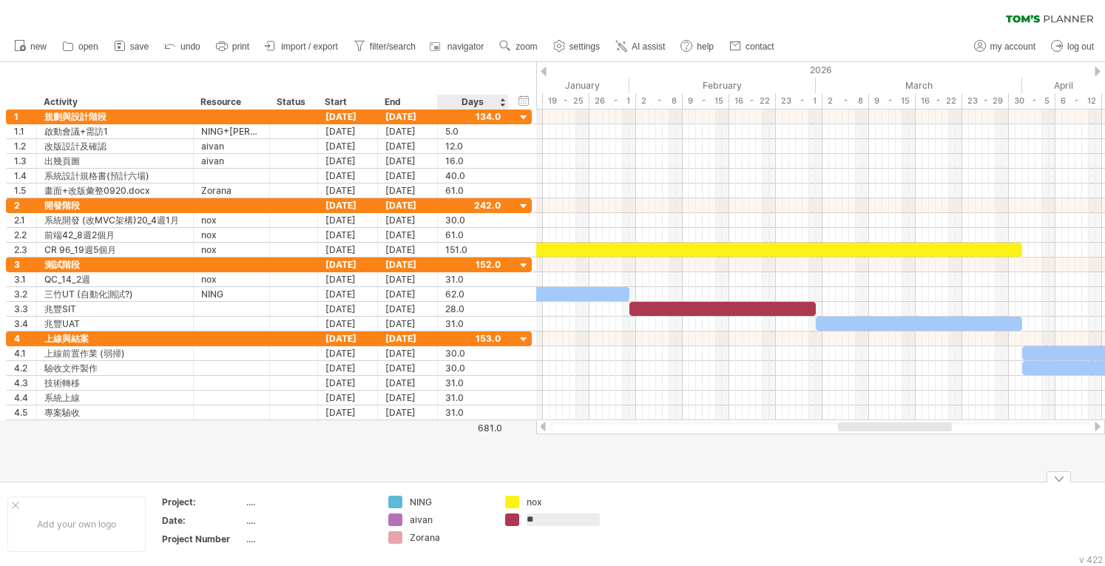
click at [452, 522] on input "**" at bounding box center [562, 519] width 73 height 13
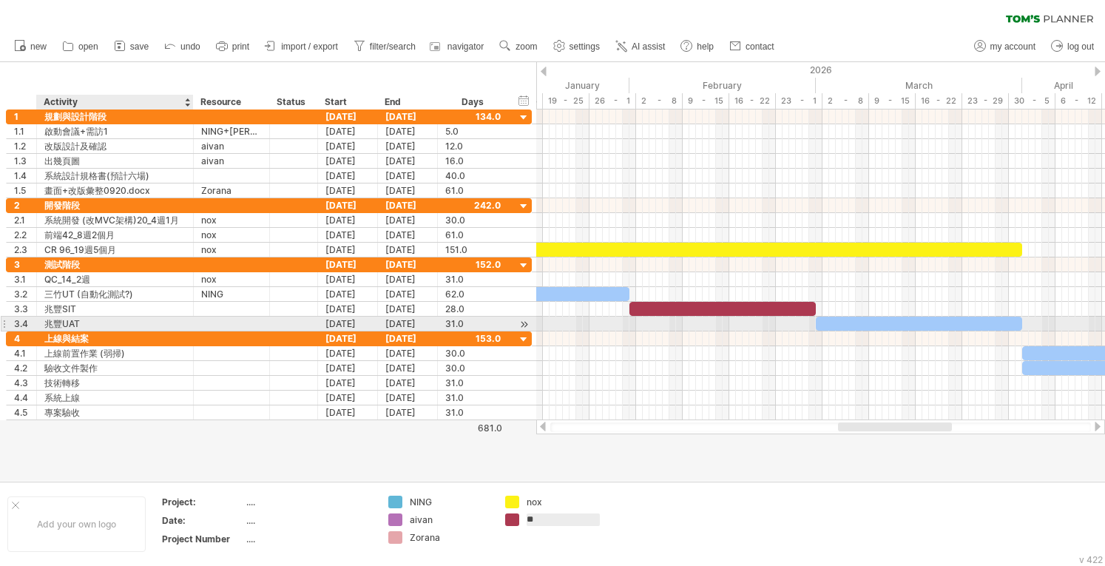
click at [188, 326] on div at bounding box center [191, 323] width 7 height 15
click at [202, 308] on div at bounding box center [231, 309] width 61 height 14
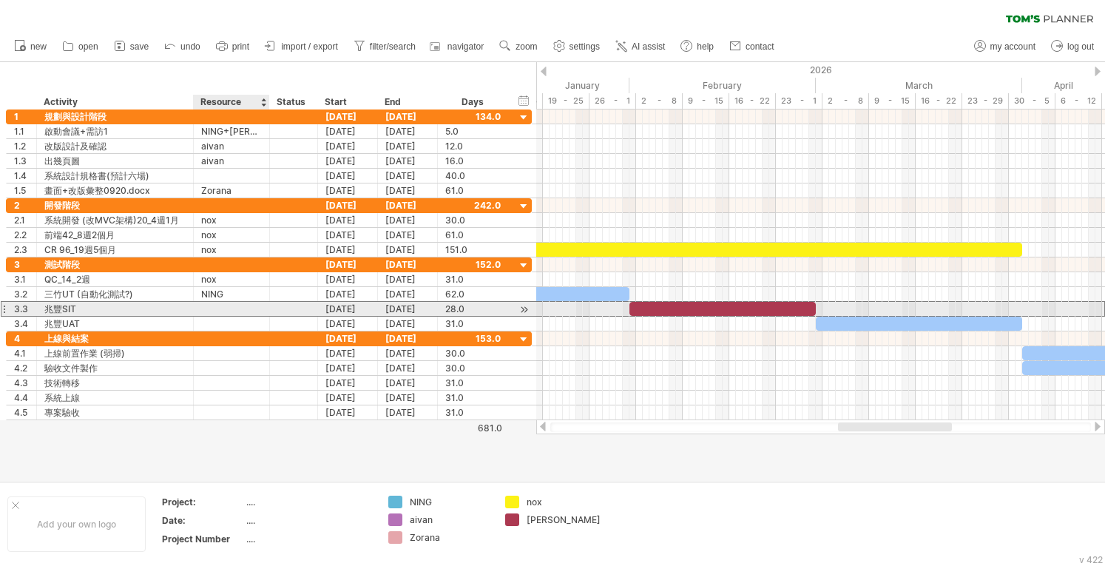
click at [202, 308] on input "text" at bounding box center [231, 309] width 61 height 14
paste input "**"
type input "**"
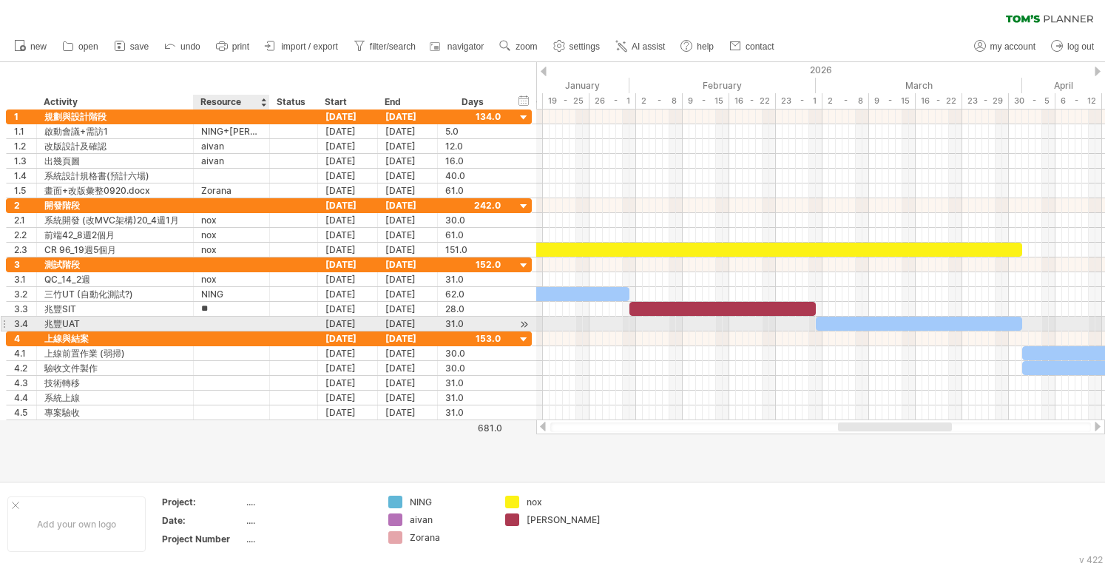
click at [208, 320] on div at bounding box center [231, 323] width 61 height 14
paste input "**"
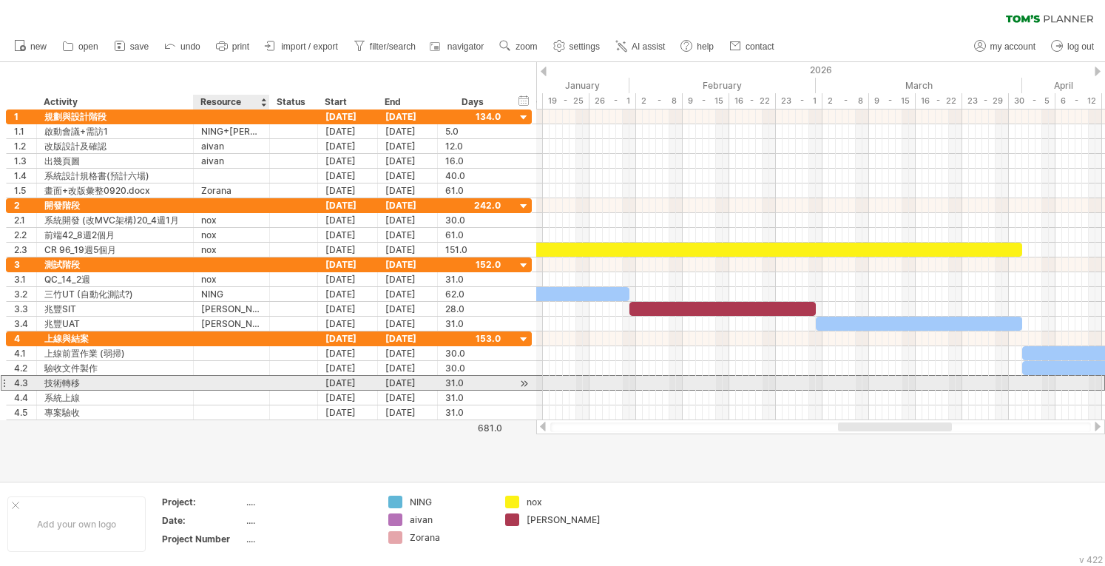
click at [222, 384] on div at bounding box center [231, 383] width 61 height 14
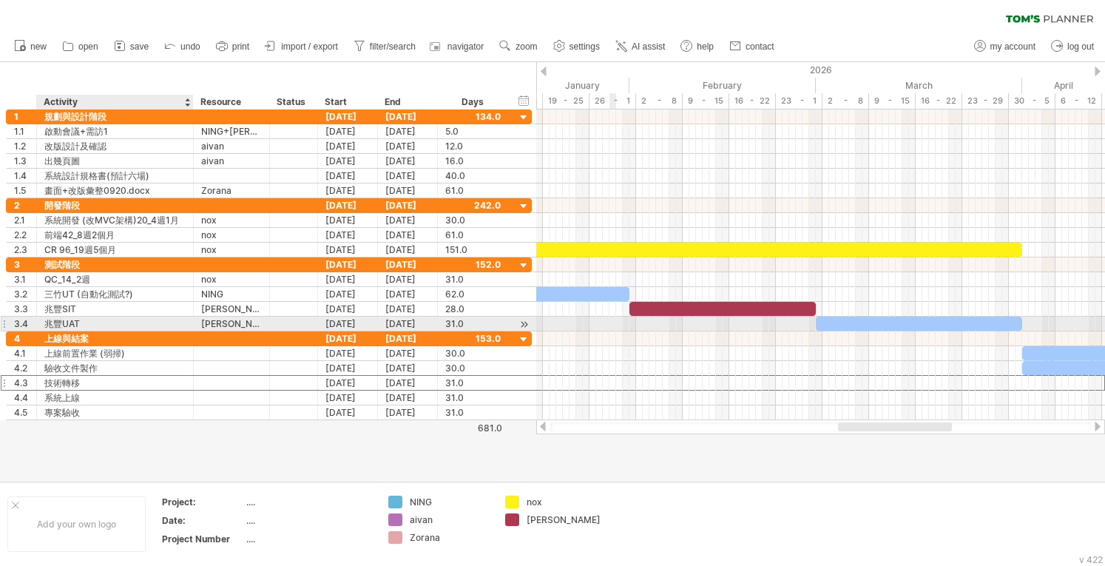
click at [228, 319] on div "[PERSON_NAME]" at bounding box center [231, 323] width 61 height 14
click at [228, 319] on input "**" at bounding box center [231, 323] width 61 height 14
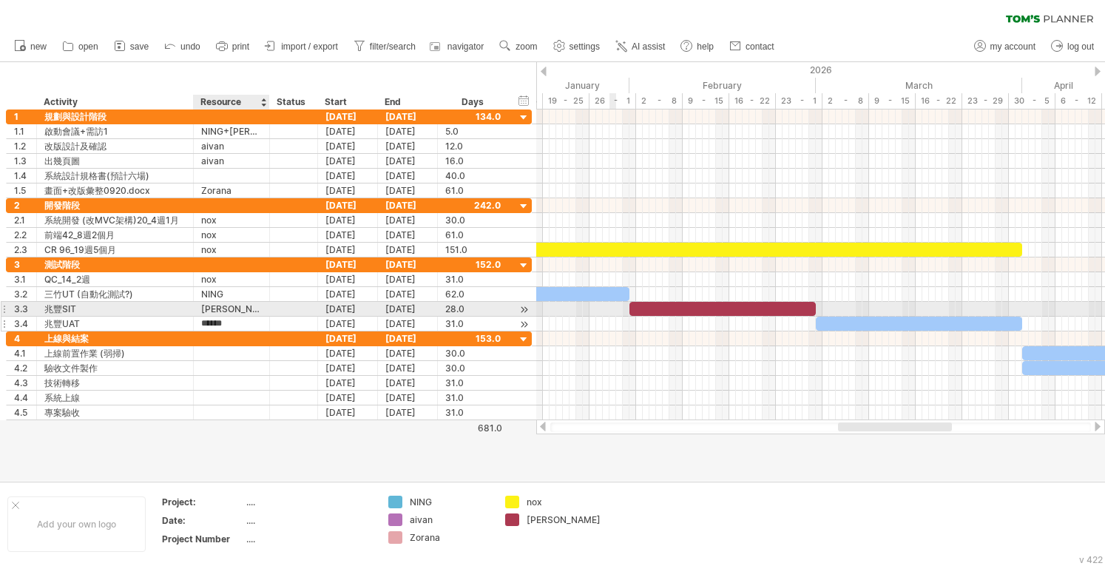
type input "****"
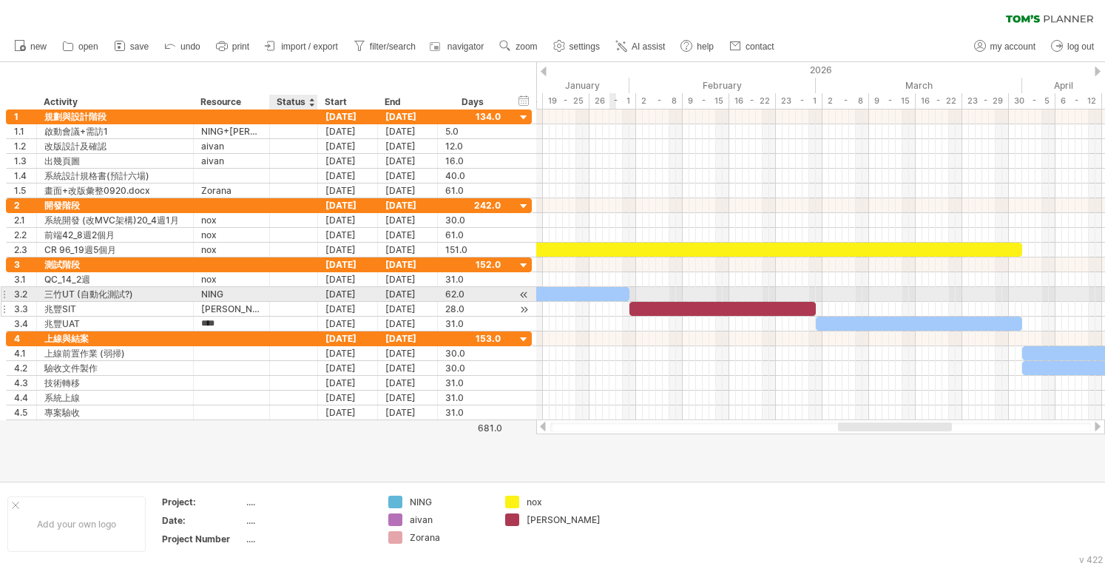
click at [277, 302] on div at bounding box center [293, 309] width 33 height 14
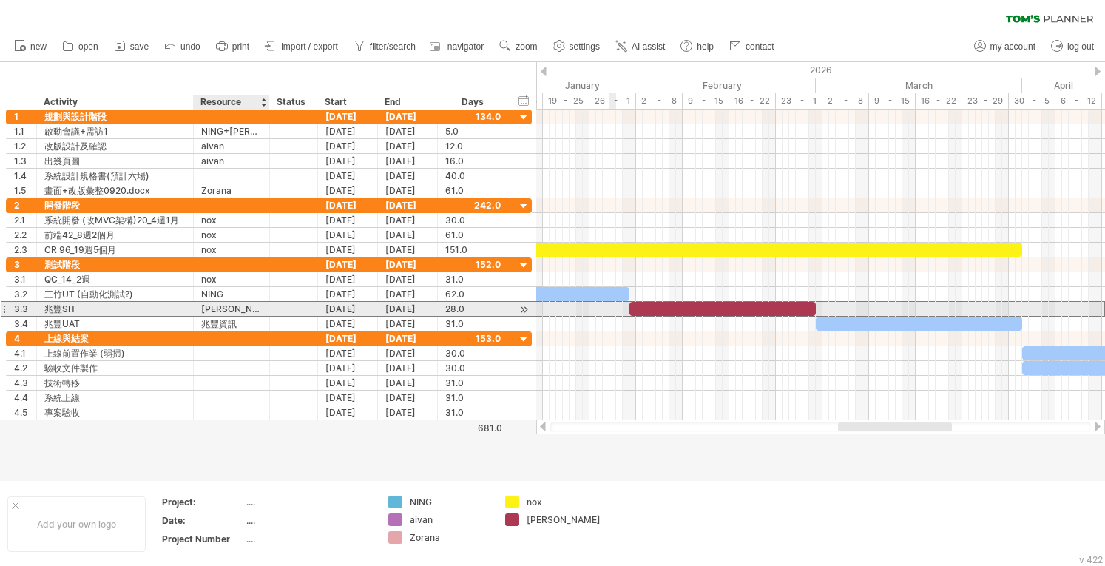
click at [256, 304] on div "[PERSON_NAME]" at bounding box center [231, 309] width 61 height 14
click at [256, 304] on input "**" at bounding box center [231, 309] width 61 height 14
type input "****"
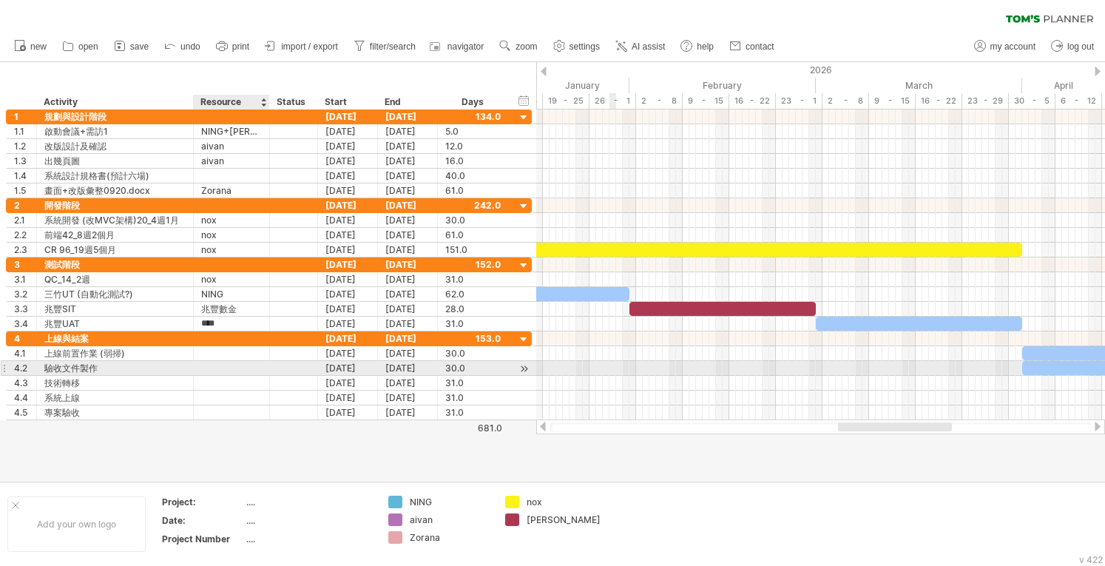
click at [257, 369] on div at bounding box center [231, 368] width 61 height 14
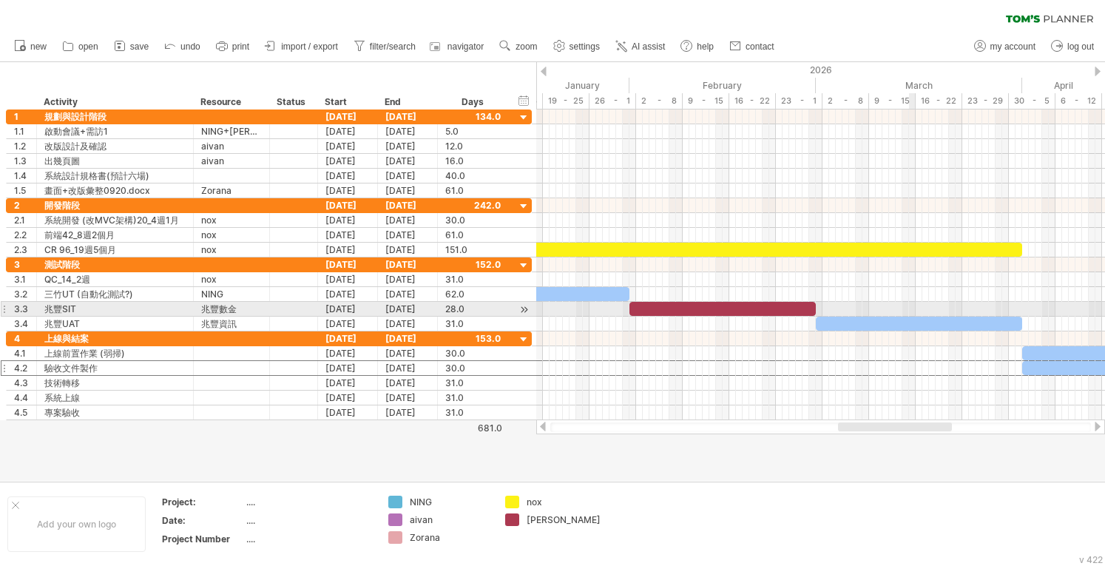
click at [452, 316] on div at bounding box center [919, 323] width 206 height 14
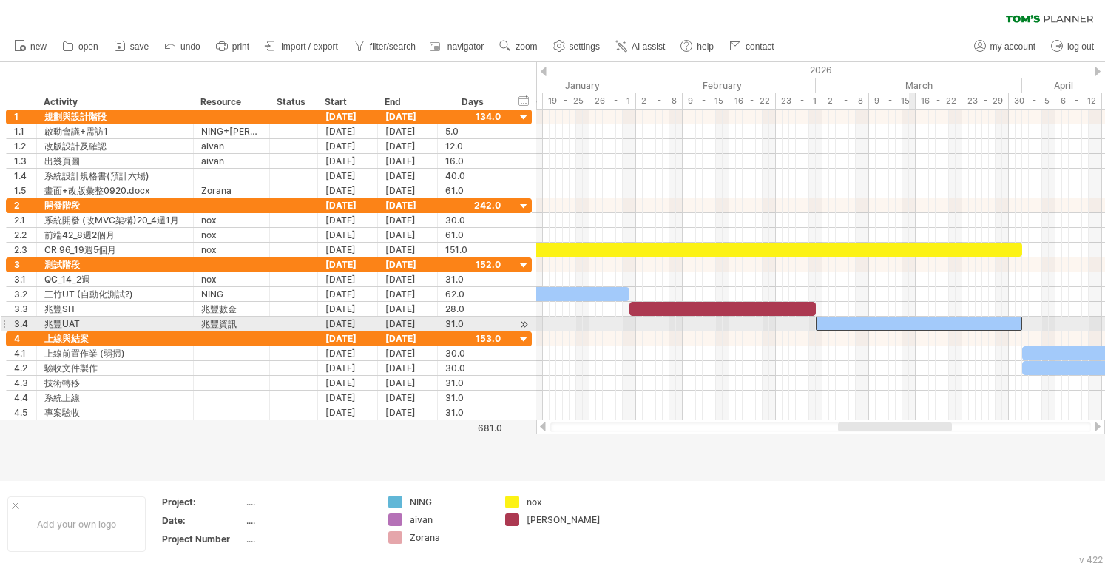
click at [452, 321] on div at bounding box center [919, 323] width 206 height 14
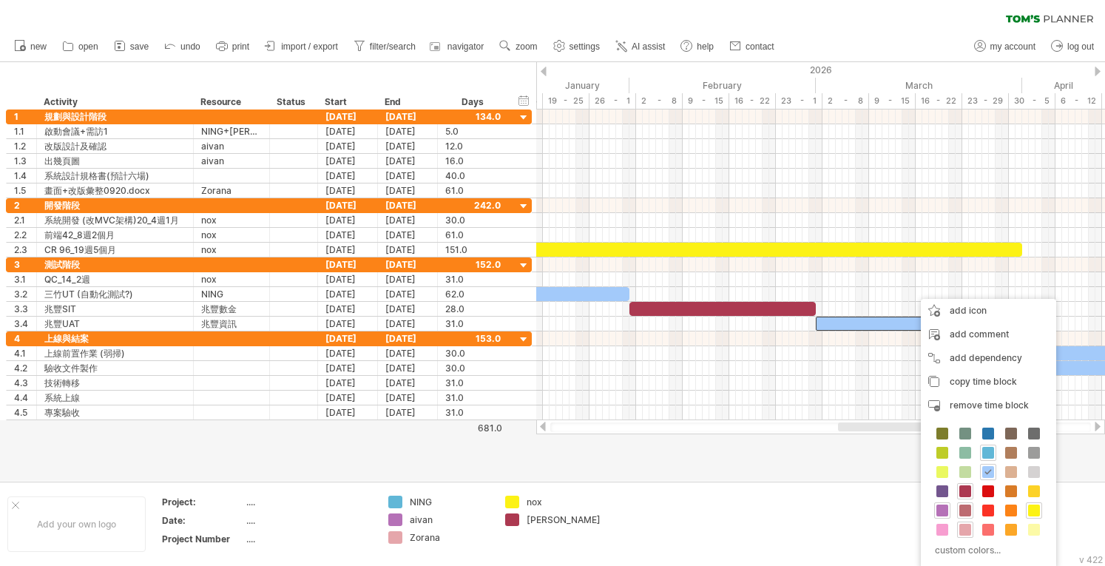
click at [452, 511] on span at bounding box center [965, 510] width 12 height 12
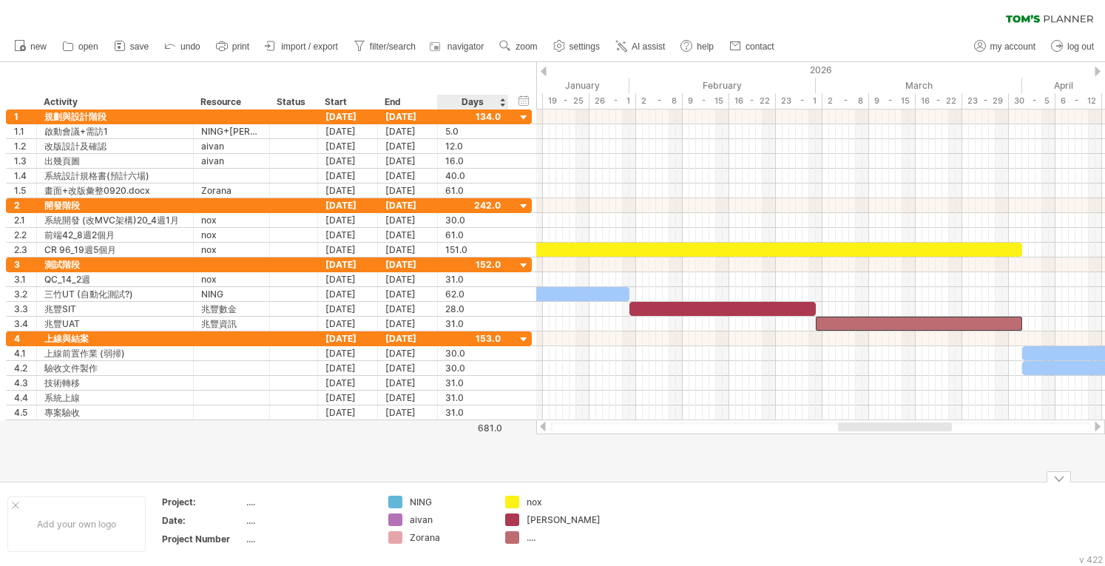
click at [452, 533] on div "...." at bounding box center [556, 537] width 102 height 13
click at [452, 537] on div "...." at bounding box center [566, 537] width 81 height 13
type input "****"
click at [452, 518] on div "[PERSON_NAME]" at bounding box center [566, 519] width 81 height 13
click at [452, 524] on input "**" at bounding box center [562, 519] width 73 height 13
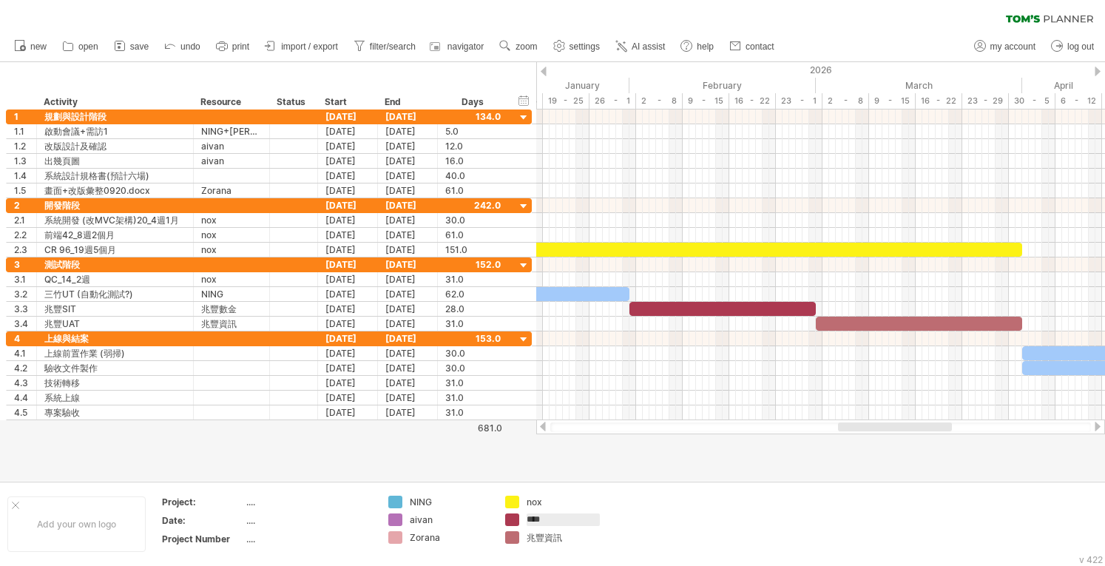
type input "****"
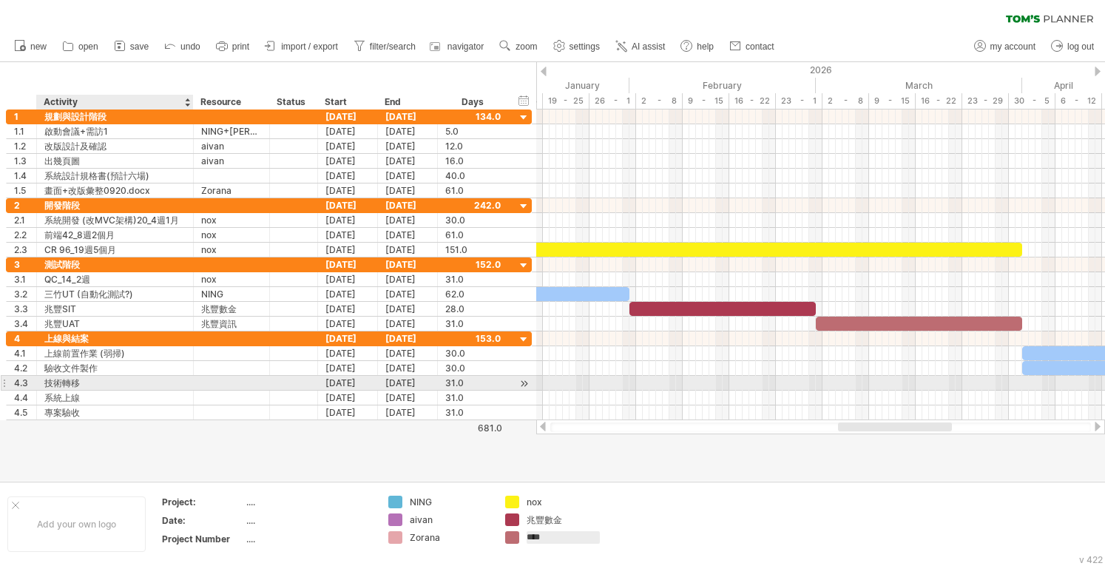
click at [182, 376] on div "技術轉移" at bounding box center [114, 383] width 141 height 14
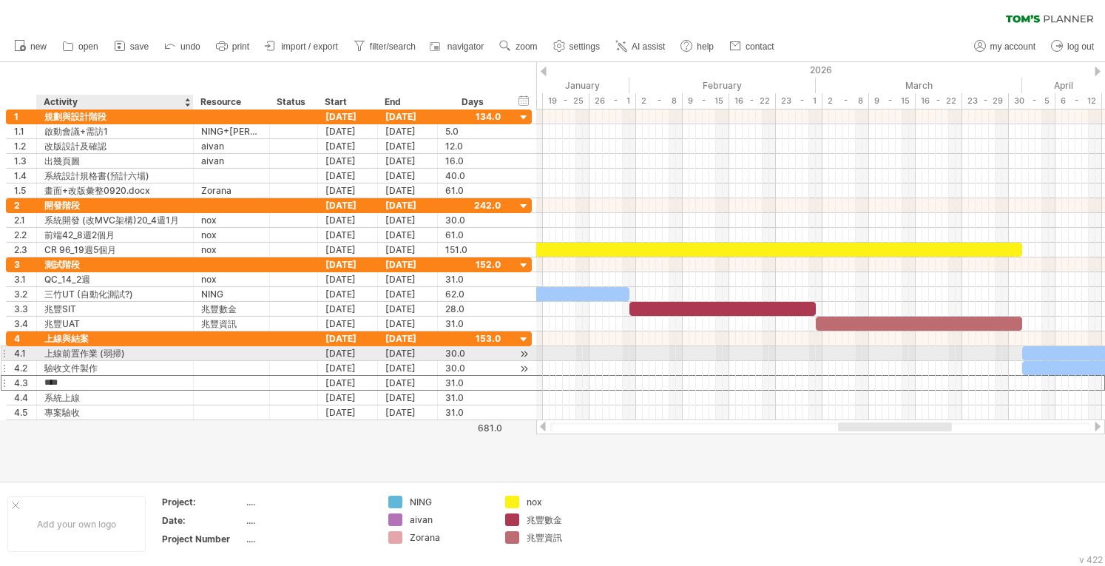
click at [194, 361] on div at bounding box center [232, 368] width 76 height 14
click at [206, 355] on div at bounding box center [231, 353] width 61 height 14
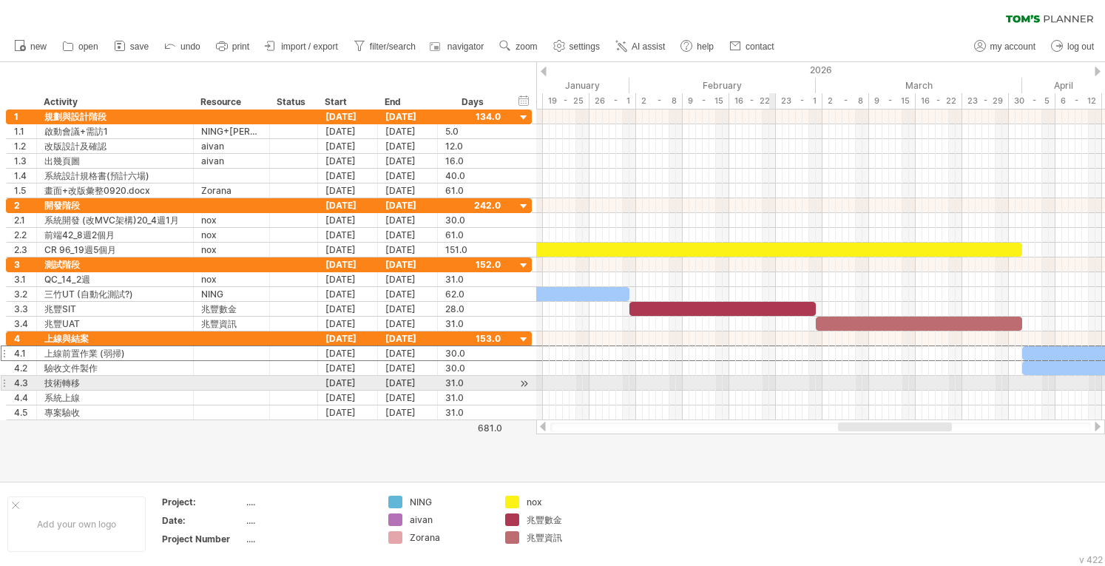
click at [452, 380] on div at bounding box center [820, 383] width 569 height 15
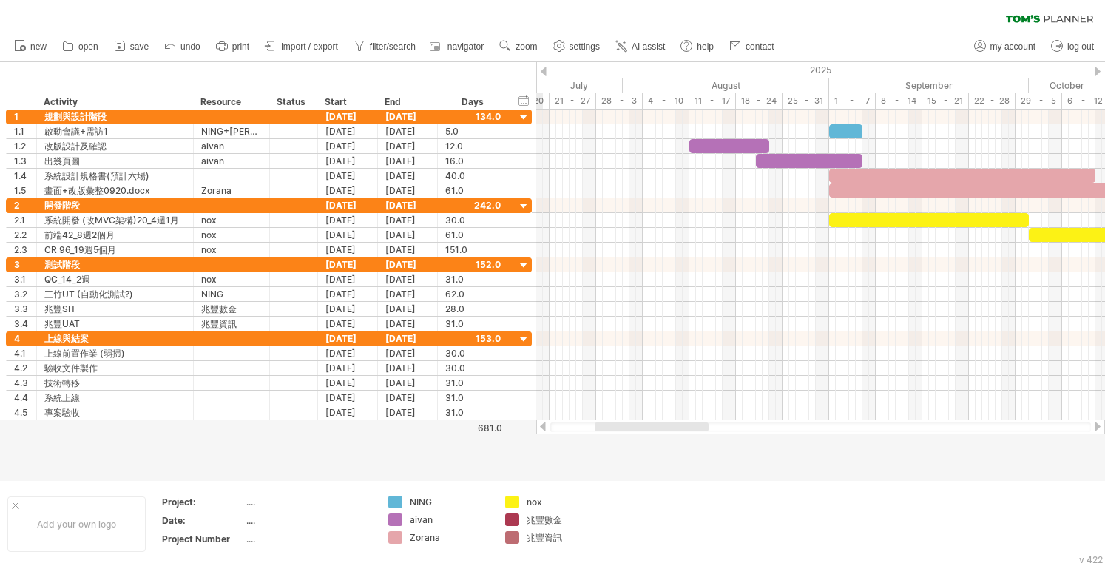
drag, startPoint x: 856, startPoint y: 430, endPoint x: 549, endPoint y: 430, distance: 306.1
click at [452, 430] on div at bounding box center [652, 426] width 114 height 9
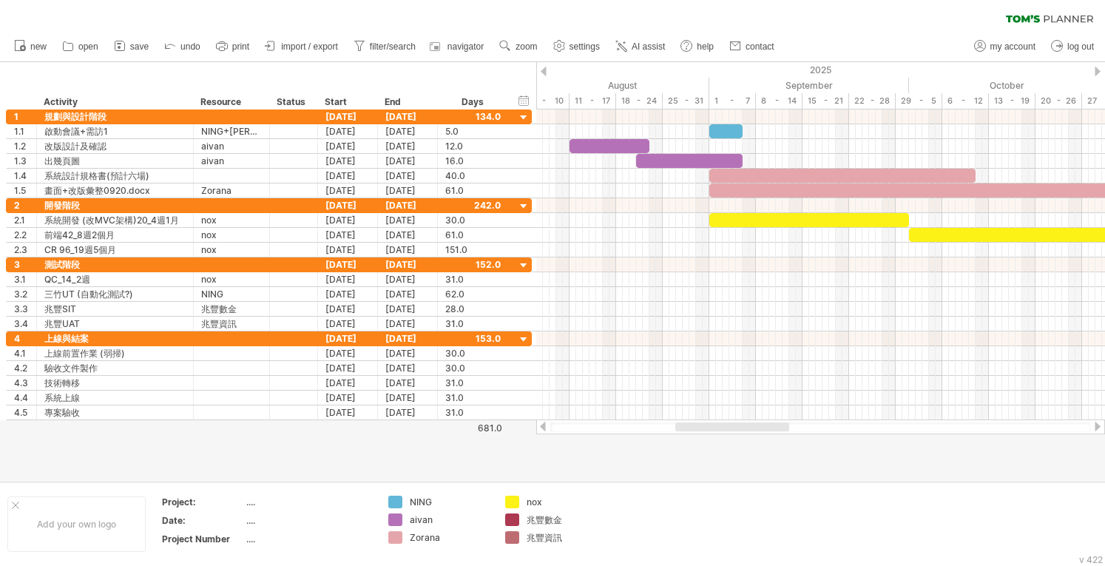
drag, startPoint x: 690, startPoint y: 430, endPoint x: 750, endPoint y: 425, distance: 60.1
click at [452, 425] on div at bounding box center [732, 426] width 114 height 9
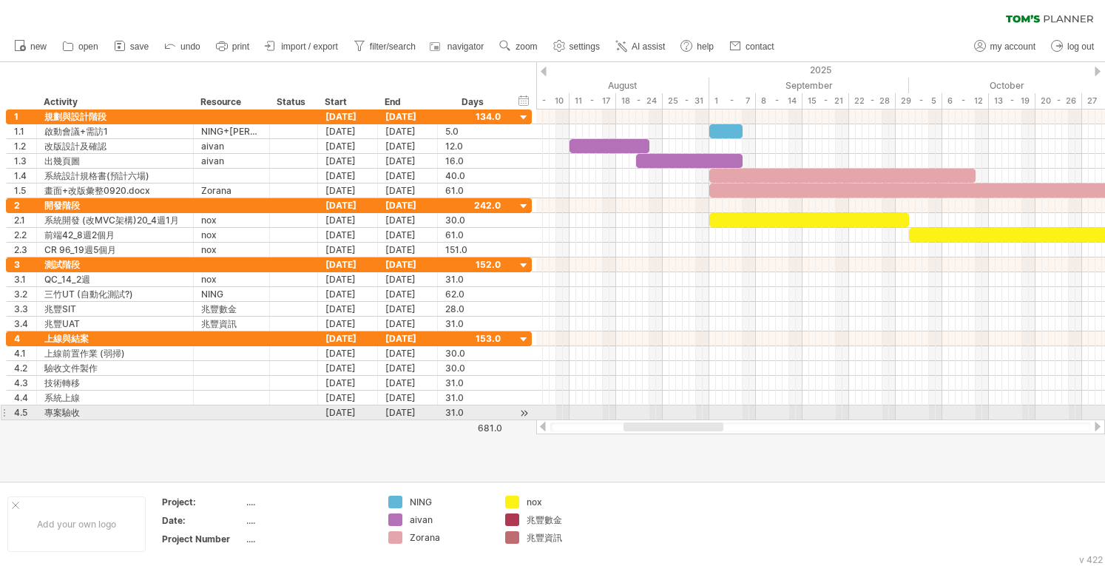
click at [452, 419] on div at bounding box center [820, 426] width 569 height 15
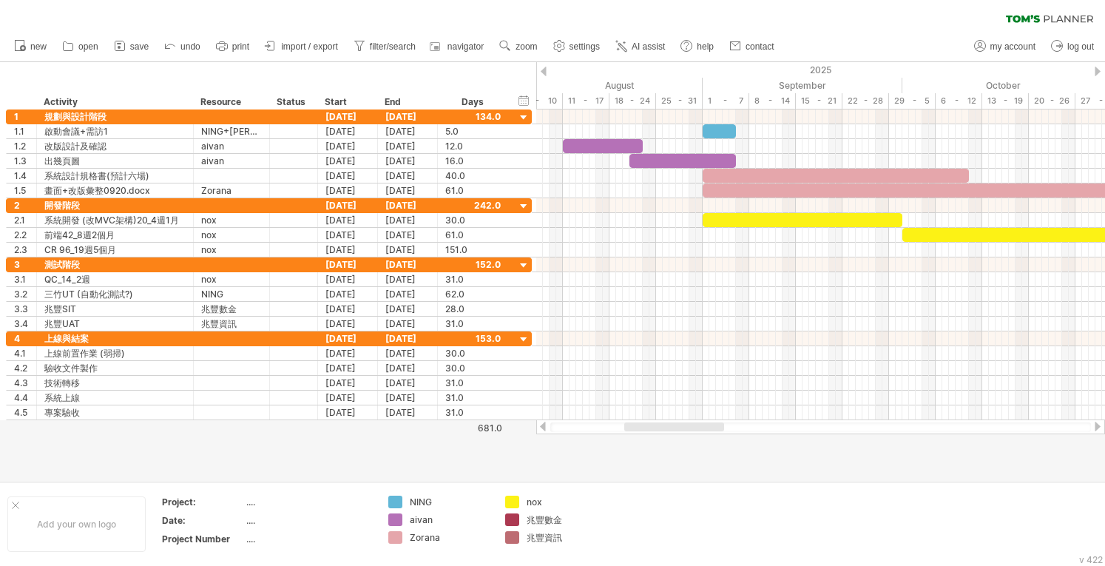
click at [452, 427] on div at bounding box center [674, 426] width 100 height 9
click at [314, 106] on div at bounding box center [315, 102] width 5 height 15
drag, startPoint x: 654, startPoint y: 433, endPoint x: 780, endPoint y: 425, distance: 126.7
click at [452, 425] on div at bounding box center [820, 426] width 570 height 15
click at [452, 64] on div "2025" at bounding box center [348, 70] width 2316 height 16
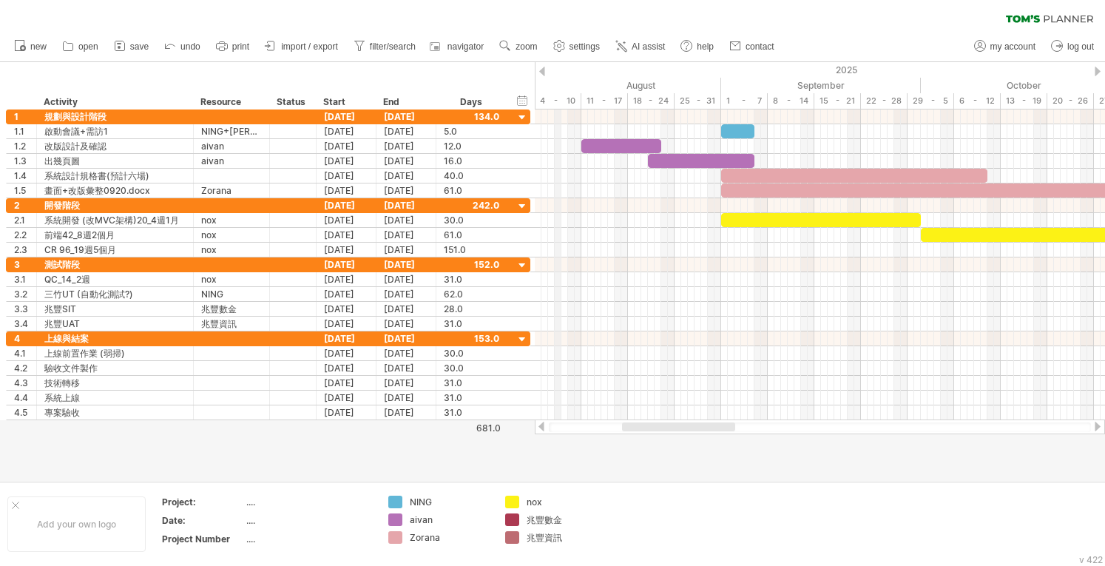
drag, startPoint x: 535, startPoint y: 69, endPoint x: 565, endPoint y: 75, distance: 30.2
click at [452, 75] on div "2025" at bounding box center [375, 70] width 2316 height 16
click at [333, 64] on div "hide start/end/duration show start/end/duration ******** Activity ******** Reso…" at bounding box center [267, 85] width 535 height 47
click at [452, 97] on div "hide start/end/duration show start/end/duration" at bounding box center [522, 100] width 14 height 16
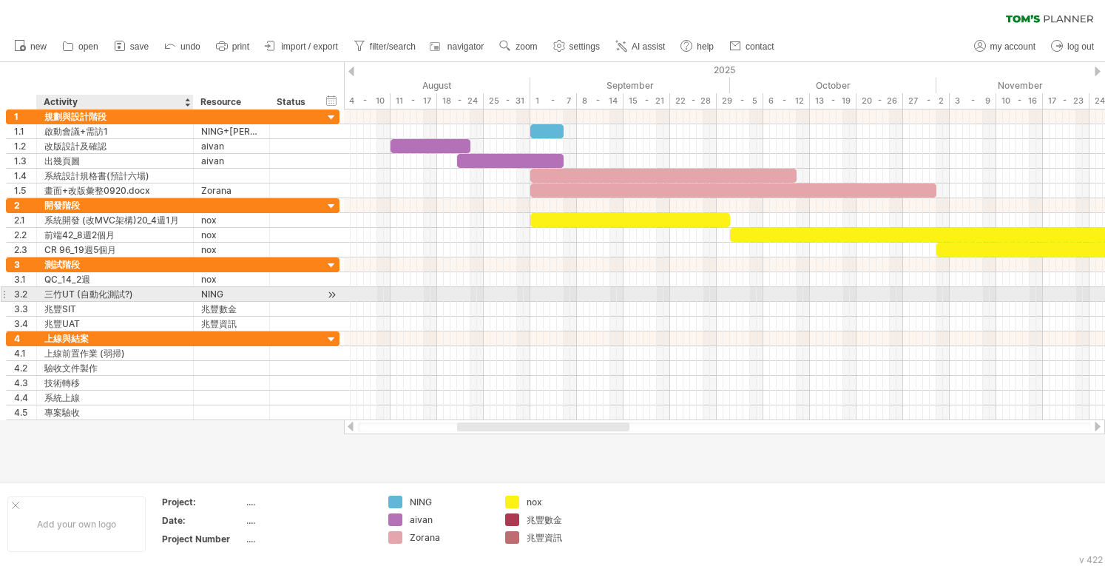
click at [240, 294] on div "NING" at bounding box center [231, 294] width 61 height 14
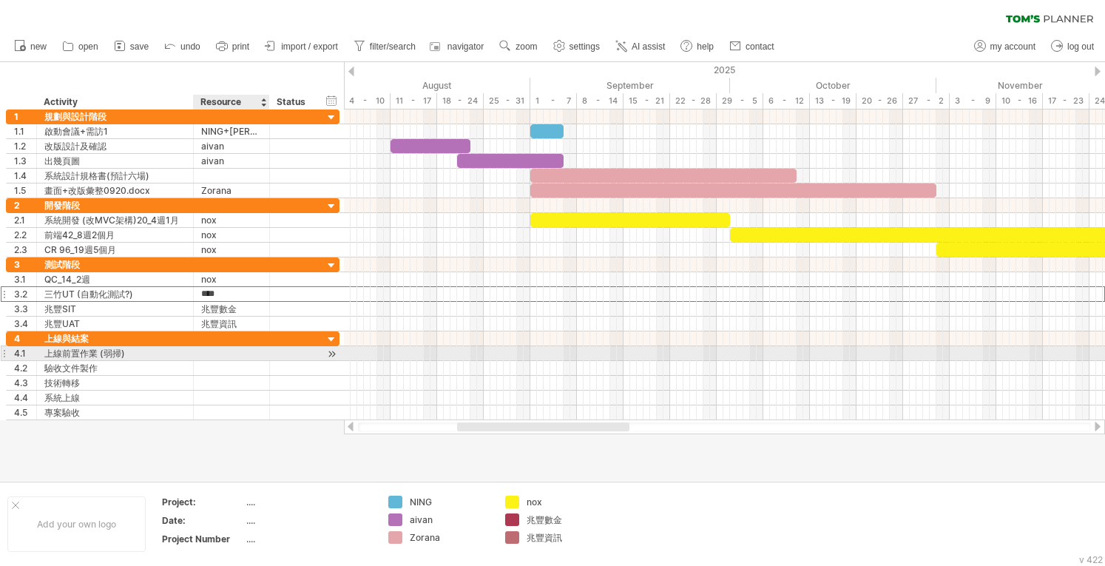
click at [241, 347] on div at bounding box center [231, 353] width 61 height 14
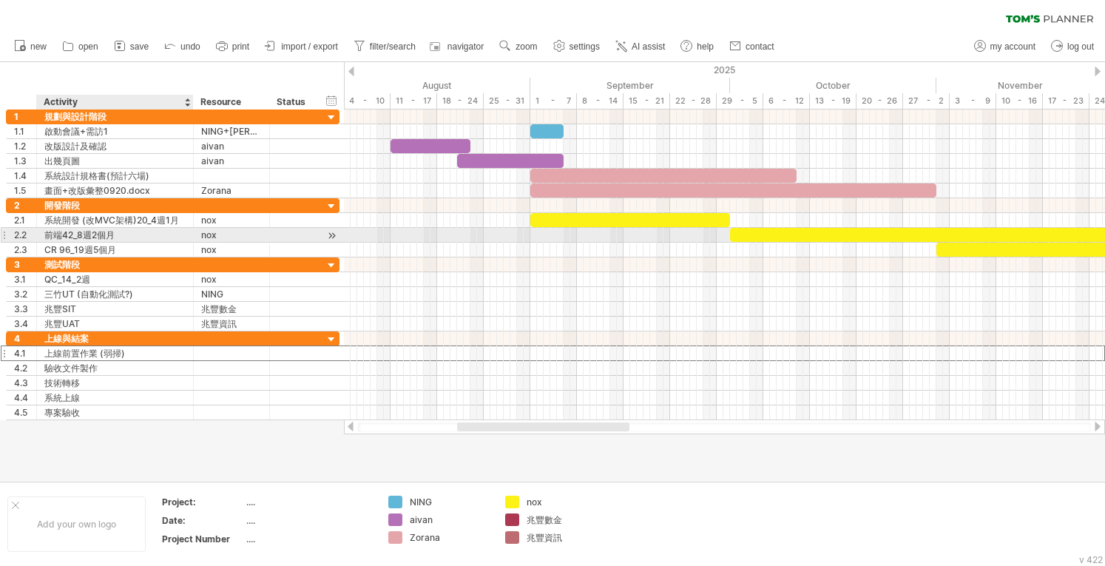
click at [116, 236] on div "前端42_8週2個月" at bounding box center [114, 235] width 141 height 14
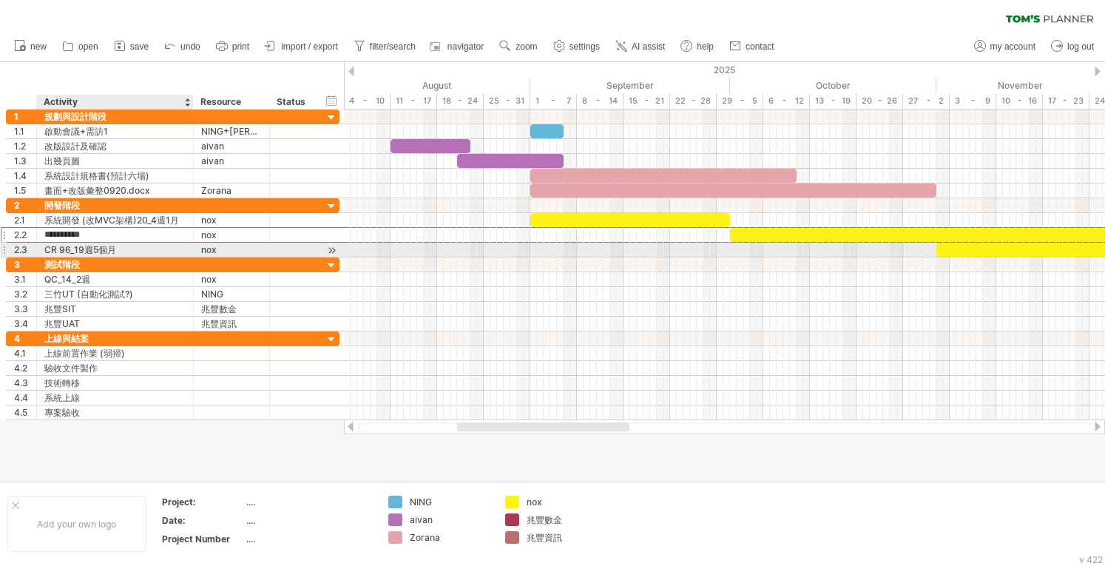
click at [124, 249] on div "CR 96_19週5個月" at bounding box center [114, 250] width 141 height 14
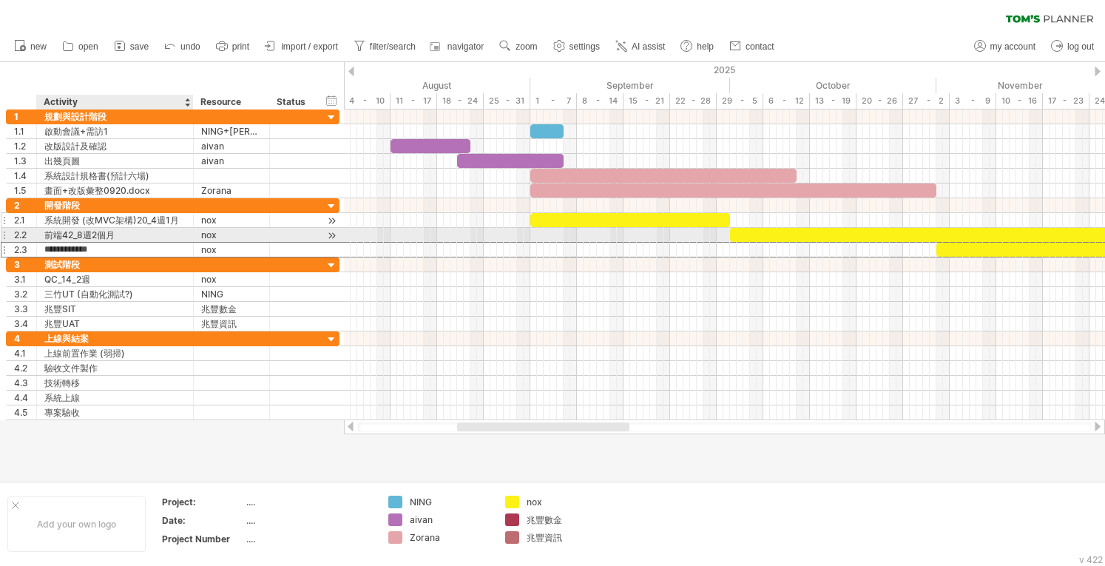
click at [146, 220] on div "系統開發 (改MVC架構)20_4週1月" at bounding box center [114, 220] width 141 height 14
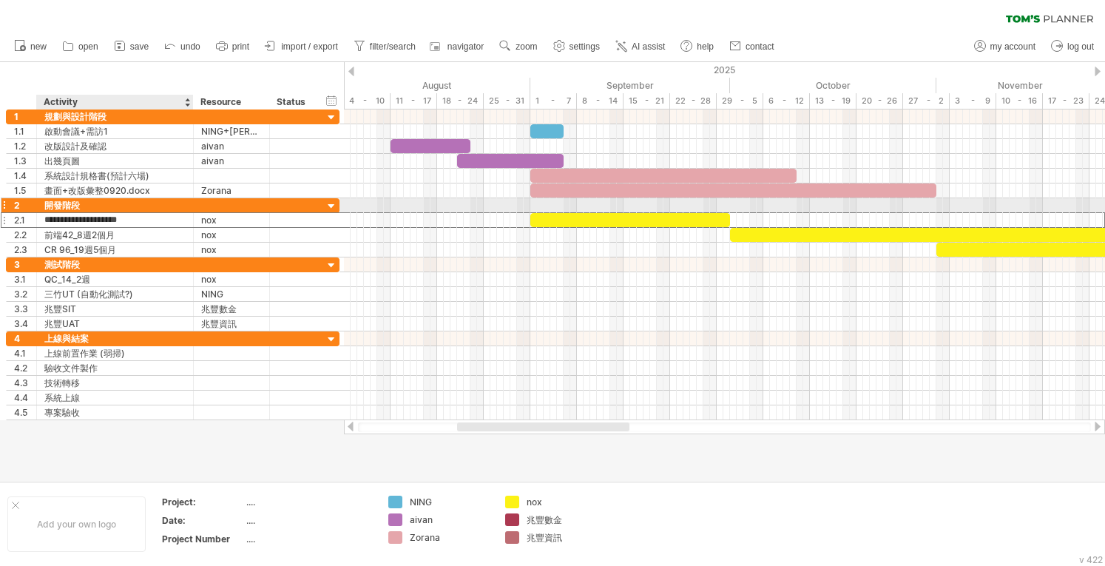
click at [143, 201] on div "開發階段" at bounding box center [114, 205] width 141 height 14
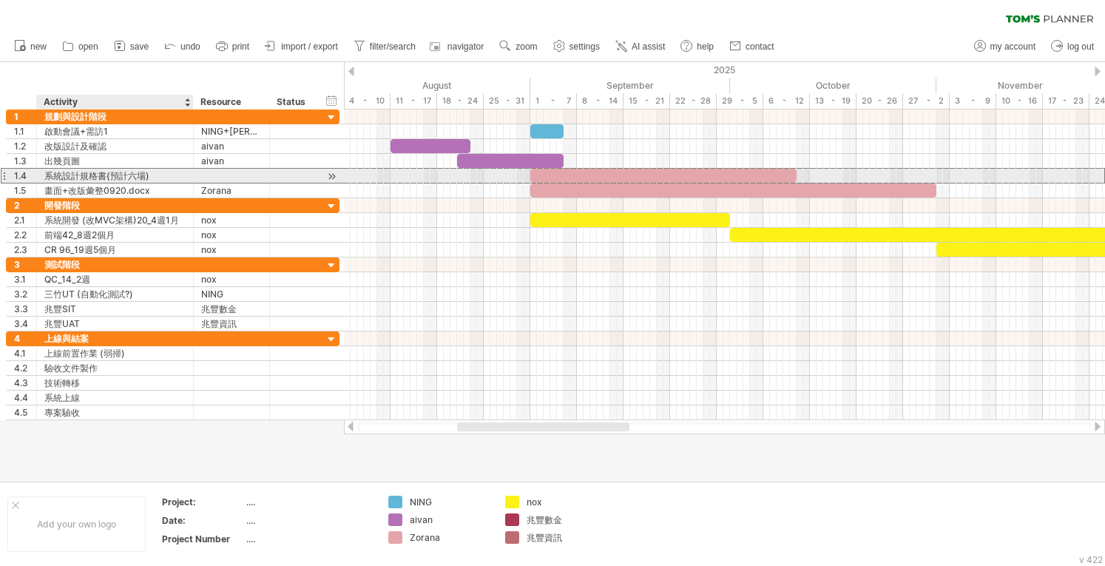
click at [142, 171] on div "系統設計規格書(預計六場)" at bounding box center [114, 176] width 141 height 14
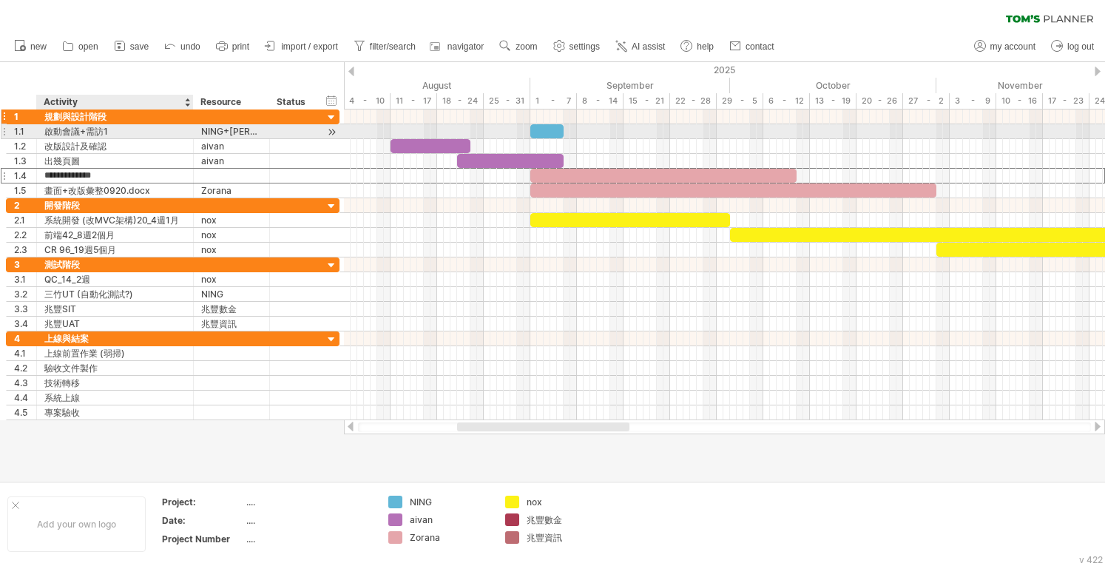
click at [143, 121] on div "規劃與設計階段" at bounding box center [114, 116] width 141 height 14
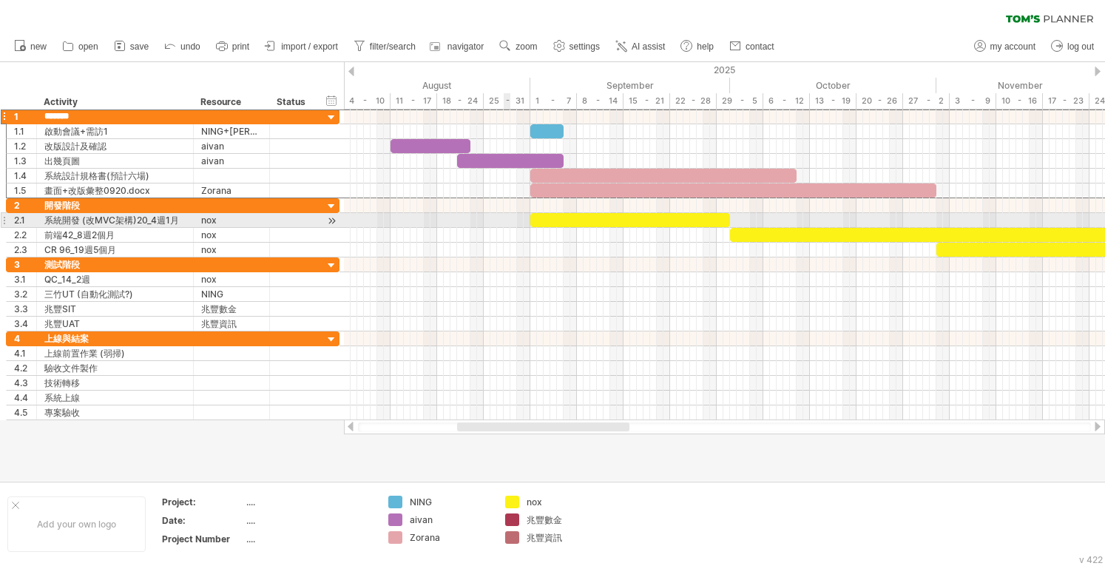
click at [452, 228] on div at bounding box center [724, 235] width 761 height 15
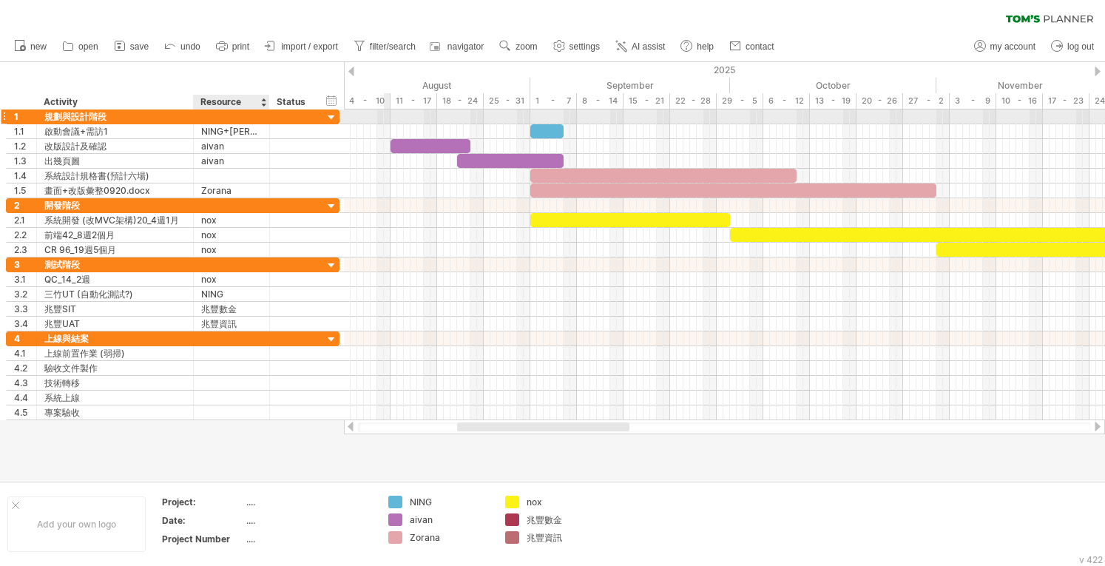
click at [210, 109] on div at bounding box center [231, 116] width 61 height 14
click at [194, 116] on div at bounding box center [232, 116] width 76 height 14
click at [160, 119] on div "規劃與設計階段" at bounding box center [114, 116] width 141 height 14
click at [138, 118] on input "*******" at bounding box center [114, 116] width 141 height 14
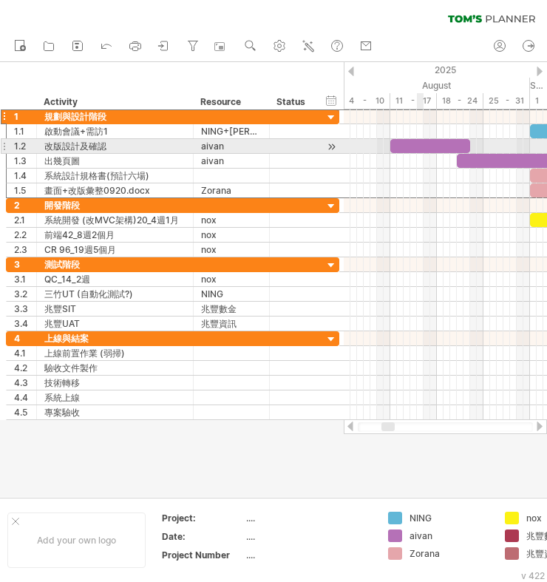
click at [434, 157] on div at bounding box center [445, 161] width 203 height 15
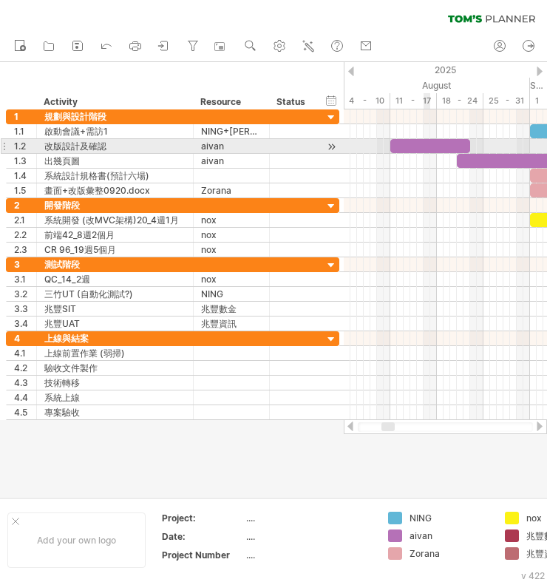
click at [433, 135] on div at bounding box center [445, 131] width 203 height 15
click at [432, 146] on div at bounding box center [430, 146] width 80 height 14
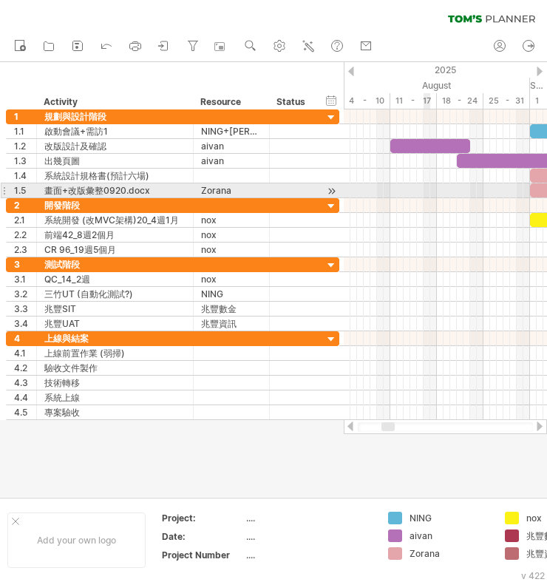
click at [427, 192] on div at bounding box center [445, 190] width 203 height 15
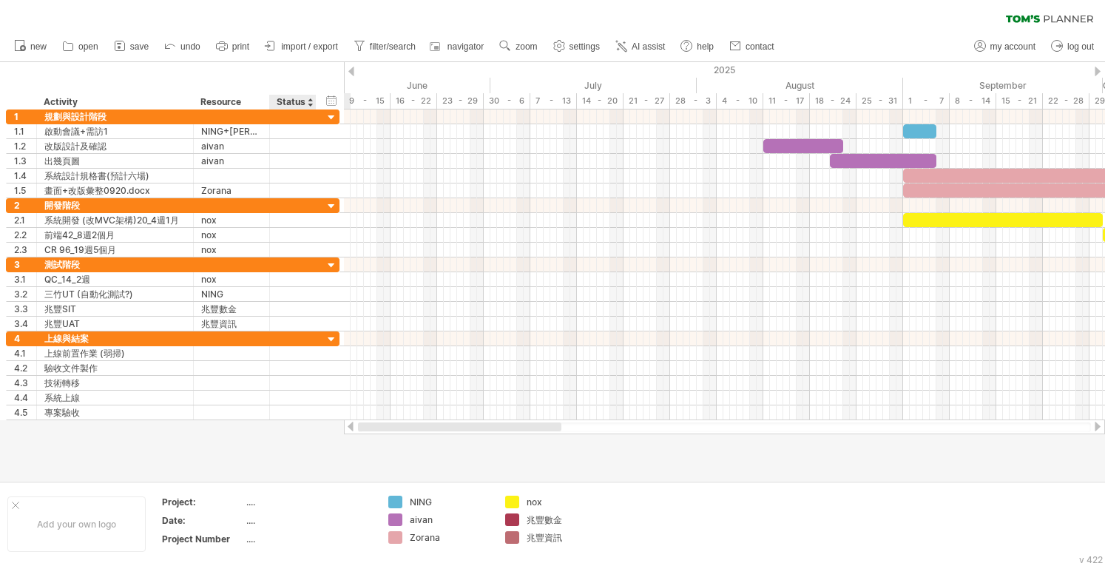
drag, startPoint x: 532, startPoint y: 425, endPoint x: 315, endPoint y: 422, distance: 217.4
click at [315, 422] on div "Trying to reach [DOMAIN_NAME] Connected again... 0% clear filter new 1" at bounding box center [552, 283] width 1105 height 566
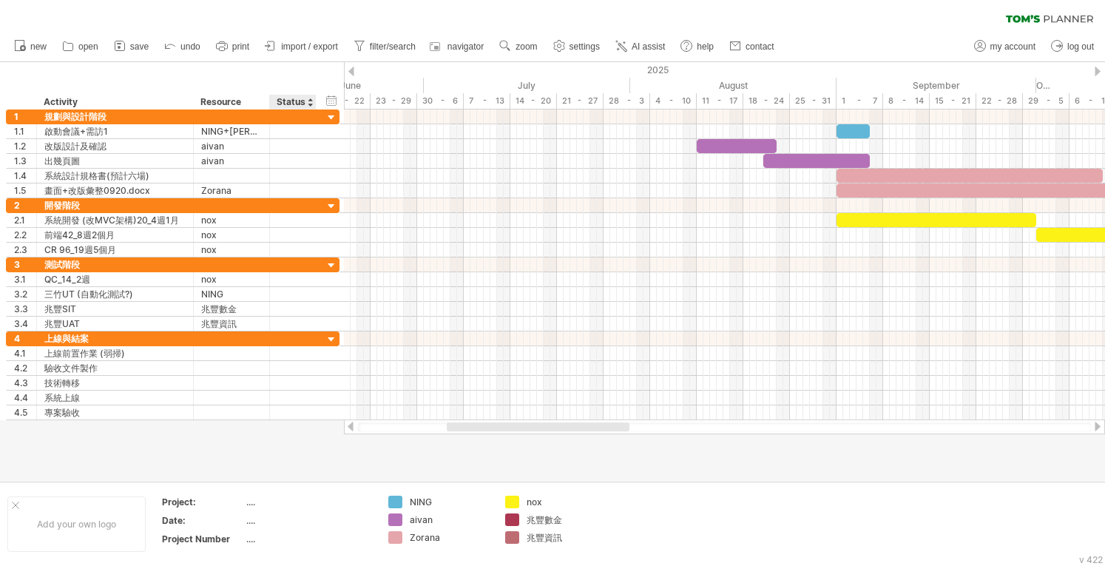
drag, startPoint x: 361, startPoint y: 63, endPoint x: 294, endPoint y: 64, distance: 66.6
click at [294, 64] on div "Trying to reach [DOMAIN_NAME] Connected again... 0% clear filter new 1" at bounding box center [552, 283] width 1105 height 566
click at [452, 77] on div "2025" at bounding box center [480, 70] width 2336 height 16
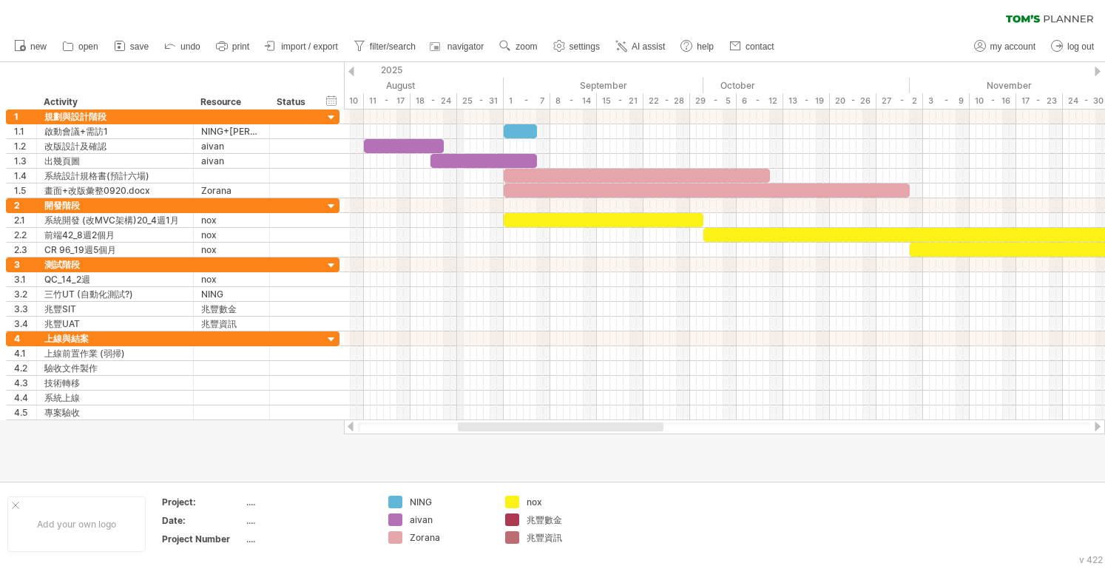
drag, startPoint x: 794, startPoint y: 82, endPoint x: 458, endPoint y: 90, distance: 335.8
click at [452, 90] on div "August" at bounding box center [400, 86] width 206 height 16
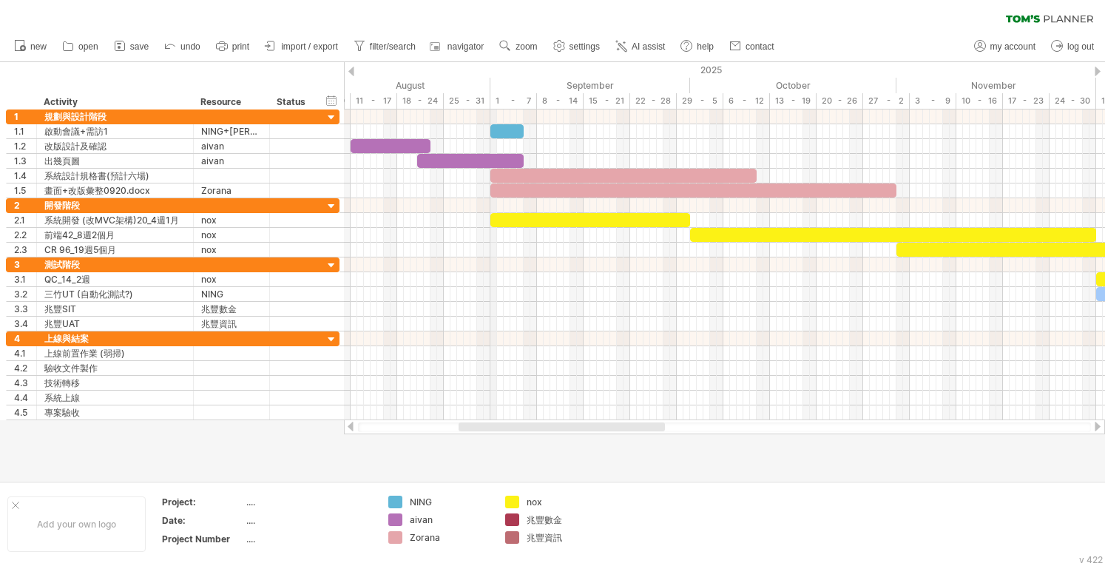
drag, startPoint x: 506, startPoint y: 75, endPoint x: 492, endPoint y: 72, distance: 13.6
click at [452, 72] on div "2025" at bounding box center [134, 70] width 2336 height 16
click at [452, 47] on link "settings" at bounding box center [576, 46] width 55 height 19
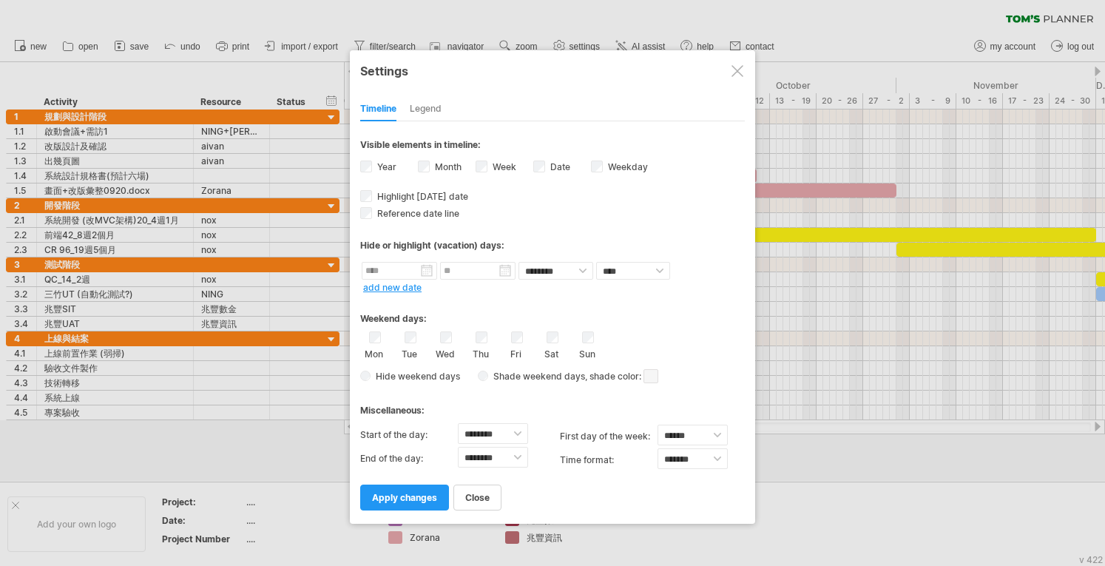
click at [403, 331] on div "Tue" at bounding box center [410, 345] width 18 height 28
click at [435, 331] on div "Mon Tue Wed Thu Fri Sat Sun" at bounding box center [552, 345] width 385 height 28
drag, startPoint x: 410, startPoint y: 500, endPoint x: 414, endPoint y: 508, distance: 9.3
click at [410, 500] on link "apply changes" at bounding box center [404, 497] width 89 height 26
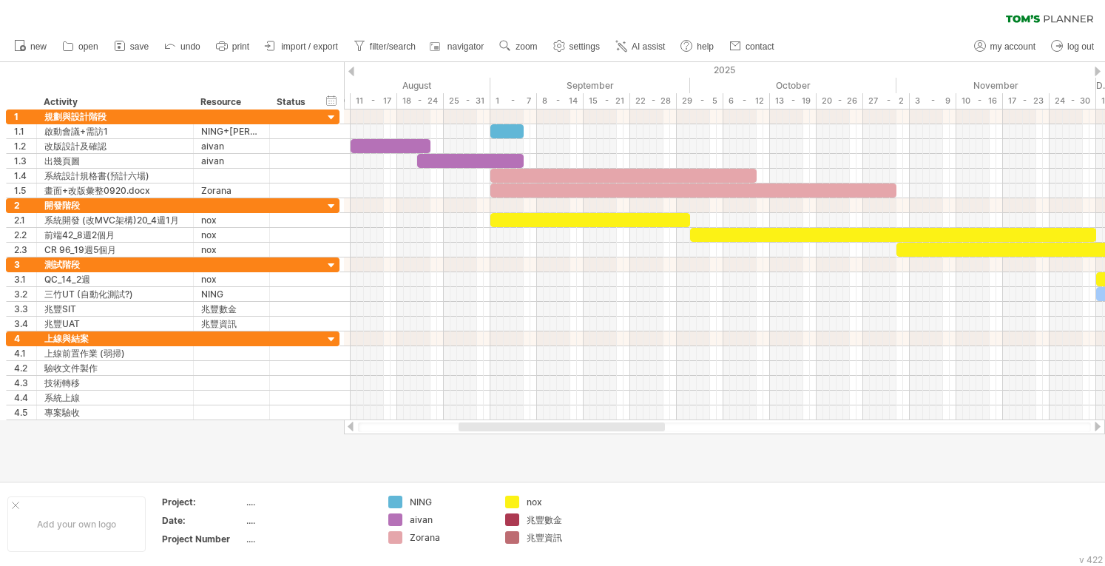
drag, startPoint x: 557, startPoint y: 421, endPoint x: 515, endPoint y: 422, distance: 42.2
click at [452, 422] on div at bounding box center [724, 426] width 761 height 15
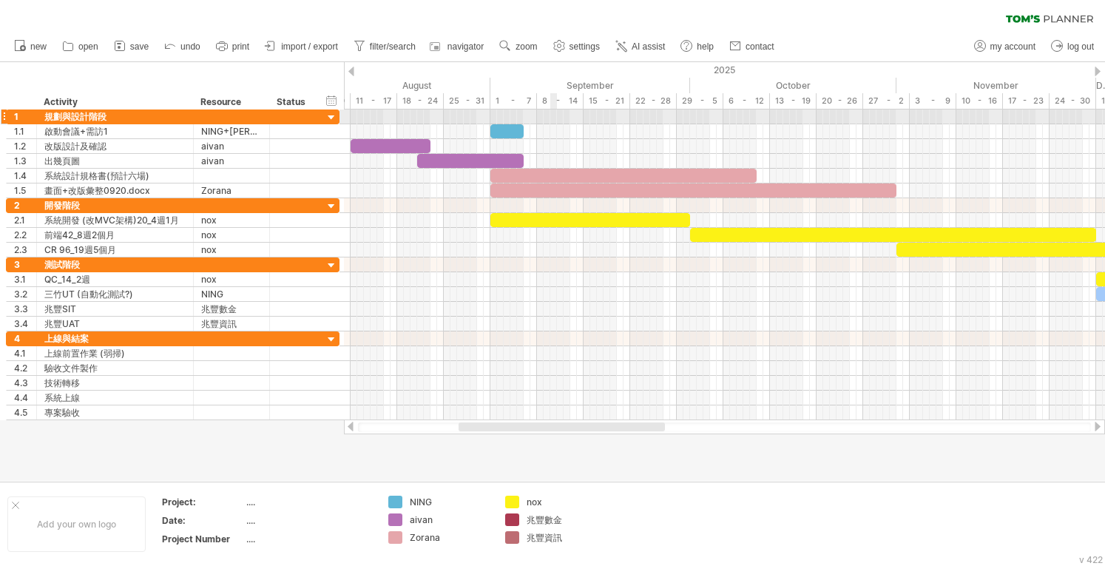
click at [452, 119] on div at bounding box center [724, 116] width 761 height 15
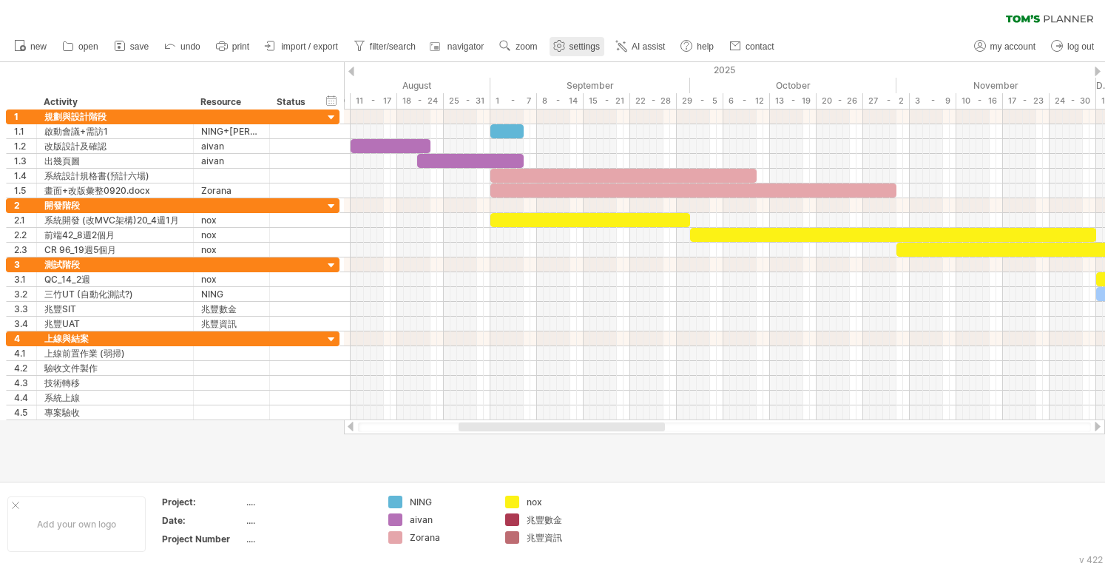
click at [452, 49] on use at bounding box center [559, 45] width 15 height 15
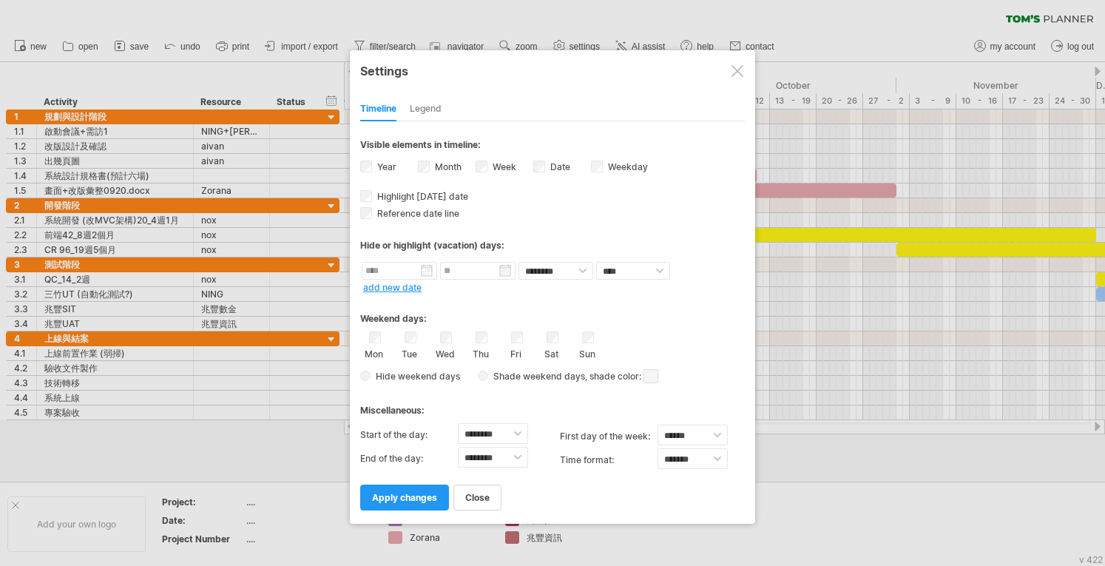
click at [402, 333] on div "Tue" at bounding box center [410, 345] width 18 height 28
click at [452, 333] on div "Thu" at bounding box center [481, 345] width 18 height 28
click at [421, 484] on link "apply changes" at bounding box center [404, 497] width 89 height 26
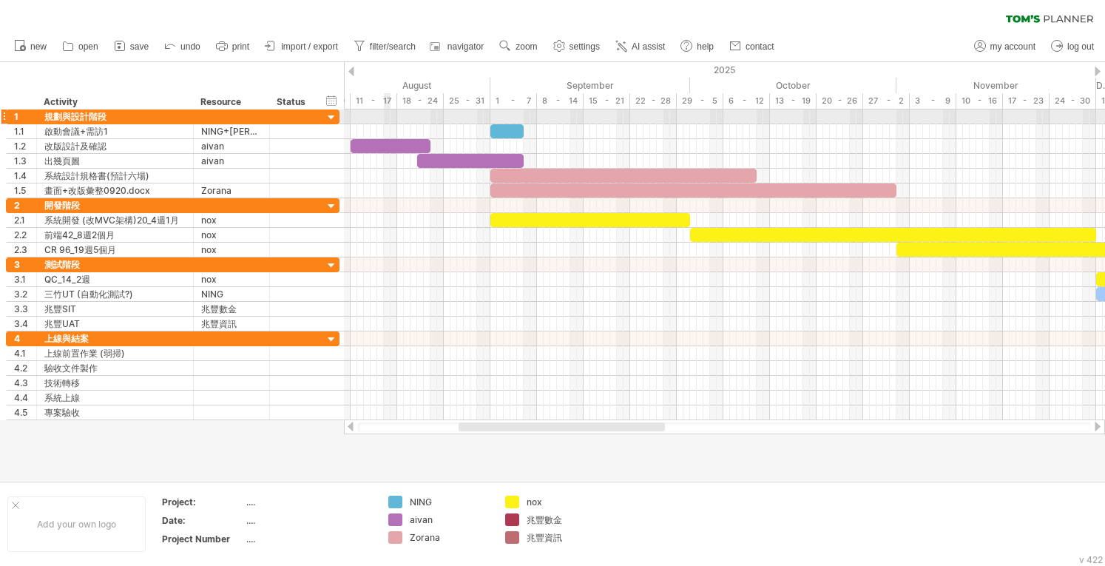
click at [389, 117] on div at bounding box center [724, 116] width 761 height 15
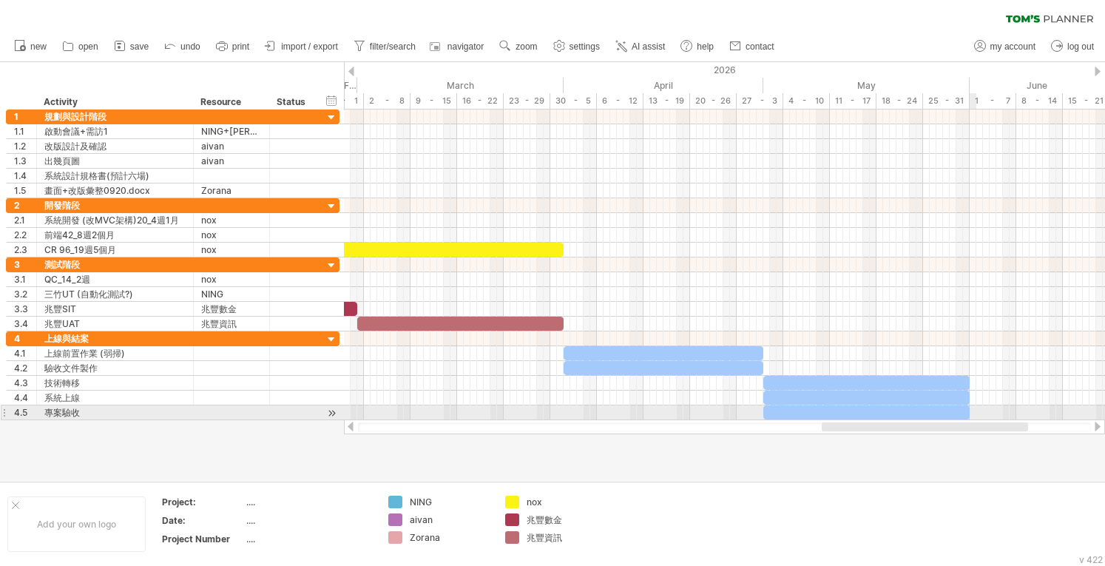
drag, startPoint x: 617, startPoint y: 428, endPoint x: 974, endPoint y: 410, distance: 357.6
click at [452, 410] on div "Trying to reach [DOMAIN_NAME] Connected again... 0% clear filter new 1" at bounding box center [552, 283] width 1105 height 566
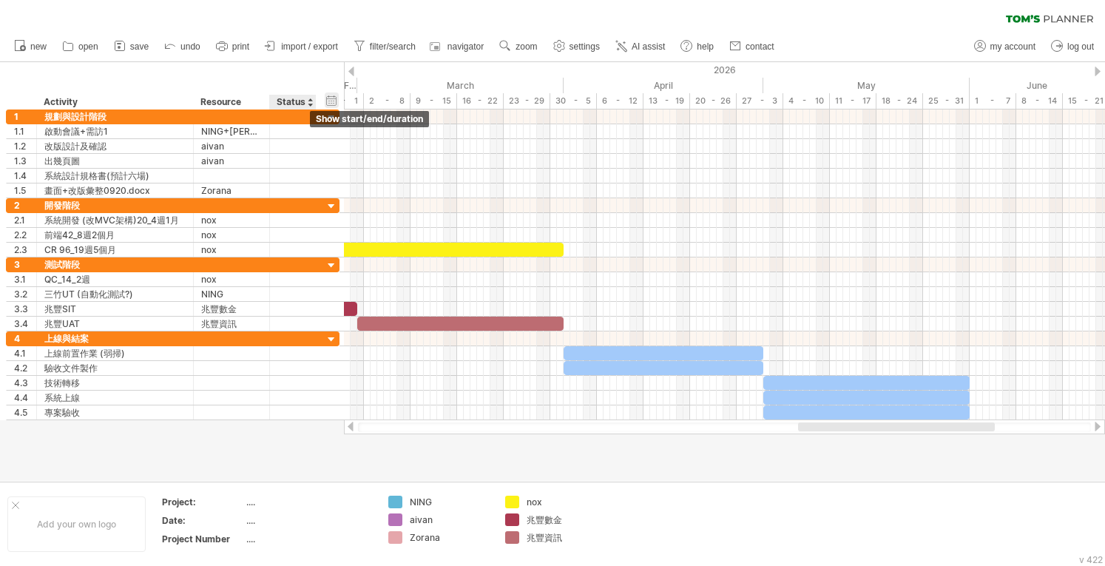
click at [336, 101] on div "hide start/end/duration show start/end/duration" at bounding box center [332, 100] width 14 height 16
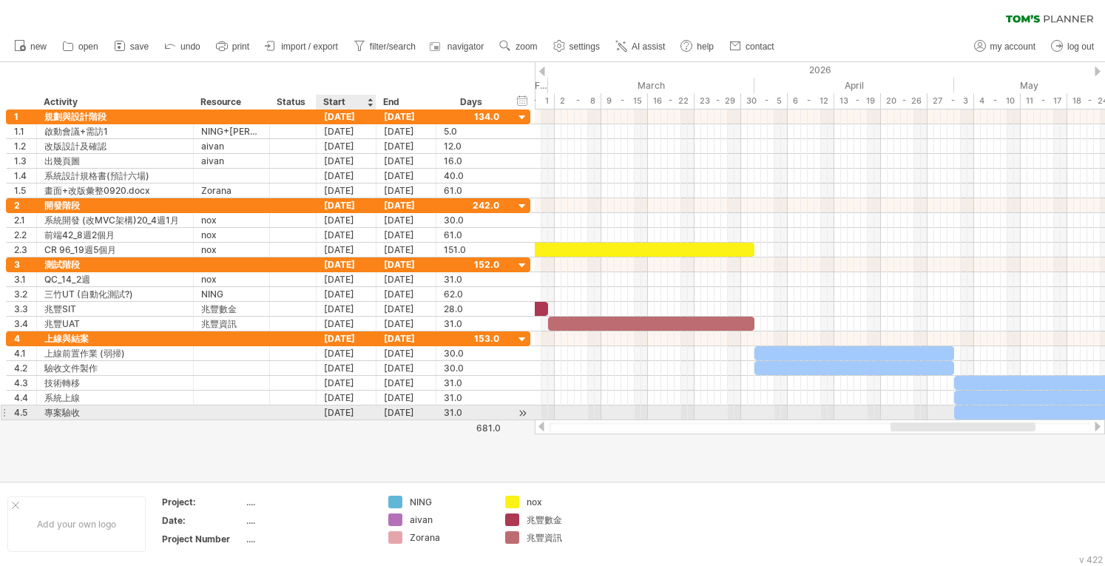
click at [345, 412] on div "[DATE]" at bounding box center [346, 412] width 60 height 14
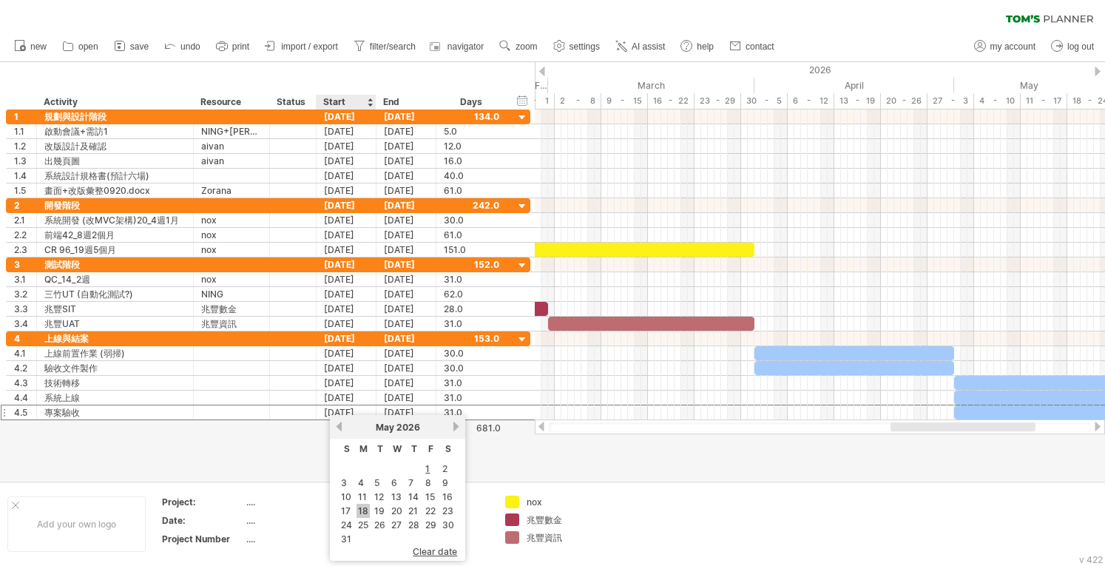
click at [364, 509] on link "18" at bounding box center [362, 511] width 13 height 14
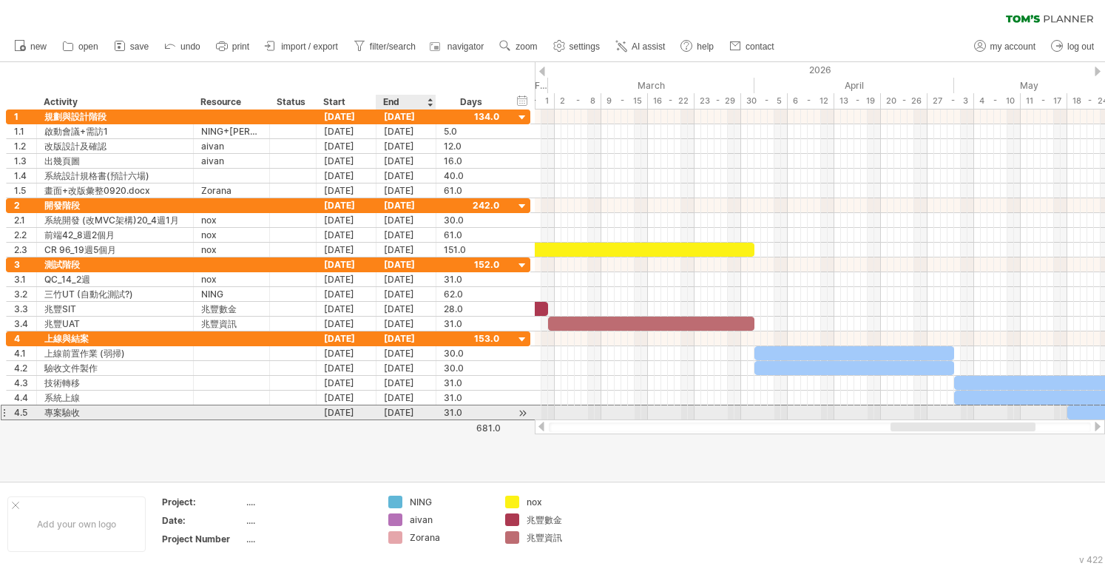
click at [416, 405] on div "[DATE]" at bounding box center [406, 412] width 60 height 14
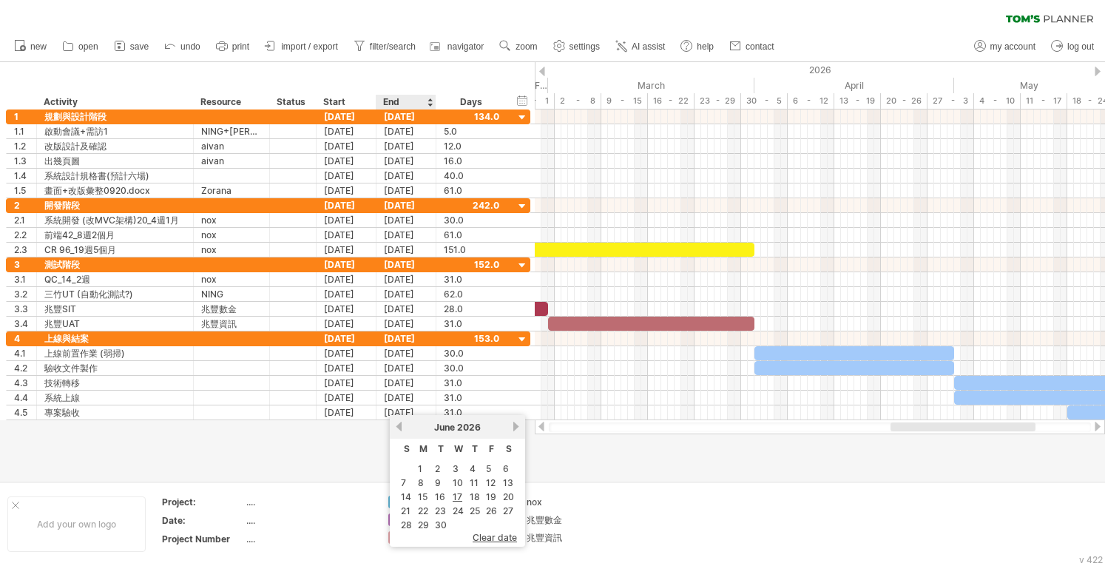
click at [395, 427] on link "previous" at bounding box center [398, 426] width 11 height 11
click at [408, 535] on link "31" at bounding box center [405, 539] width 13 height 14
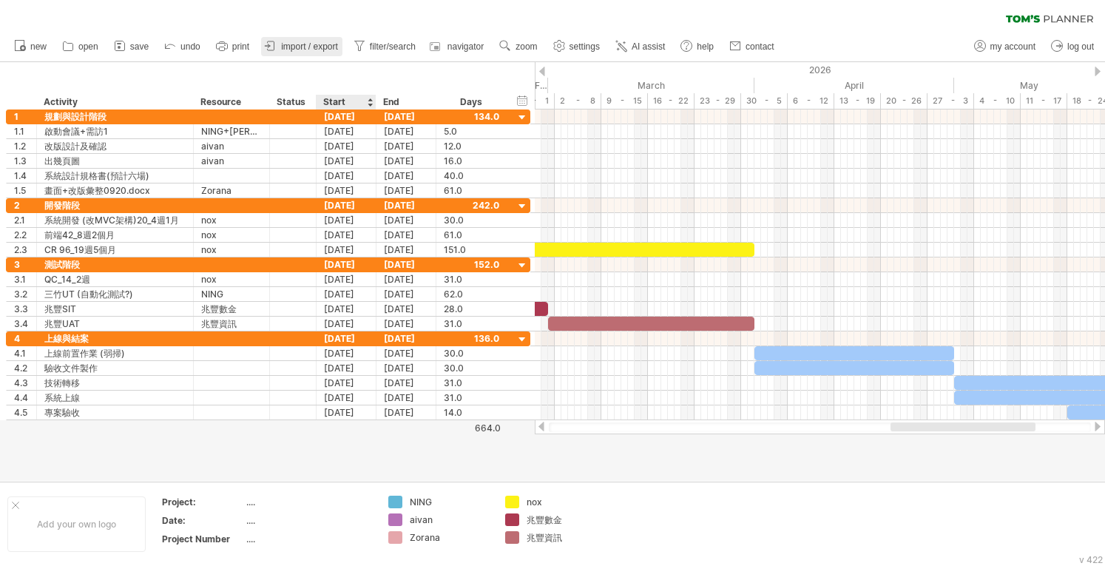
click at [325, 48] on span "import / export" at bounding box center [309, 46] width 57 height 10
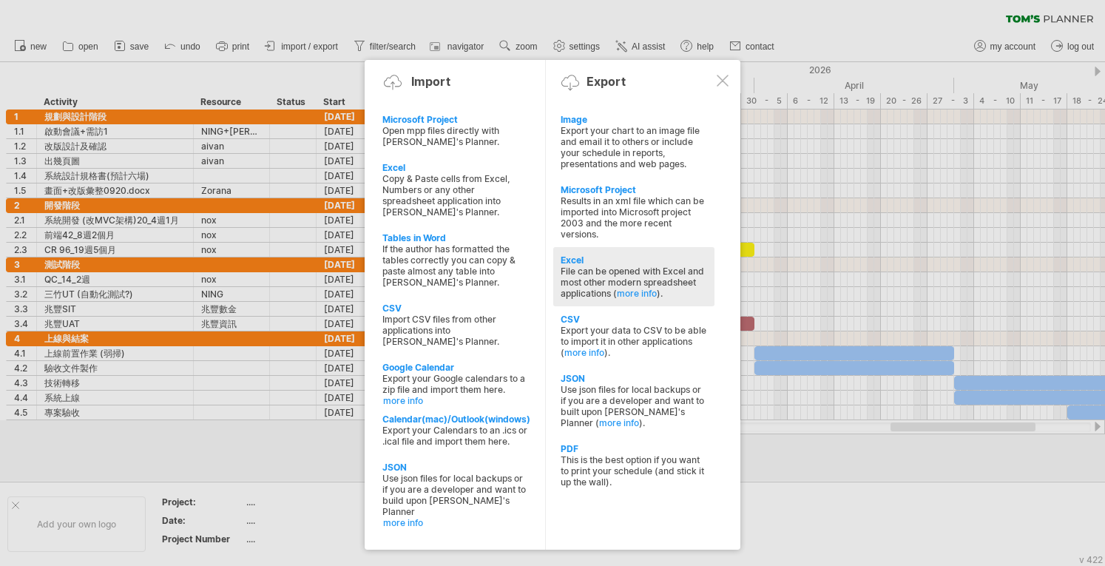
click at [452, 265] on div "File can be opened with Excel and most other modern spreadsheet applications ( …" at bounding box center [633, 281] width 146 height 33
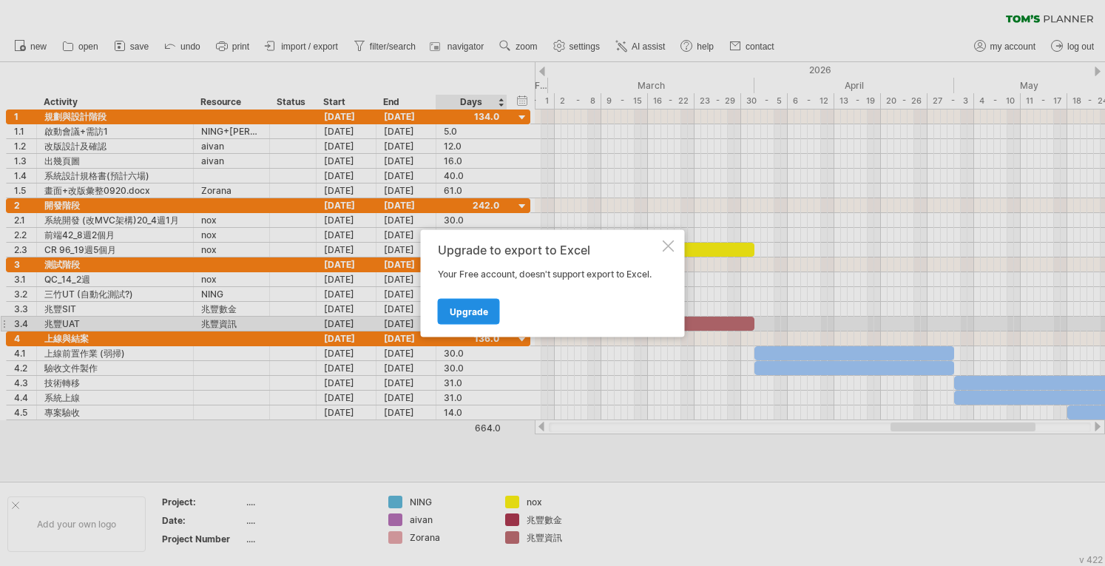
click at [452, 319] on link "Upgrade" at bounding box center [469, 311] width 62 height 26
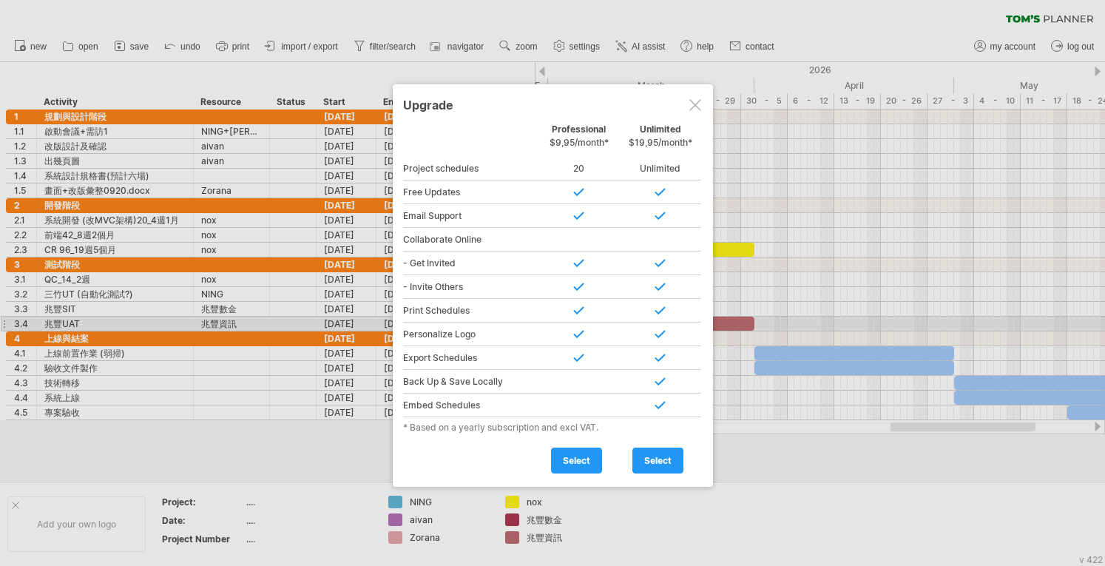
click at [452, 104] on div at bounding box center [695, 105] width 12 height 12
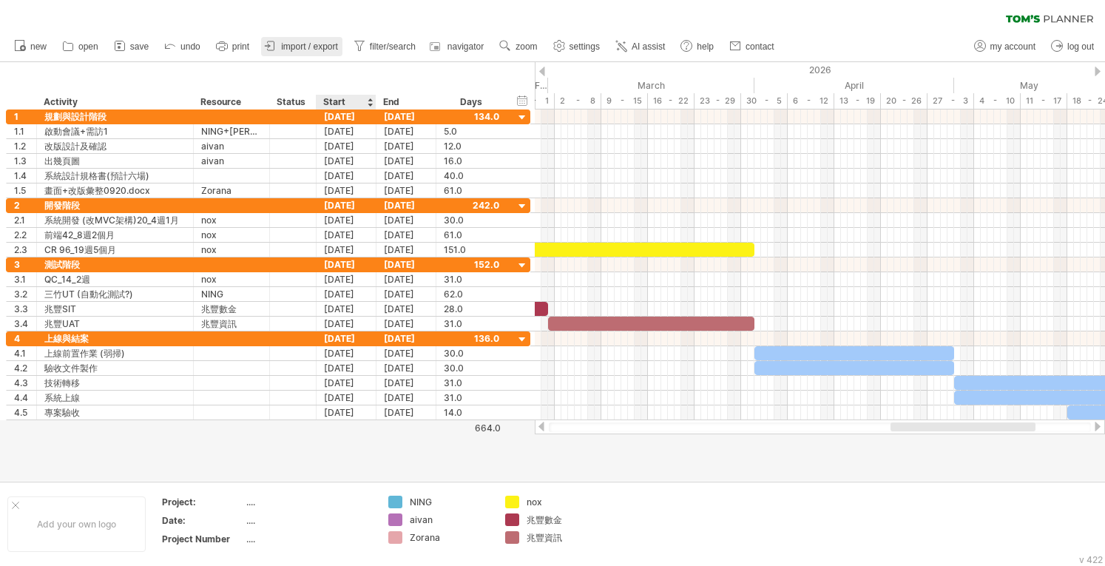
click at [340, 54] on link "import / export" at bounding box center [301, 46] width 81 height 19
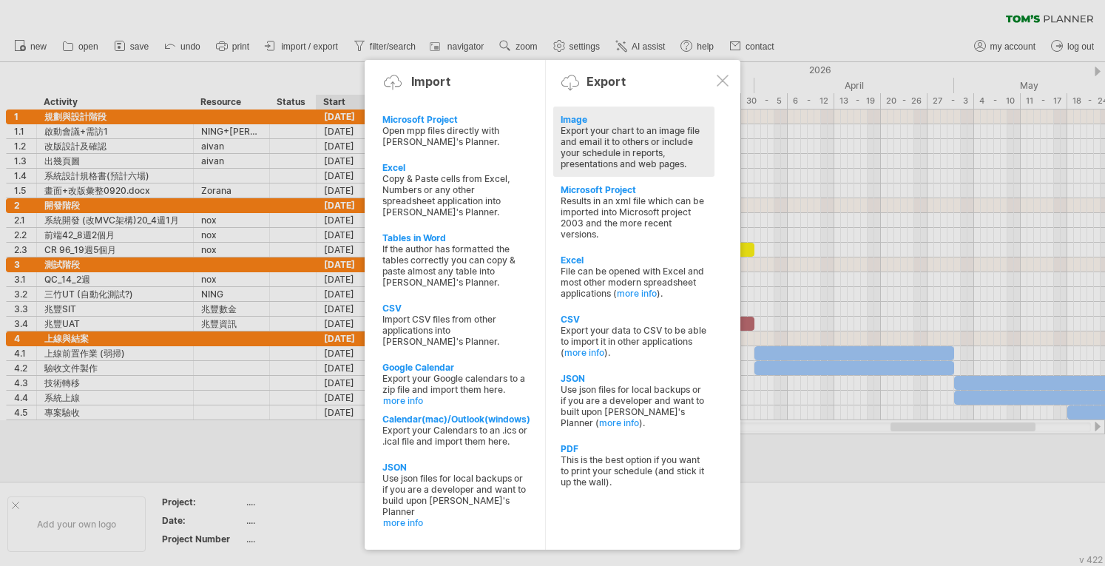
click at [452, 125] on div "Export your chart to an image file and email it to others or include your sched…" at bounding box center [633, 147] width 146 height 44
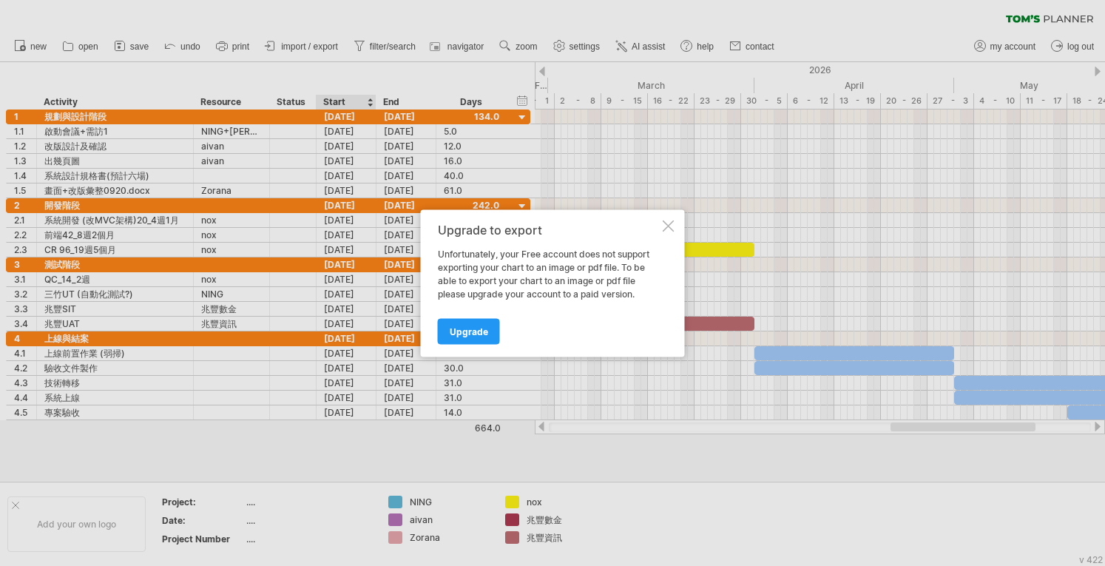
click at [452, 226] on div "Upgrade to export Unfortunately, your Free account does not support exporting y…" at bounding box center [553, 282] width 264 height 147
click at [452, 222] on div at bounding box center [669, 226] width 12 height 12
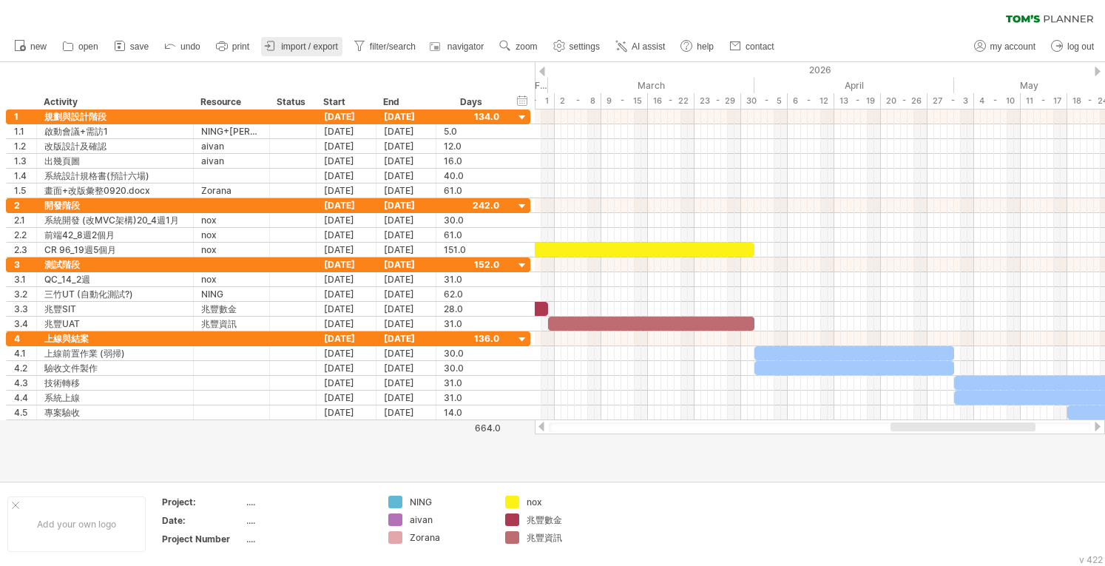
click at [311, 49] on span "import / export" at bounding box center [309, 46] width 57 height 10
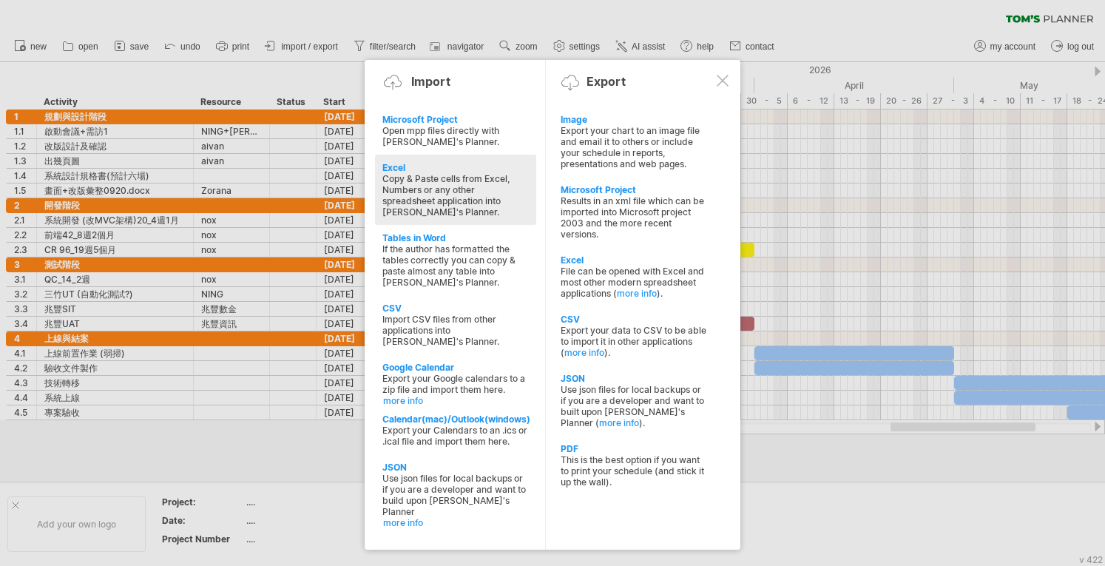
click at [447, 173] on div "Copy & Paste cells from Excel, Numbers or any other spreadsheet application int…" at bounding box center [455, 195] width 146 height 44
type textarea "**********"
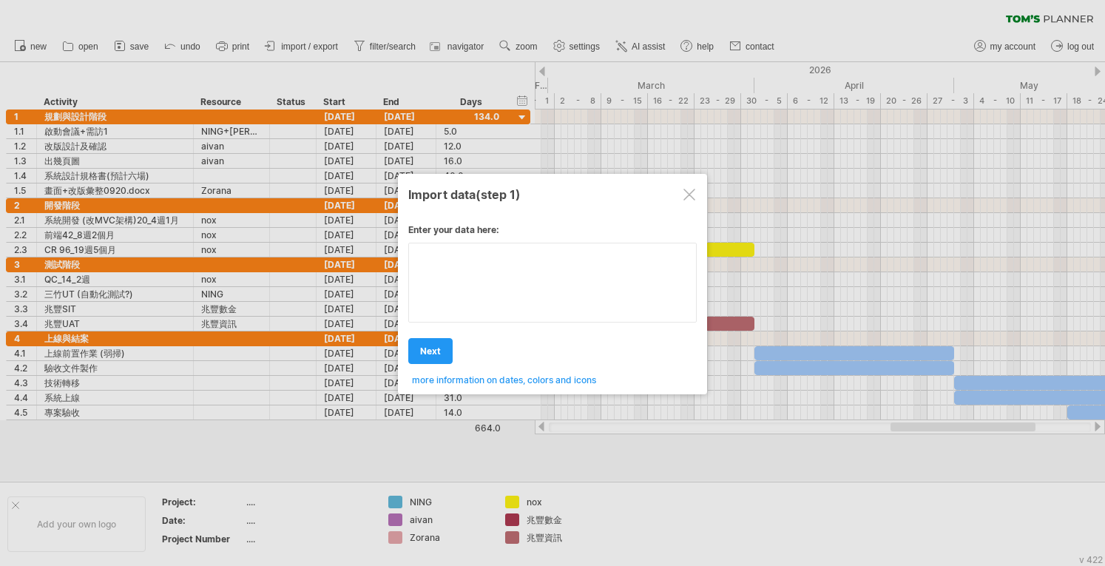
click at [452, 260] on textarea at bounding box center [552, 283] width 288 height 80
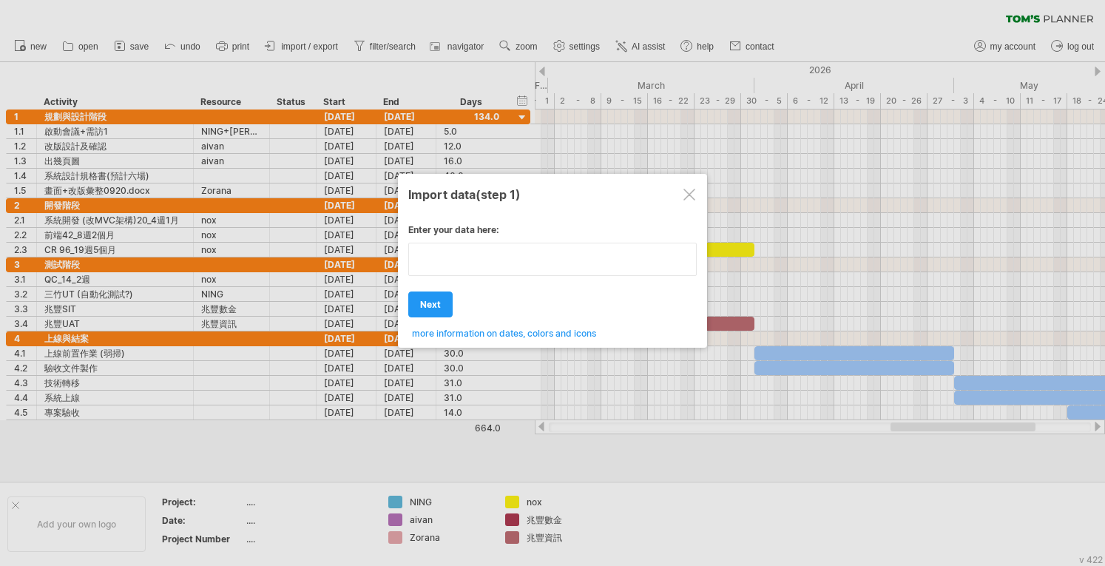
type textarea "**********"
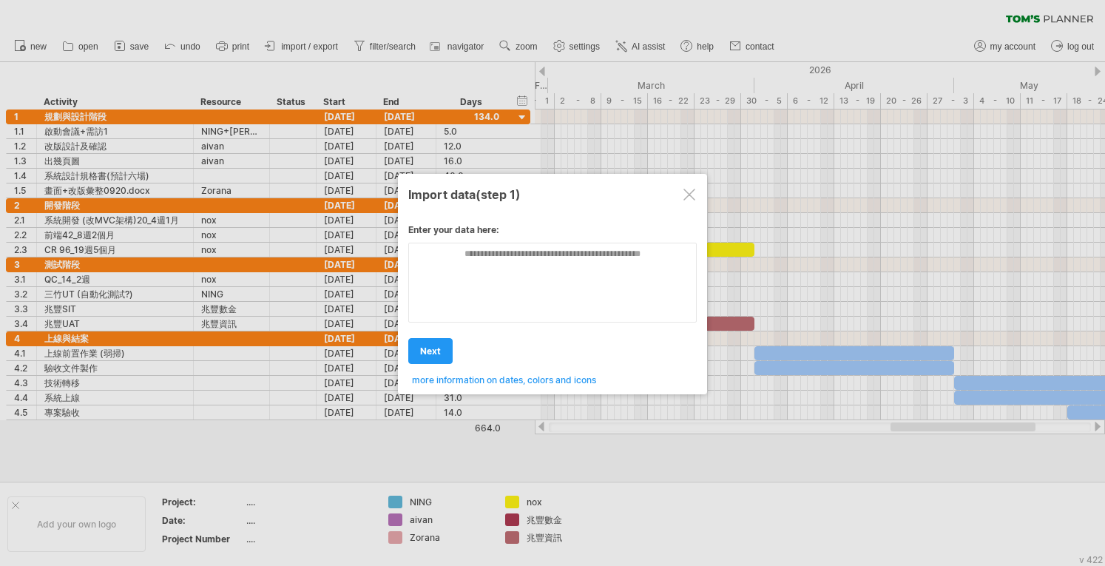
drag, startPoint x: 413, startPoint y: 228, endPoint x: 482, endPoint y: 231, distance: 69.5
click at [452, 231] on div "Enter your data here:" at bounding box center [552, 233] width 288 height 18
click at [452, 194] on div "Import data (step 1)" at bounding box center [552, 193] width 288 height 27
click at [452, 197] on div at bounding box center [690, 195] width 12 height 12
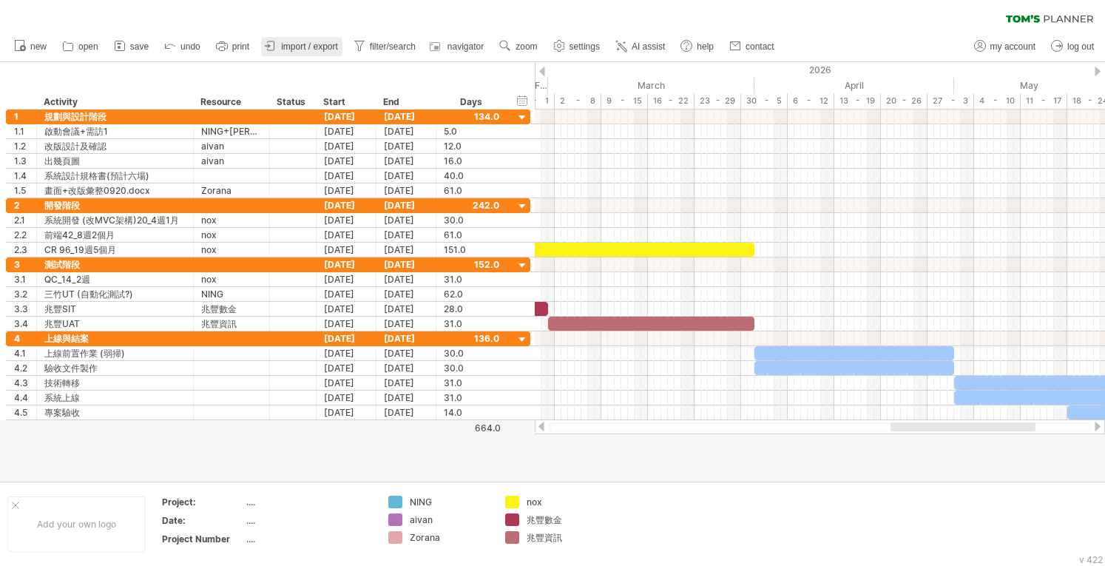
click at [305, 50] on span "import / export" at bounding box center [309, 46] width 57 height 10
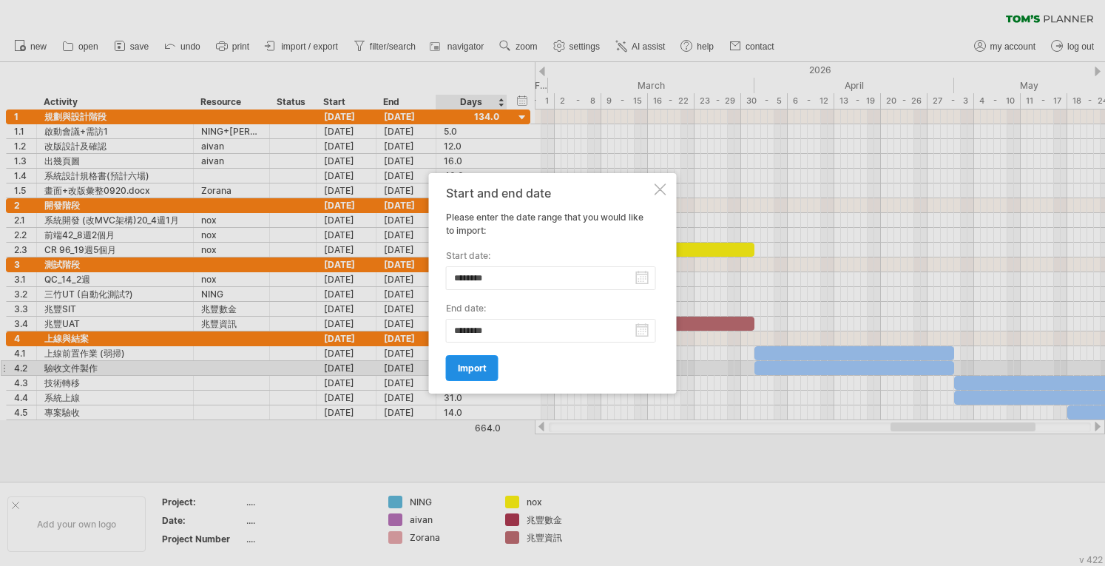
click at [452, 370] on link "import" at bounding box center [472, 368] width 52 height 26
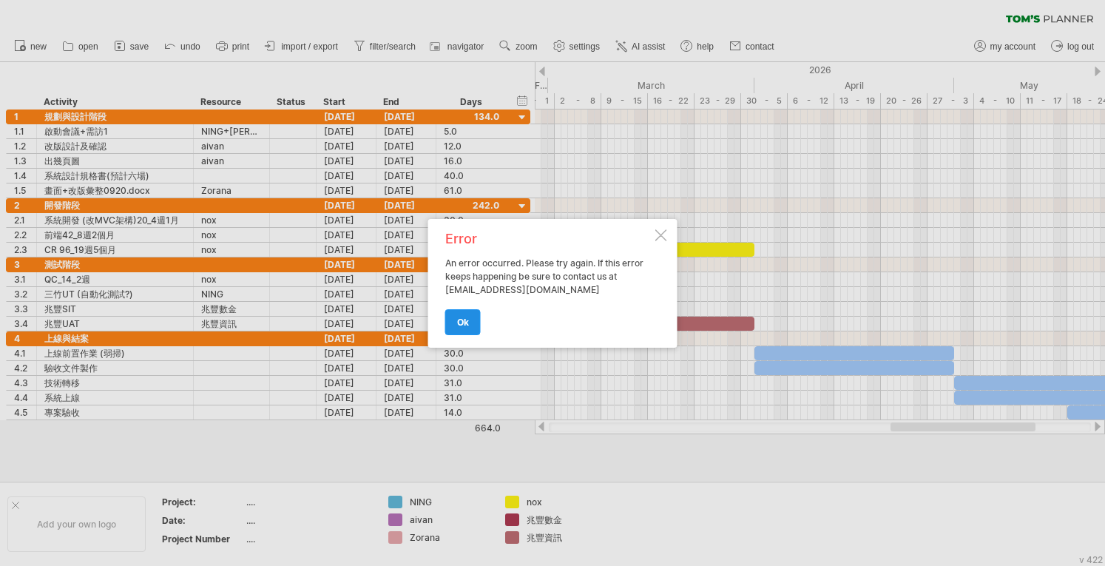
click at [452, 317] on span "ok" at bounding box center [463, 321] width 12 height 11
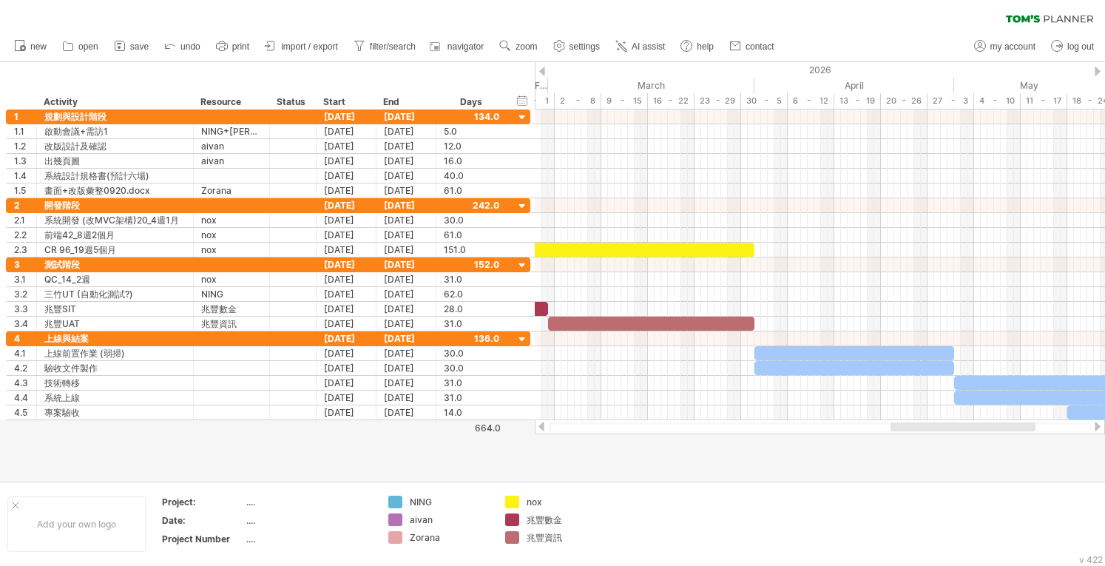
click at [452, 425] on div at bounding box center [820, 427] width 542 height 10
drag, startPoint x: 864, startPoint y: 427, endPoint x: 797, endPoint y: 422, distance: 66.7
click at [452, 427] on div at bounding box center [820, 426] width 570 height 15
click at [452, 427] on div at bounding box center [820, 427] width 542 height 10
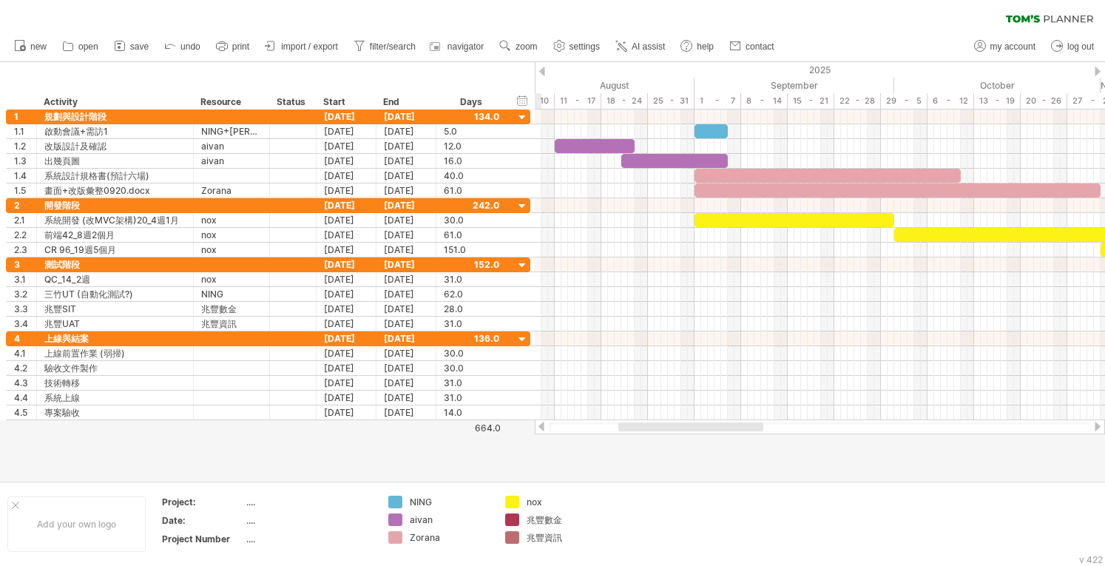
drag, startPoint x: 920, startPoint y: 425, endPoint x: 648, endPoint y: 424, distance: 272.1
click at [452, 424] on div at bounding box center [690, 426] width 145 height 9
